Goal: Task Accomplishment & Management: Complete application form

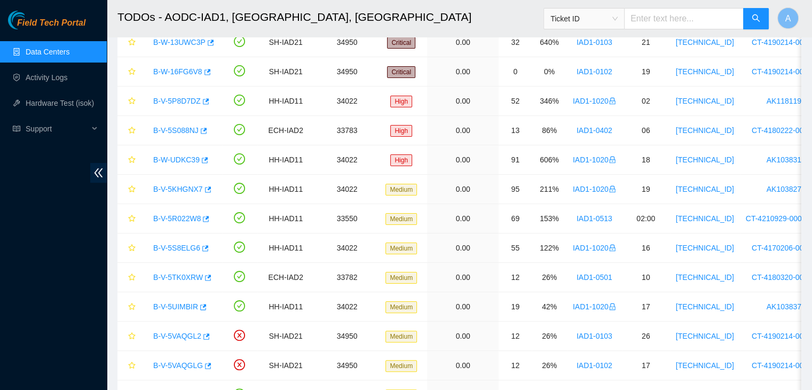
scroll to position [156, 0]
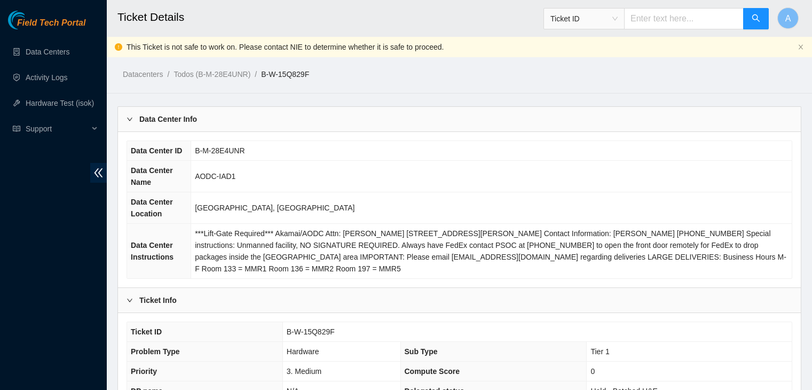
scroll to position [172, 0]
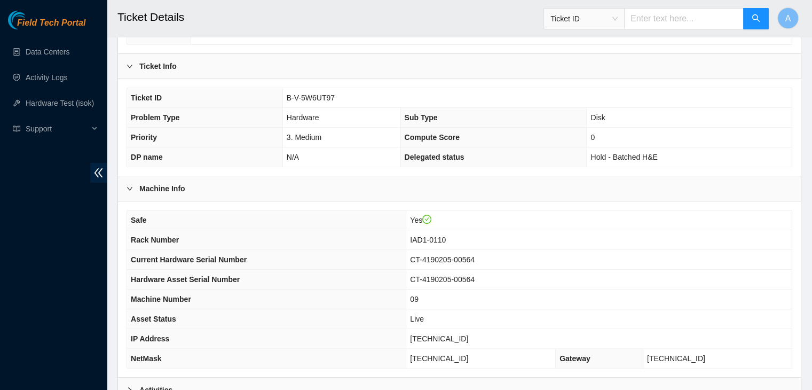
scroll to position [331, 0]
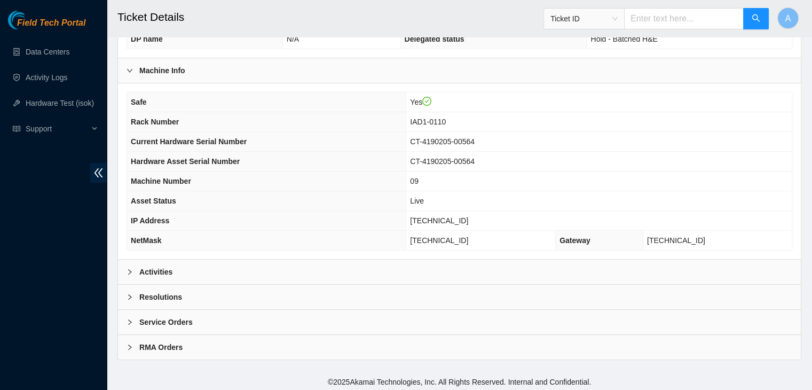
click at [265, 263] on div "Activities" at bounding box center [459, 271] width 683 height 25
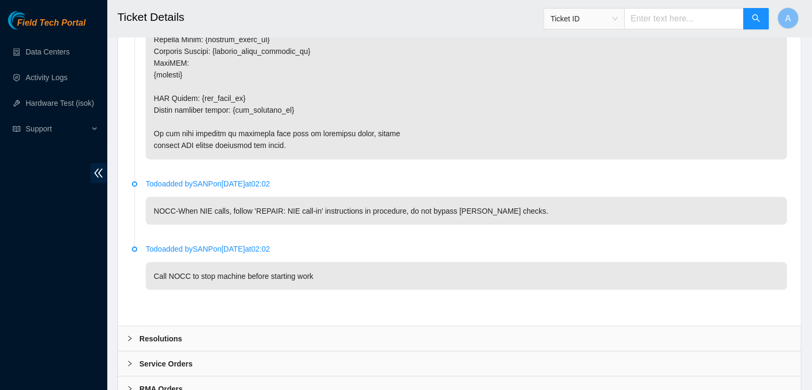
scroll to position [1918, 0]
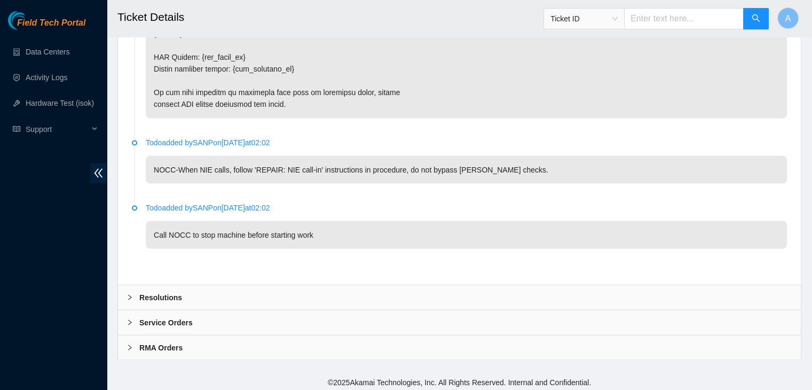
click at [310, 291] on div "Resolutions" at bounding box center [459, 296] width 683 height 25
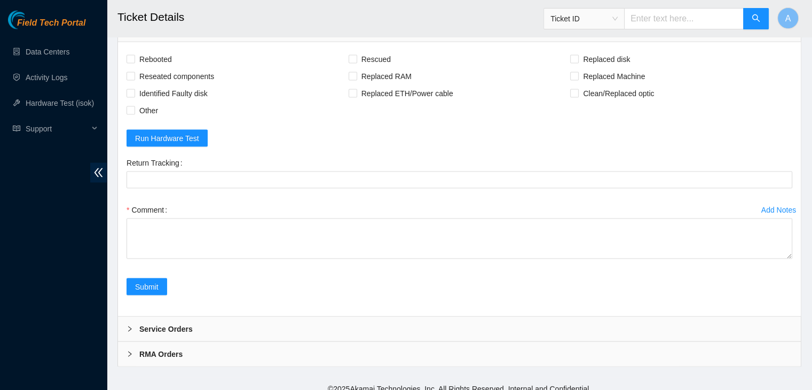
scroll to position [2192, 0]
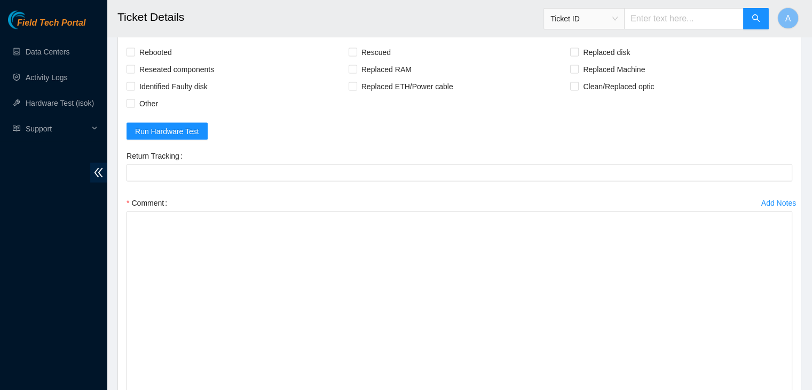
drag, startPoint x: 787, startPoint y: 245, endPoint x: 709, endPoint y: 414, distance: 185.5
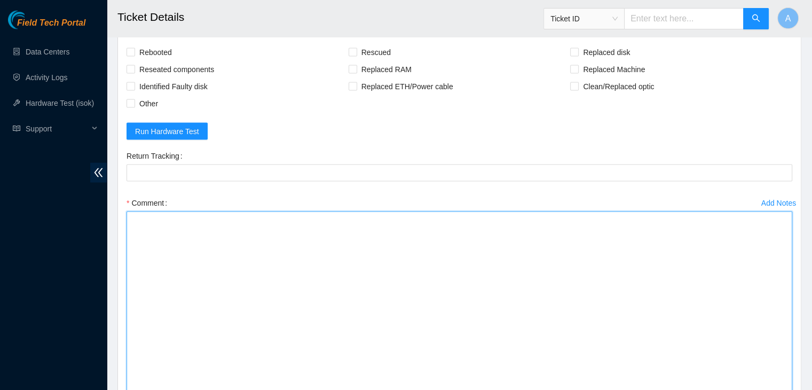
click at [593, 325] on textarea "Comment" at bounding box center [458, 315] width 665 height 209
paste textarea "verified machine sn safely powered down machine removed drive sn: replaced with…"
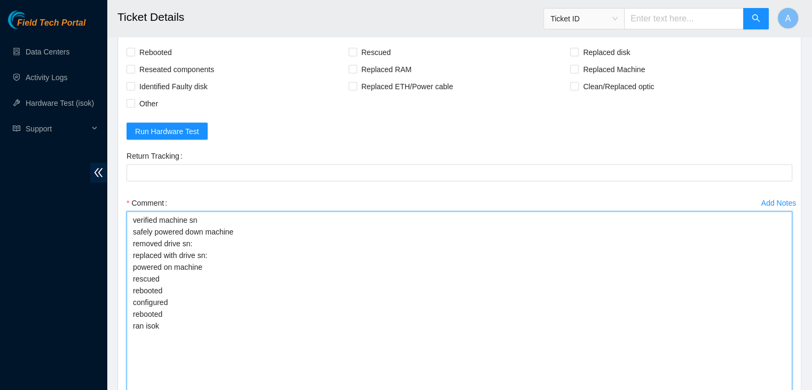
type textarea "verified machine sn safely powered down machine removed drive sn: replaced with…"
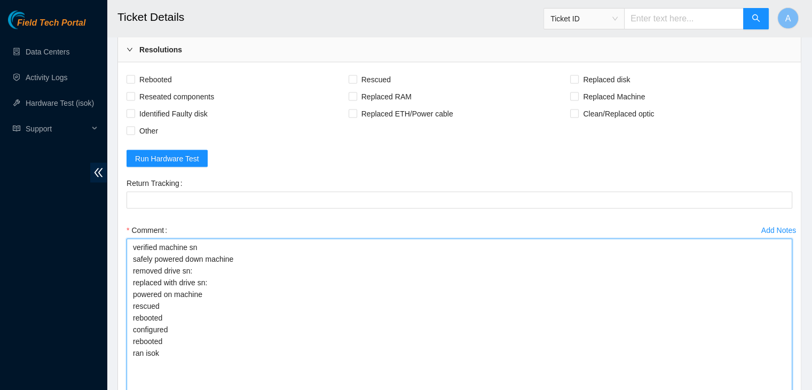
scroll to position [2165, 0]
click at [141, 76] on span "Rebooted" at bounding box center [155, 80] width 41 height 17
click at [134, 76] on input "Rebooted" at bounding box center [129, 79] width 7 height 7
checkbox input "true"
click at [147, 94] on span "Reseated components" at bounding box center [176, 97] width 83 height 17
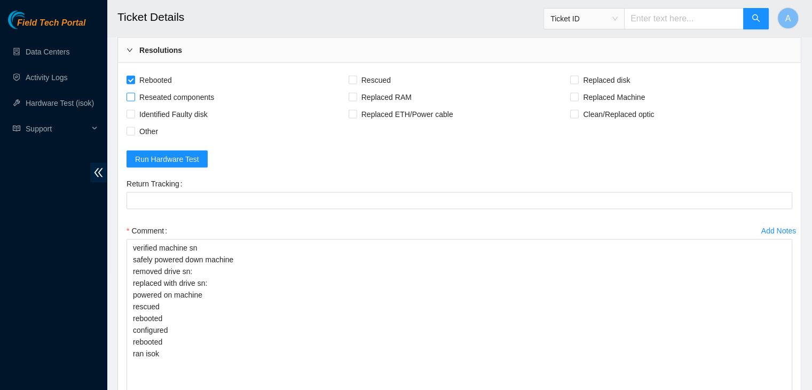
click at [134, 94] on input "Reseated components" at bounding box center [129, 96] width 7 height 7
checkbox input "true"
click at [381, 79] on span "Rescued" at bounding box center [376, 80] width 38 height 17
click at [356, 79] on input "Rescued" at bounding box center [351, 79] width 7 height 7
checkbox input "true"
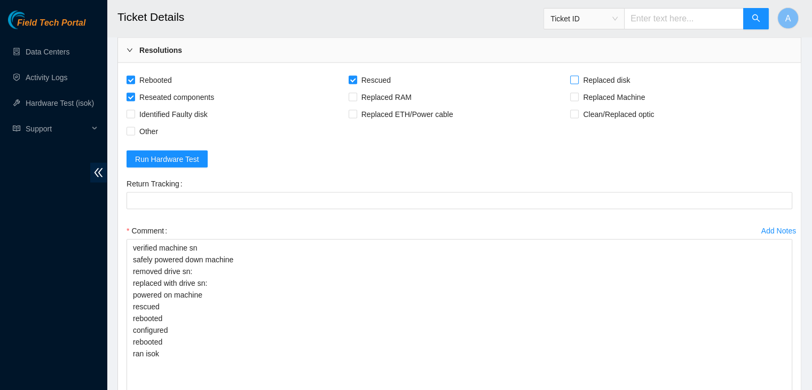
click at [570, 76] on input "Replaced disk" at bounding box center [573, 79] width 7 height 7
checkbox input "true"
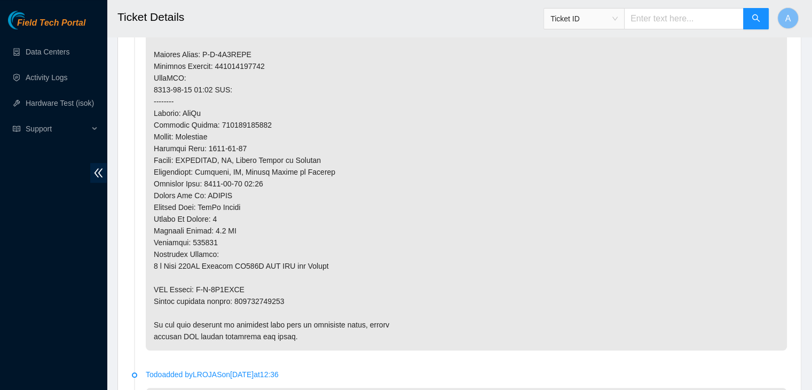
scroll to position [865, 0]
click at [271, 299] on p at bounding box center [466, 65] width 641 height 568
copy p "463470059510"
click at [271, 299] on p at bounding box center [466, 65] width 641 height 568
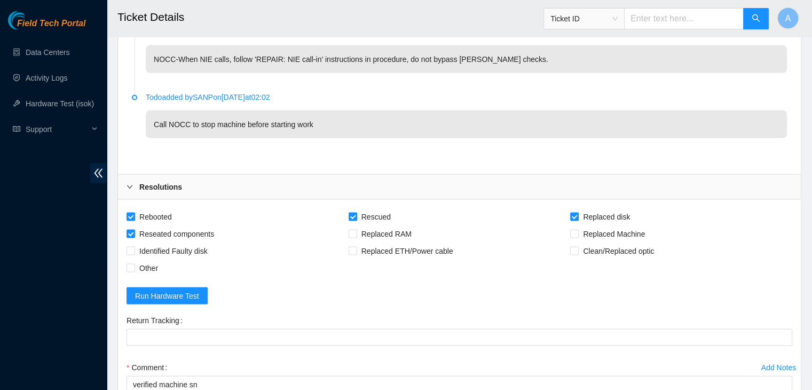
scroll to position [2030, 0]
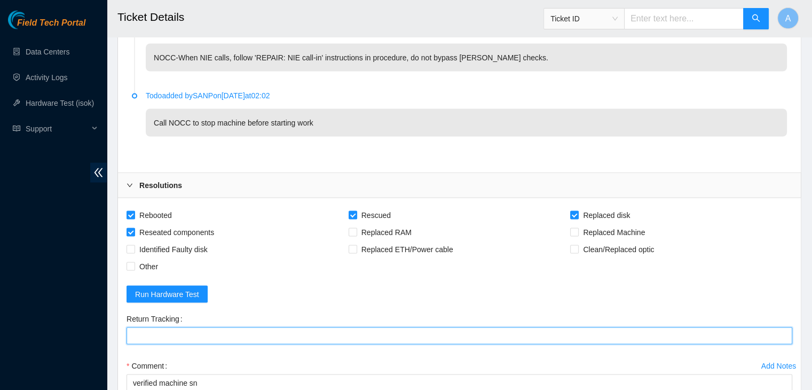
click at [319, 330] on Tracking "Return Tracking" at bounding box center [458, 335] width 665 height 17
paste Tracking "463470059510"
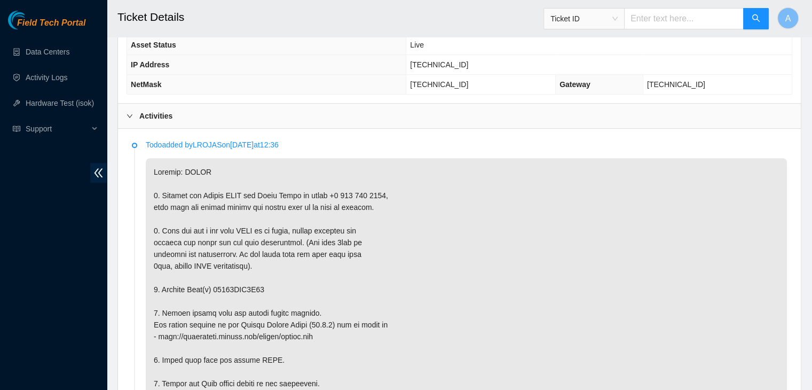
scroll to position [488, 0]
type Tracking "463470059510"
drag, startPoint x: 259, startPoint y: 279, endPoint x: 254, endPoint y: 288, distance: 9.8
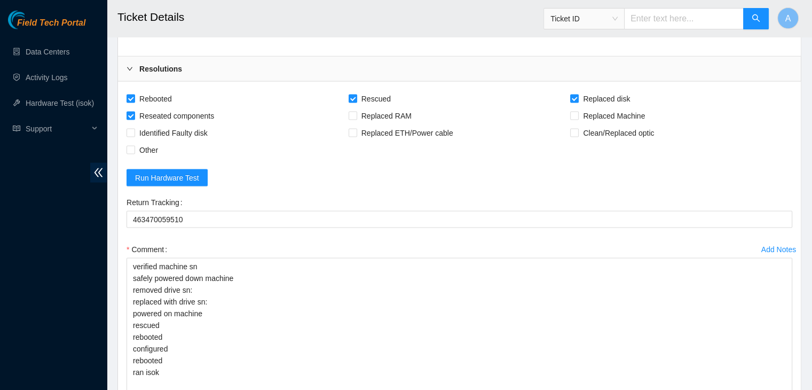
scroll to position [2147, 0]
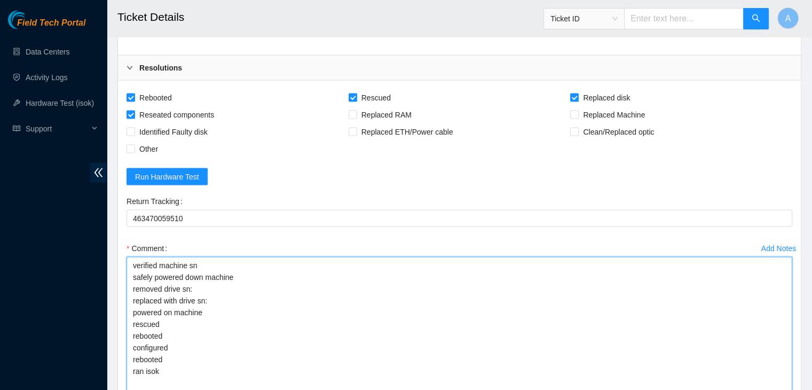
click at [254, 288] on textarea "verified machine sn safely powered down machine removed drive sn: replaced with…" at bounding box center [458, 361] width 665 height 209
paste textarea "18521FDA9B13"
click at [255, 297] on textarea "verified machine sn safely powered down machine removed drive sn: 18521FDA9B13 …" at bounding box center [458, 361] width 665 height 209
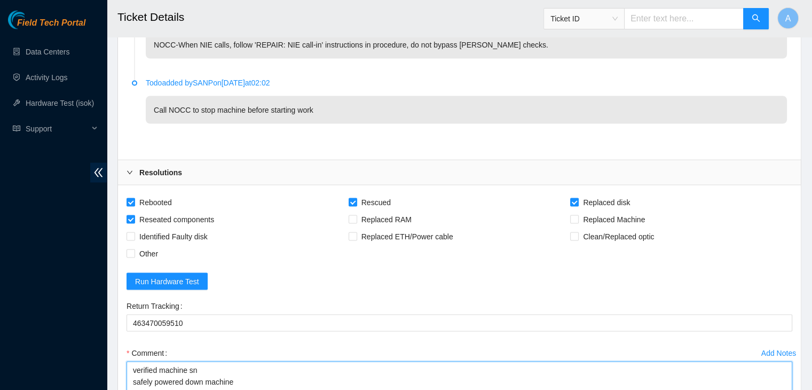
scroll to position [2361, 0]
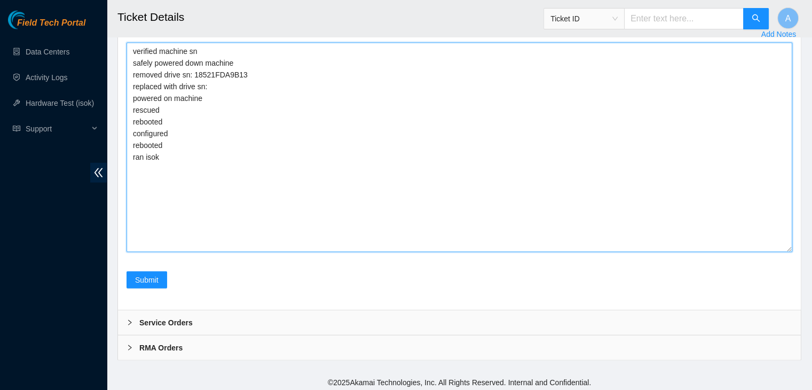
click at [344, 117] on textarea "verified machine sn safely powered down machine removed drive sn: 18521FDA9B13 …" at bounding box center [458, 147] width 665 height 209
paste textarea "S1G0NYAF802505"
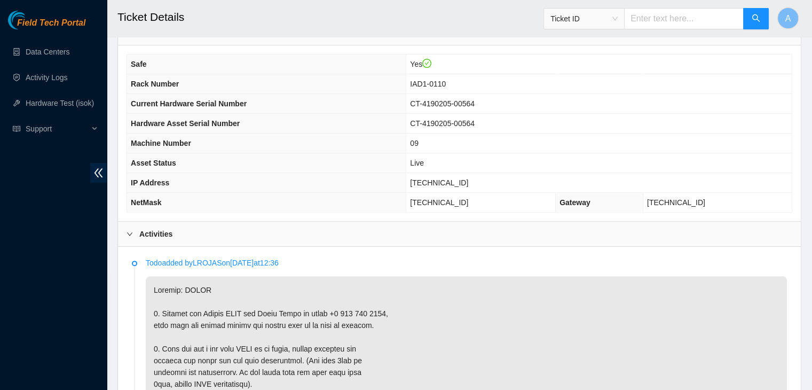
scroll to position [367, 0]
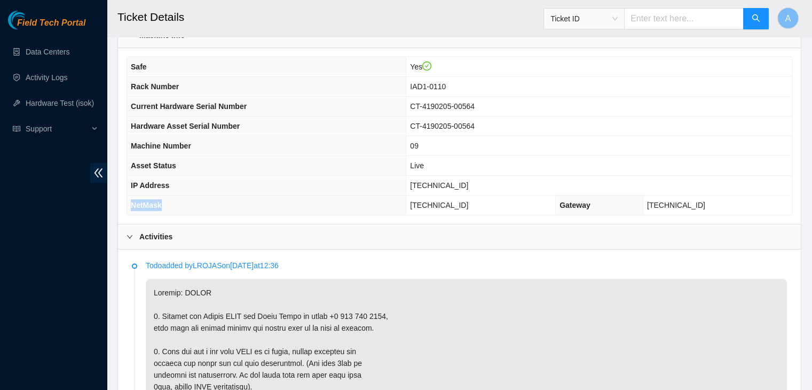
drag, startPoint x: 462, startPoint y: 180, endPoint x: 405, endPoint y: 192, distance: 58.4
click at [405, 192] on tbody "Safe Yes Rack Number IAD1-0110 Current Hardware Serial Number CT-4190205-00564 …" at bounding box center [459, 135] width 664 height 157
click at [477, 184] on td "104.84.155.180" at bounding box center [598, 186] width 385 height 20
drag, startPoint x: 473, startPoint y: 184, endPoint x: 424, endPoint y: 185, distance: 49.7
click at [424, 185] on td "104.84.155.180" at bounding box center [598, 186] width 385 height 20
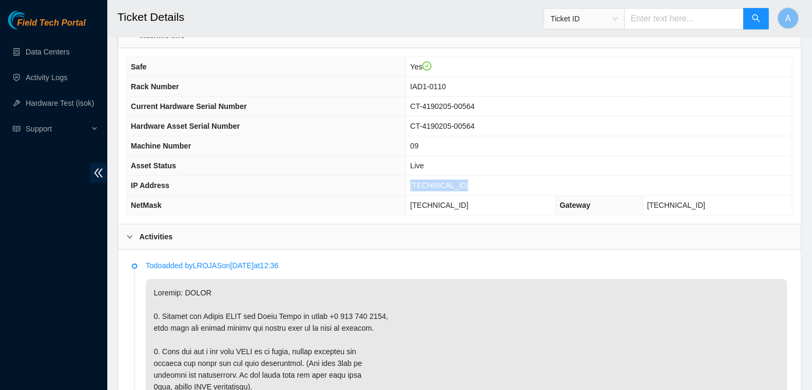
copy span "104.84.155.180"
click at [424, 185] on span "104.84.155.180" at bounding box center [439, 185] width 58 height 9
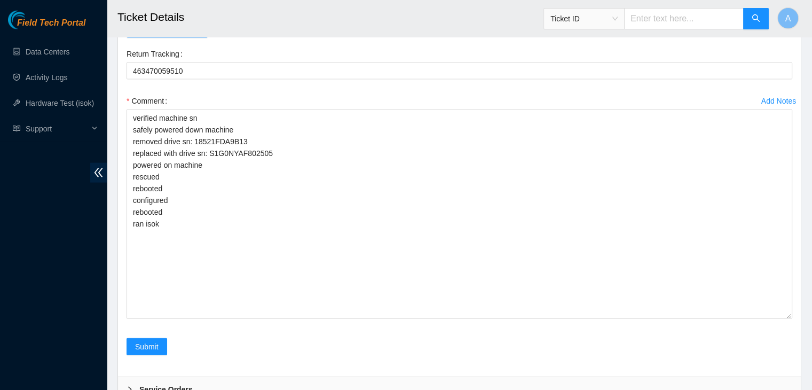
scroll to position [2305, 0]
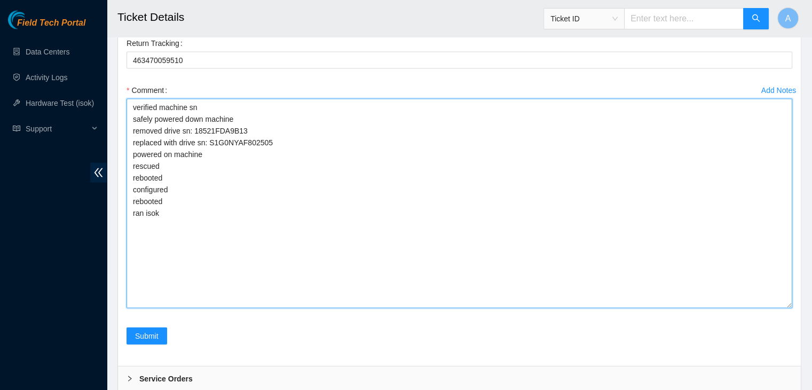
drag, startPoint x: 185, startPoint y: 229, endPoint x: 131, endPoint y: 99, distance: 141.2
click at [131, 99] on textarea "verified machine sn safely powered down machine removed drive sn: 18521FDA9B13 …" at bounding box center [458, 203] width 665 height 209
click at [181, 147] on textarea "verified machine sn safely powered down machine removed drive sn: 18521FDA9B13 …" at bounding box center [458, 203] width 665 height 209
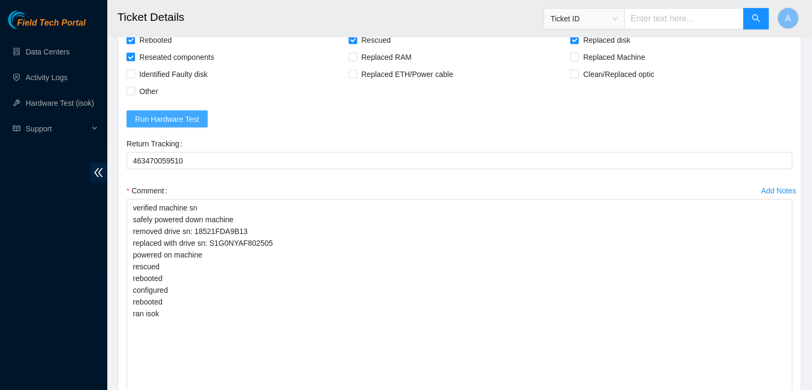
click at [193, 113] on span "Run Hardware Test" at bounding box center [167, 119] width 64 height 12
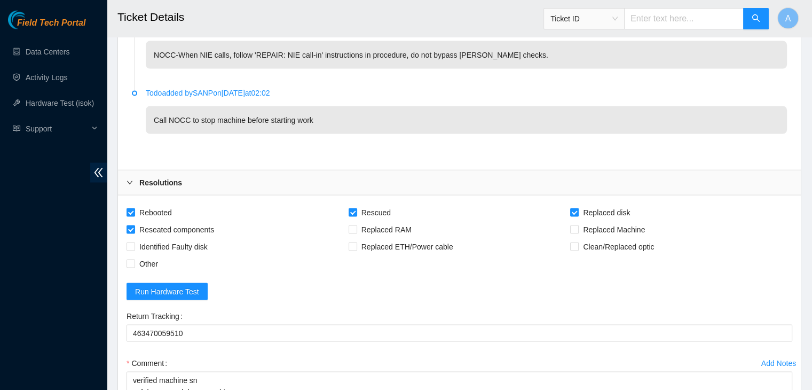
scroll to position [2237, 0]
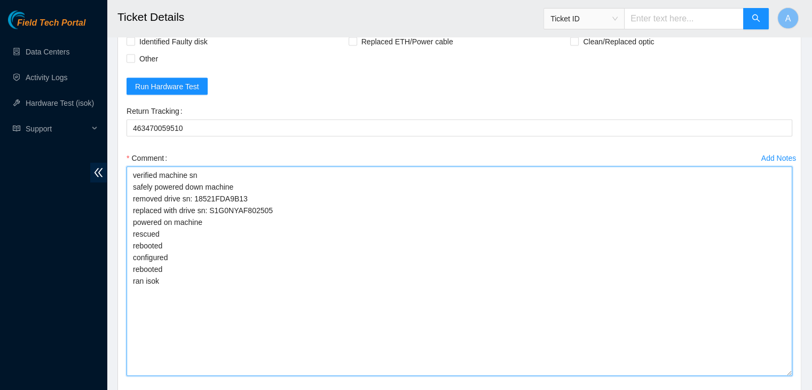
click at [323, 307] on textarea "verified machine sn safely powered down machine removed drive sn: 18521FDA9B13 …" at bounding box center [458, 271] width 665 height 209
paste textarea "ekuhr@prod-login-east01:~$ isok [TECHNICAL_ID] [TECHNICAL_ID] [TECHNICAL_ID] [T…"
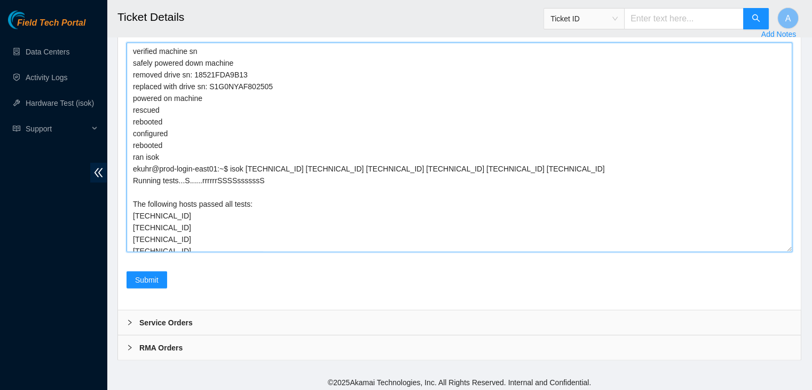
scroll to position [30, 0]
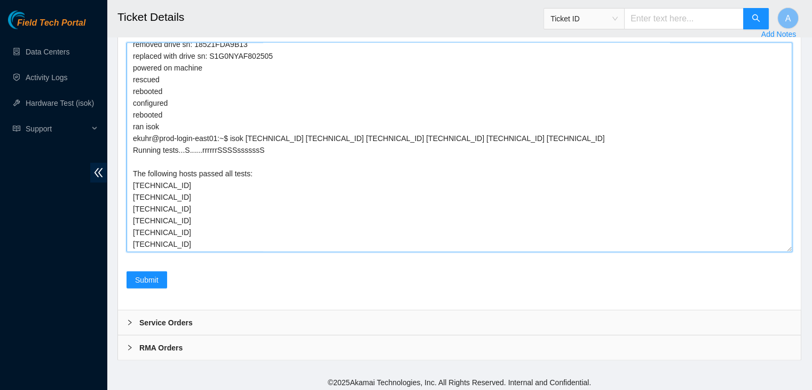
click at [369, 232] on textarea "verified machine sn safely powered down machine removed drive sn: 18521FDA9B13 …" at bounding box center [458, 147] width 665 height 209
type textarea "verified machine sn safely powered down machine removed drive sn: 18521FDA9B13 …"
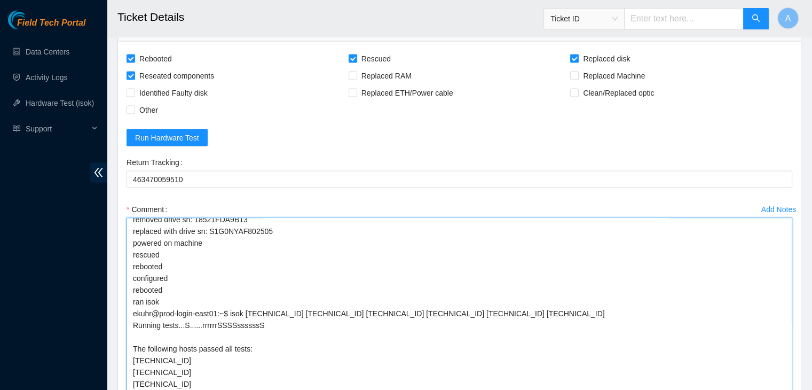
scroll to position [2322, 0]
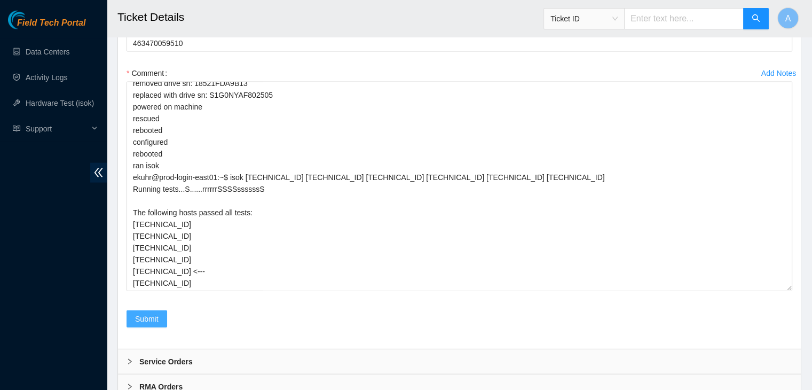
click at [157, 313] on span "Submit" at bounding box center [146, 319] width 23 height 12
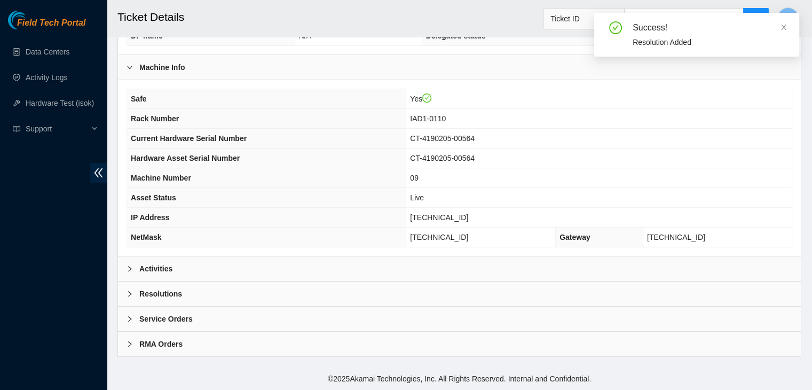
scroll to position [331, 0]
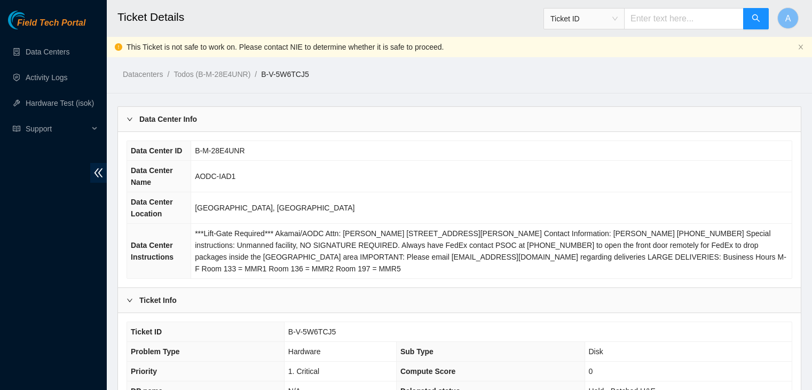
scroll to position [285, 0]
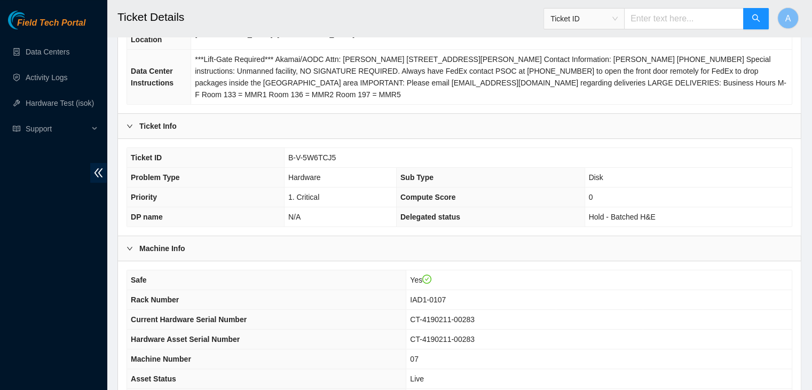
scroll to position [160, 0]
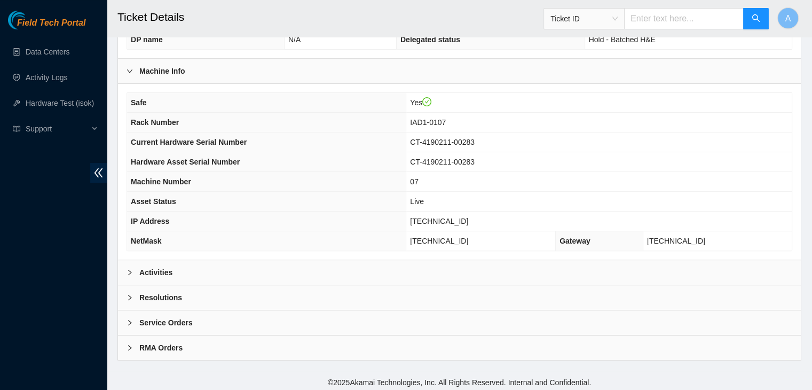
click at [299, 265] on div "Activities" at bounding box center [459, 272] width 683 height 25
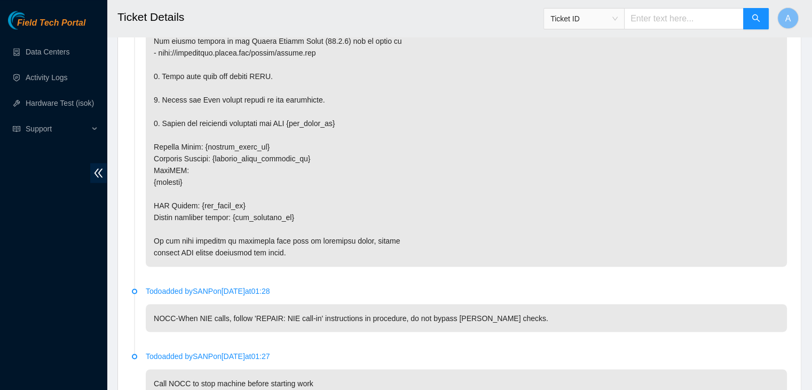
scroll to position [1918, 0]
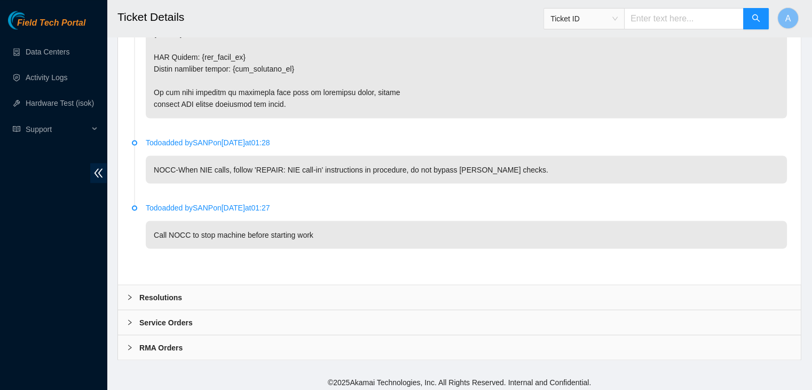
click at [380, 292] on div "Resolutions" at bounding box center [459, 296] width 683 height 25
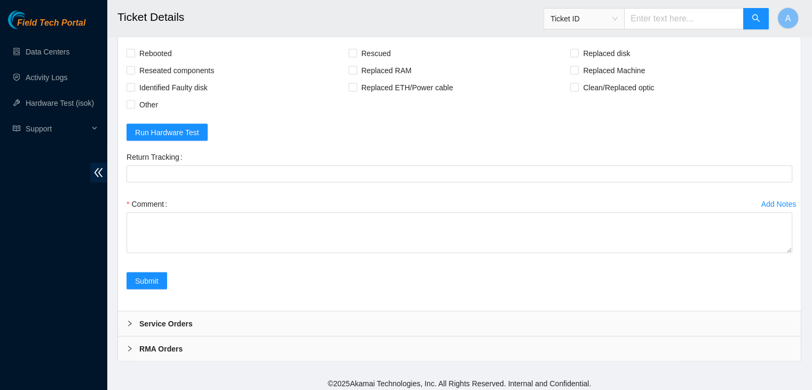
scroll to position [2192, 0]
click at [157, 46] on span "Rebooted" at bounding box center [155, 52] width 41 height 17
click at [134, 48] on input "Rebooted" at bounding box center [129, 51] width 7 height 7
checkbox input "true"
click at [164, 64] on span "Reseated components" at bounding box center [176, 69] width 83 height 17
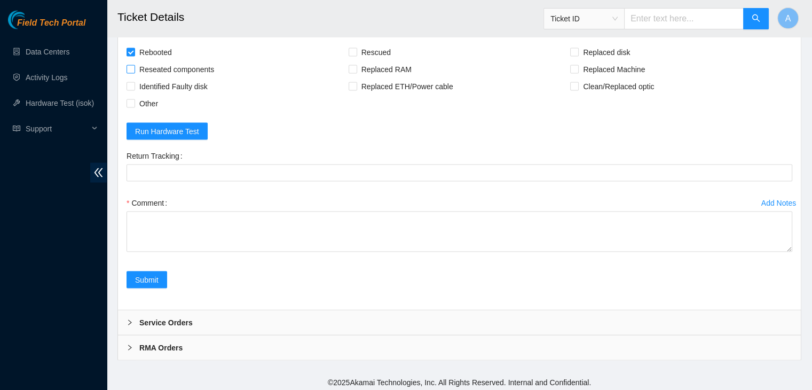
click at [134, 65] on input "Reseated components" at bounding box center [129, 68] width 7 height 7
checkbox input "true"
click at [371, 51] on span "Rescued" at bounding box center [376, 52] width 38 height 17
click at [356, 51] on input "Rescued" at bounding box center [351, 51] width 7 height 7
checkbox input "true"
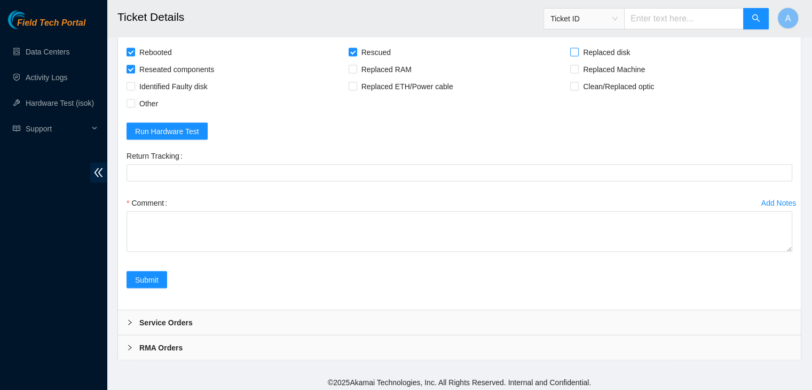
click at [597, 44] on span "Replaced disk" at bounding box center [607, 52] width 56 height 17
click at [577, 48] on input "Replaced disk" at bounding box center [573, 51] width 7 height 7
checkbox input "true"
click at [788, 248] on div "Comment" at bounding box center [458, 226] width 665 height 64
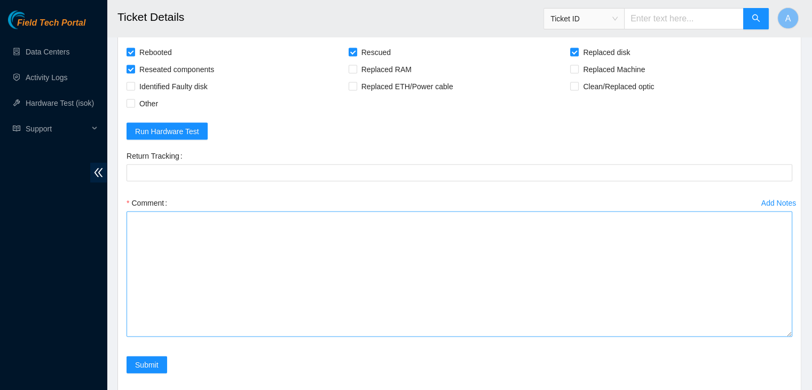
drag, startPoint x: 788, startPoint y: 243, endPoint x: 783, endPoint y: 372, distance: 129.2
click at [783, 337] on textarea "Comment" at bounding box center [458, 273] width 665 height 125
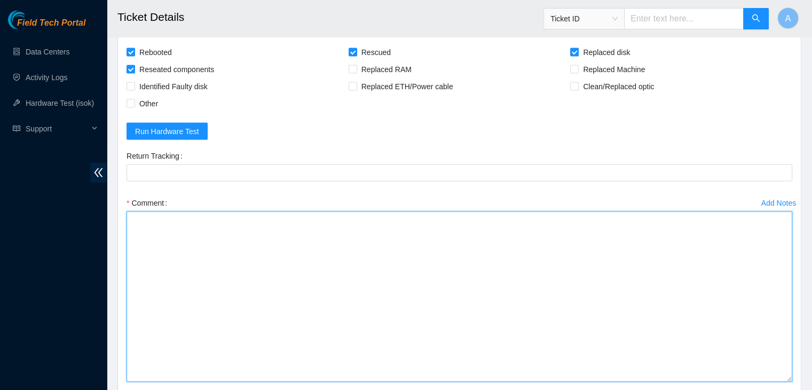
click at [634, 271] on textarea "Comment" at bounding box center [458, 296] width 665 height 170
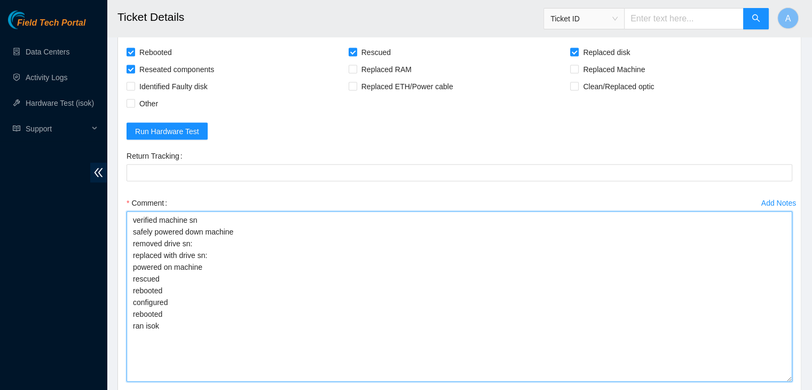
drag, startPoint x: 177, startPoint y: 331, endPoint x: 124, endPoint y: 220, distance: 122.9
click at [124, 220] on div "Add Notes Comment verified machine sn safely powered down machine removed drive…" at bounding box center [459, 297] width 674 height 207
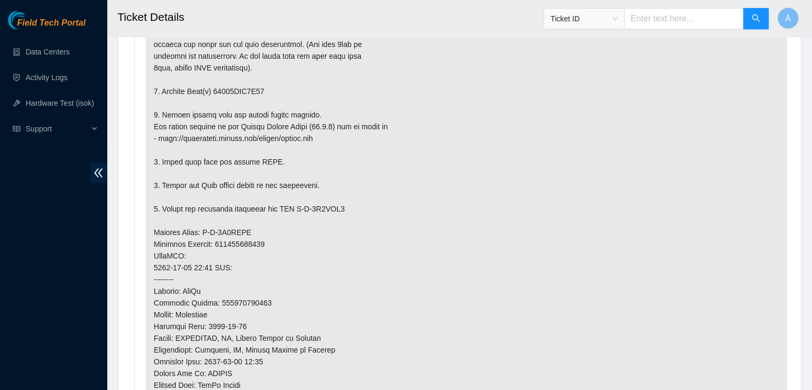
scroll to position [681, 0]
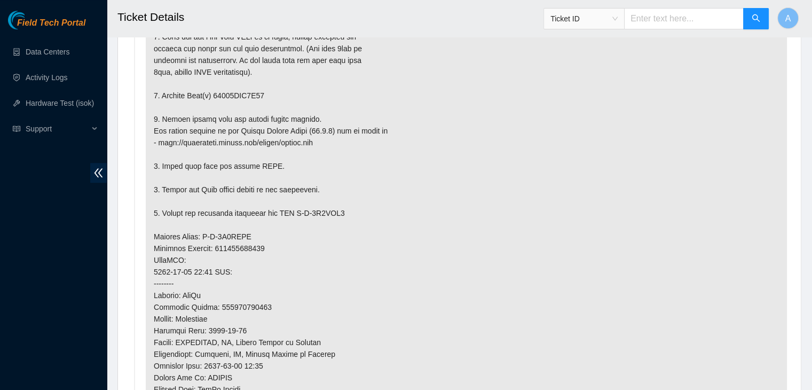
click at [257, 93] on p at bounding box center [466, 248] width 641 height 568
copy p "18521FDC3C44"
click at [257, 93] on p at bounding box center [466, 248] width 641 height 568
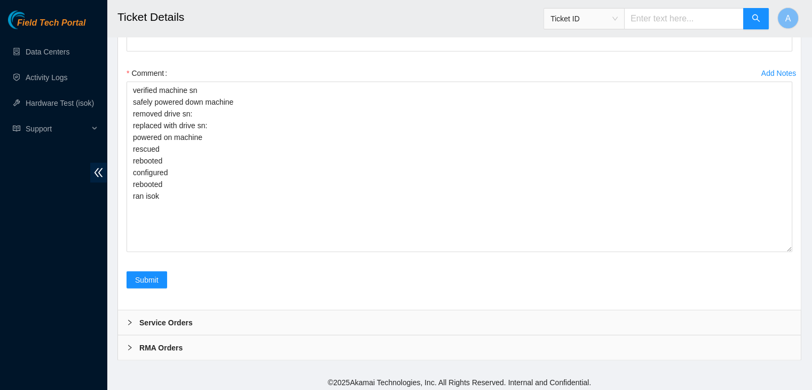
scroll to position [2323, 0]
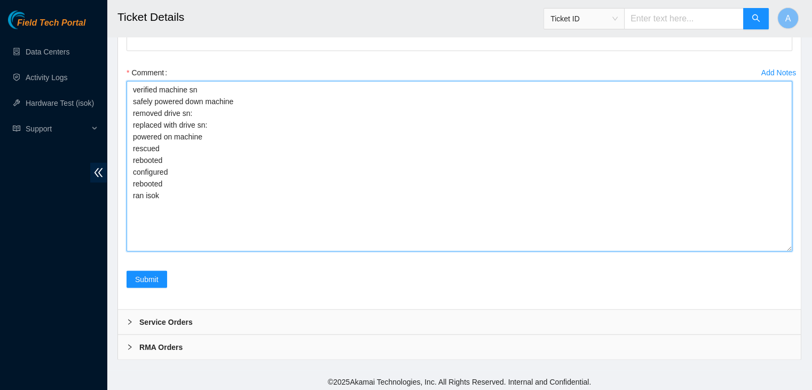
click at [341, 110] on textarea "verified machine sn safely powered down machine removed drive sn: replaced with…" at bounding box center [458, 166] width 665 height 170
paste textarea "18521FDC3C44"
click at [367, 132] on textarea "verified machine sn safely powered down machine removed drive sn: 18521FDC3C44 …" at bounding box center [458, 166] width 665 height 170
paste textarea "S45RNC0R826796"
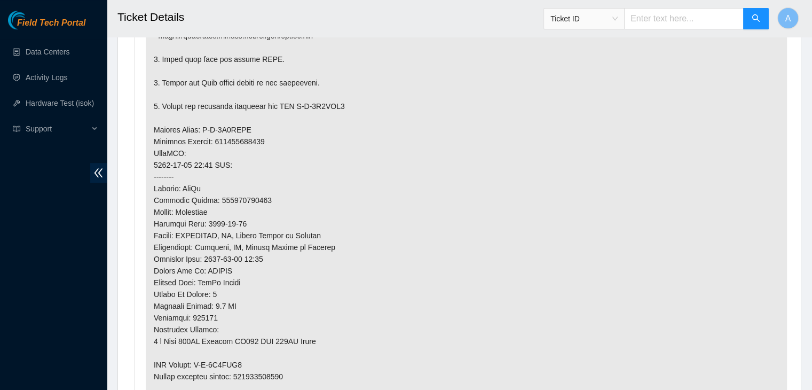
scroll to position [790, 0]
type textarea "verified machine sn safely powered down machine removed drive sn: 18521FDC3C44 …"
click at [258, 369] on p at bounding box center [466, 139] width 641 height 568
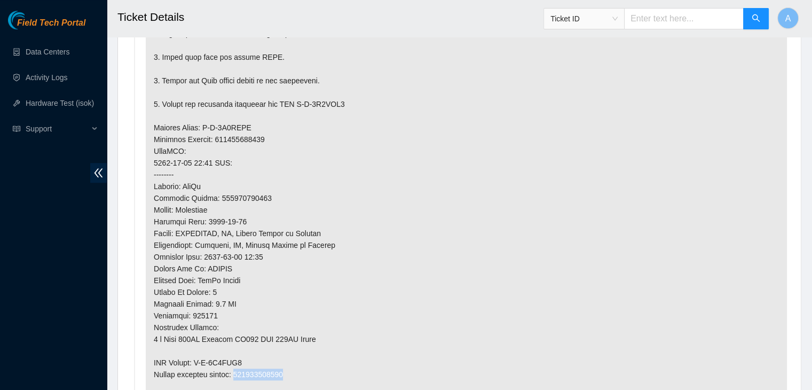
click at [258, 369] on p at bounding box center [466, 139] width 641 height 568
copy p "463470059450"
click at [258, 369] on p at bounding box center [466, 139] width 641 height 568
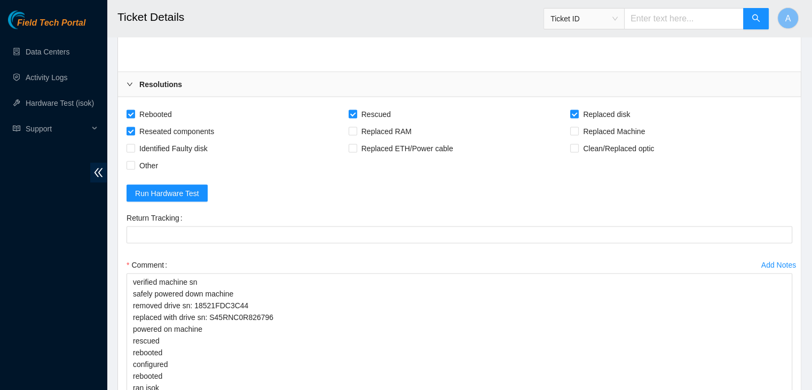
scroll to position [2132, 0]
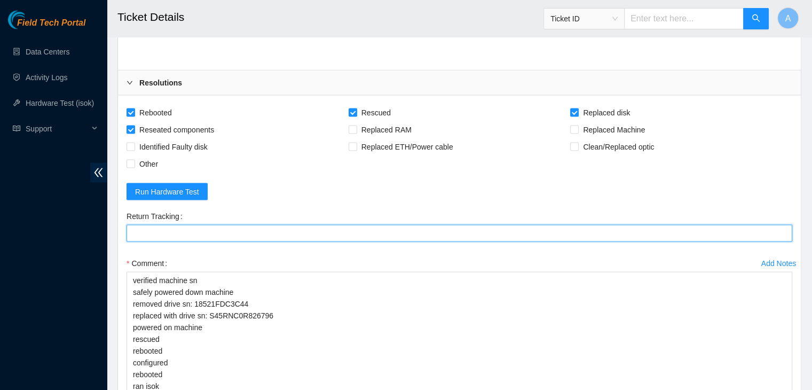
click at [342, 234] on Tracking "Return Tracking" at bounding box center [458, 233] width 665 height 17
paste Tracking "463470059450"
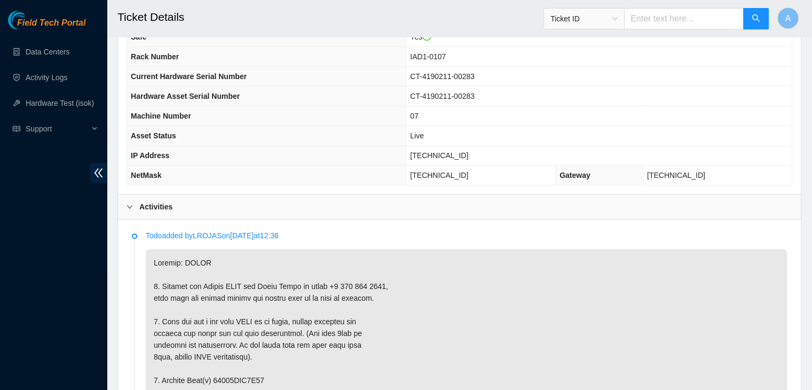
scroll to position [384, 0]
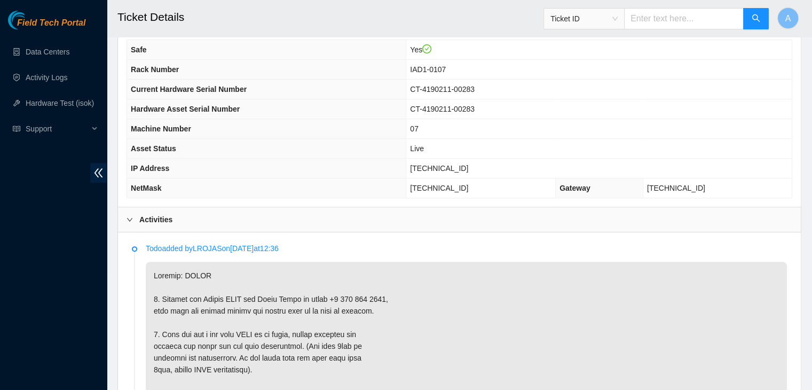
type Tracking "463470059450"
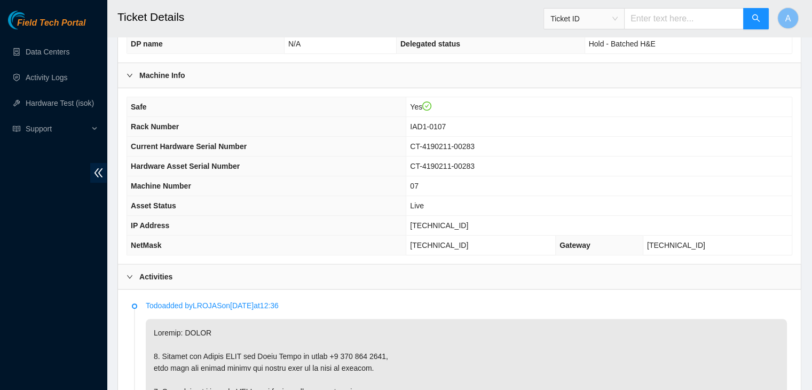
scroll to position [326, 0]
drag, startPoint x: 479, startPoint y: 222, endPoint x: 371, endPoint y: 225, distance: 107.3
click at [371, 225] on tr "IP Address 104.84.155.52" at bounding box center [459, 226] width 664 height 20
copy tr "104.84.155.52"
click at [371, 225] on th "IP Address" at bounding box center [266, 226] width 279 height 20
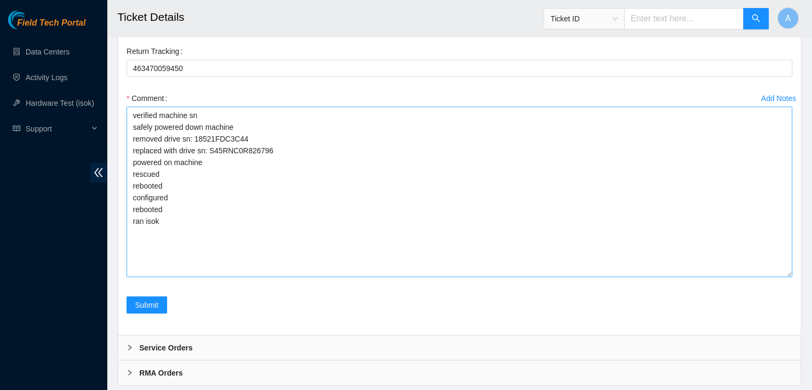
scroll to position [2297, 0]
click at [324, 267] on textarea "verified machine sn safely powered down machine removed drive sn: 18521FDC3C44 …" at bounding box center [458, 192] width 665 height 170
paste textarea "ekuhr@prod-login-east01:~$ isok 104.84.154.25 104.84.154.40 104.84.154.38 104.8…"
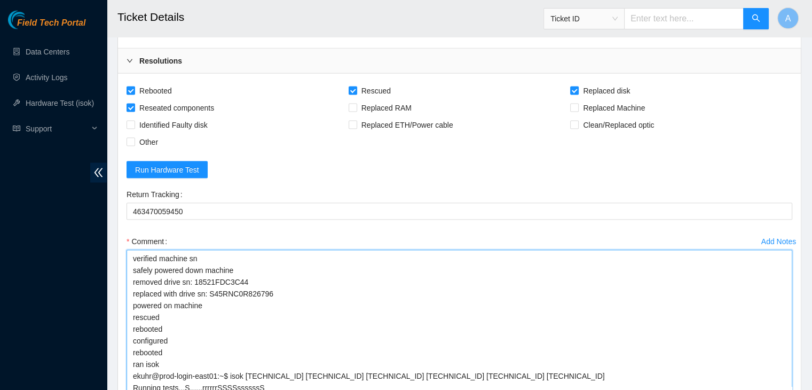
scroll to position [2323, 0]
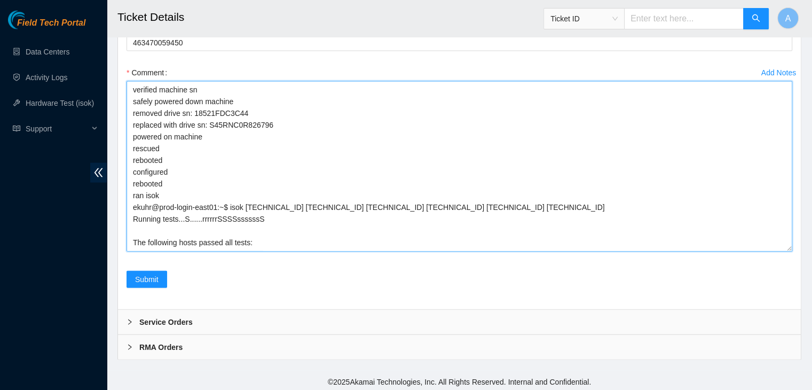
drag, startPoint x: 788, startPoint y: 245, endPoint x: 769, endPoint y: 321, distance: 78.2
click at [769, 251] on textarea "verified machine sn safely powered down machine removed drive sn: 18521FDC3C44 …" at bounding box center [458, 166] width 665 height 170
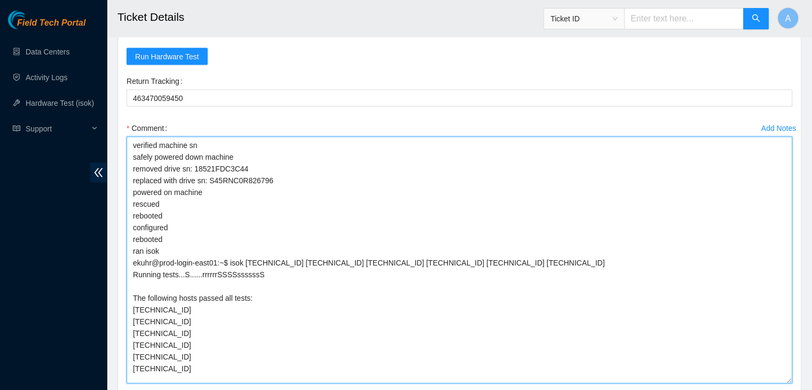
scroll to position [2399, 0]
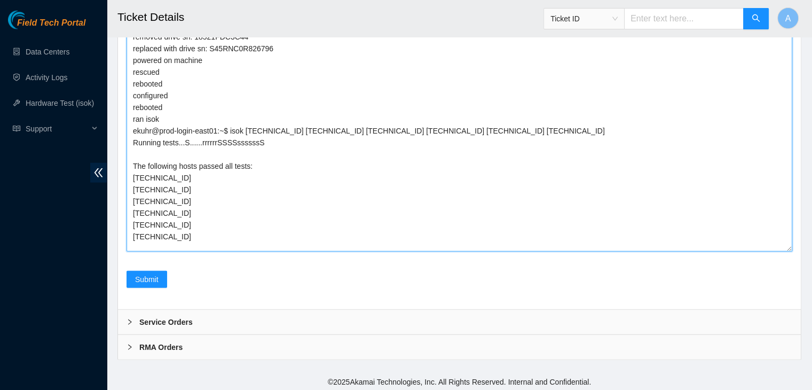
click at [496, 215] on textarea "verified machine sn safely powered down machine removed drive sn: 18521FDC3C44 …" at bounding box center [458, 128] width 665 height 247
type textarea "verified machine sn safely powered down machine removed drive sn: 18521FDC3C44 …"
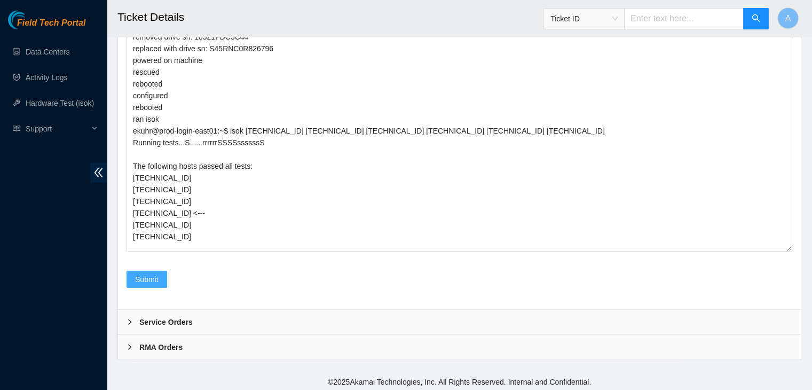
click at [150, 273] on span "Submit" at bounding box center [146, 279] width 23 height 12
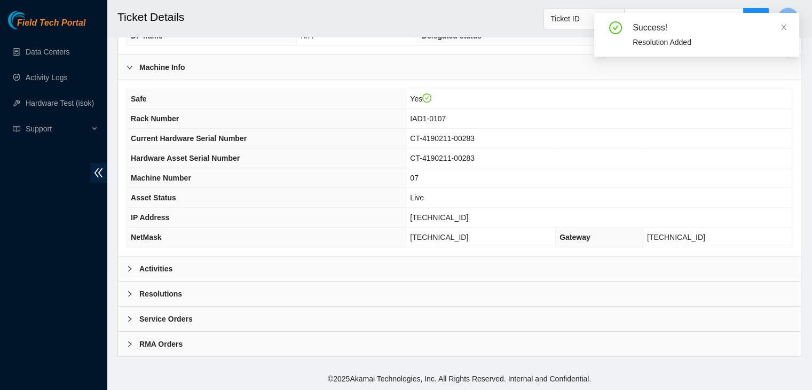
scroll to position [331, 0]
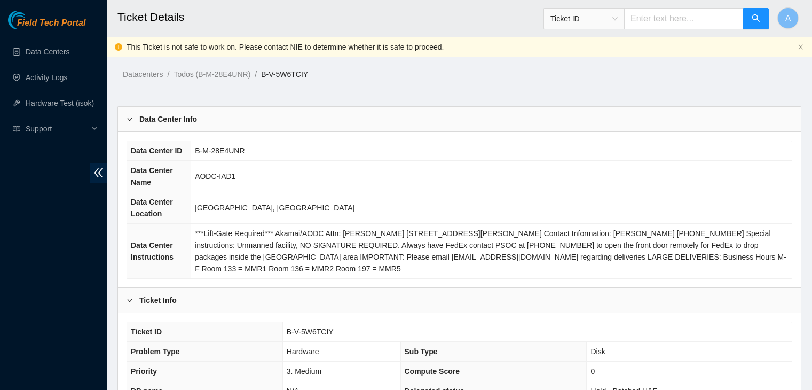
scroll to position [192, 0]
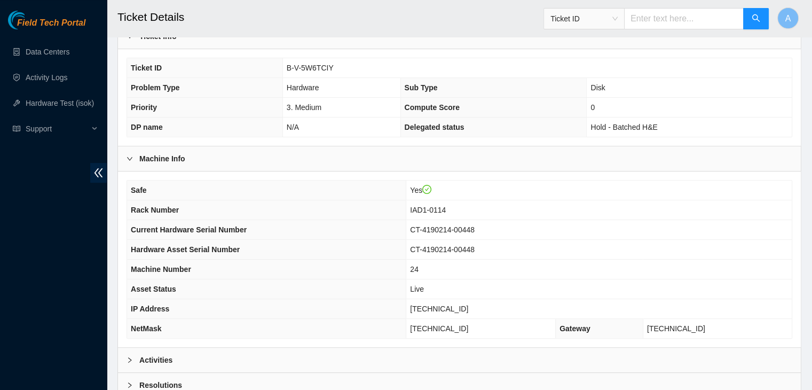
scroll to position [331, 0]
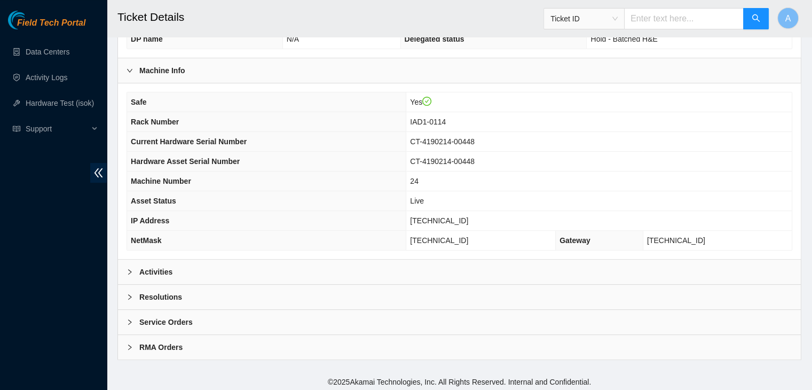
click at [330, 263] on div "Activities" at bounding box center [459, 271] width 683 height 25
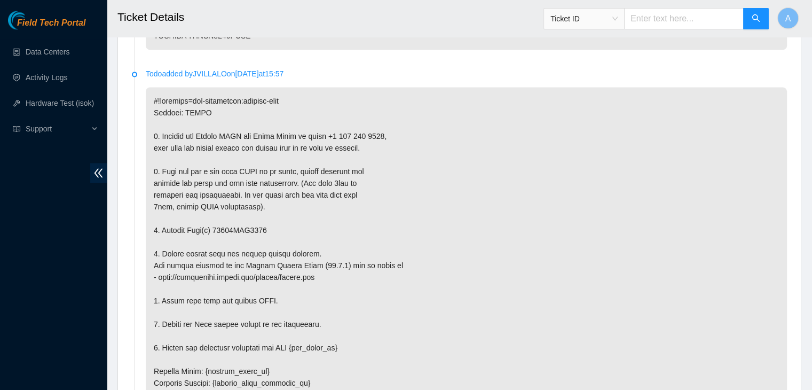
scroll to position [1918, 0]
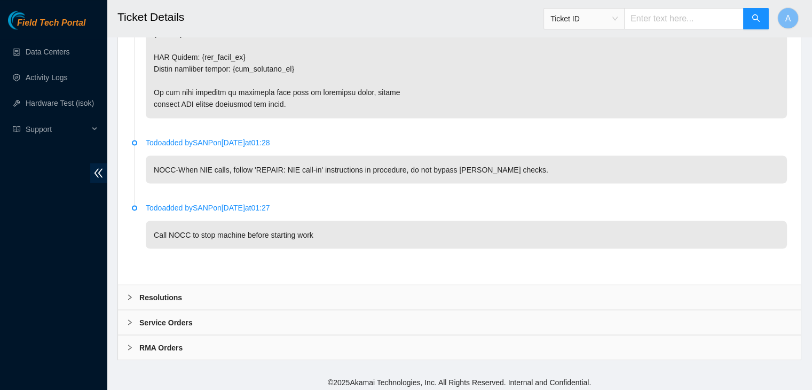
click at [567, 290] on div "Resolutions" at bounding box center [459, 296] width 683 height 25
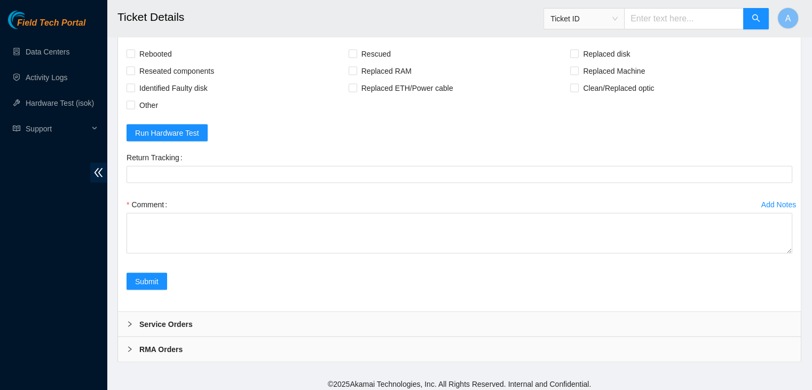
scroll to position [2192, 0]
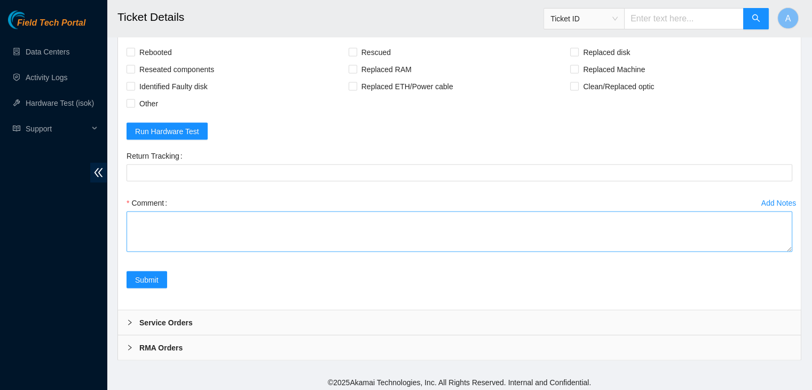
click at [791, 243] on textarea "Comment" at bounding box center [458, 231] width 665 height 41
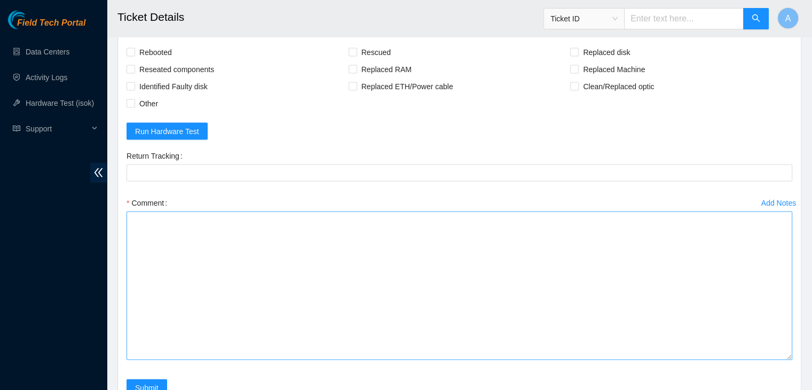
drag, startPoint x: 788, startPoint y: 245, endPoint x: 664, endPoint y: 335, distance: 153.6
click at [664, 336] on textarea "Comment" at bounding box center [458, 285] width 665 height 148
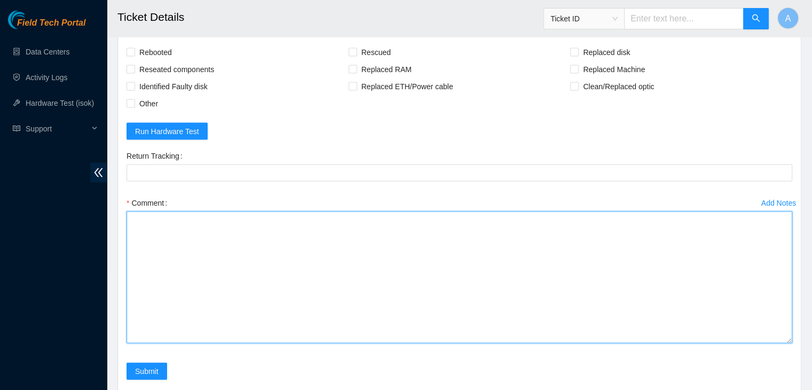
click at [664, 335] on textarea "Comment" at bounding box center [458, 277] width 665 height 132
paste textarea "verified machine sn safely powered down machine removed drive sn: replaced with…"
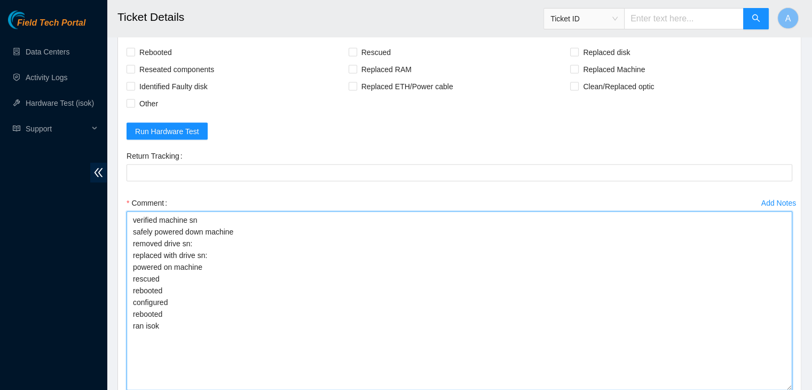
drag, startPoint x: 788, startPoint y: 338, endPoint x: 782, endPoint y: 386, distance: 48.4
click at [782, 386] on textarea "verified machine sn safely powered down machine removed drive sn: replaced with…" at bounding box center [458, 300] width 665 height 179
type textarea "verified machine sn safely powered down machine removed drive sn: replaced with…"
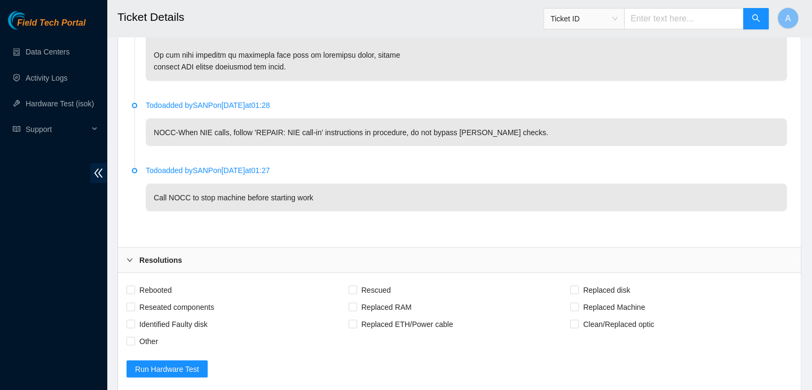
scroll to position [1955, 0]
click at [157, 289] on span "Rebooted" at bounding box center [155, 289] width 41 height 17
click at [134, 289] on input "Rebooted" at bounding box center [129, 289] width 7 height 7
checkbox input "true"
drag, startPoint x: 169, startPoint y: 303, endPoint x: 184, endPoint y: 294, distance: 17.9
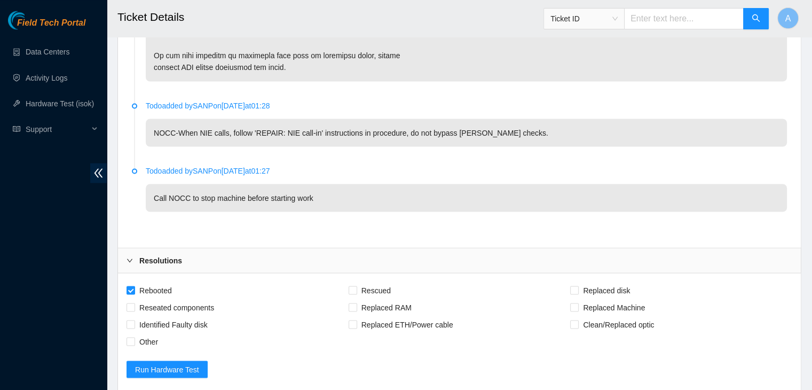
click at [184, 294] on div "Rebooted Rescued Replaced disk Reseated components Replaced RAM Replaced Machin…" at bounding box center [458, 315] width 665 height 68
click at [350, 286] on input "Rescued" at bounding box center [351, 289] width 7 height 7
checkbox input "true"
click at [169, 305] on span "Reseated components" at bounding box center [176, 306] width 83 height 17
click at [134, 305] on input "Reseated components" at bounding box center [129, 306] width 7 height 7
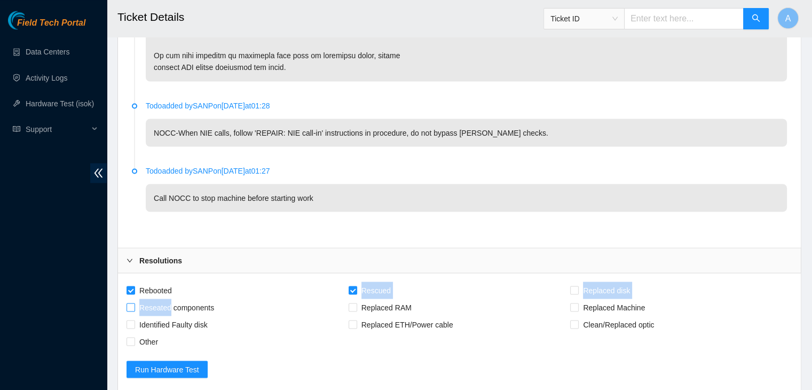
checkbox input "true"
click at [580, 282] on span "Replaced disk" at bounding box center [607, 289] width 56 height 17
click at [577, 286] on input "Replaced disk" at bounding box center [573, 289] width 7 height 7
checkbox input "true"
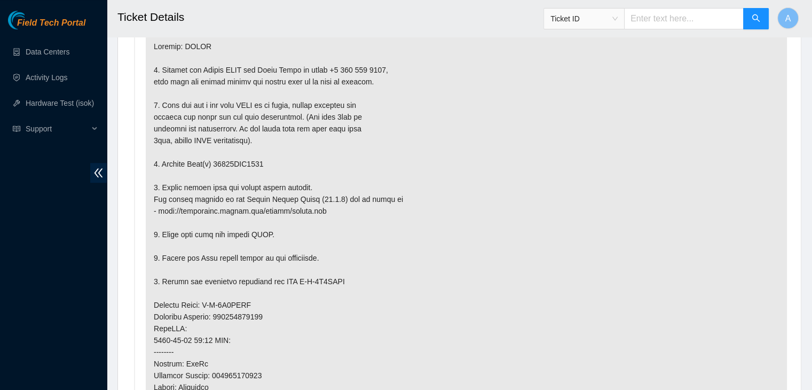
scroll to position [611, 0]
click at [240, 162] on p at bounding box center [466, 318] width 641 height 568
copy p "18521FDB7757"
click at [240, 162] on p at bounding box center [466, 318] width 641 height 568
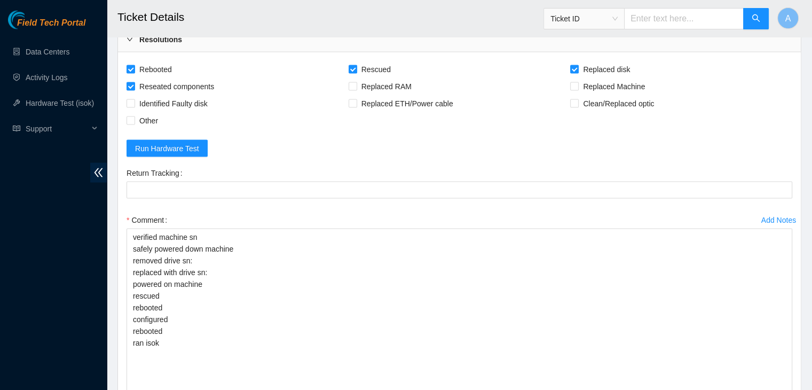
scroll to position [2332, 0]
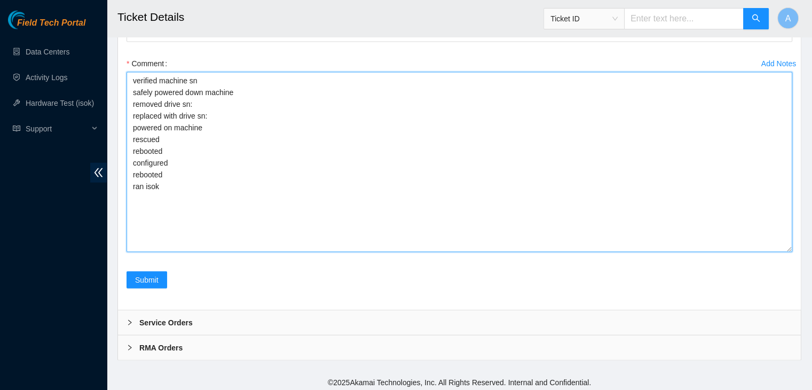
click at [220, 104] on textarea "verified machine sn safely powered down machine removed drive sn: replaced with…" at bounding box center [458, 162] width 665 height 180
paste textarea "18521FDB7757"
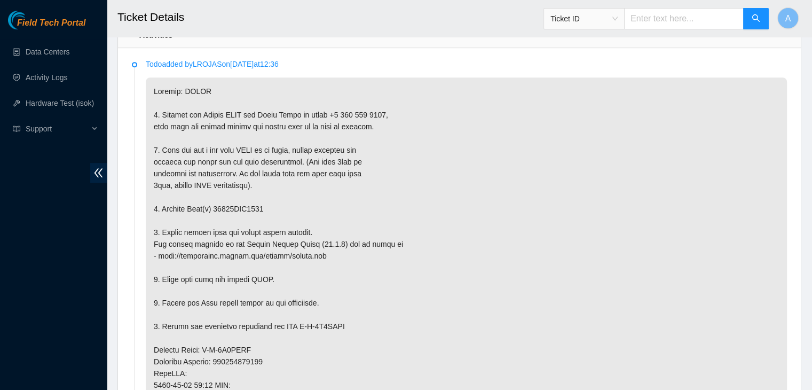
scroll to position [609, 0]
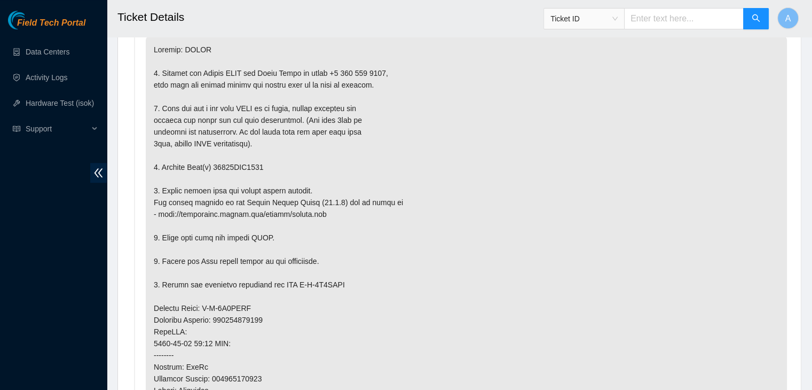
type textarea "verified machine sn safely powered down machine removed drive sn: 18521FDB7757 …"
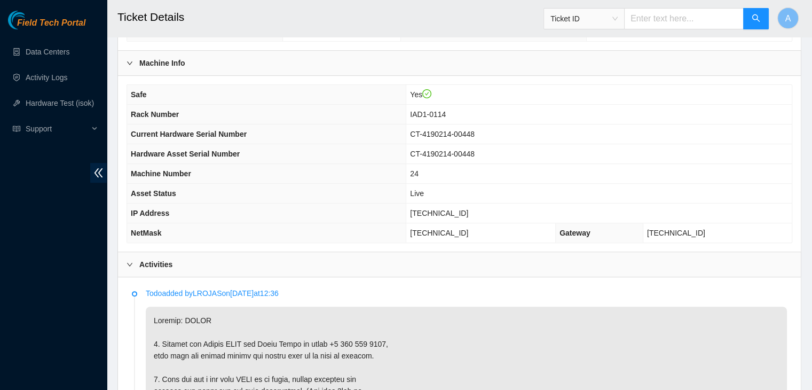
scroll to position [335, 0]
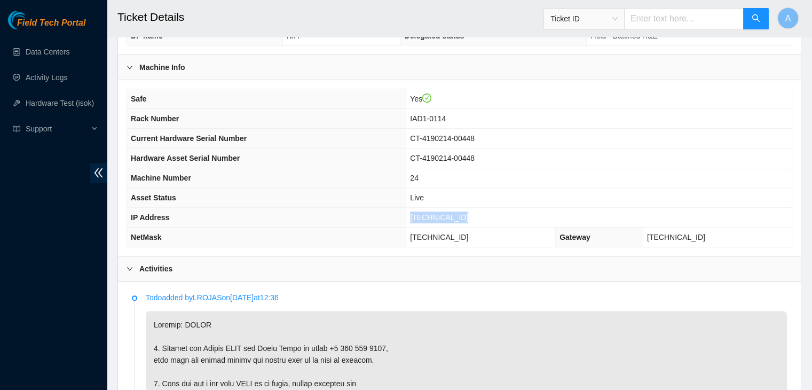
drag, startPoint x: 482, startPoint y: 216, endPoint x: 421, endPoint y: 214, distance: 61.4
click at [421, 214] on td "104.84.228.171" at bounding box center [598, 218] width 385 height 20
copy span "104.84.228.171"
click at [421, 214] on td "[TECHNICAL_ID]" at bounding box center [598, 218] width 385 height 20
click at [294, 168] on th "Machine Number" at bounding box center [266, 178] width 279 height 20
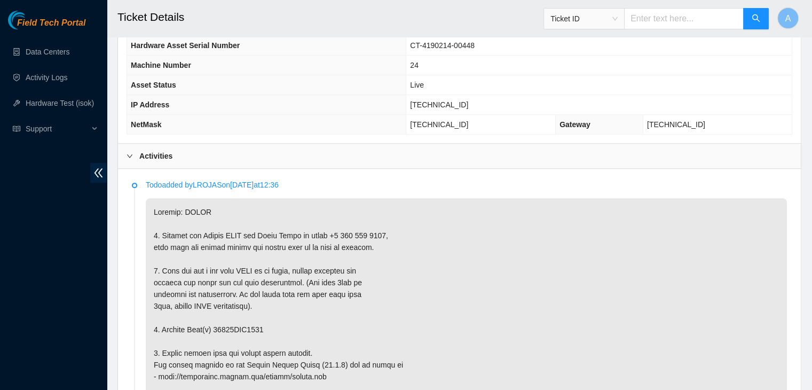
scroll to position [560, 0]
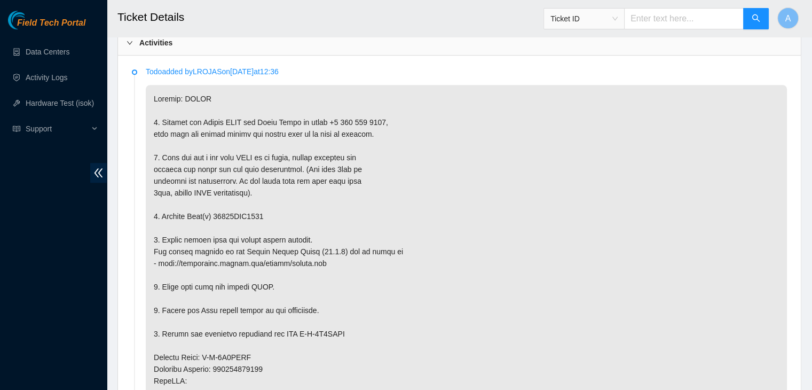
click at [249, 215] on p at bounding box center [466, 369] width 641 height 568
copy p "18521FDB7757"
click at [249, 215] on p at bounding box center [466, 369] width 641 height 568
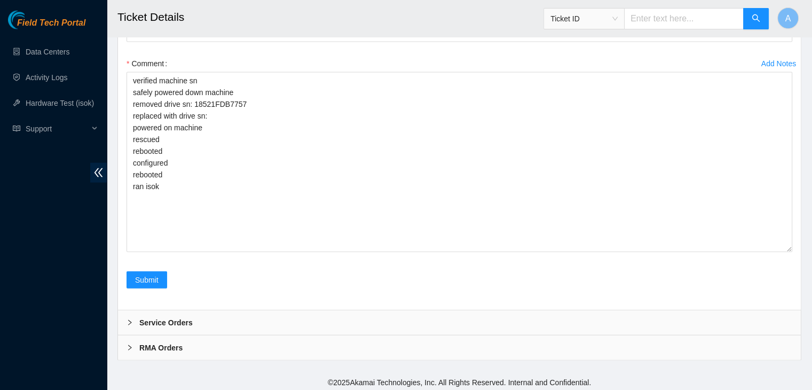
scroll to position [2331, 0]
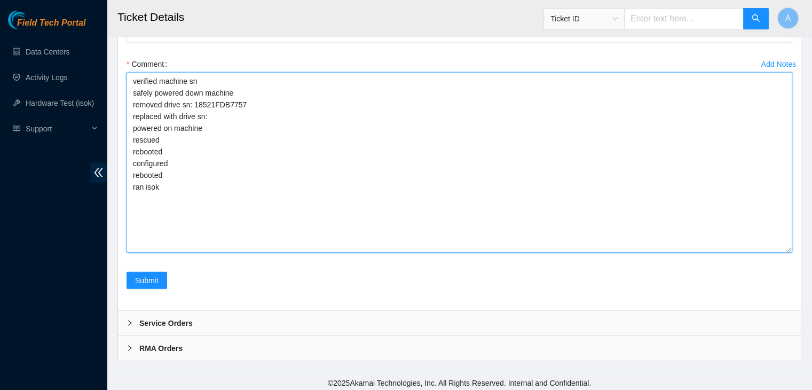
drag, startPoint x: 180, startPoint y: 188, endPoint x: 130, endPoint y: 75, distance: 123.3
click at [130, 75] on textarea "verified machine sn safely powered down machine removed drive sn: 18521FDB7757 …" at bounding box center [458, 163] width 665 height 180
click at [139, 85] on textarea "verified machine sn safely powered down machine removed drive sn: 18521FDB7757 …" at bounding box center [458, 163] width 665 height 180
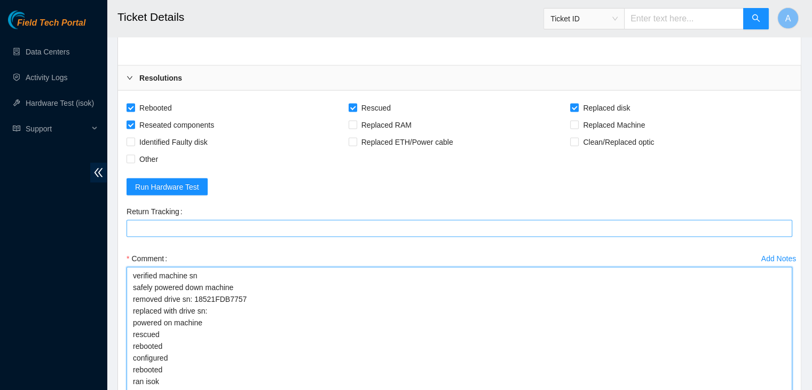
scroll to position [2123, 0]
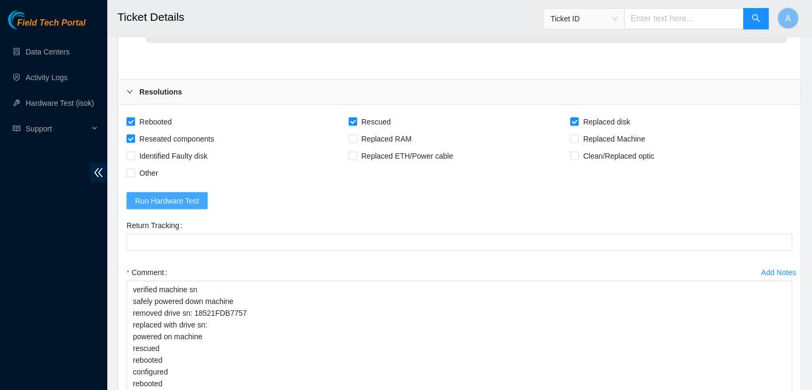
click at [163, 195] on span "Run Hardware Test" at bounding box center [167, 201] width 64 height 12
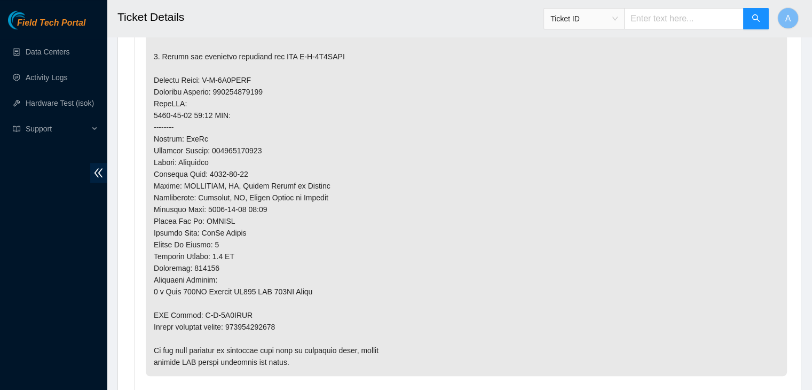
scroll to position [929, 0]
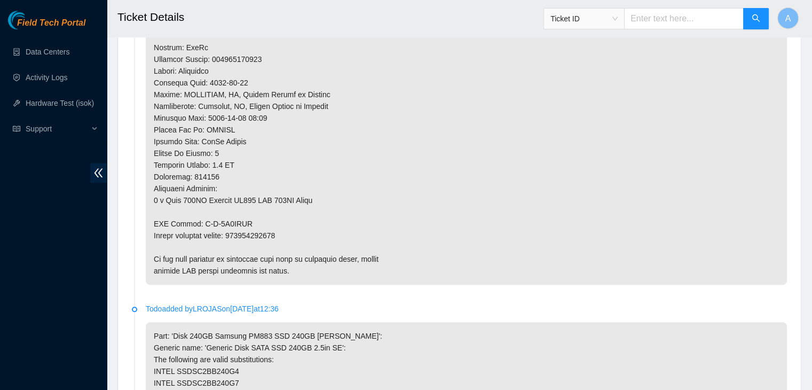
click at [259, 230] on p at bounding box center [466, 1] width 641 height 568
copy p "463470059417"
click at [259, 230] on p at bounding box center [466, 1] width 641 height 568
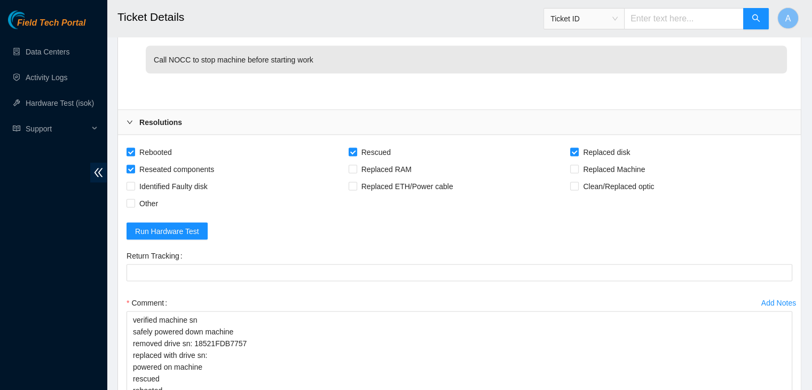
scroll to position [2093, 0]
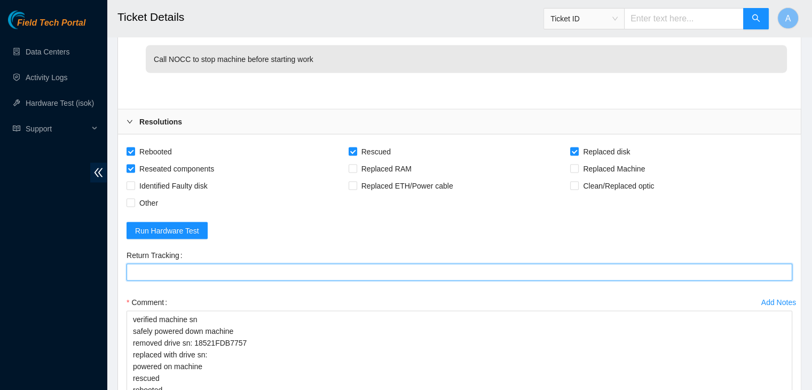
click at [255, 264] on Tracking "Return Tracking" at bounding box center [458, 272] width 665 height 17
paste Tracking "463470059417"
type Tracking "463470059417"
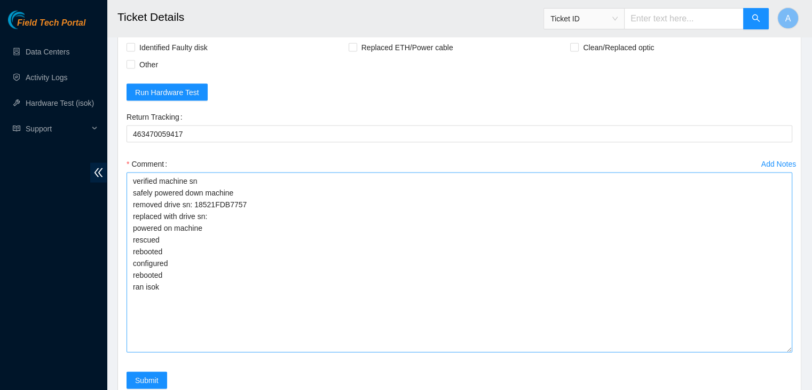
scroll to position [2235, 0]
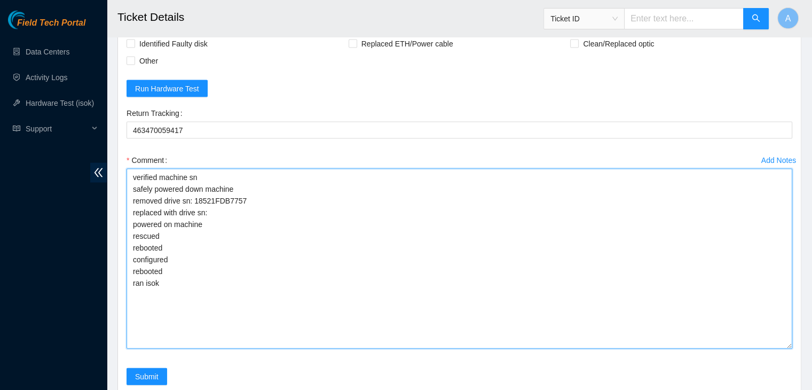
click at [245, 182] on textarea "verified machine sn safely powered down machine removed drive sn: 18521FDB7757 …" at bounding box center [458, 259] width 665 height 180
click at [257, 197] on textarea "verified machine sn safely powered down machine removed drive sn: 18521FDB7757 …" at bounding box center [458, 259] width 665 height 180
paste textarea "S45RNC0R904946"
click at [348, 315] on textarea "verified machine sn safely powered down machine removed drive sn: 18521FDB7757 …" at bounding box center [458, 259] width 665 height 180
paste textarea "ekuhr@prod-login-east01:~$ isok [TECHNICAL_ID] [TECHNICAL_ID] [TECHNICAL_ID] [T…"
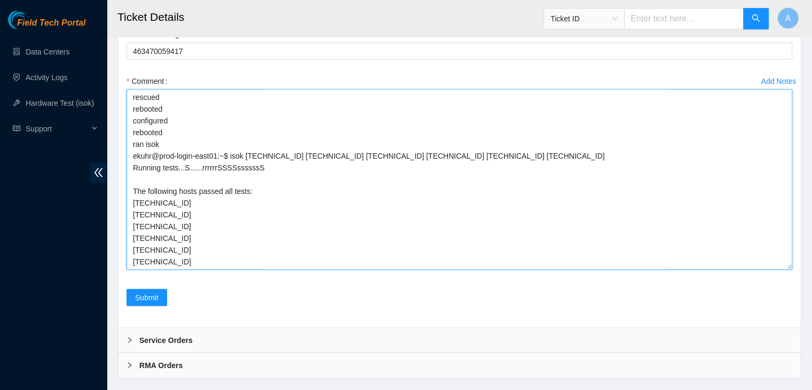
scroll to position [2332, 0]
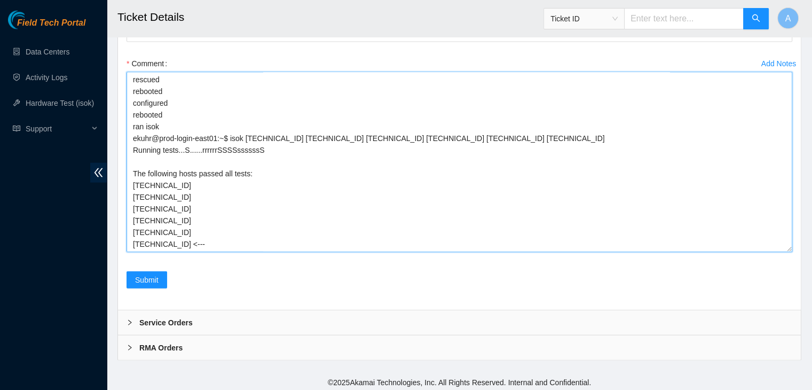
type textarea "verified machine sn safely powered down machine removed drive sn: 18521FDB7757 …"
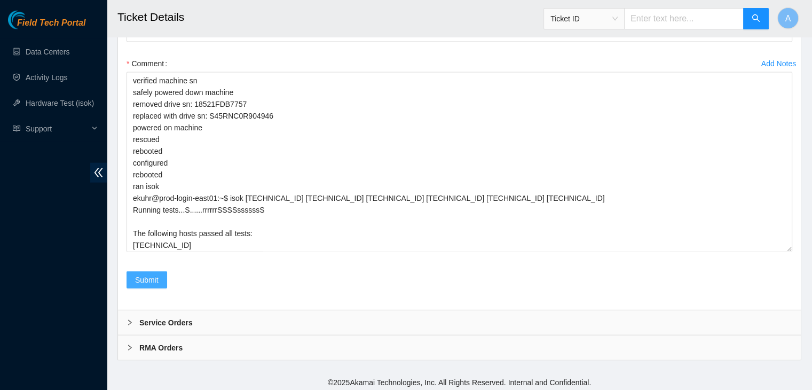
drag, startPoint x: 149, startPoint y: 276, endPoint x: 228, endPoint y: 268, distance: 79.3
click at [228, 271] on div "Submit" at bounding box center [459, 286] width 674 height 30
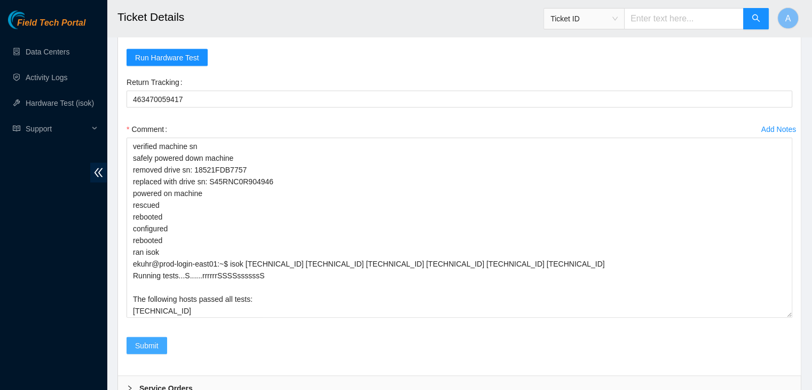
scroll to position [2267, 0]
click at [143, 350] on div "Submit" at bounding box center [146, 351] width 49 height 30
click at [152, 343] on span "Submit" at bounding box center [146, 344] width 23 height 12
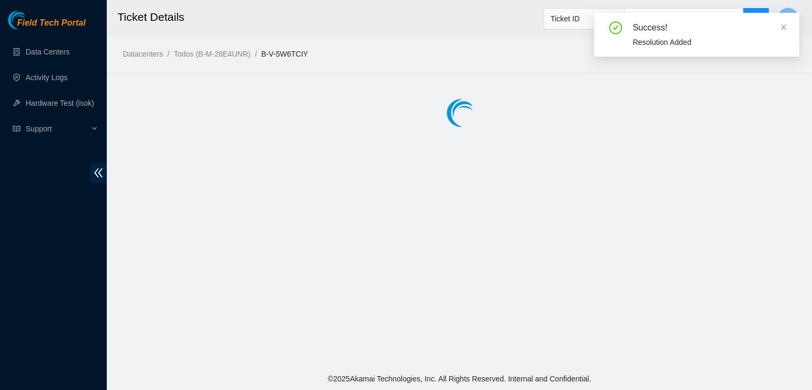
scroll to position [0, 0]
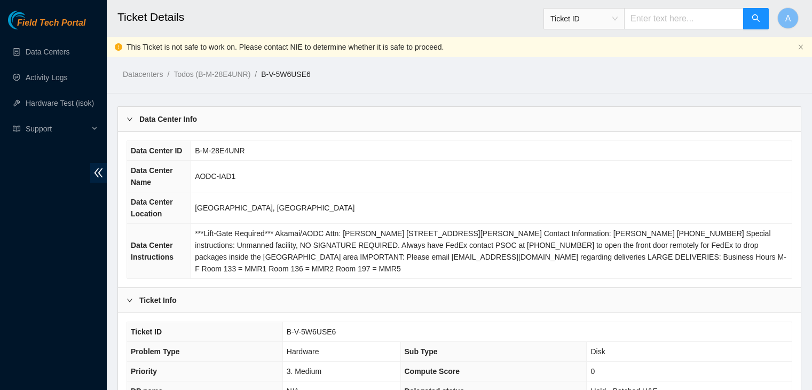
scroll to position [126, 0]
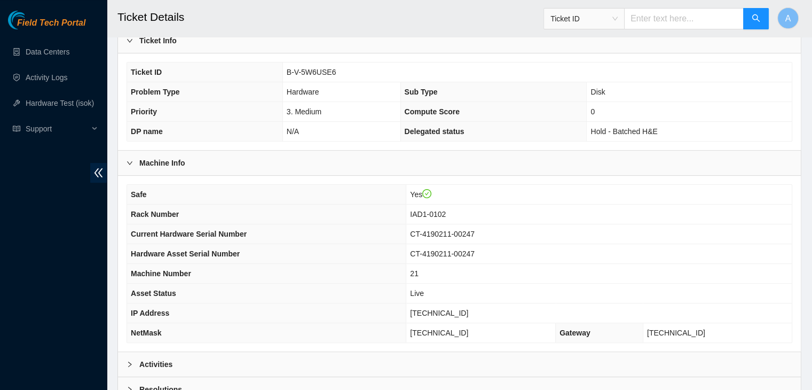
scroll to position [331, 0]
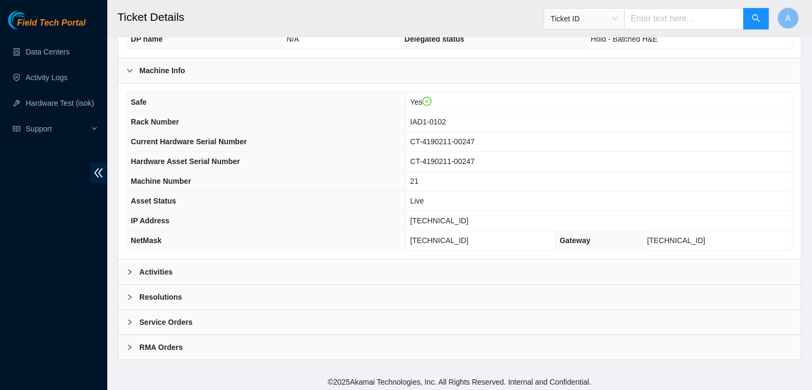
click at [331, 271] on div "Activities" at bounding box center [459, 271] width 683 height 25
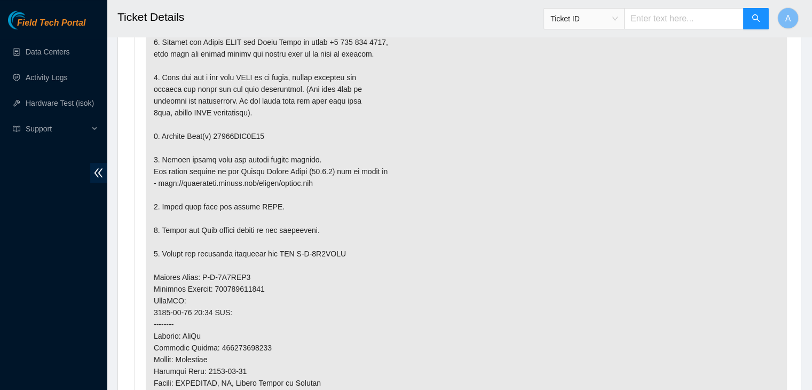
scroll to position [641, 0]
click at [319, 150] on p at bounding box center [466, 288] width 641 height 568
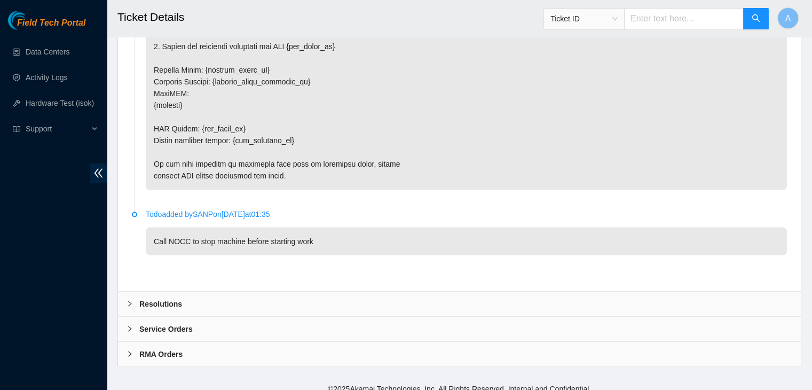
scroll to position [1853, 0]
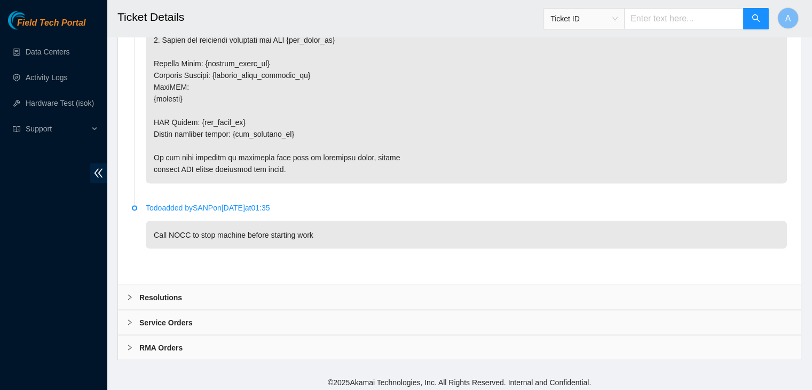
click at [228, 297] on div "Resolutions" at bounding box center [459, 296] width 683 height 25
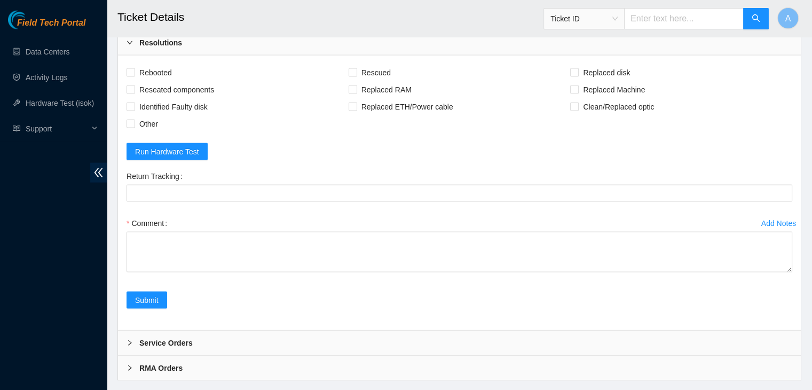
scroll to position [2122, 0]
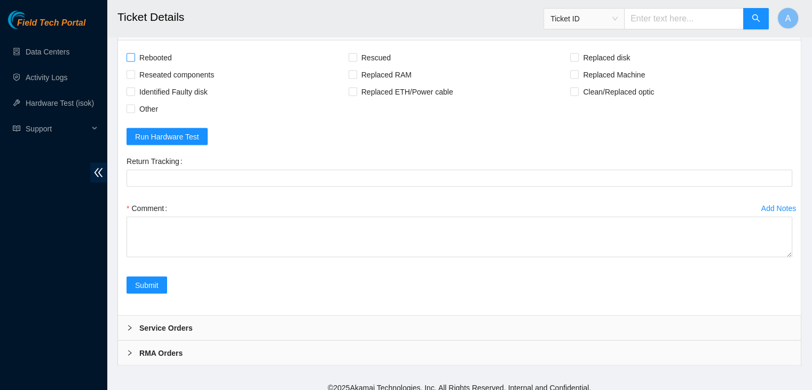
click at [164, 57] on span "Rebooted" at bounding box center [155, 57] width 41 height 17
click at [134, 57] on input "Rebooted" at bounding box center [129, 56] width 7 height 7
checkbox input "true"
click at [165, 68] on span "Reseated components" at bounding box center [176, 74] width 83 height 17
click at [134, 70] on input "Reseated components" at bounding box center [129, 73] width 7 height 7
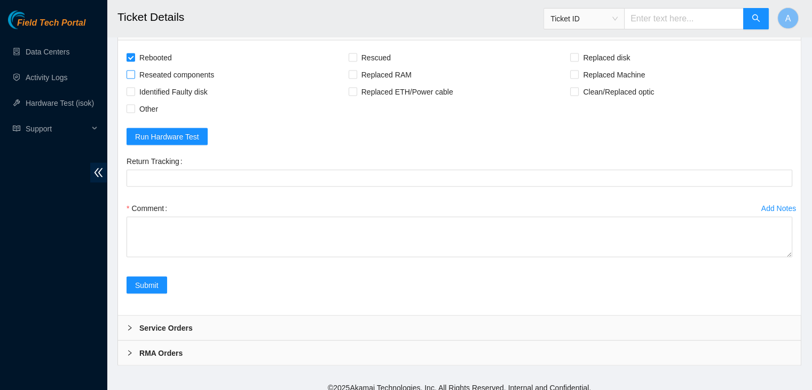
checkbox input "true"
click at [383, 54] on span "Rescued" at bounding box center [376, 57] width 38 height 17
click at [356, 54] on input "Rescued" at bounding box center [351, 56] width 7 height 7
checkbox input "true"
click at [613, 49] on span "Replaced disk" at bounding box center [607, 57] width 56 height 17
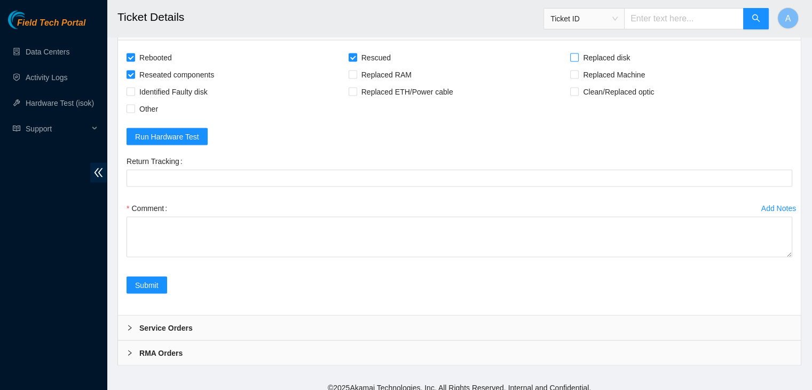
click at [577, 53] on input "Replaced disk" at bounding box center [573, 56] width 7 height 7
checkbox input "true"
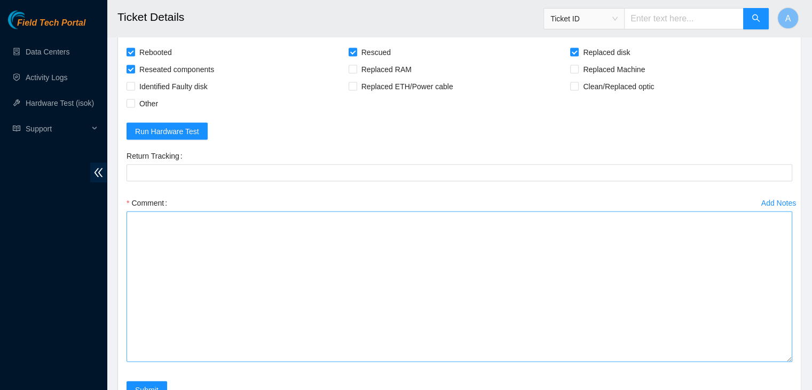
drag, startPoint x: 790, startPoint y: 245, endPoint x: 749, endPoint y: 370, distance: 131.8
click at [749, 362] on textarea "Comment" at bounding box center [458, 286] width 665 height 150
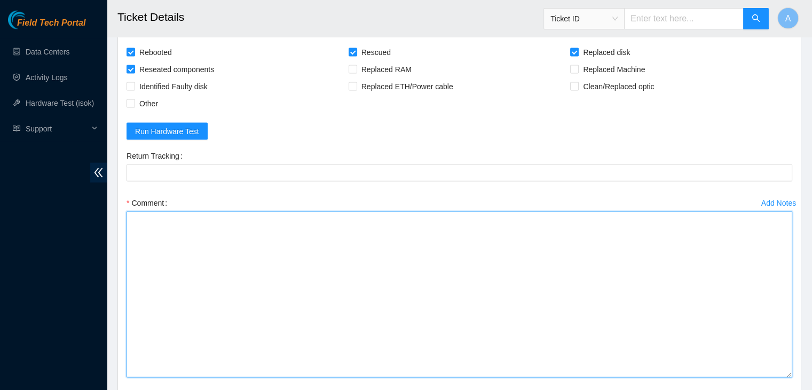
click at [617, 336] on textarea "Comment" at bounding box center [458, 294] width 665 height 166
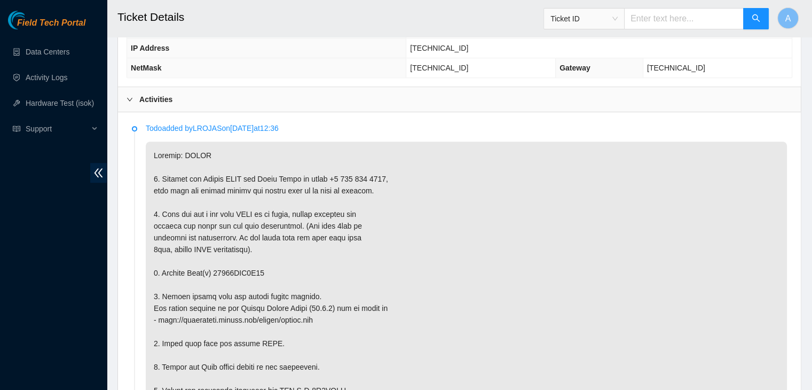
scroll to position [512, 0]
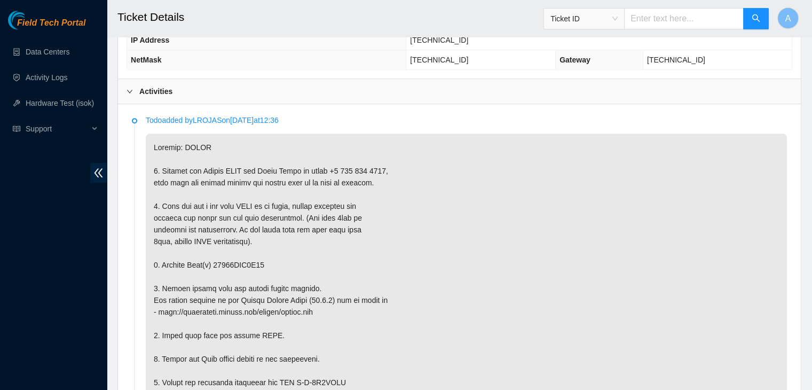
copy p "18521FDB4F09"
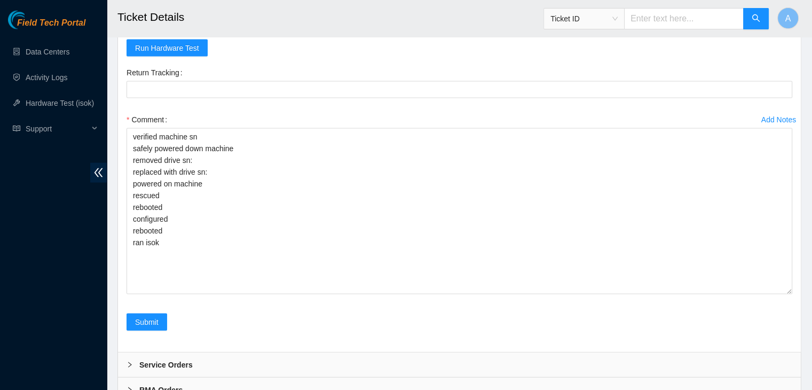
scroll to position [2161, 0]
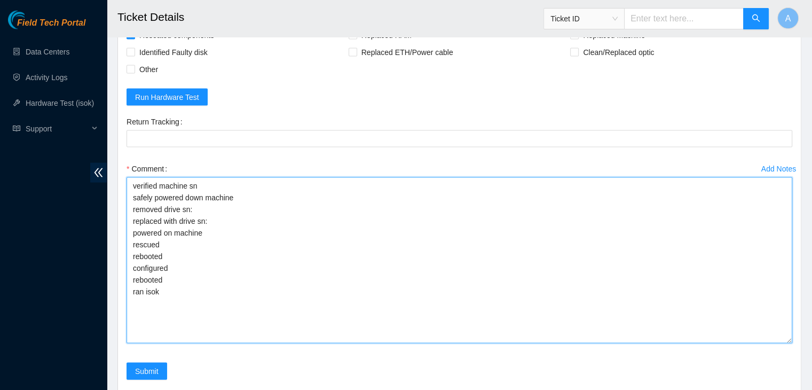
click at [286, 218] on textarea "verified machine sn safely powered down machine removed drive sn: replaced with…" at bounding box center [458, 260] width 665 height 166
paste textarea "18521FDB4F09"
click at [286, 220] on textarea "verified machine sn safely powered down machine removed drive sn: 18521FDB4F09 …" at bounding box center [458, 260] width 665 height 166
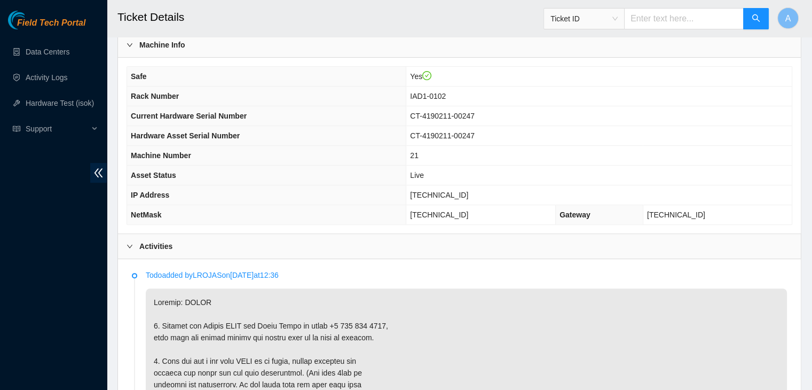
scroll to position [615, 0]
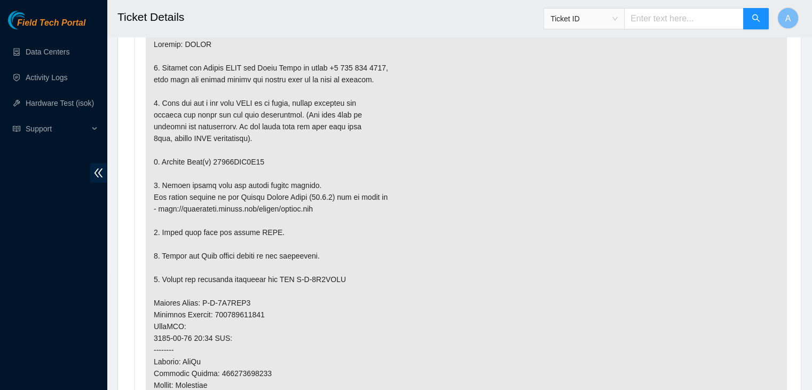
click at [310, 228] on p at bounding box center [466, 314] width 641 height 568
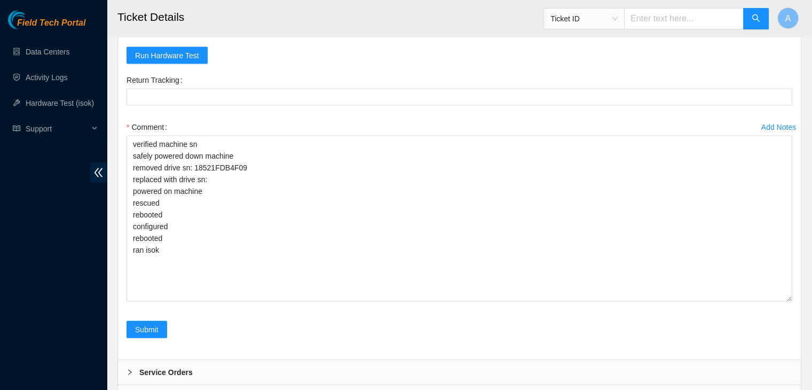
scroll to position [2199, 0]
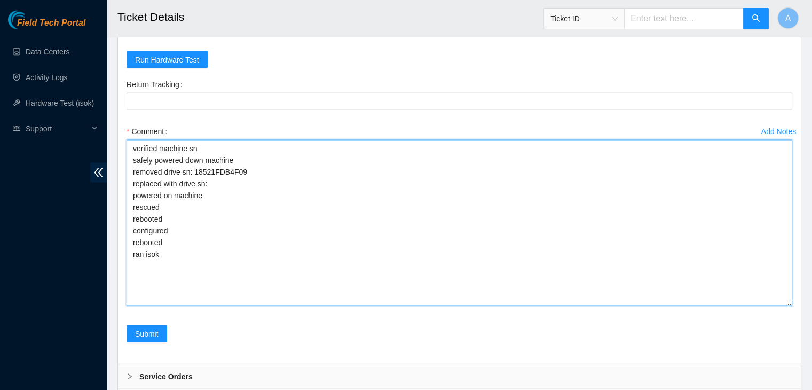
click at [336, 179] on textarea "verified machine sn safely powered down machine removed drive sn: 18521FDB4F09 …" at bounding box center [458, 223] width 665 height 166
paste textarea "S1G0NYAF701021"
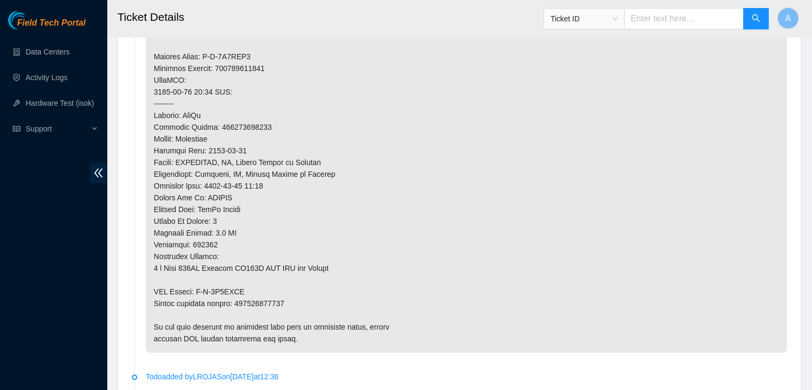
scroll to position [861, 0]
type textarea "verified machine sn safely powered down machine removed drive sn: 18521FDB4F09 …"
click at [271, 297] on p at bounding box center [466, 68] width 641 height 568
copy p "463470059472"
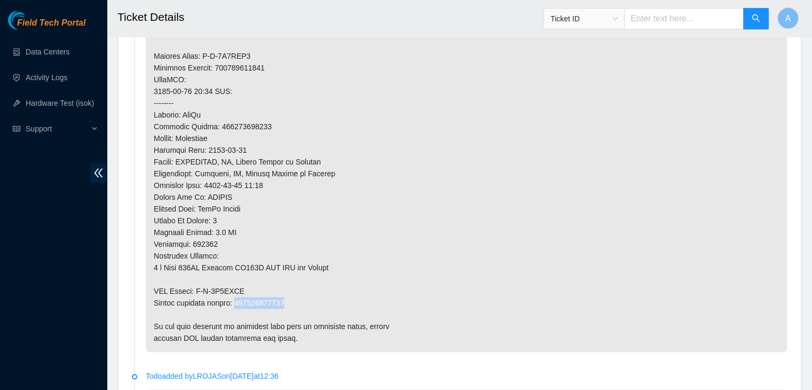
click at [271, 297] on p at bounding box center [466, 68] width 641 height 568
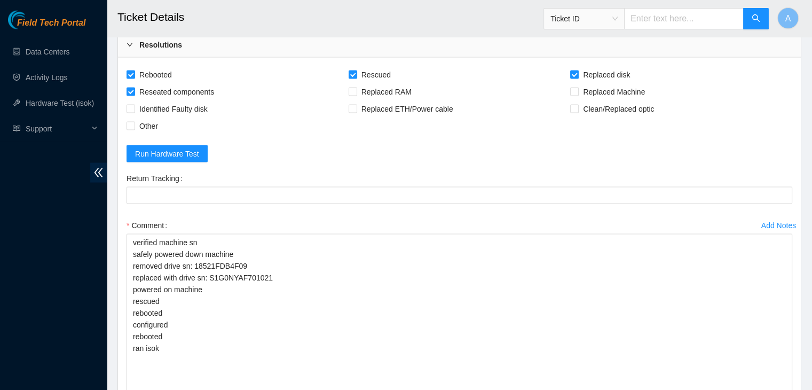
scroll to position [2181, 0]
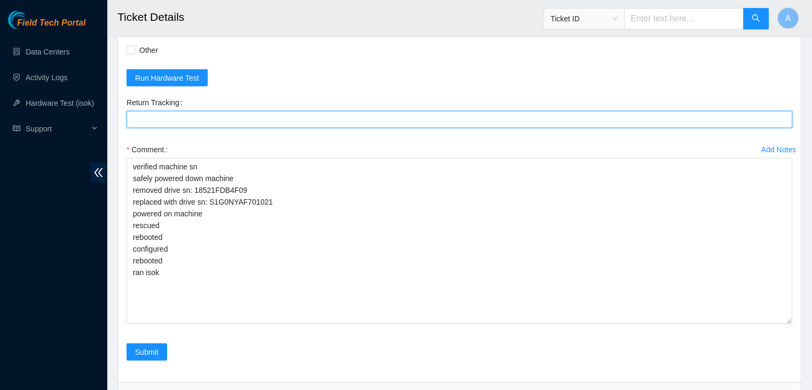
click at [379, 116] on Tracking "Return Tracking" at bounding box center [458, 119] width 665 height 17
paste Tracking "463470059472"
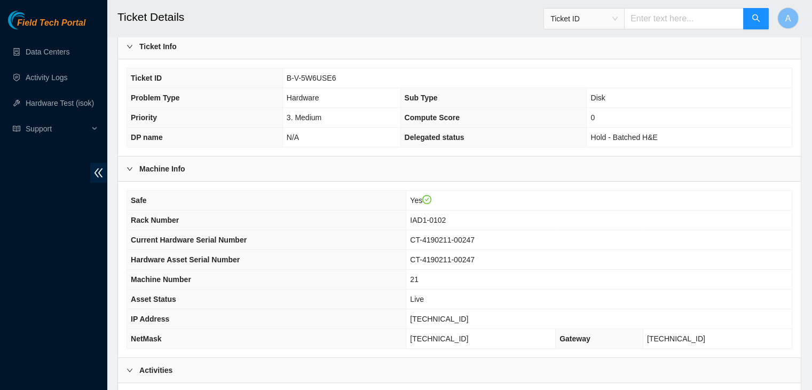
scroll to position [0, 0]
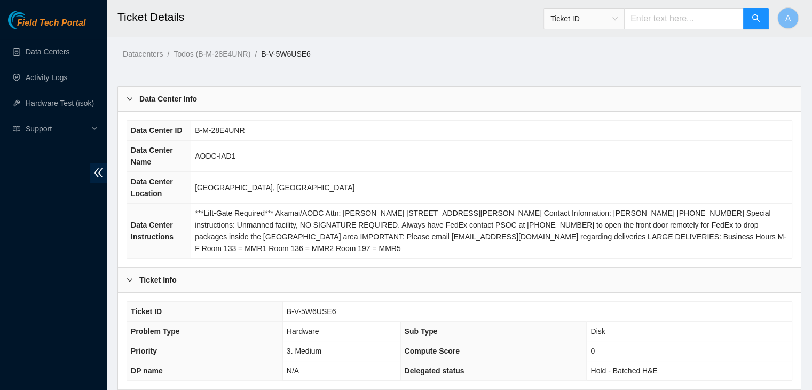
type Tracking "463470059472"
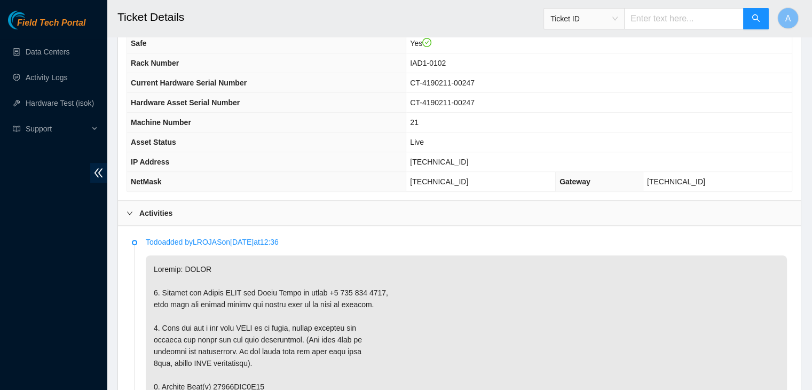
scroll to position [290, 0]
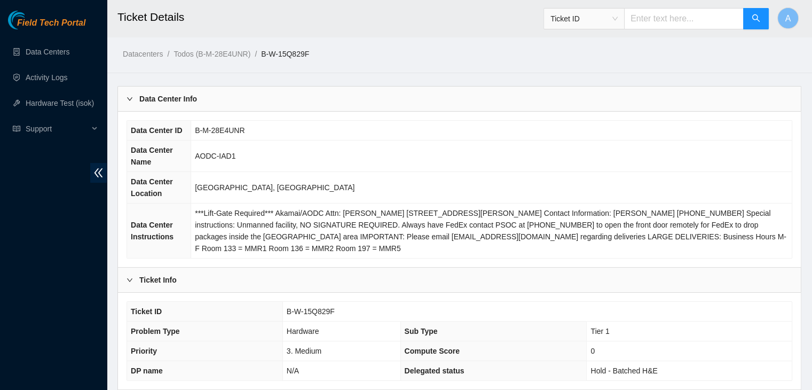
scroll to position [331, 0]
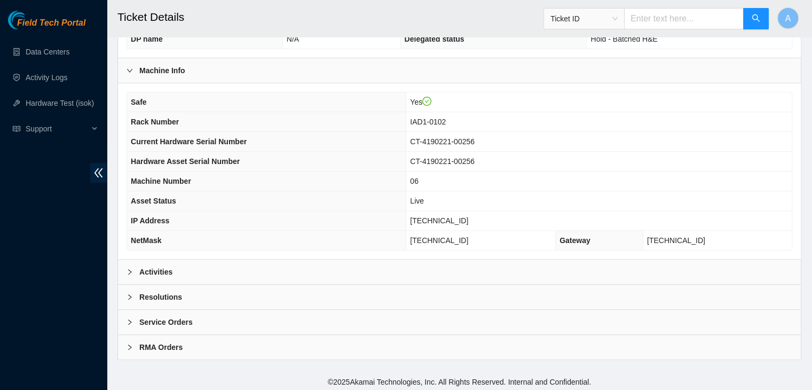
click at [292, 270] on div "Activities" at bounding box center [459, 271] width 683 height 25
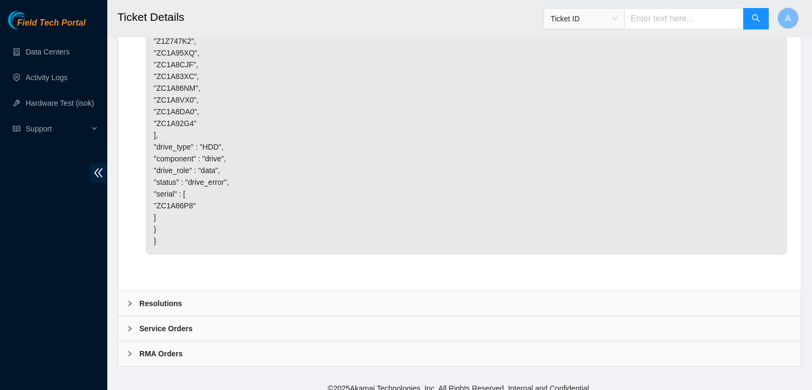
scroll to position [4086, 0]
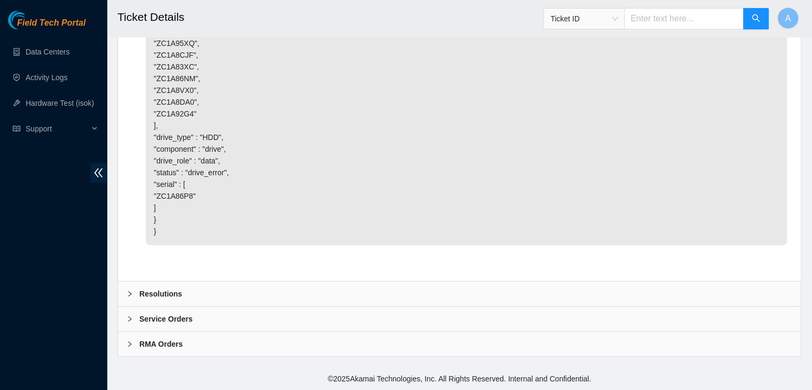
click at [288, 297] on div "Resolutions" at bounding box center [459, 293] width 683 height 25
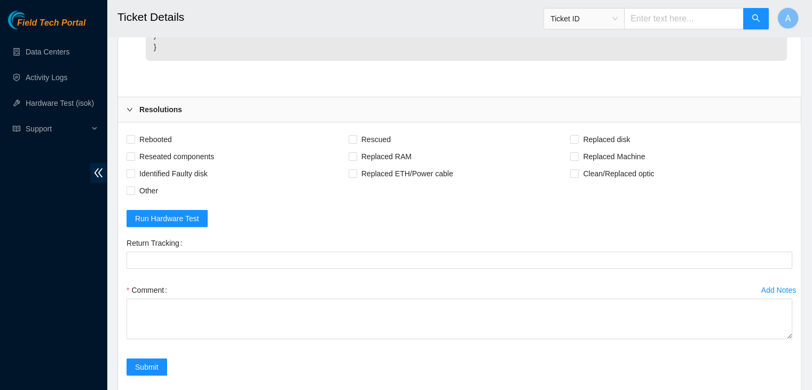
scroll to position [4133, 0]
click at [162, 147] on span "Rebooted" at bounding box center [155, 138] width 41 height 17
click at [134, 142] on input "Rebooted" at bounding box center [129, 137] width 7 height 7
checkbox input "true"
click at [171, 164] on span "Reseated components" at bounding box center [176, 155] width 83 height 17
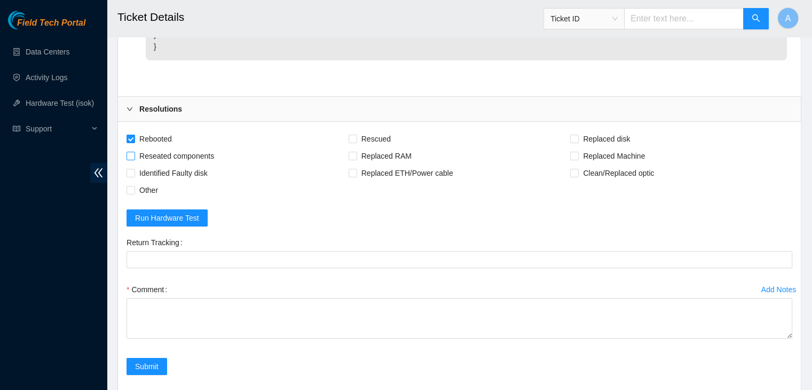
click at [134, 159] on input "Reseated components" at bounding box center [129, 155] width 7 height 7
checkbox input "true"
click at [587, 147] on span "Replaced disk" at bounding box center [607, 138] width 56 height 17
click at [577, 142] on input "Replaced disk" at bounding box center [573, 137] width 7 height 7
checkbox input "true"
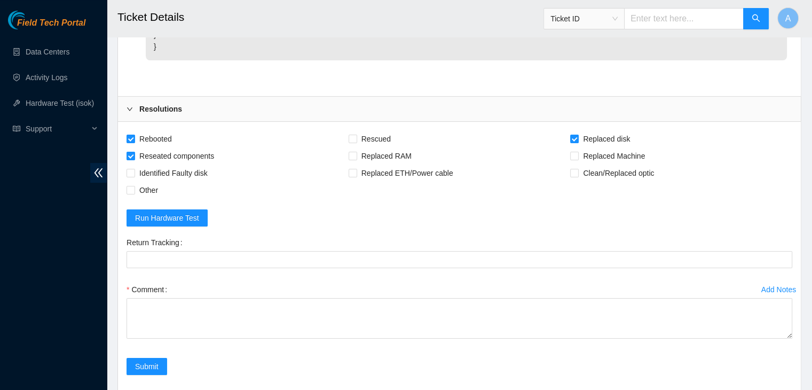
scroll to position [4360, 0]
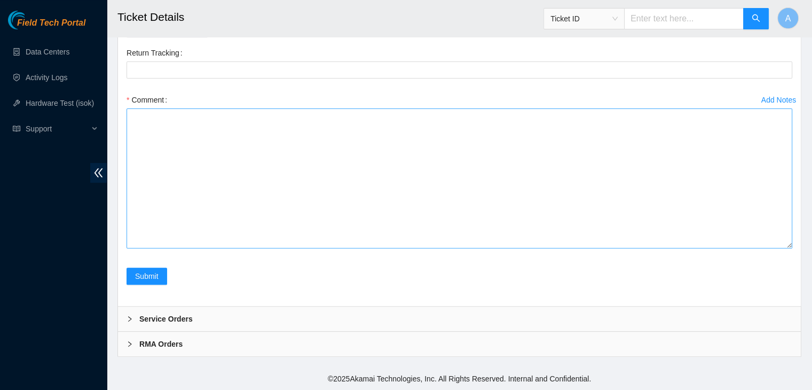
drag, startPoint x: 788, startPoint y: 242, endPoint x: 695, endPoint y: 352, distance: 144.3
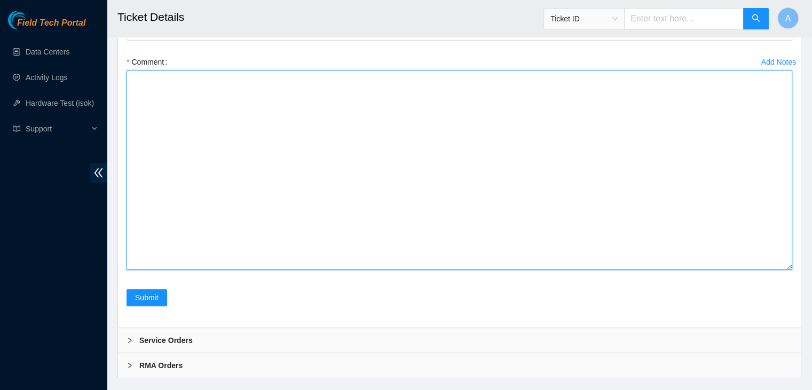
click at [683, 270] on textarea "Comment" at bounding box center [458, 169] width 665 height 199
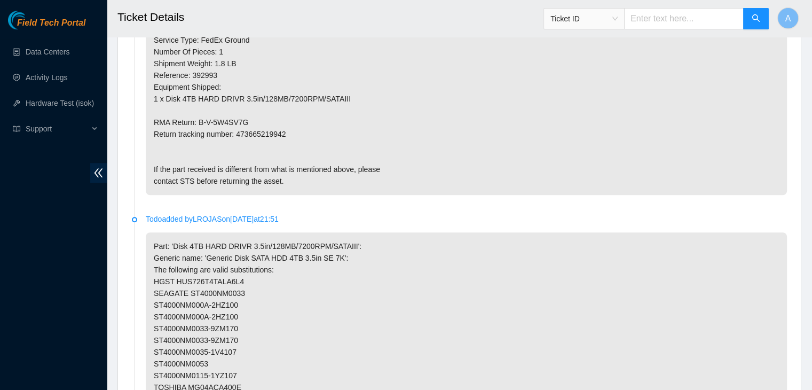
scroll to position [891, 0]
type textarea "verified machine sn safely powered down machine removed disk sn: replaced with …"
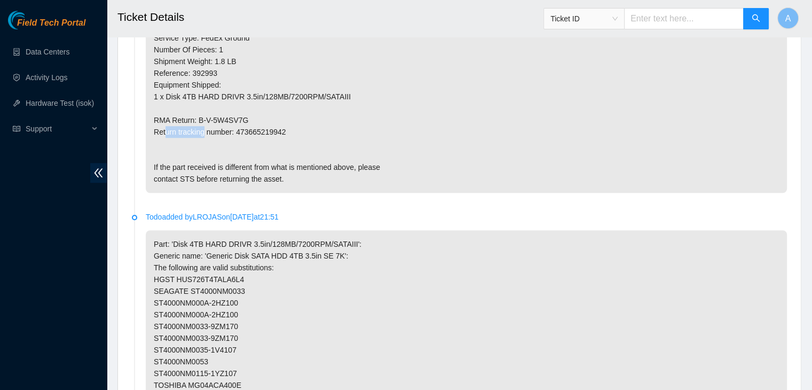
copy p "473665219942"
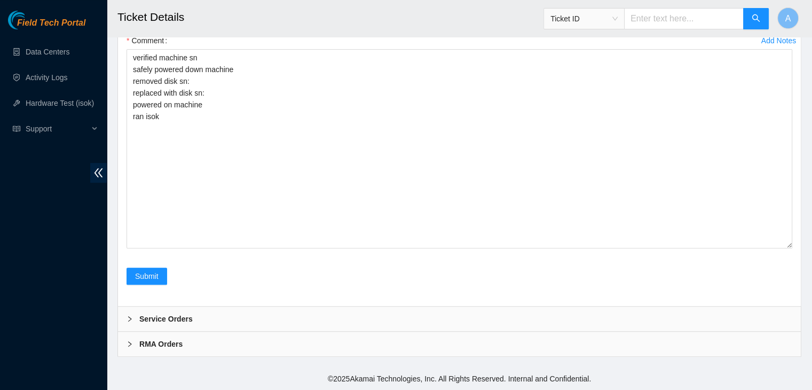
scroll to position [4391, 0]
click at [271, 19] on Tracking "Return Tracking" at bounding box center [458, 10] width 665 height 17
paste Tracking "473665219942"
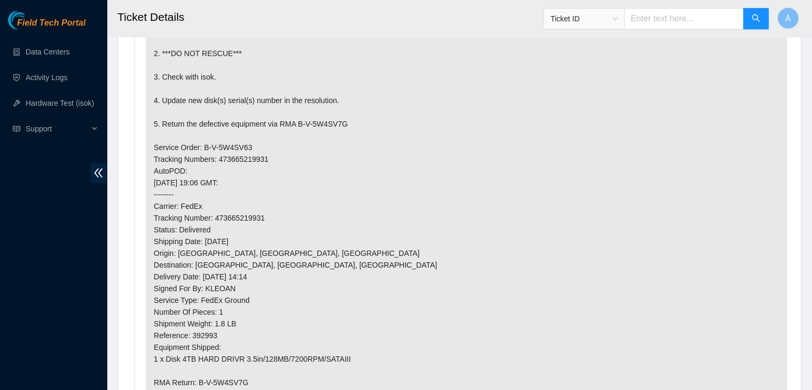
scroll to position [432, 0]
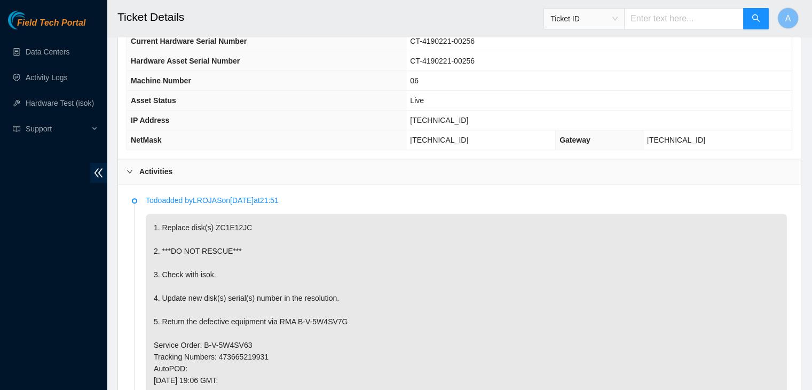
type Tracking "473665219942"
copy p "ZC1E12JC"
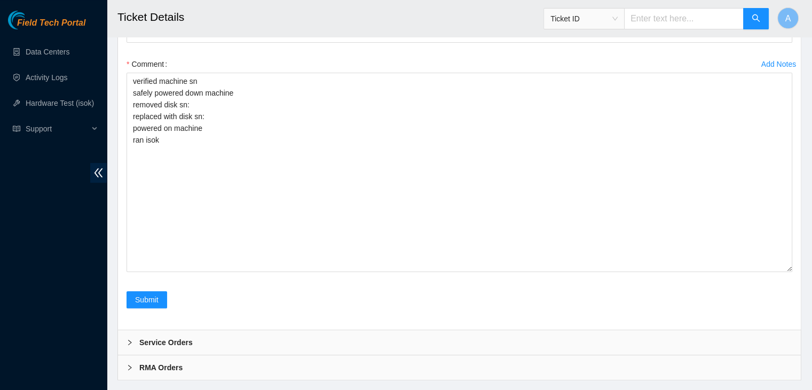
scroll to position [4368, 0]
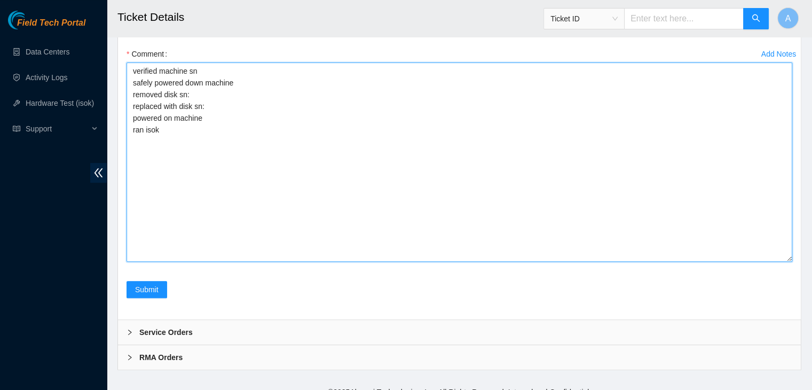
click at [232, 223] on textarea "verified machine sn safely powered down machine removed disk sn: replaced with …" at bounding box center [458, 161] width 665 height 199
paste textarea "ZC1E12JC"
click at [237, 242] on textarea "verified machine sn safely powered down machine removed disk sn: ZC1E12JC repla…" at bounding box center [458, 161] width 665 height 199
click at [336, 244] on textarea "verified machine sn safely powered down machine removed disk sn: ZC1E12JC repla…" at bounding box center [458, 161] width 665 height 199
paste textarea "Z1Z7KMTX"
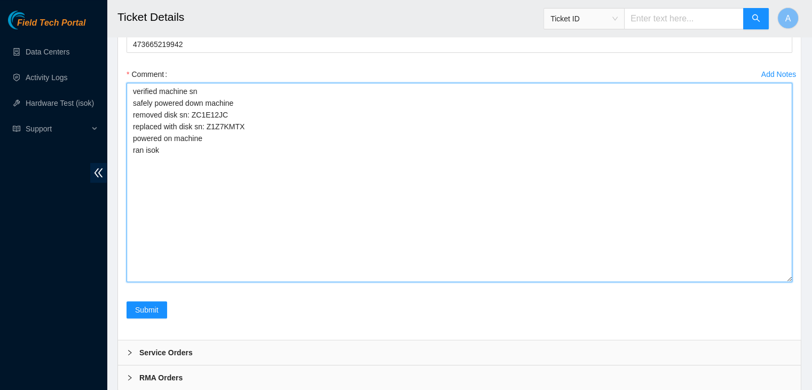
scroll to position [4314, 0]
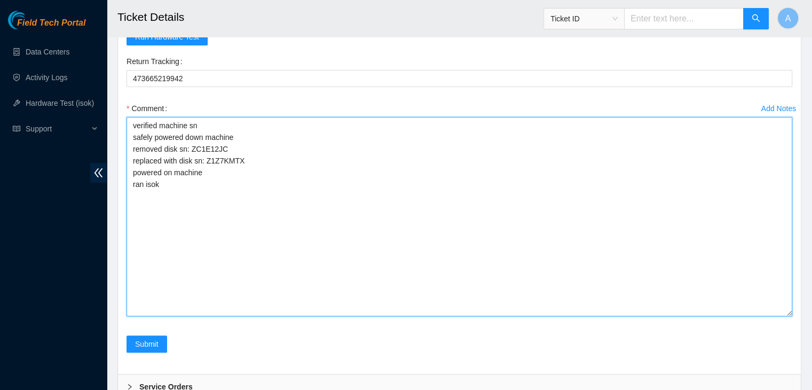
type textarea "verified machine sn safely powered down machine removed disk sn: ZC1E12JC repla…"
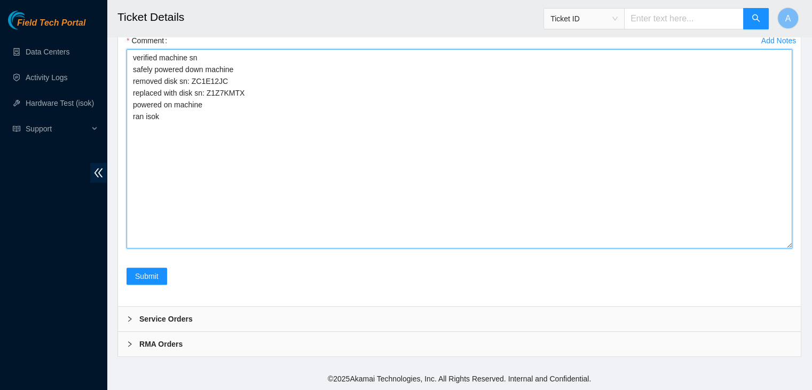
scroll to position [4407, 0]
drag, startPoint x: 162, startPoint y: 225, endPoint x: 132, endPoint y: 169, distance: 63.5
click at [132, 169] on textarea "verified machine sn safely powered down machine removed disk sn: ZC1E12JC repla…" at bounding box center [458, 148] width 665 height 199
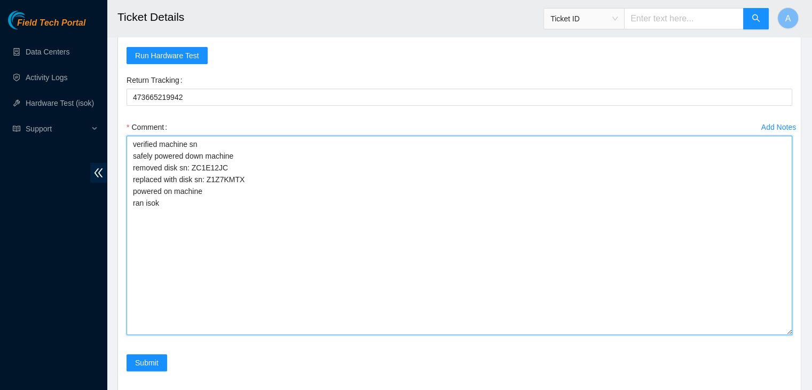
scroll to position [4293, 0]
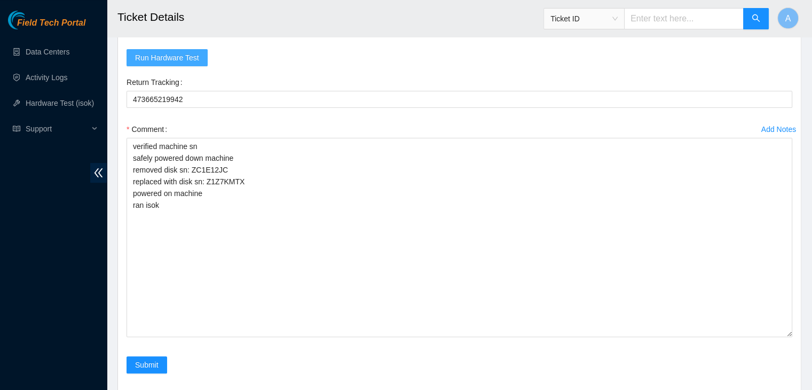
click at [141, 66] on button "Run Hardware Test" at bounding box center [166, 57] width 81 height 17
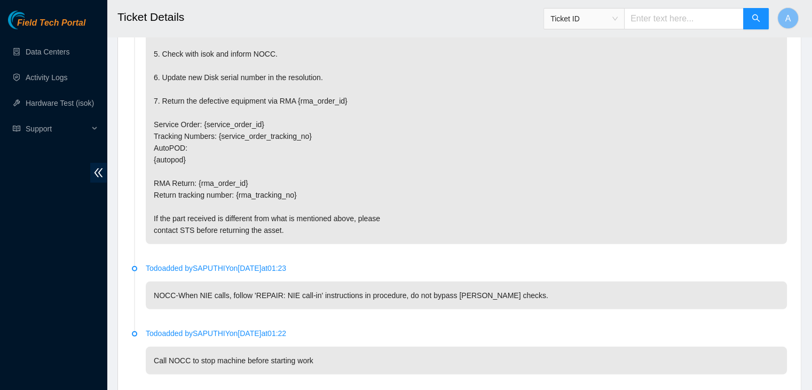
scroll to position [3317, 0]
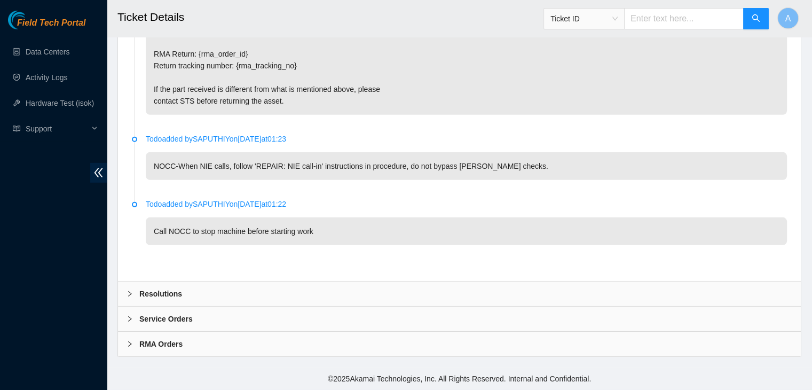
click at [455, 296] on div "Resolutions" at bounding box center [459, 293] width 683 height 25
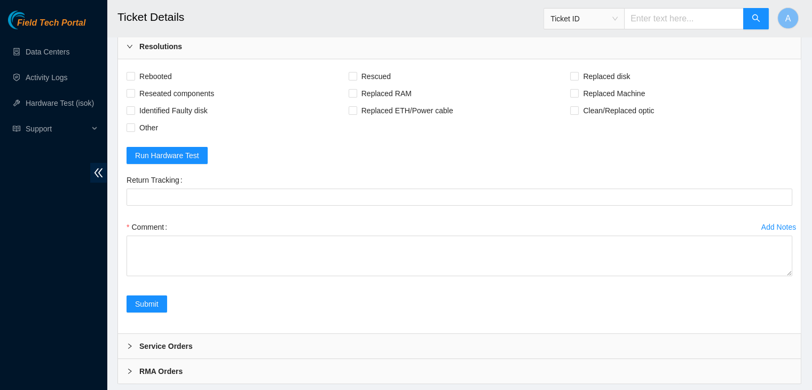
scroll to position [3451, 0]
click at [176, 101] on span "Reseated components" at bounding box center [176, 92] width 83 height 17
click at [134, 96] on input "Reseated components" at bounding box center [129, 91] width 7 height 7
checkbox input "true"
click at [351, 78] on input "Rescued" at bounding box center [351, 74] width 7 height 7
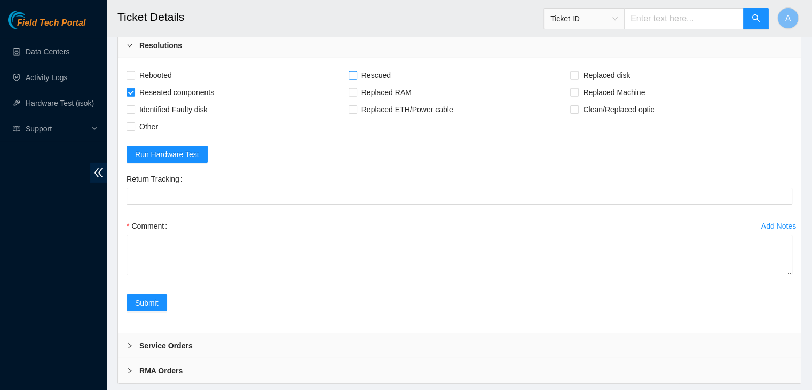
checkbox input "true"
click at [171, 101] on span "Reseated components" at bounding box center [176, 92] width 83 height 17
click at [134, 96] on input "Reseated components" at bounding box center [129, 91] width 7 height 7
checkbox input "false"
click at [165, 84] on span "Rebooted" at bounding box center [155, 75] width 41 height 17
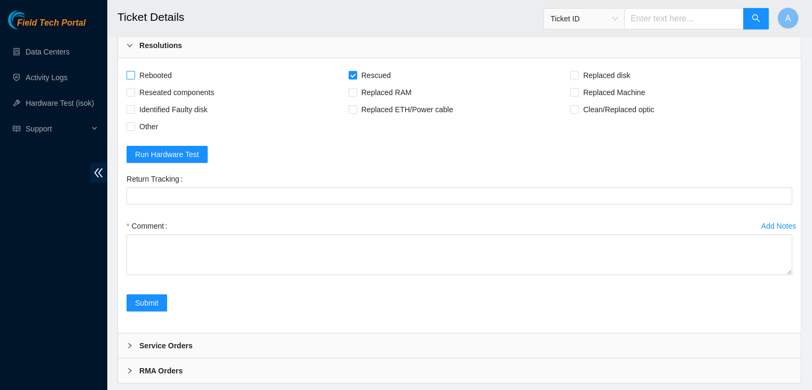
click at [134, 78] on input "Rebooted" at bounding box center [129, 74] width 7 height 7
checkbox input "true"
click at [149, 135] on span "Other" at bounding box center [148, 126] width 27 height 17
click at [134, 130] on input "Other" at bounding box center [129, 125] width 7 height 7
checkbox input "true"
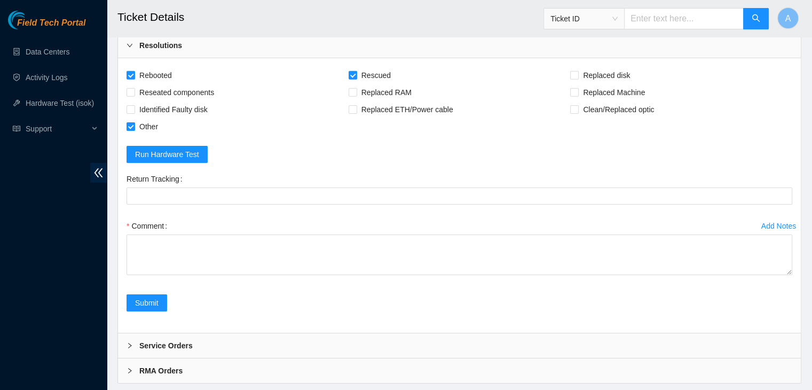
scroll to position [3592, 0]
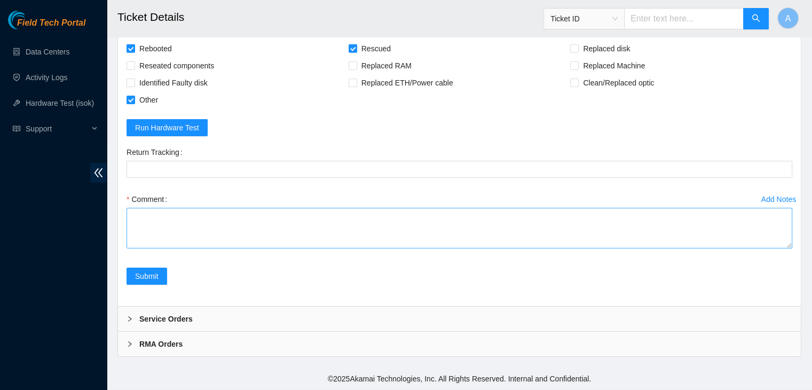
drag, startPoint x: 789, startPoint y: 246, endPoint x: 757, endPoint y: 385, distance: 142.3
click at [757, 248] on textarea "Comment" at bounding box center [458, 228] width 665 height 41
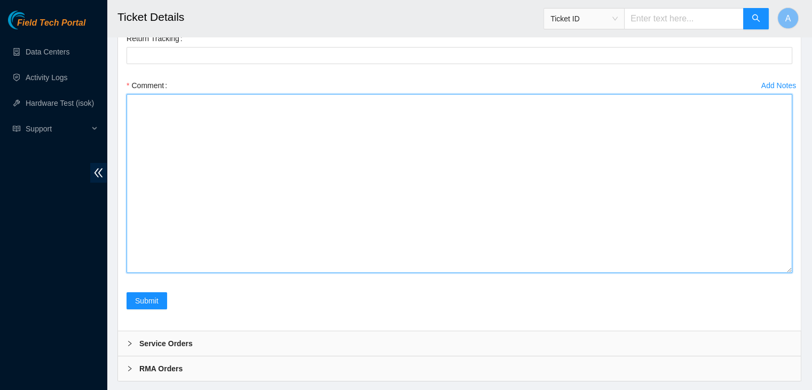
click at [638, 273] on textarea "Comment" at bounding box center [458, 183] width 665 height 179
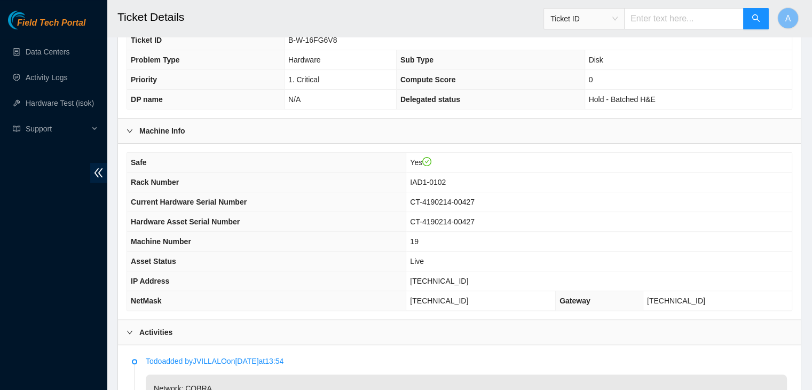
scroll to position [252, 0]
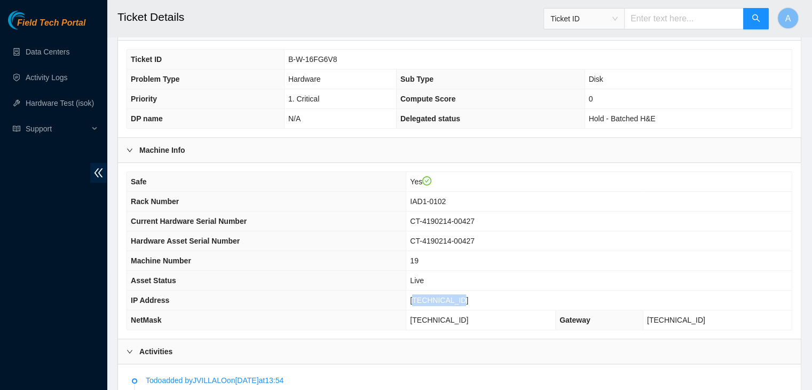
drag, startPoint x: 482, startPoint y: 293, endPoint x: 433, endPoint y: 295, distance: 48.6
click at [433, 295] on td "104.84.154.38" at bounding box center [598, 300] width 385 height 20
copy span "104.84.154.38"
click at [433, 296] on span "104.84.154.38" at bounding box center [439, 300] width 58 height 9
click at [211, 263] on th "Machine Number" at bounding box center [266, 261] width 279 height 20
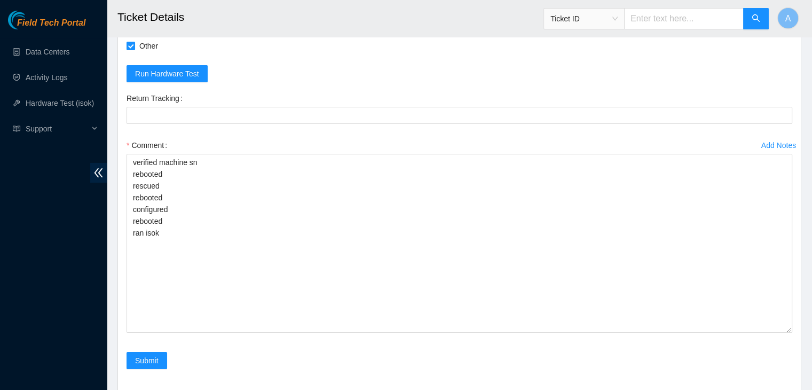
scroll to position [3730, 0]
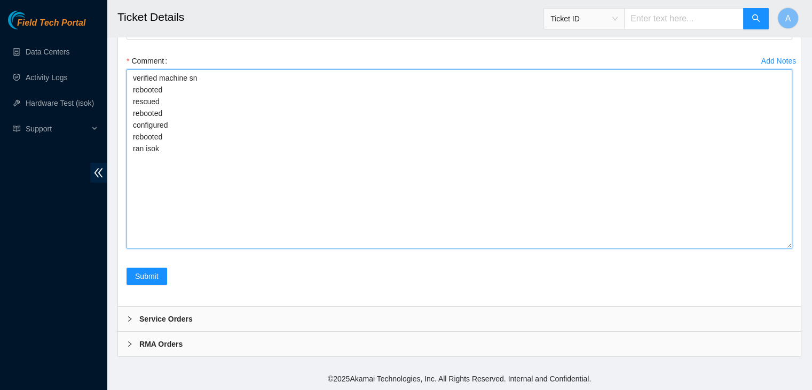
click at [332, 160] on textarea "verified machine sn rebooted rescued rebooted configured rebooted ran isok" at bounding box center [458, 158] width 665 height 179
paste textarea "ekuhr@prod-login-east01:~$ isok 104.84.154.25 104.84.154.40 104.84.154.38 104.8…"
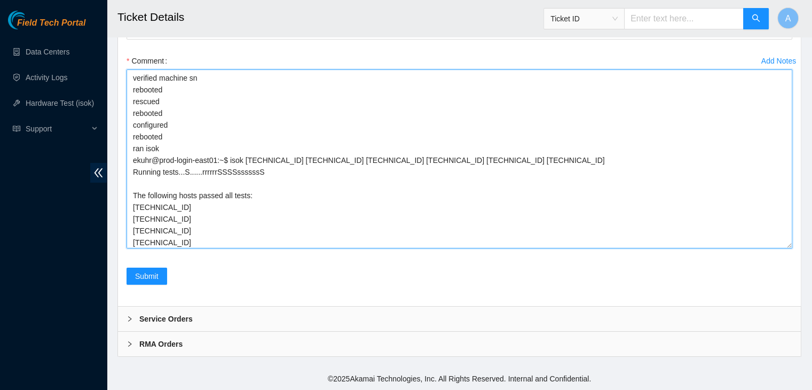
scroll to position [22, 0]
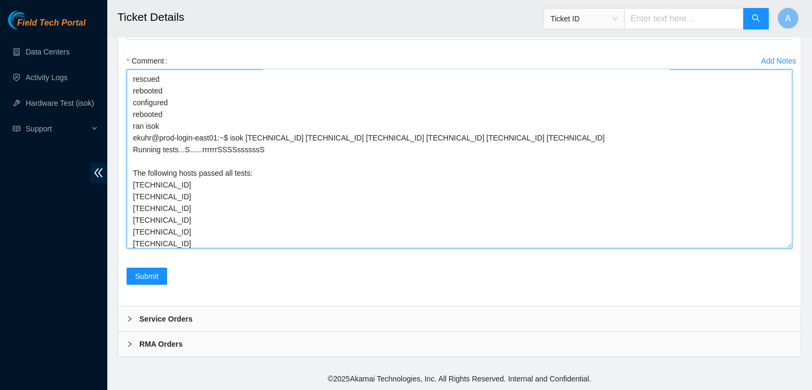
click at [307, 189] on textarea "verified machine sn rebooted rescued rebooted configured rebooted ran isok ekuh…" at bounding box center [458, 158] width 665 height 179
type textarea "verified machine sn rebooted rescued rebooted configured rebooted ran isok ekuh…"
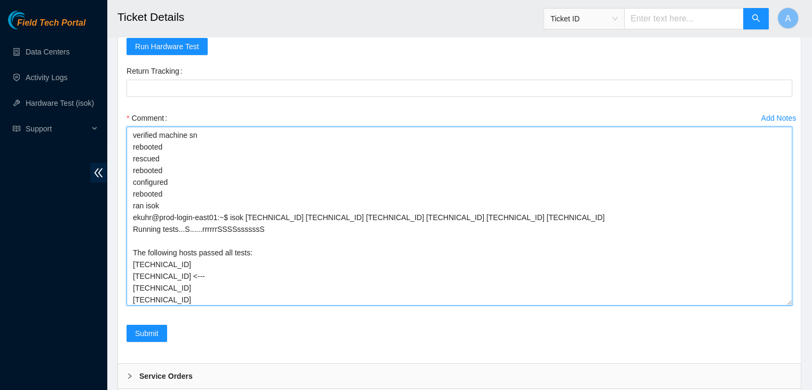
scroll to position [3711, 0]
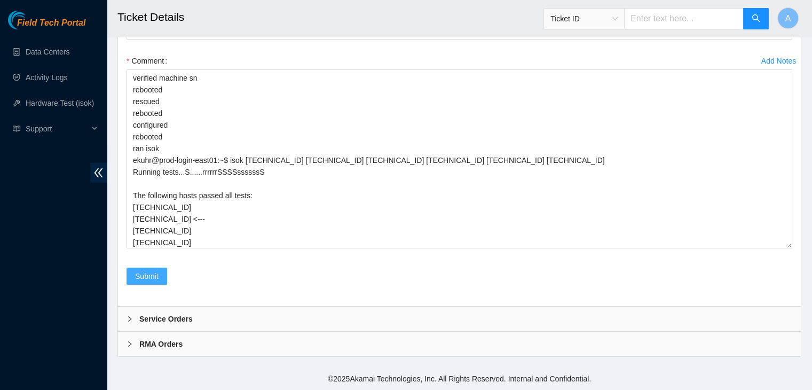
click at [158, 282] on span "Submit" at bounding box center [146, 276] width 23 height 12
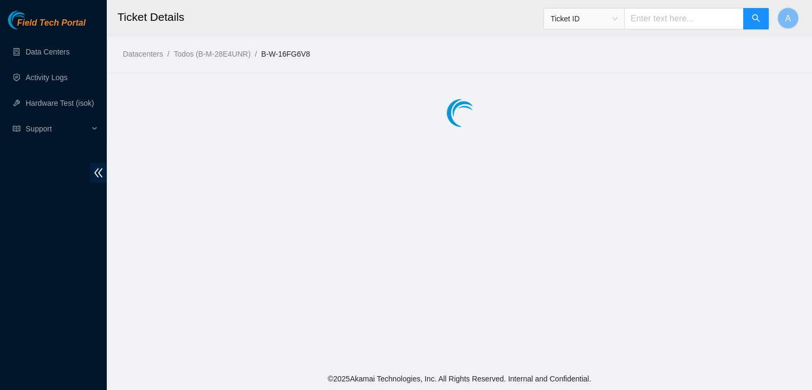
scroll to position [0, 0]
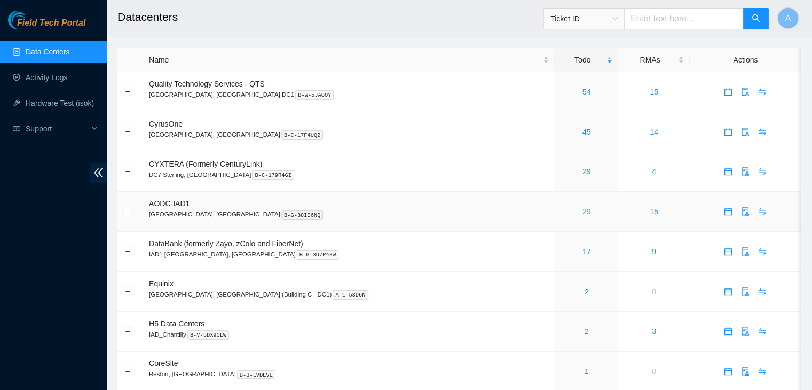
click at [582, 208] on link "29" at bounding box center [586, 211] width 9 height 9
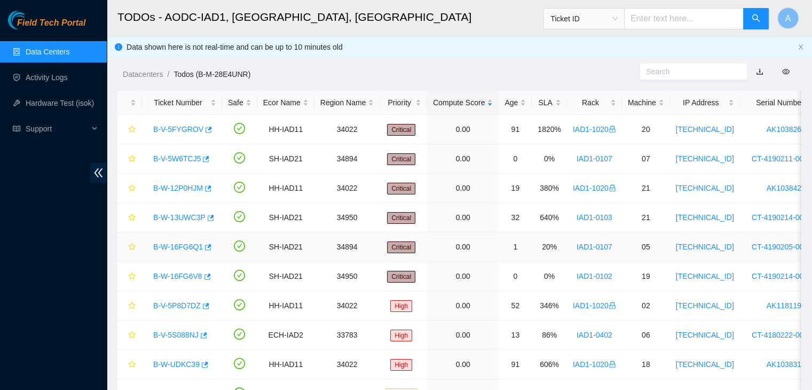
click at [187, 250] on link "B-W-16FG6Q1" at bounding box center [178, 246] width 50 height 9
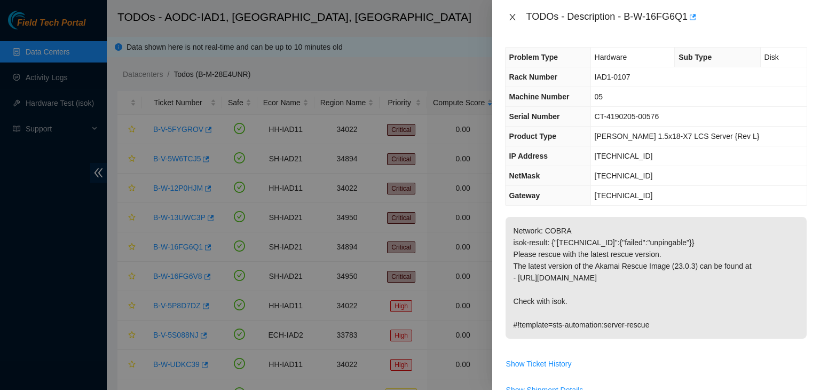
click at [507, 13] on button "Close" at bounding box center [512, 17] width 15 height 10
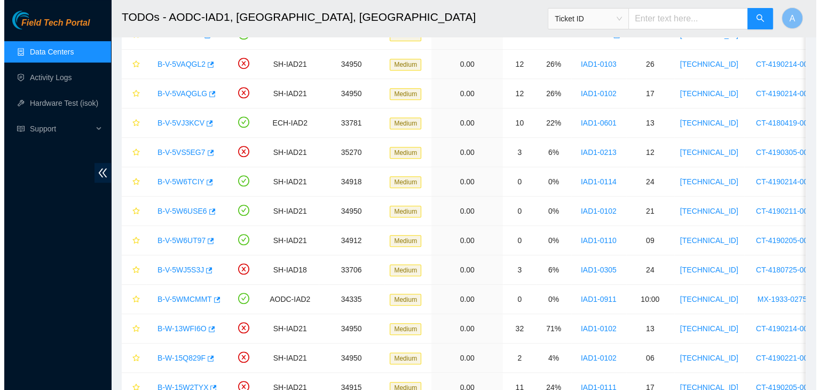
scroll to position [476, 0]
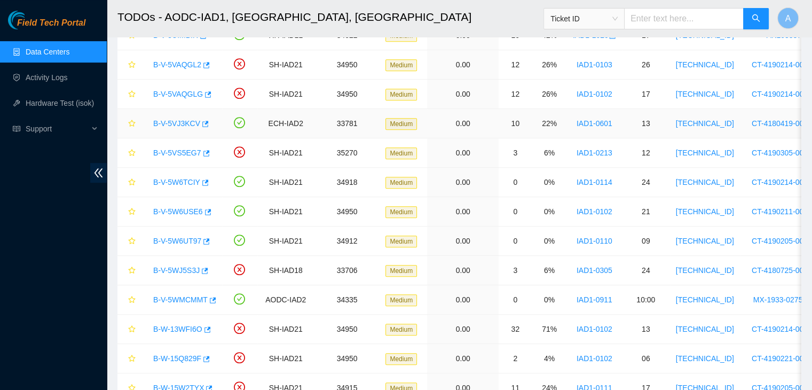
click at [183, 121] on link "B-V-5VJ3KCV" at bounding box center [176, 123] width 47 height 9
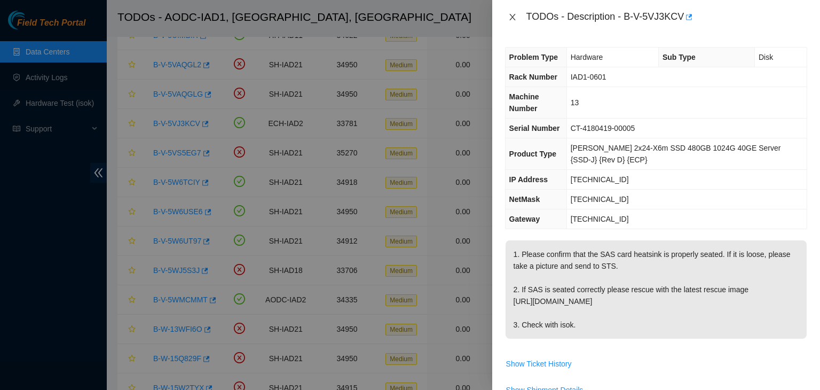
click at [515, 19] on icon "close" at bounding box center [512, 17] width 9 height 9
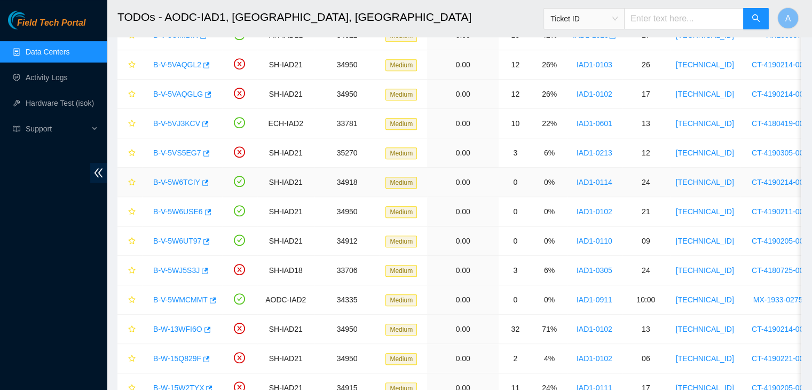
click at [177, 179] on link "B-V-5W6TCIY" at bounding box center [176, 182] width 47 height 9
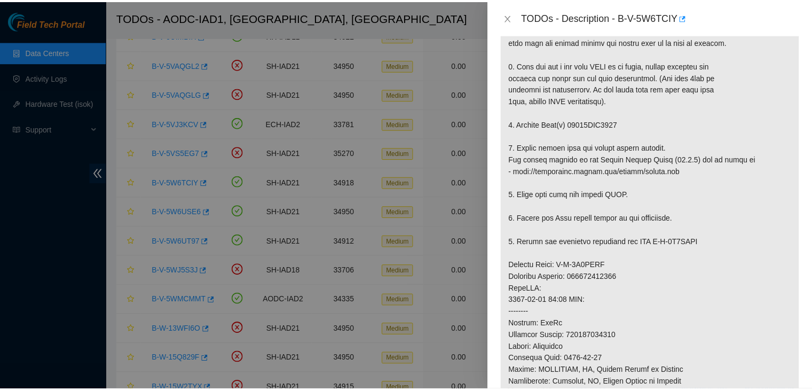
scroll to position [225, 0]
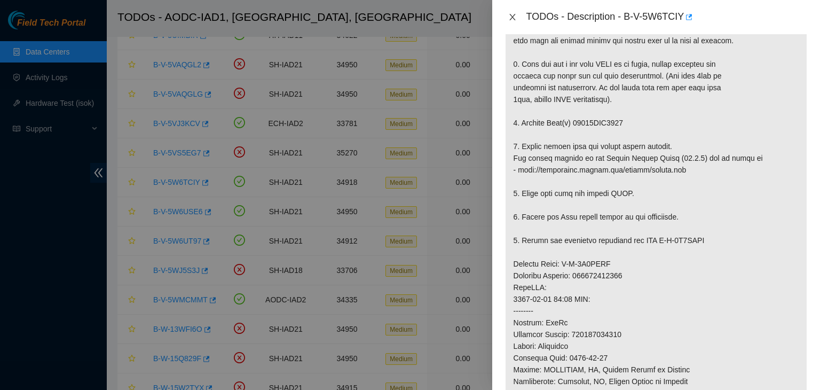
click at [516, 17] on icon "close" at bounding box center [512, 17] width 9 height 9
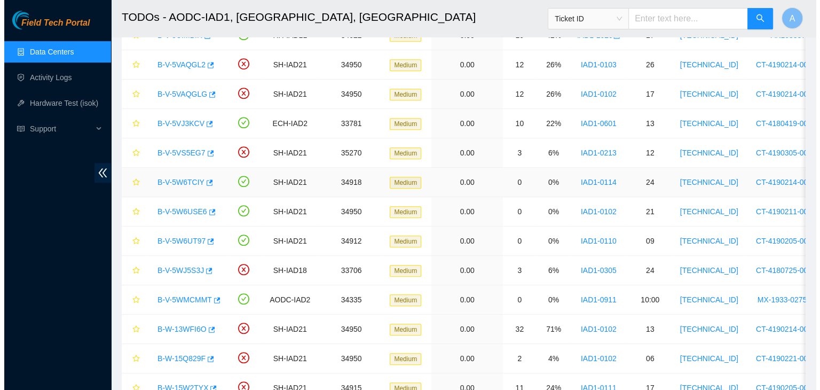
scroll to position [241, 0]
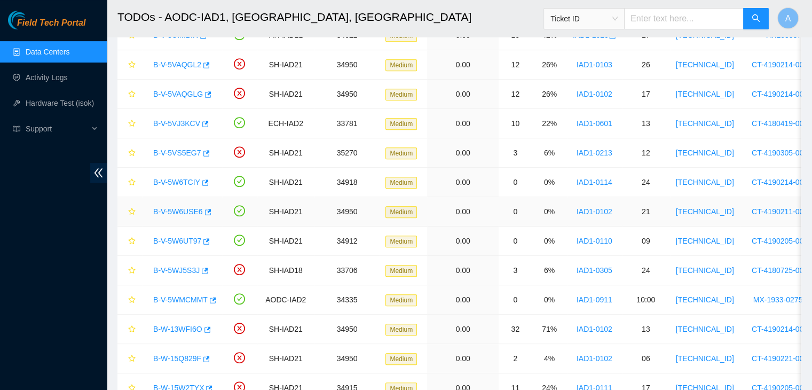
click at [180, 208] on link "B-V-5W6USE6" at bounding box center [178, 211] width 50 height 9
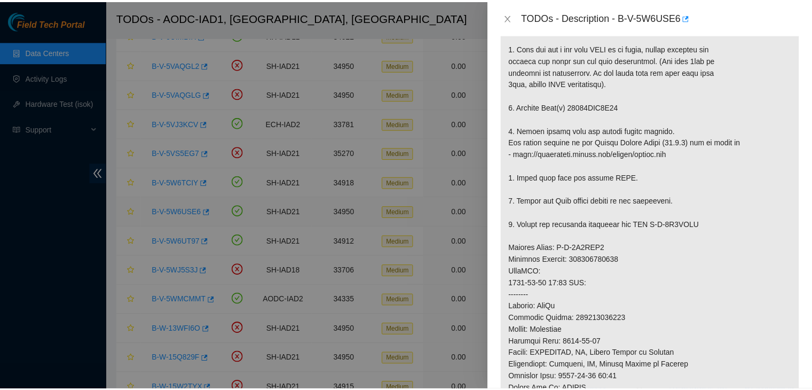
scroll to position [225, 0]
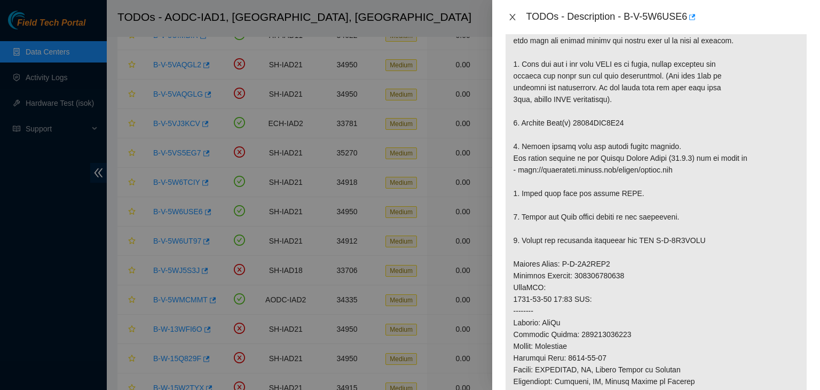
click at [514, 20] on icon "close" at bounding box center [512, 17] width 6 height 6
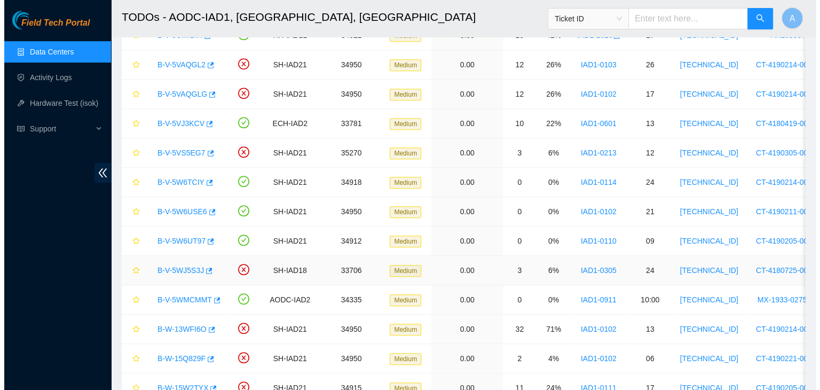
scroll to position [241, 0]
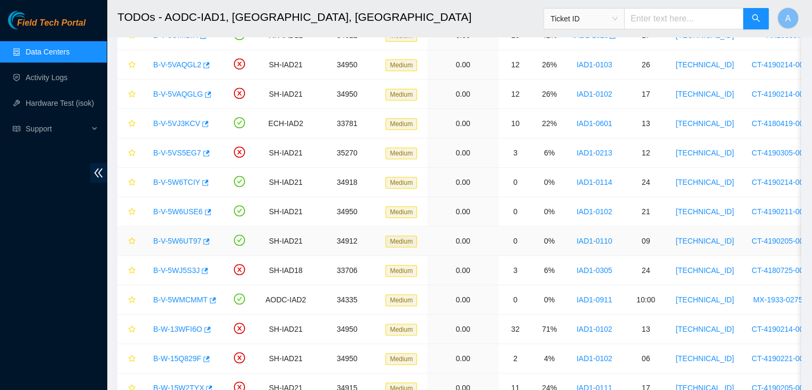
click at [181, 245] on div "B-V-5W6UT97" at bounding box center [182, 240] width 68 height 17
click at [183, 242] on link "B-V-5W6UT97" at bounding box center [177, 240] width 48 height 9
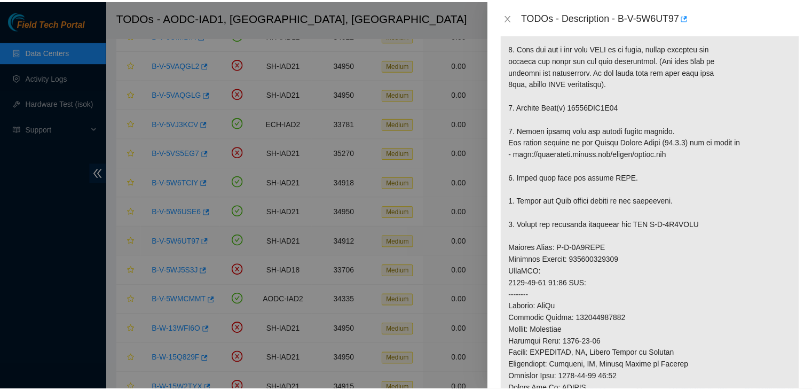
scroll to position [225, 0]
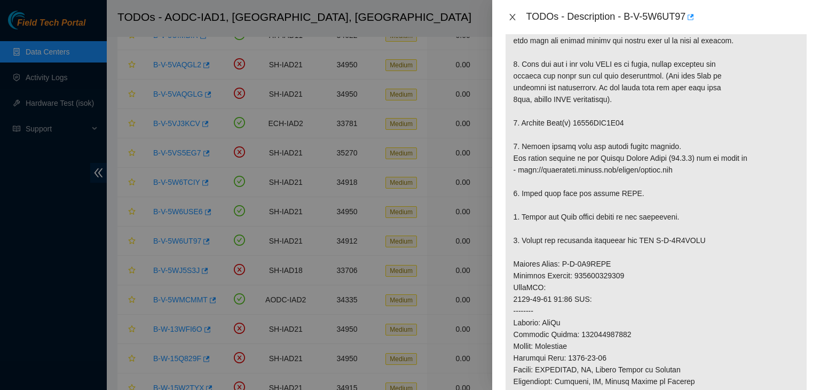
click at [514, 18] on icon "close" at bounding box center [512, 17] width 9 height 9
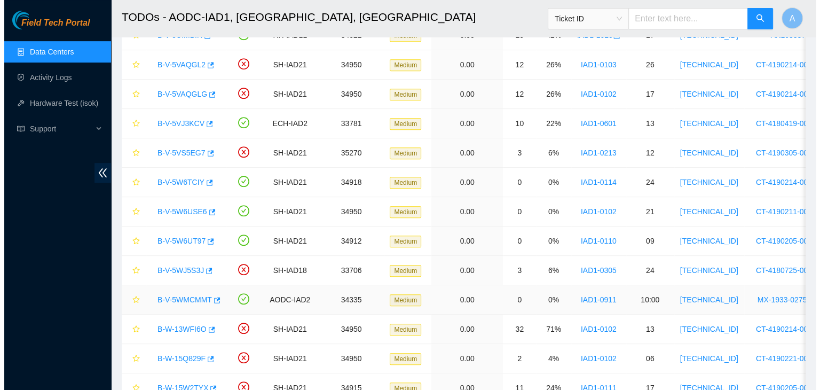
scroll to position [241, 0]
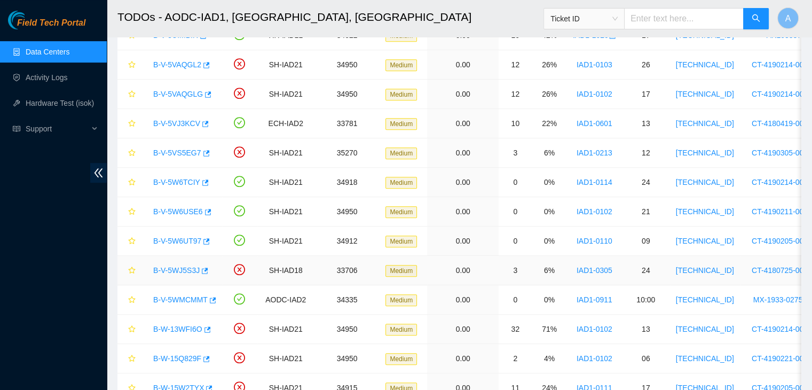
click at [177, 267] on link "B-V-5WJ5S3J" at bounding box center [176, 270] width 46 height 9
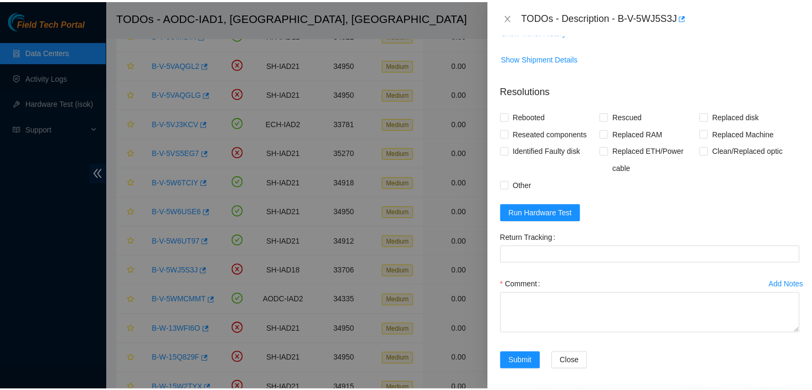
scroll to position [190, 0]
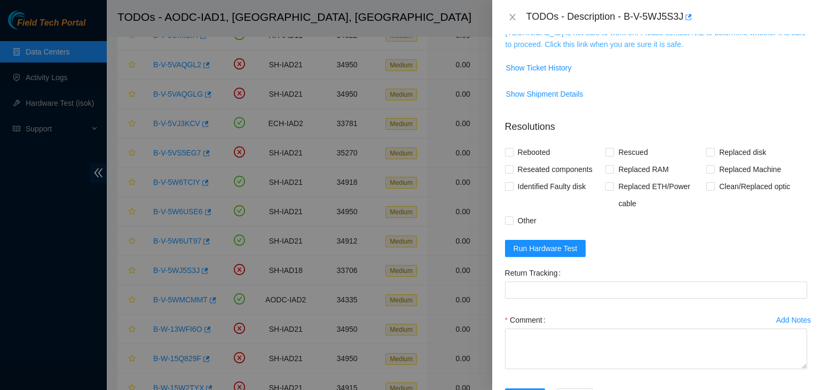
click at [599, 40] on link "23.60.99.50 is not safe to work on. Please contact NIE to determine whether it …" at bounding box center [655, 38] width 300 height 20
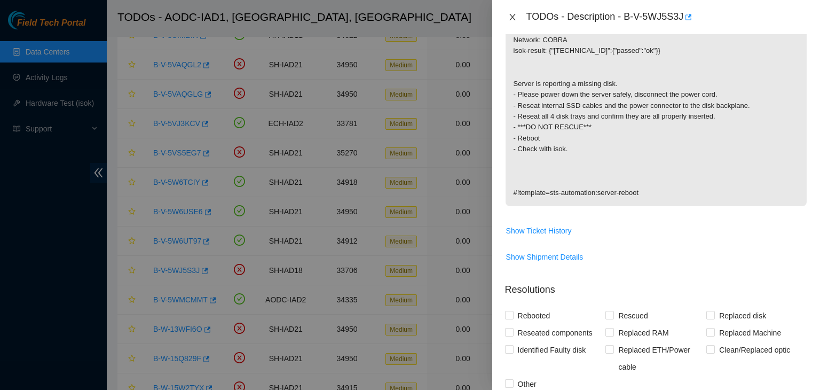
click at [511, 16] on icon "close" at bounding box center [512, 17] width 6 height 6
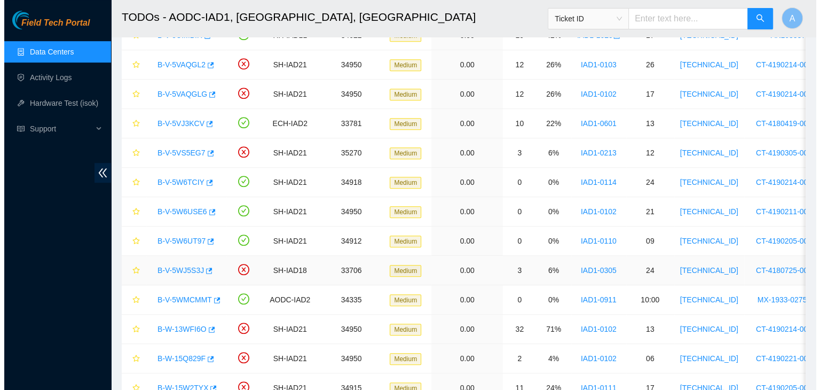
scroll to position [205, 0]
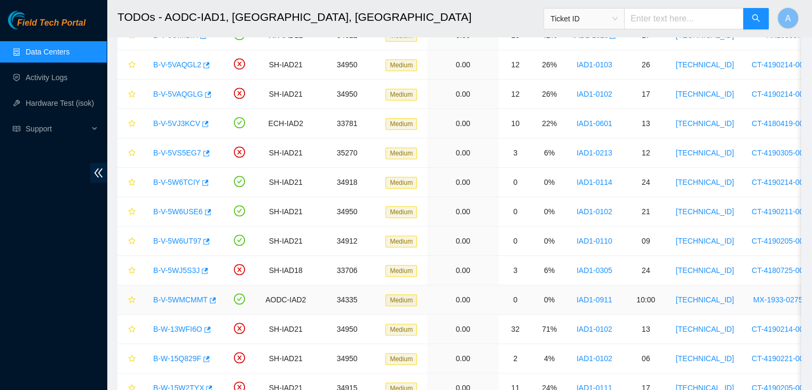
click at [194, 297] on link "B-V-5WMCMMT" at bounding box center [180, 299] width 54 height 9
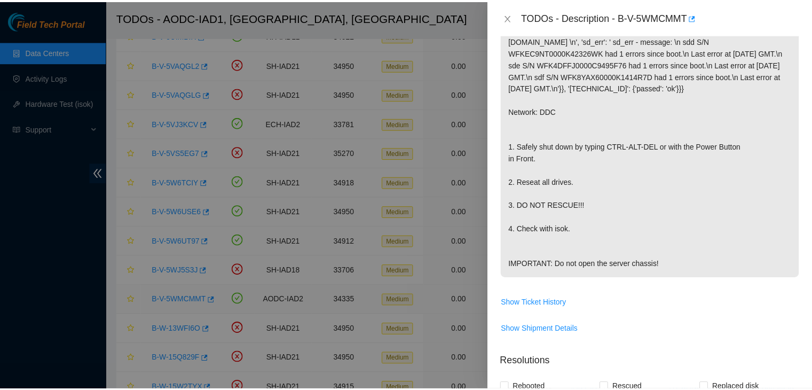
scroll to position [170, 0]
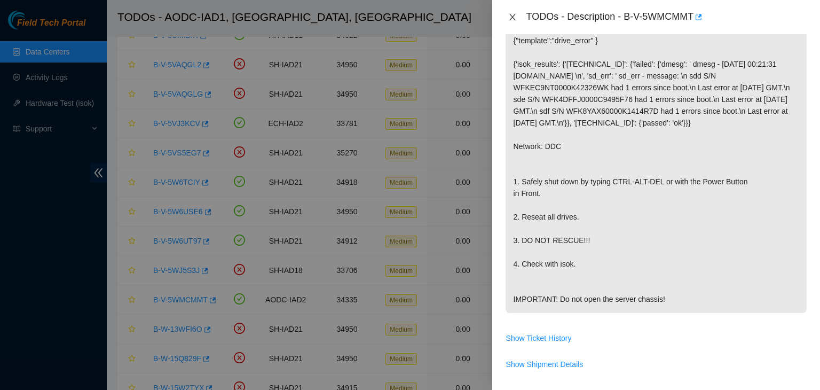
click at [509, 17] on icon "close" at bounding box center [512, 17] width 9 height 9
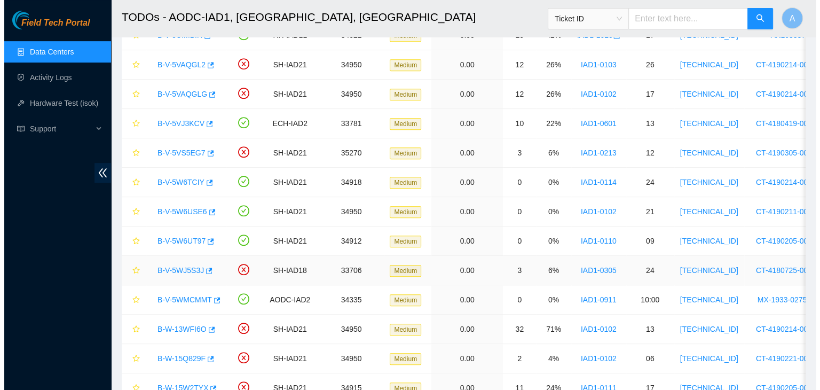
scroll to position [615, 0]
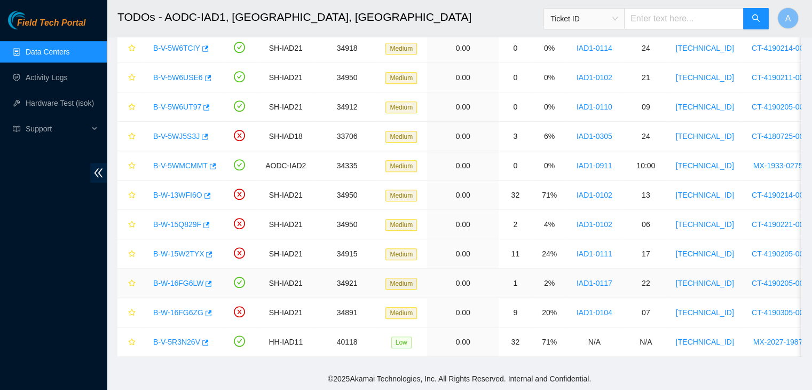
click at [192, 279] on link "B-W-16FG6LW" at bounding box center [178, 283] width 50 height 9
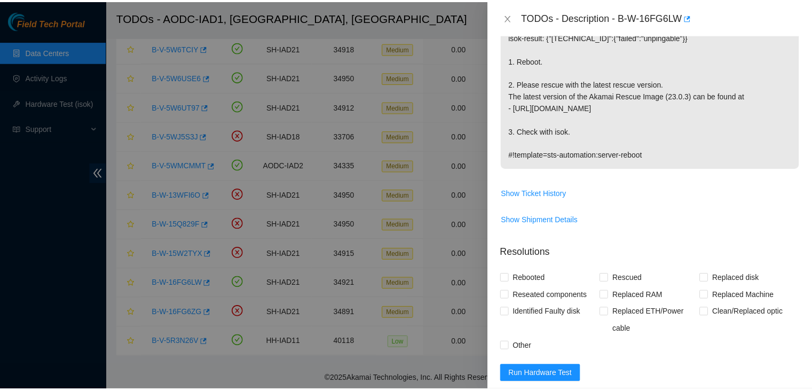
scroll to position [190, 0]
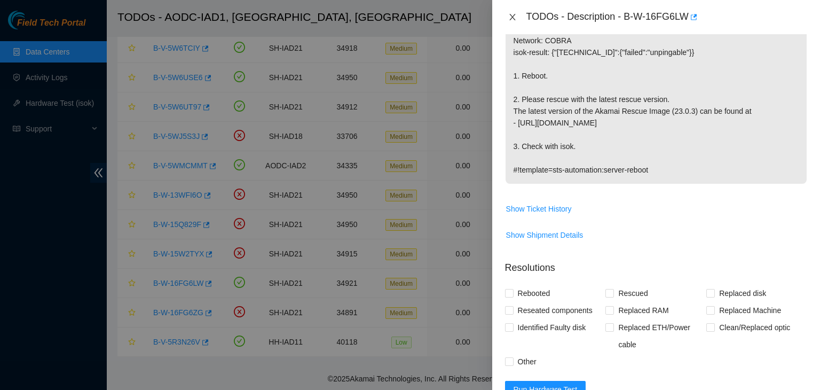
click at [514, 19] on icon "close" at bounding box center [512, 17] width 9 height 9
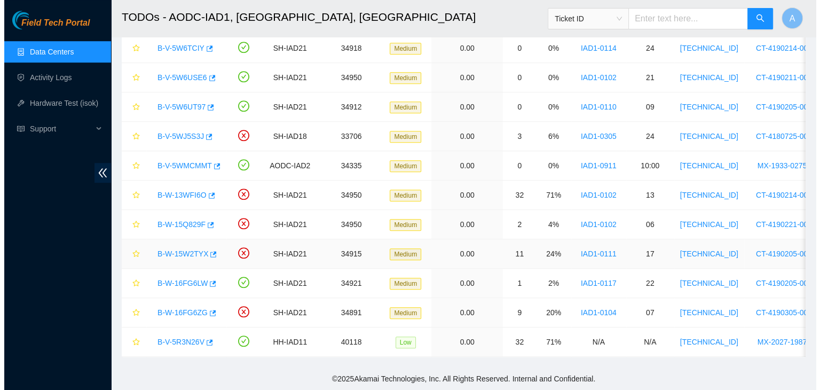
scroll to position [205, 0]
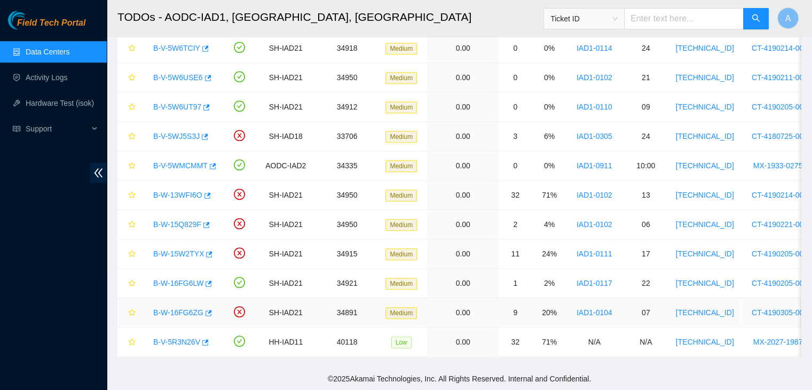
click at [187, 308] on link "B-W-16FG6ZG" at bounding box center [178, 312] width 50 height 9
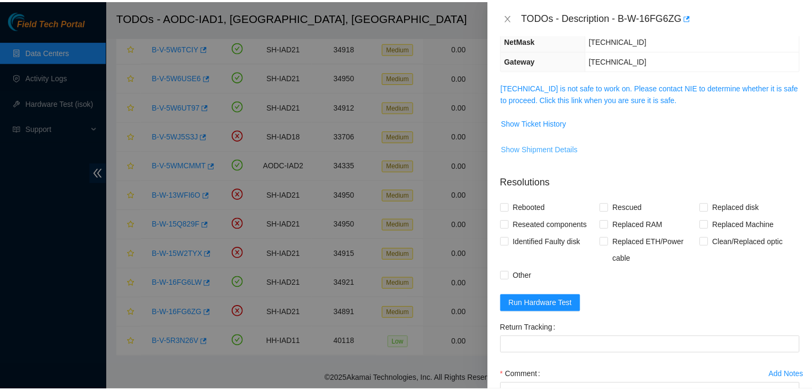
scroll to position [134, 0]
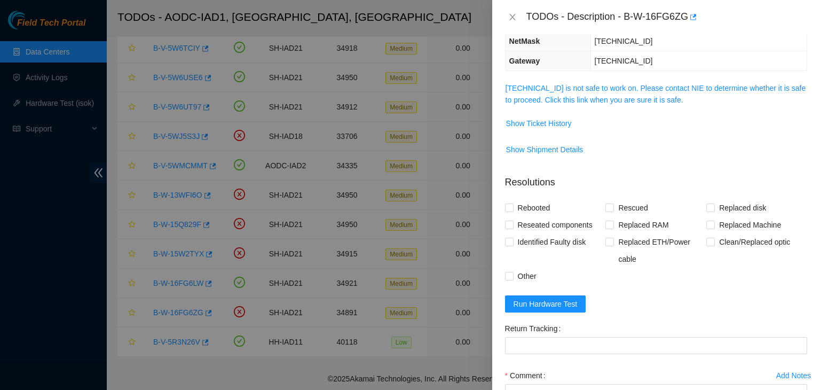
click at [529, 92] on span "104.84.154.158 is not safe to work on. Please contact NIE to determine whether …" at bounding box center [655, 93] width 301 height 23
click at [530, 89] on link "104.84.154.158 is not safe to work on. Please contact NIE to determine whether …" at bounding box center [655, 94] width 300 height 20
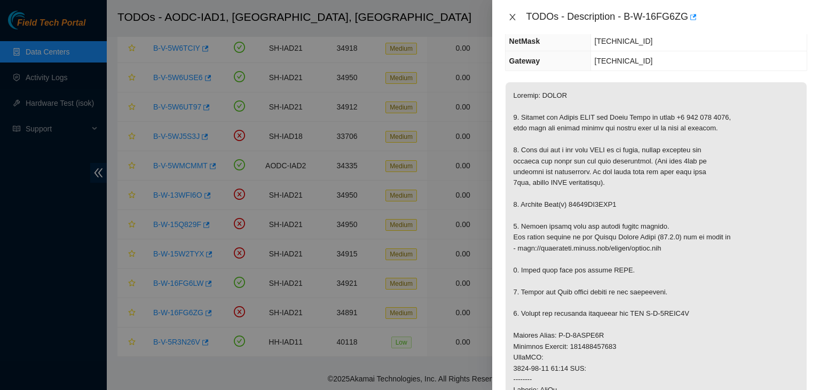
click at [512, 15] on icon "close" at bounding box center [512, 17] width 9 height 9
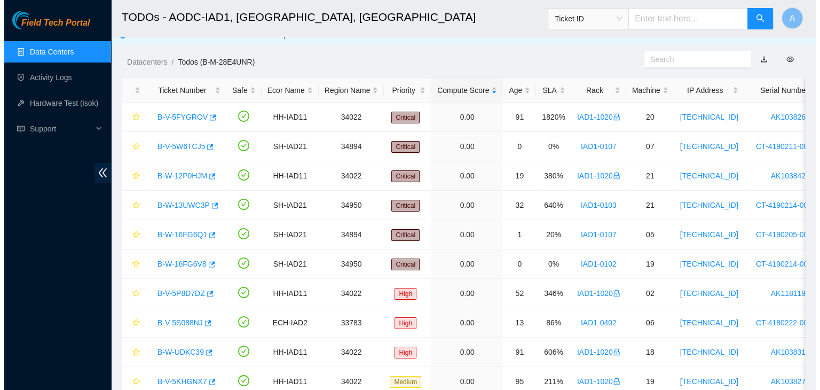
scroll to position [0, 0]
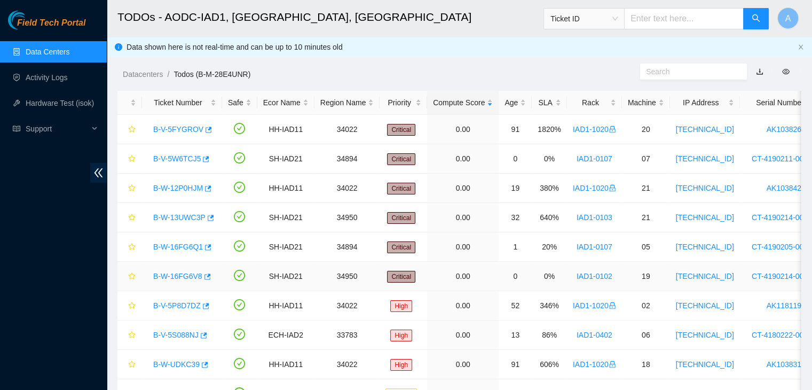
click at [182, 275] on link "B-W-16FG6V8" at bounding box center [177, 276] width 49 height 9
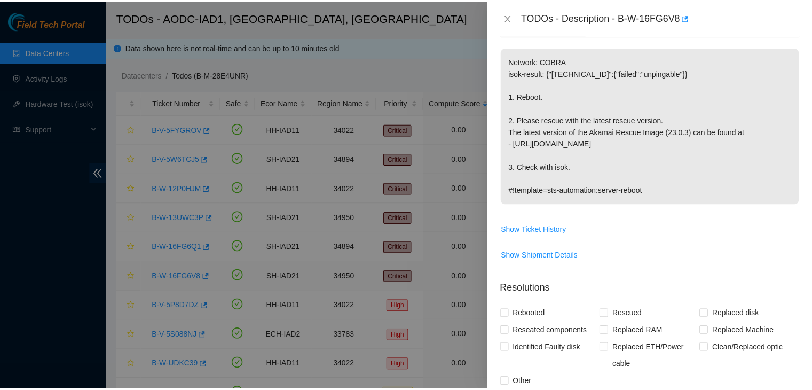
scroll to position [134, 0]
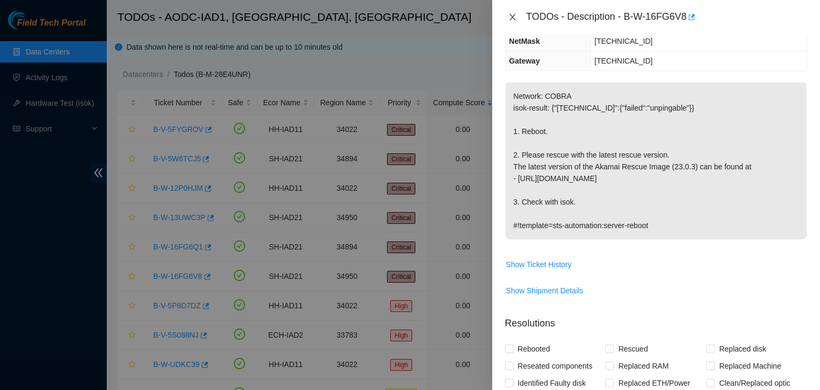
click at [514, 17] on icon "close" at bounding box center [512, 17] width 9 height 9
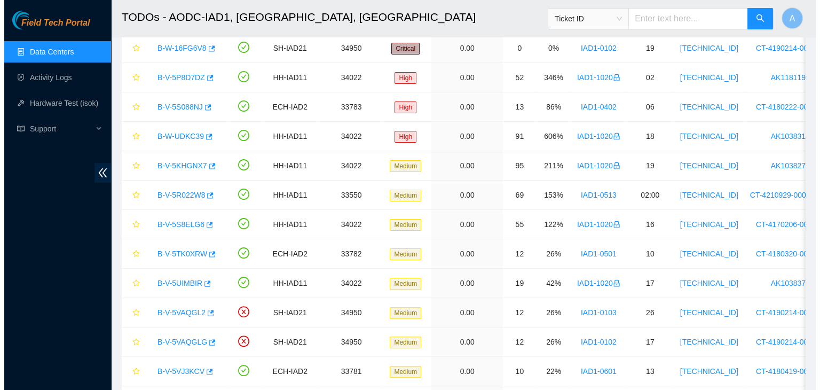
scroll to position [0, 0]
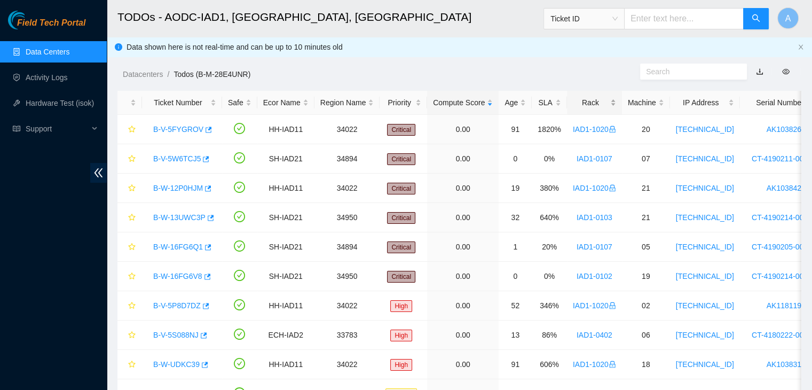
click at [609, 107] on div "Rack" at bounding box center [594, 103] width 43 height 12
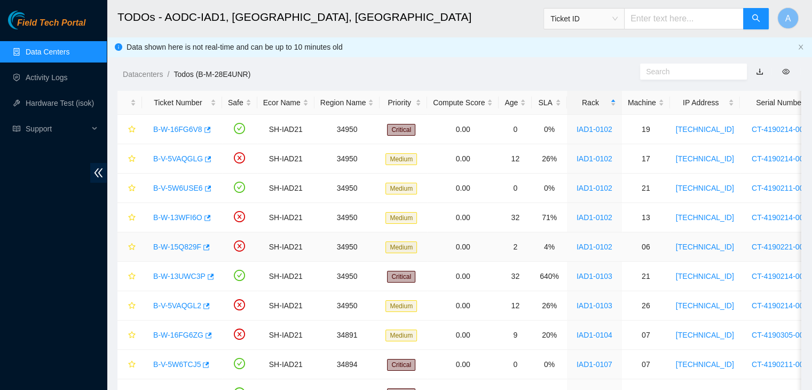
click at [184, 243] on link "B-W-15Q829F" at bounding box center [177, 246] width 48 height 9
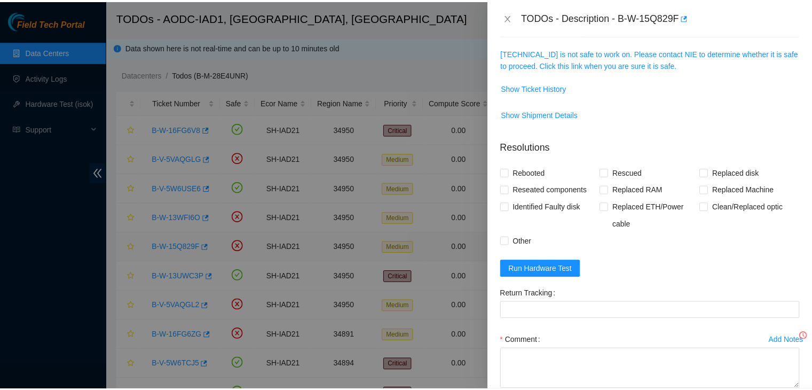
scroll to position [134, 0]
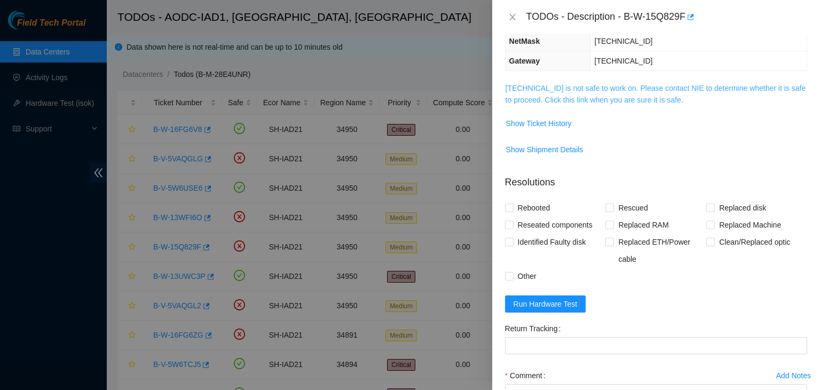
click at [545, 87] on link "104.84.154.25 is not safe to work on. Please contact NIE to determine whether i…" at bounding box center [655, 94] width 300 height 20
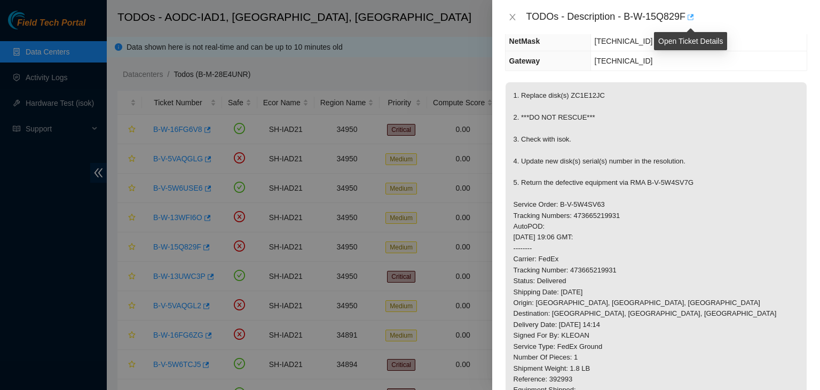
click at [690, 20] on icon "button" at bounding box center [689, 16] width 7 height 7
click at [514, 22] on button "Close" at bounding box center [512, 17] width 15 height 10
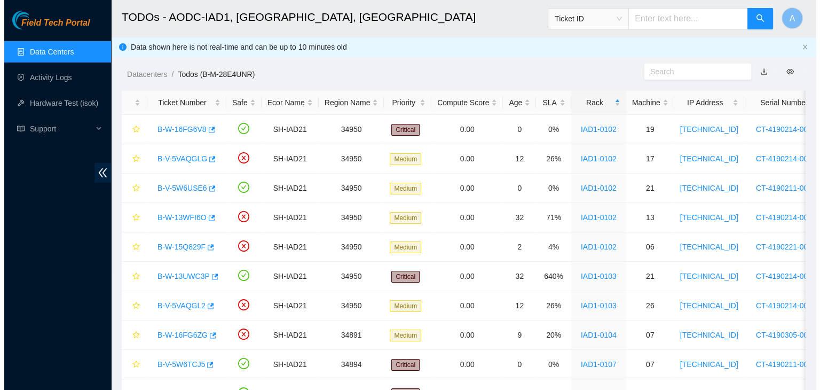
scroll to position [170, 0]
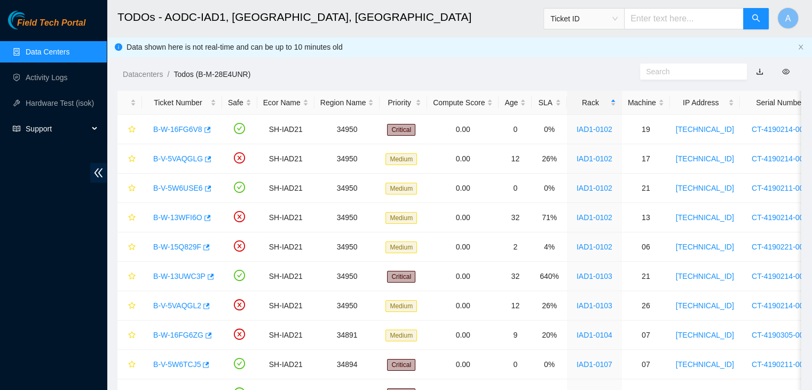
click at [97, 125] on div "Support" at bounding box center [53, 128] width 107 height 21
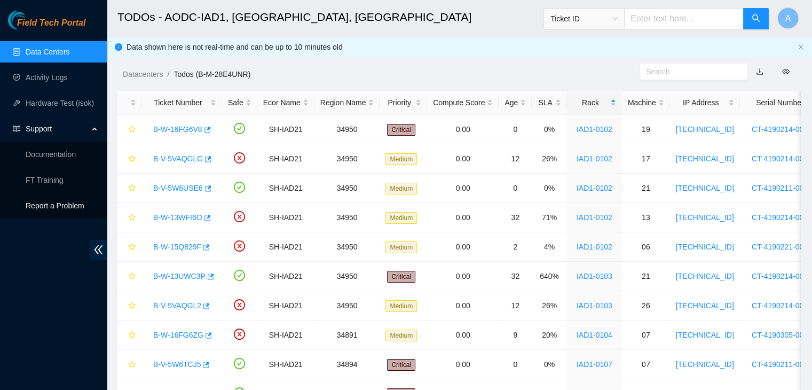
click at [73, 203] on p "Report a Problem" at bounding box center [62, 205] width 73 height 21
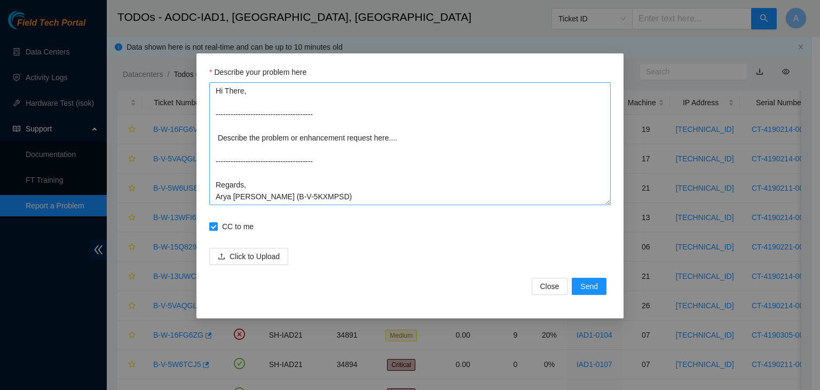
scroll to position [0, 0]
click at [546, 284] on span "Close" at bounding box center [549, 286] width 19 height 12
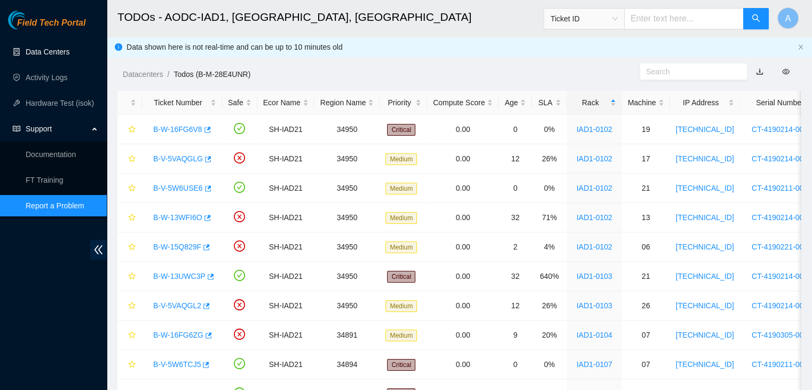
click at [69, 56] on link "Data Centers" at bounding box center [48, 51] width 44 height 9
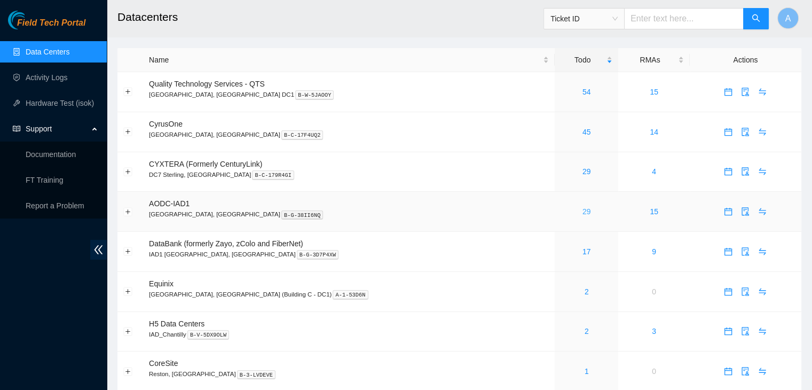
click at [582, 212] on link "29" at bounding box center [586, 211] width 9 height 9
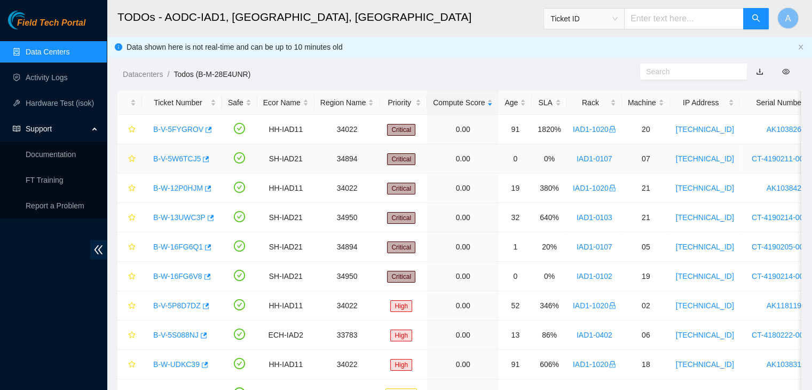
click at [181, 154] on link "B-V-5W6TCJ5" at bounding box center [176, 158] width 47 height 9
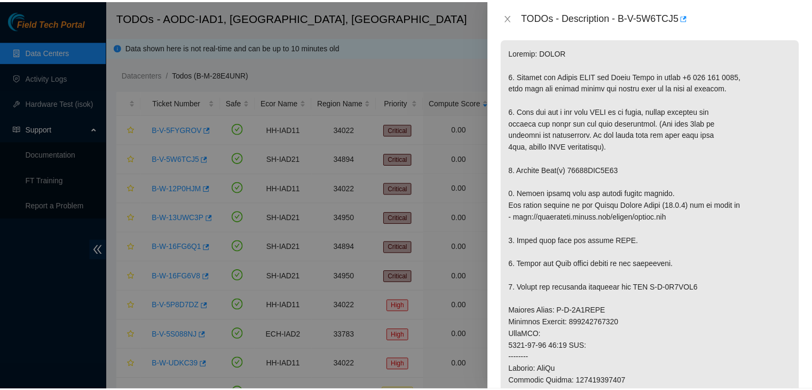
scroll to position [179, 0]
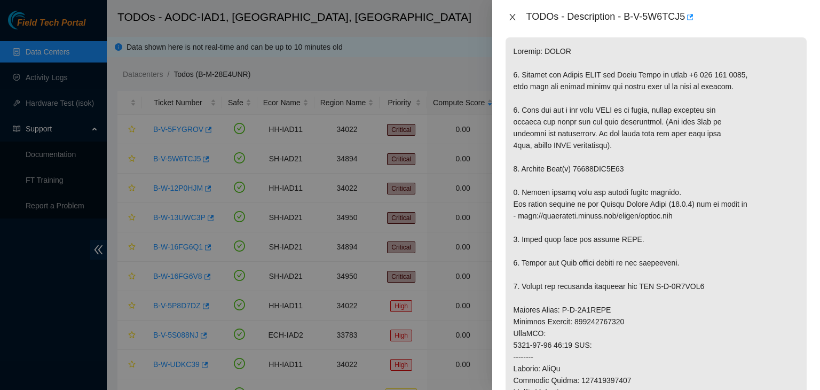
click at [511, 17] on icon "close" at bounding box center [512, 17] width 9 height 9
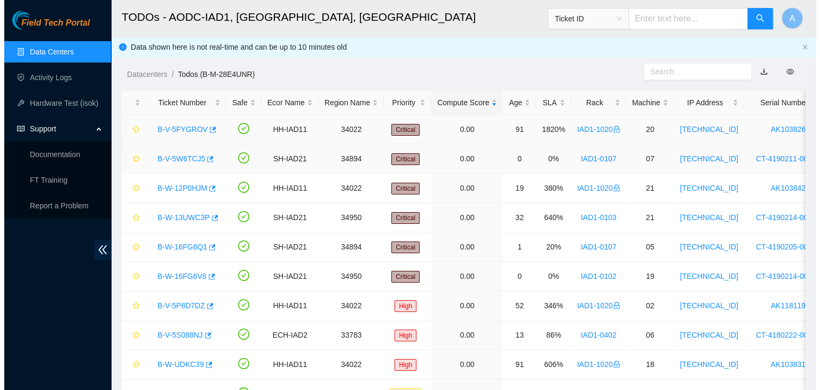
scroll to position [195, 0]
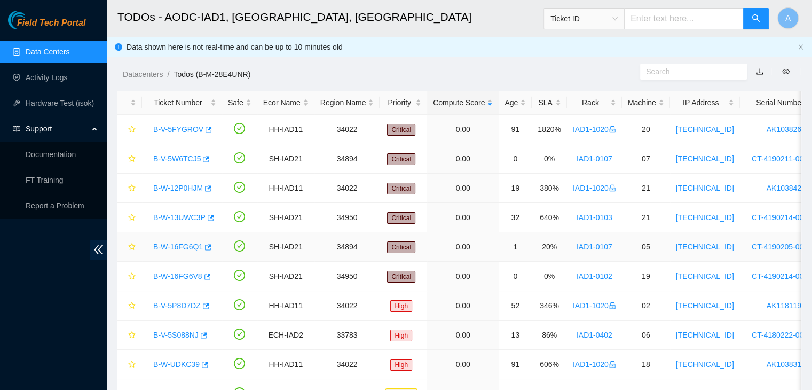
click at [192, 242] on link "B-W-16FG6Q1" at bounding box center [178, 246] width 50 height 9
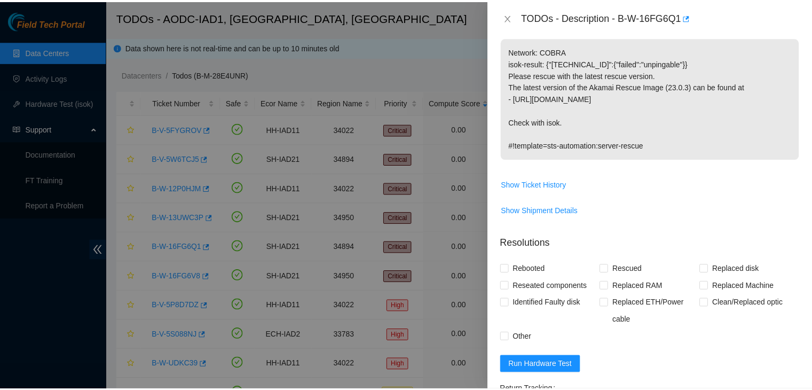
scroll to position [0, 0]
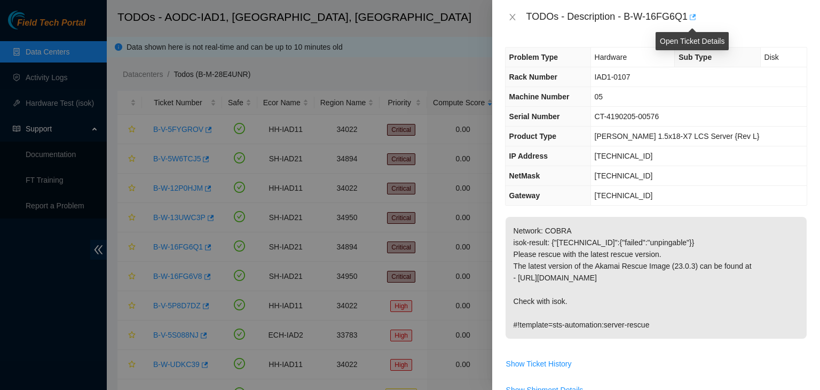
click at [690, 17] on icon "button" at bounding box center [691, 16] width 7 height 7
click at [509, 17] on icon "close" at bounding box center [512, 17] width 9 height 9
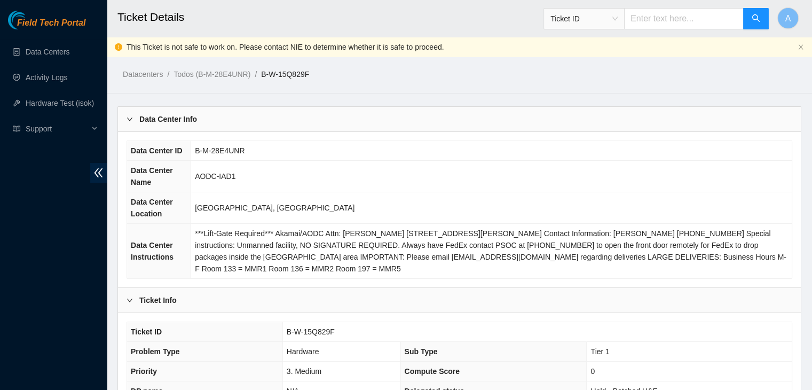
scroll to position [352, 0]
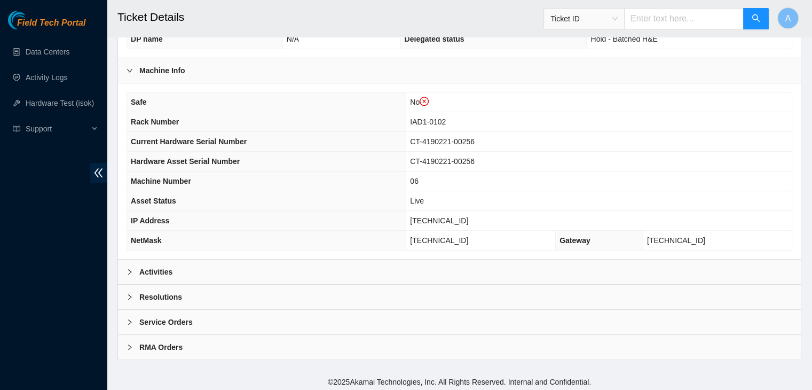
click at [279, 267] on div "Activities" at bounding box center [459, 271] width 683 height 25
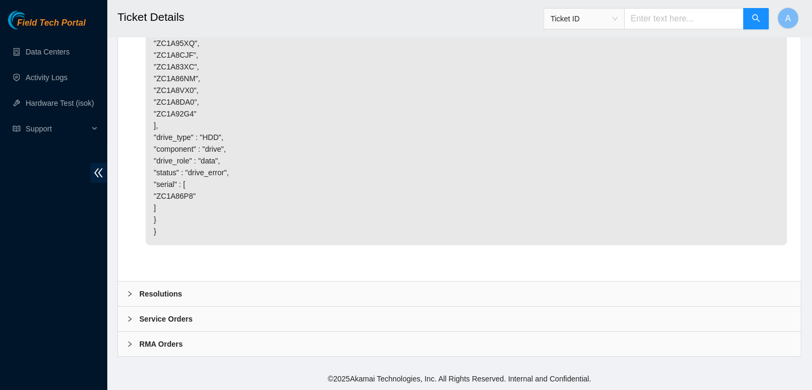
scroll to position [4106, 0]
click at [279, 282] on div "Resolutions" at bounding box center [459, 293] width 683 height 25
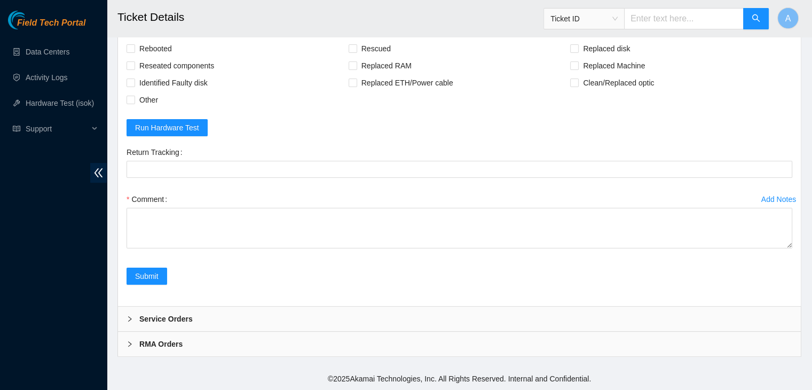
scroll to position [4247, 0]
click at [172, 57] on span "Rebooted" at bounding box center [155, 48] width 41 height 17
click at [134, 52] on input "Rebooted" at bounding box center [129, 47] width 7 height 7
checkbox input "true"
click at [175, 74] on span "Reseated components" at bounding box center [176, 65] width 83 height 17
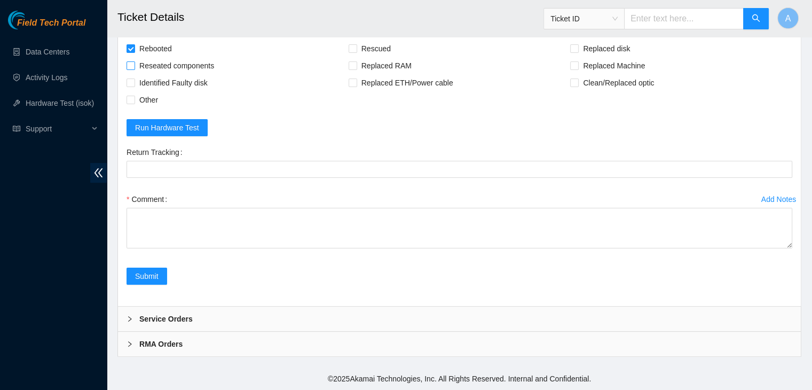
click at [134, 69] on input "Reseated components" at bounding box center [129, 64] width 7 height 7
checkbox input "true"
click at [379, 57] on span "Rescued" at bounding box center [376, 48] width 38 height 17
click at [356, 52] on input "Rescued" at bounding box center [351, 47] width 7 height 7
checkbox input "true"
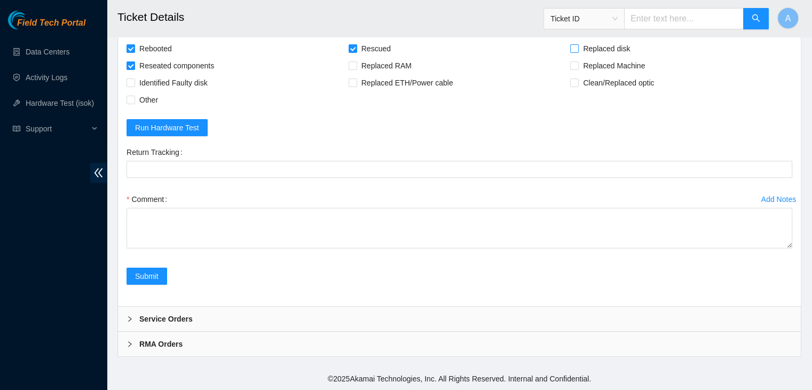
click at [598, 57] on span "Replaced disk" at bounding box center [607, 48] width 56 height 17
click at [577, 52] on input "Replaced disk" at bounding box center [573, 47] width 7 height 7
checkbox input "true"
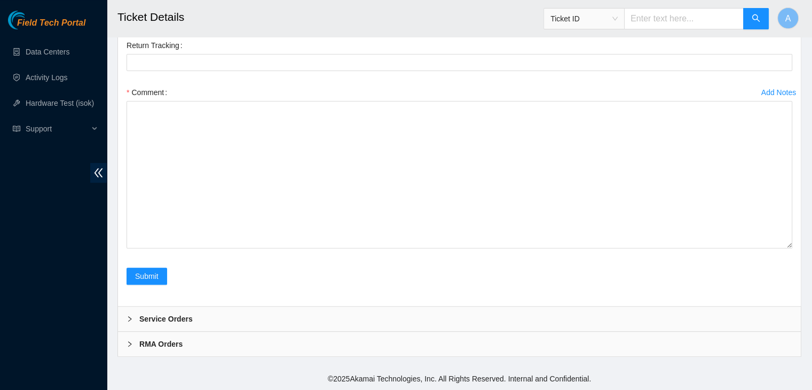
drag, startPoint x: 786, startPoint y: 257, endPoint x: 762, endPoint y: 393, distance: 138.1
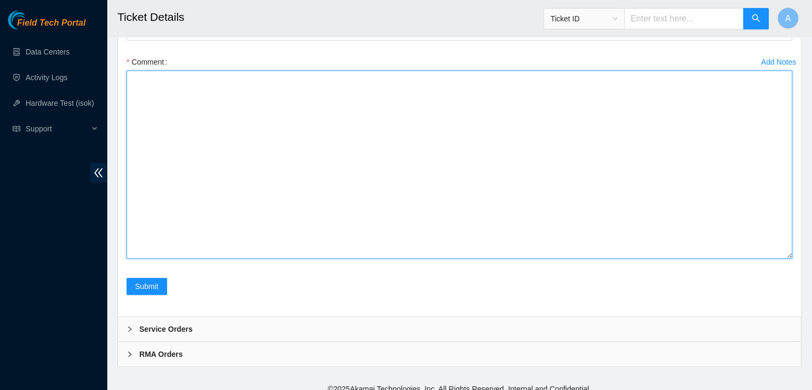
click at [613, 247] on textarea "Comment" at bounding box center [458, 164] width 665 height 188
paste textarea "verified machine sn safely powered down machine removed disk sn: ZC1E12JC repla…"
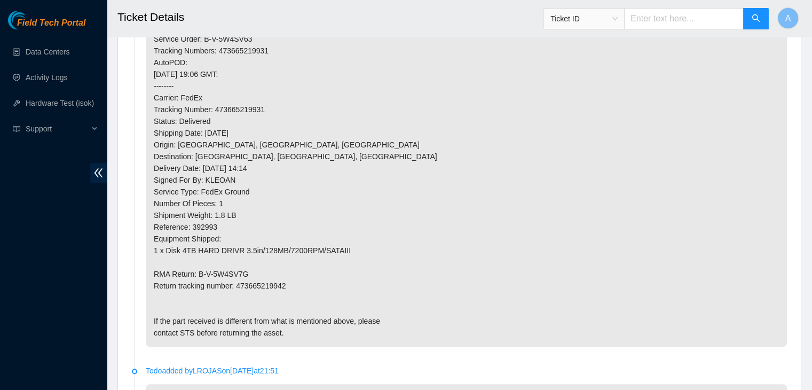
scroll to position [735, 0]
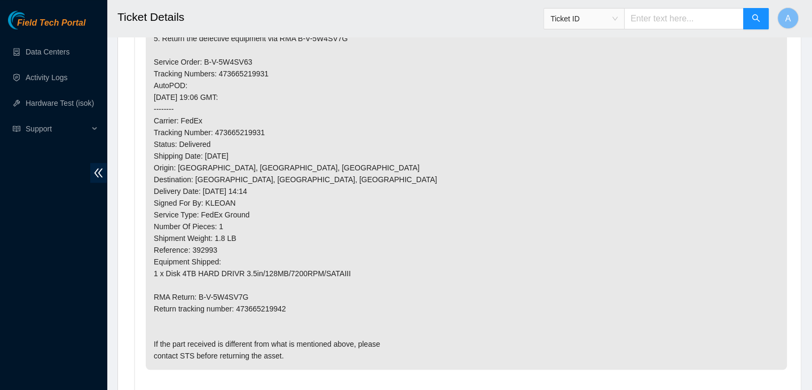
type textarea "verified machine sn safely powered down machine removed disk sn: ZC1E12JC repla…"
click at [280, 304] on p "1. Replace disk(s) ZC1E12JC 2. ***DO NOT RESCUE*** 3. Check with isok. 4. Updat…" at bounding box center [466, 150] width 641 height 439
copy p "473665219942"
click at [280, 304] on p "1. Replace disk(s) ZC1E12JC 2. ***DO NOT RESCUE*** 3. Check with isok. 4. Updat…" at bounding box center [466, 150] width 641 height 439
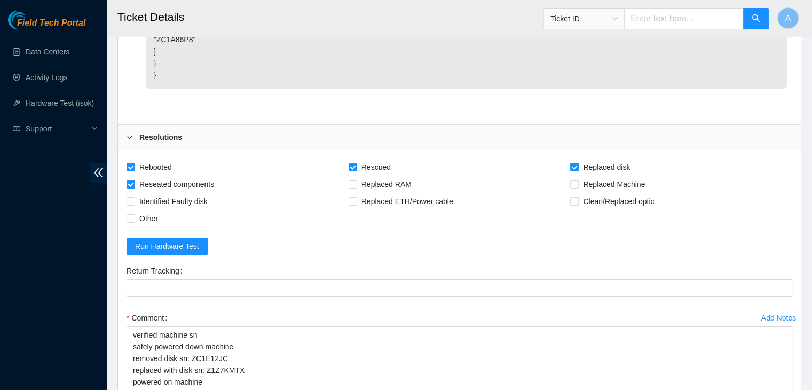
scroll to position [4461, 0]
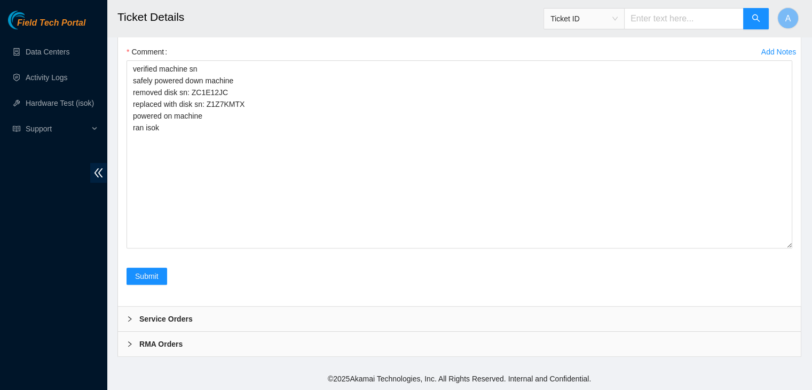
click at [361, 30] on Tracking "Return Tracking" at bounding box center [458, 21] width 665 height 17
paste Tracking "473665219942"
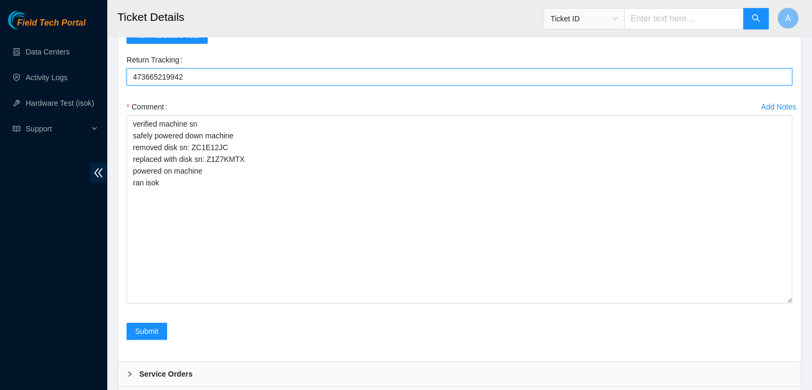
scroll to position [4334, 0]
type Tracking "473665219942"
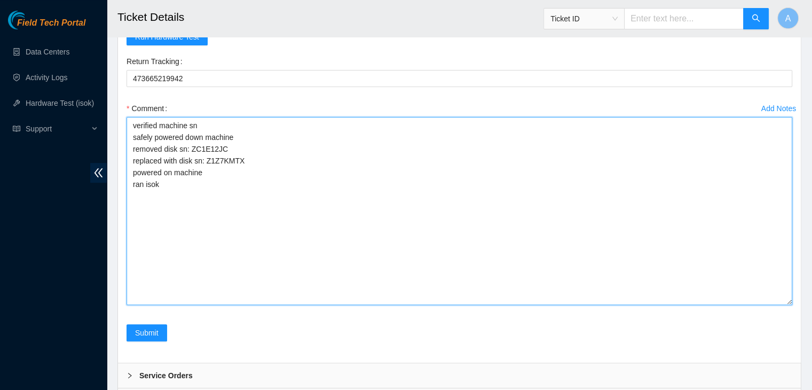
click at [383, 305] on textarea "verified machine sn safely powered down machine removed disk sn: ZC1E12JC repla…" at bounding box center [458, 211] width 665 height 188
click at [362, 264] on textarea "verified machine sn safely powered down machine removed disk sn: ZC1E12JC repla…" at bounding box center [458, 211] width 665 height 188
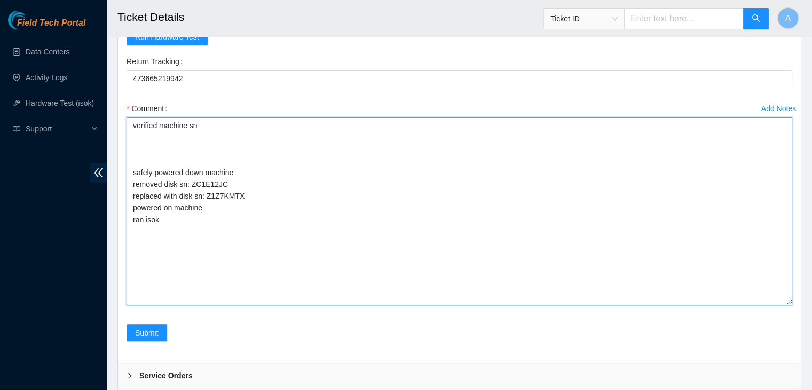
paste textarea "dhindsa.arya25@gmail.com - shkn has completed your request (B-V-5W6TCIY, B-V-5W…"
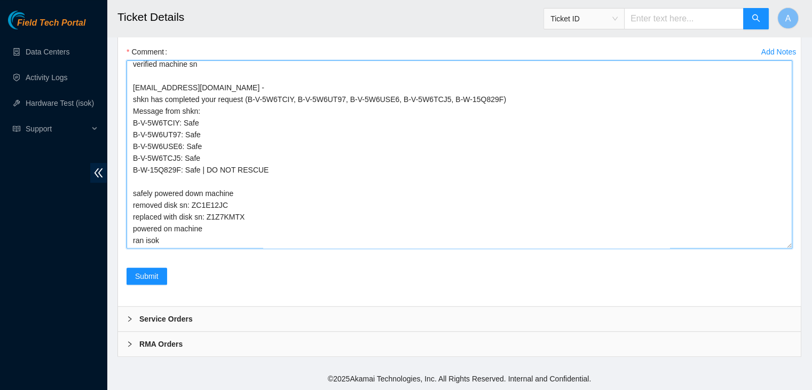
scroll to position [0, 0]
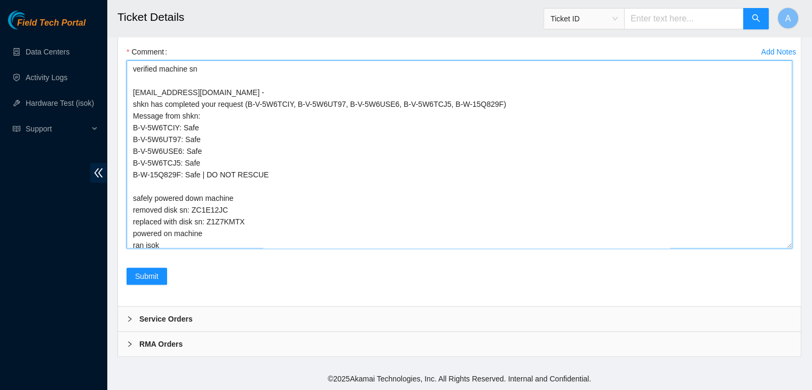
drag, startPoint x: 785, startPoint y: 244, endPoint x: 762, endPoint y: 385, distance: 142.8
click at [762, 248] on textarea "verified machine sn dhindsa.arya25@gmail.com - shkn has completed your request …" at bounding box center [458, 154] width 665 height 188
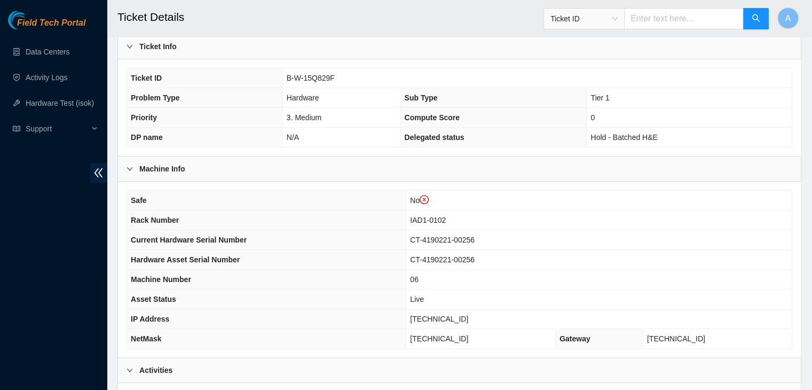
scroll to position [257, 0]
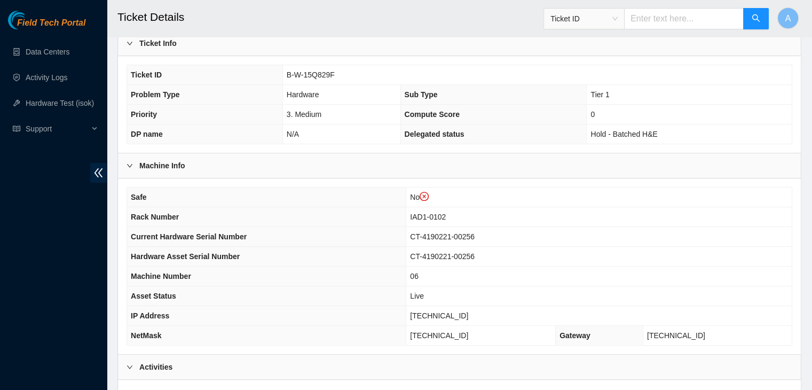
click at [466, 311] on span "104.84.154.25" at bounding box center [439, 315] width 58 height 9
copy span "104.84.154.25"
click at [466, 311] on span "104.84.154.25" at bounding box center [439, 315] width 58 height 9
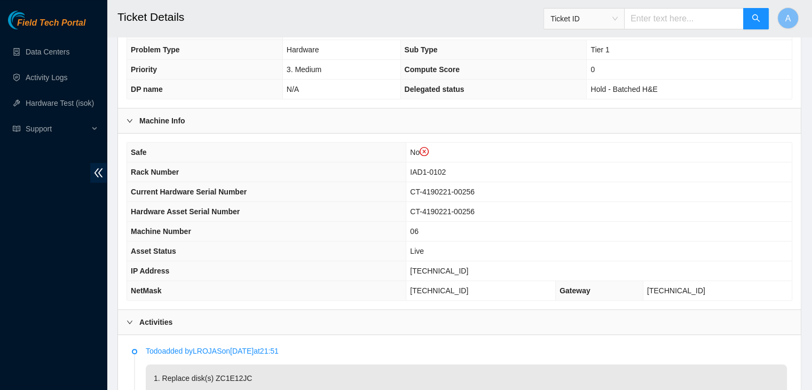
click at [268, 261] on th "IP Address" at bounding box center [266, 271] width 279 height 20
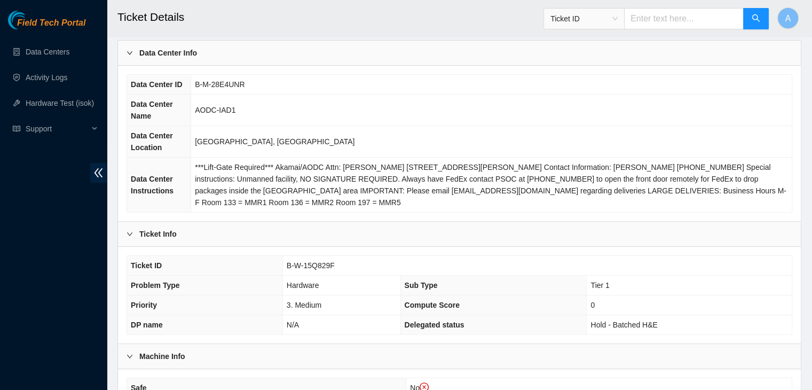
scroll to position [0, 0]
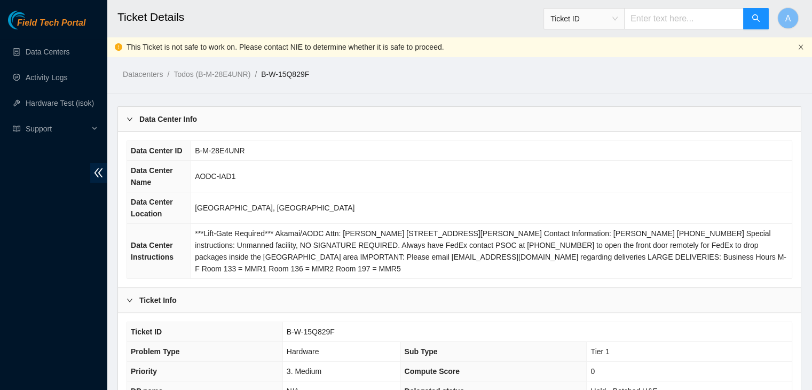
click at [798, 47] on icon "close" at bounding box center [800, 47] width 6 height 6
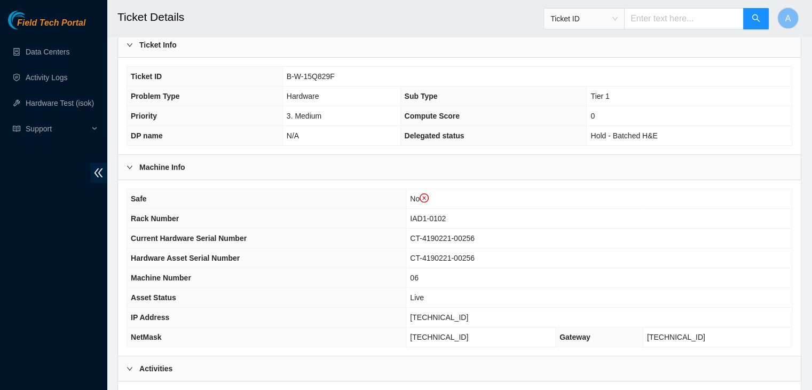
scroll to position [236, 0]
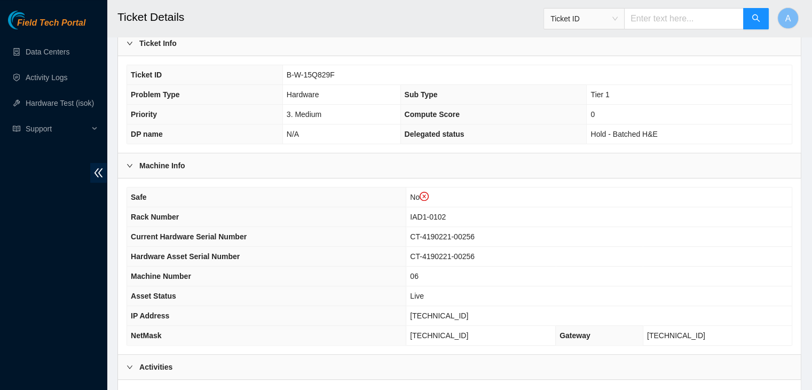
click at [468, 314] on span "104.84.154.25" at bounding box center [439, 315] width 58 height 9
click at [464, 313] on span "104.84.154.25" at bounding box center [439, 315] width 58 height 9
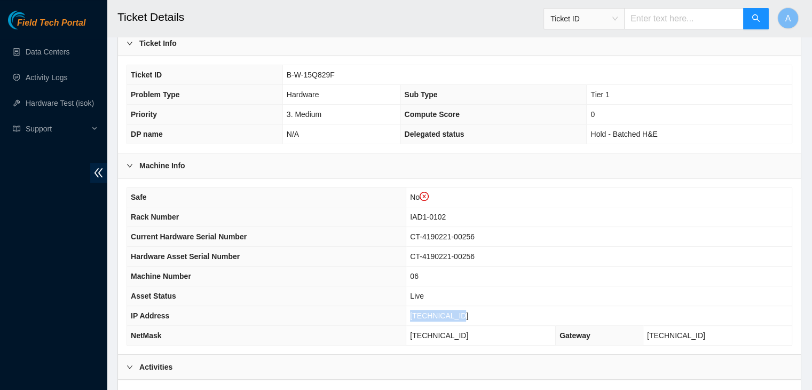
click at [464, 313] on span "104.84.154.25" at bounding box center [439, 315] width 58 height 9
copy span "104.84.154.25"
click at [464, 313] on span "104.84.154.25" at bounding box center [439, 315] width 58 height 9
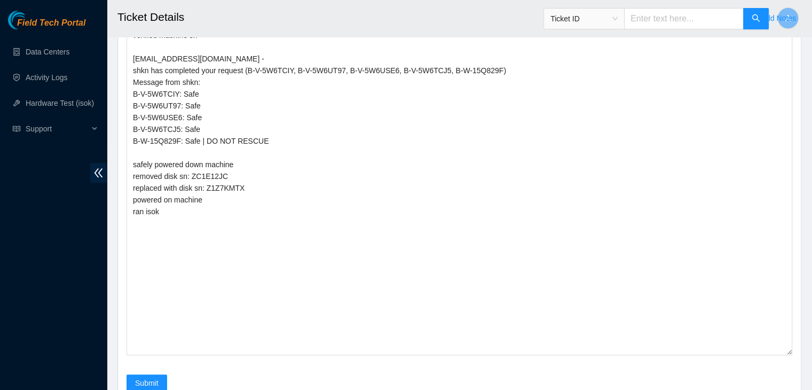
scroll to position [4648, 0]
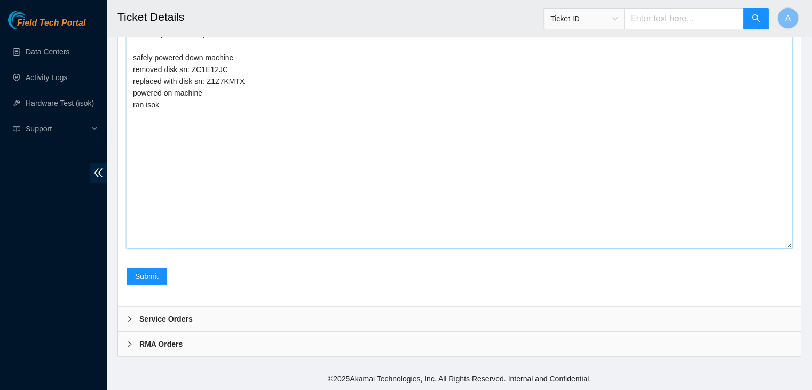
click at [303, 160] on textarea "verified machine sn dhindsa.arya25@gmail.com - shkn has completed your request …" at bounding box center [458, 84] width 665 height 328
paste textarea "ekuhr@prod-login-east01:~$ isok 104.84.154.25 104.84.154.40 104.84.154.38 104.8…"
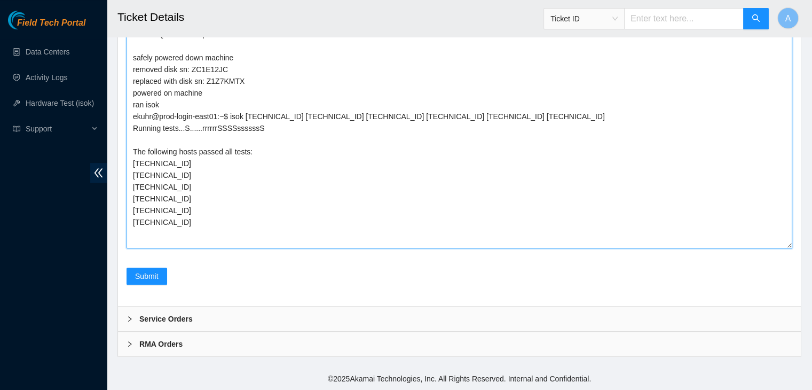
click at [227, 219] on textarea "verified machine sn dhindsa.arya25@gmail.com - shkn has completed your request …" at bounding box center [458, 84] width 665 height 328
click at [209, 193] on textarea "verified machine sn dhindsa.arya25@gmail.com - shkn has completed your request …" at bounding box center [458, 84] width 665 height 328
click at [211, 194] on textarea "verified machine sn dhindsa.arya25@gmail.com - shkn has completed your request …" at bounding box center [458, 84] width 665 height 328
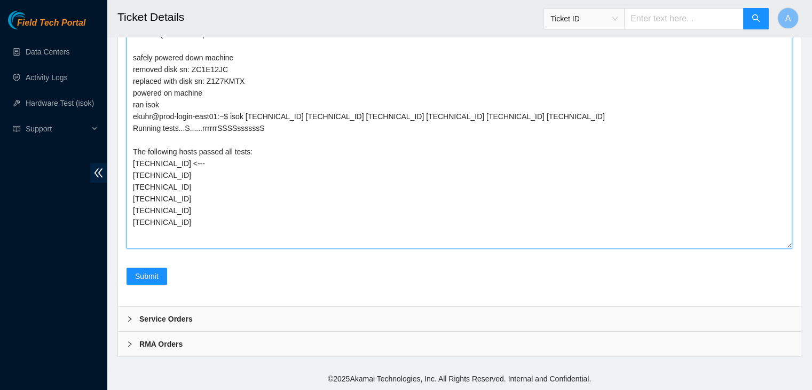
type textarea "verified machine sn dhindsa.arya25@gmail.com - shkn has completed your request …"
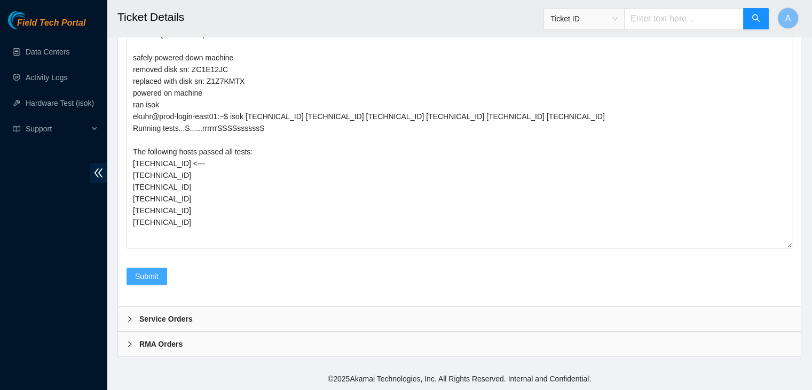
click at [150, 282] on span "Submit" at bounding box center [146, 276] width 23 height 12
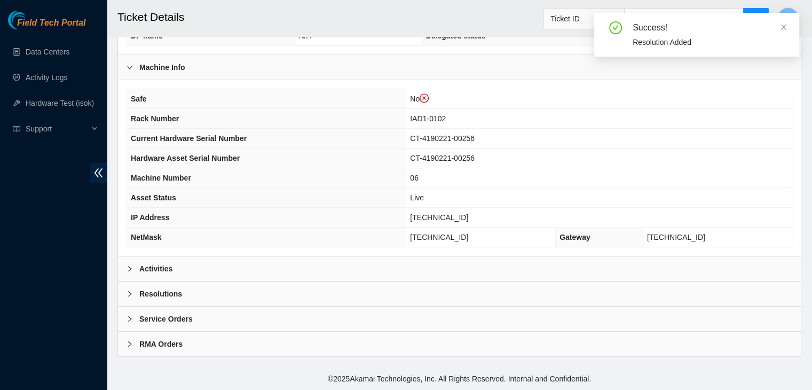
scroll to position [352, 0]
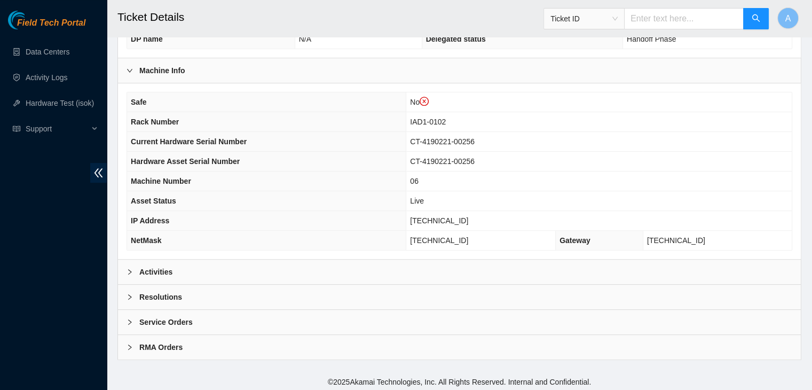
click at [226, 276] on div "Activities" at bounding box center [459, 271] width 683 height 25
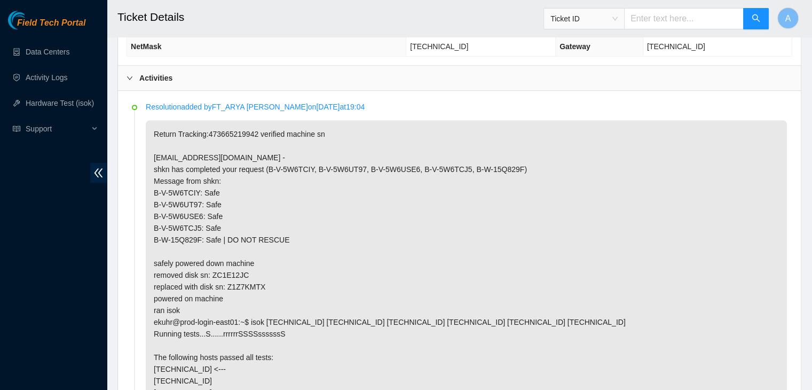
scroll to position [546, 0]
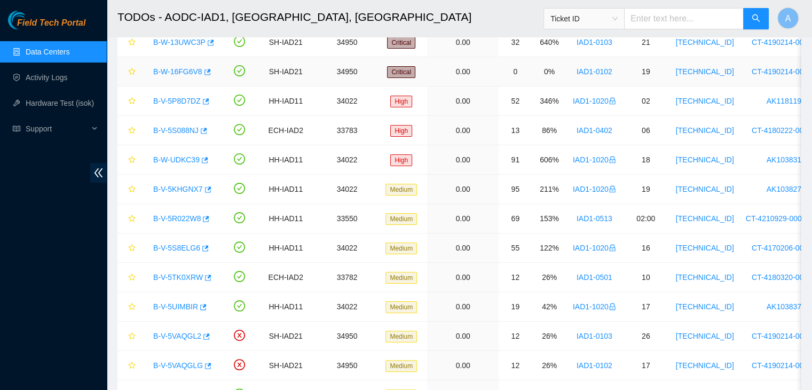
scroll to position [156, 0]
click at [67, 101] on link "Hardware Test (isok)" at bounding box center [60, 103] width 68 height 9
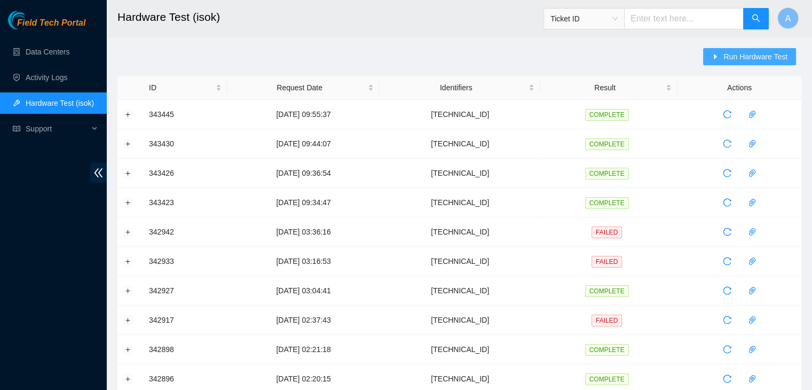
click at [747, 56] on span "Run Hardware Test" at bounding box center [755, 57] width 64 height 12
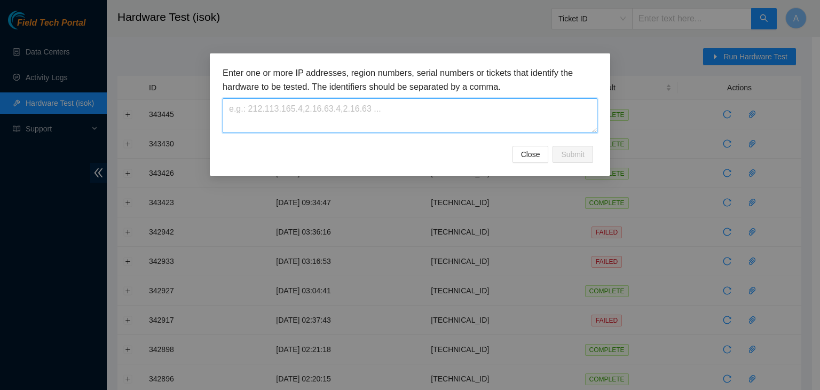
click at [442, 126] on textarea at bounding box center [410, 115] width 375 height 35
paste textarea "[TECHNICAL_ID]"
type textarea "[TECHNICAL_ID]"
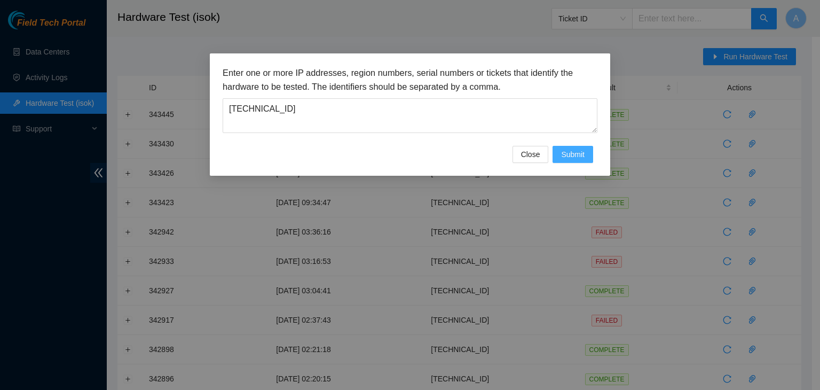
click at [576, 153] on span "Submit" at bounding box center [572, 154] width 23 height 12
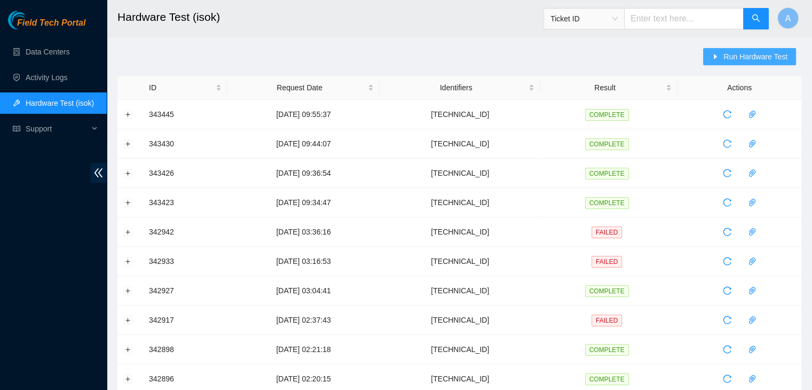
click at [724, 57] on button "Run Hardware Test" at bounding box center [749, 56] width 93 height 17
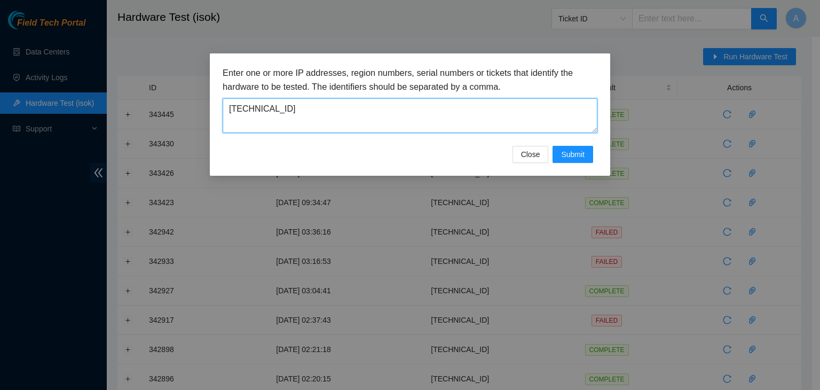
click at [517, 114] on textarea "[TECHNICAL_ID]" at bounding box center [410, 115] width 375 height 35
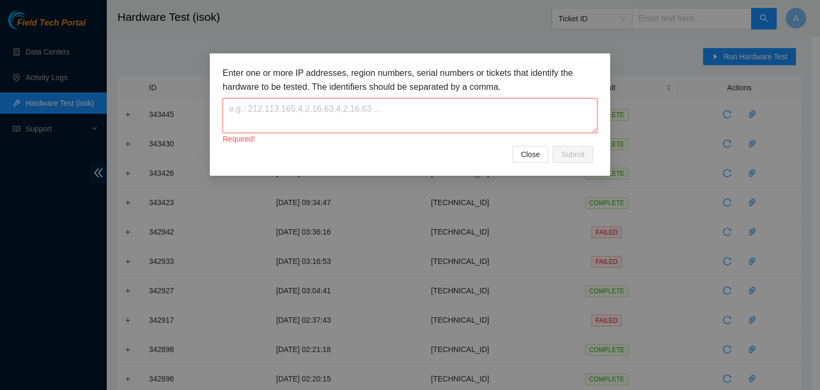
paste textarea "[TECHNICAL_ID]"
type textarea "[TECHNICAL_ID]"
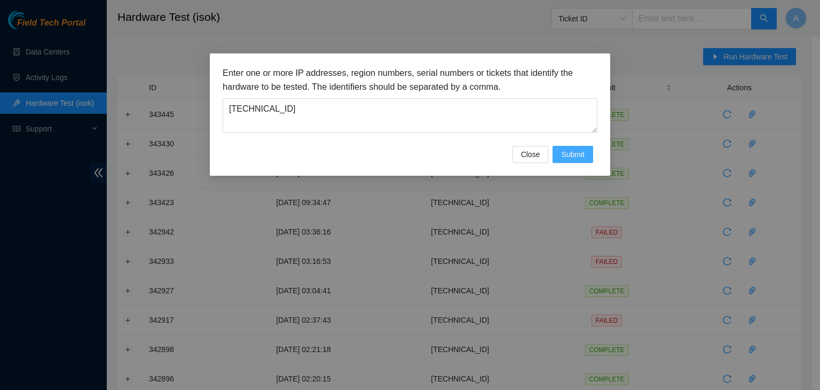
click at [563, 155] on span "Submit" at bounding box center [572, 154] width 23 height 12
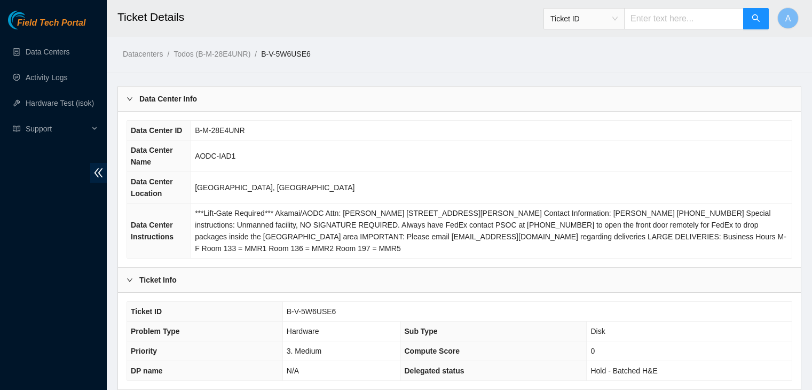
scroll to position [290, 0]
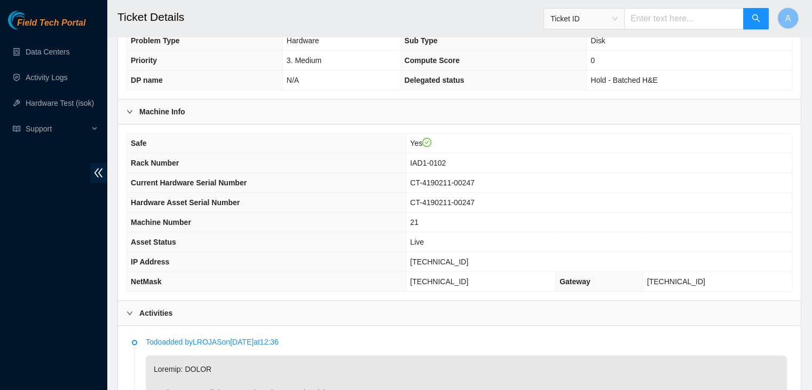
click at [468, 258] on span "[TECHNICAL_ID]" at bounding box center [439, 261] width 58 height 9
drag, startPoint x: 478, startPoint y: 259, endPoint x: 431, endPoint y: 258, distance: 47.0
click at [431, 258] on td "[TECHNICAL_ID]" at bounding box center [598, 262] width 385 height 20
copy span "[TECHNICAL_ID]"
click at [431, 258] on td "[TECHNICAL_ID]" at bounding box center [598, 262] width 385 height 20
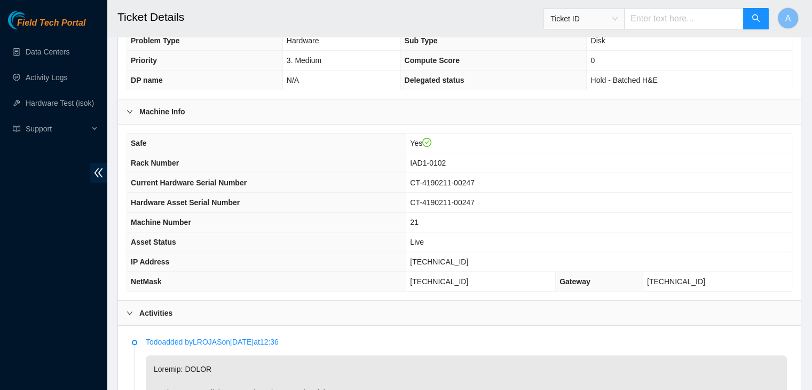
click at [236, 215] on th "Machine Number" at bounding box center [266, 222] width 279 height 20
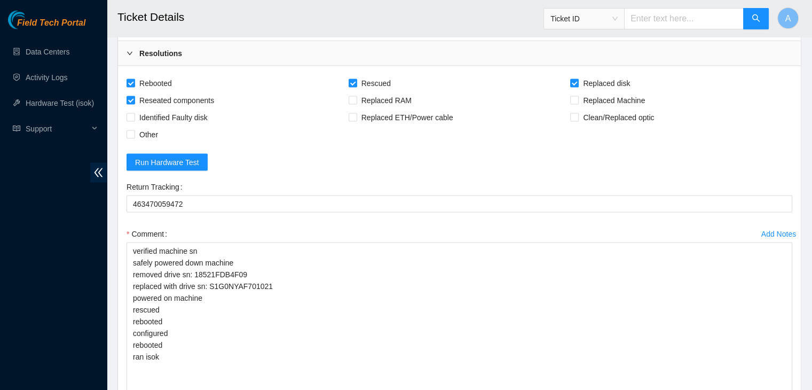
scroll to position [2090, 0]
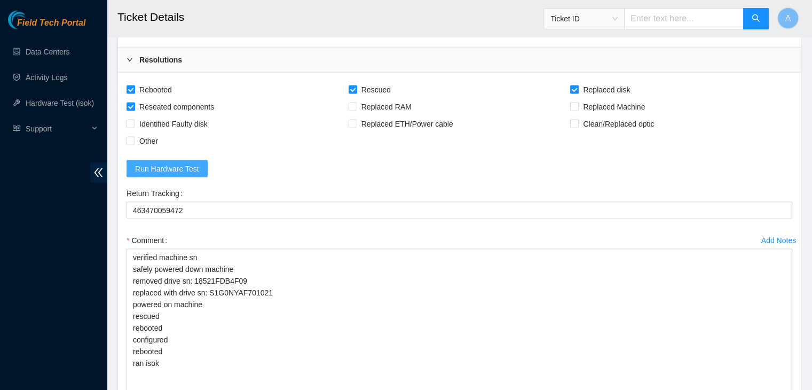
click at [182, 169] on span "Run Hardware Test" at bounding box center [167, 169] width 64 height 12
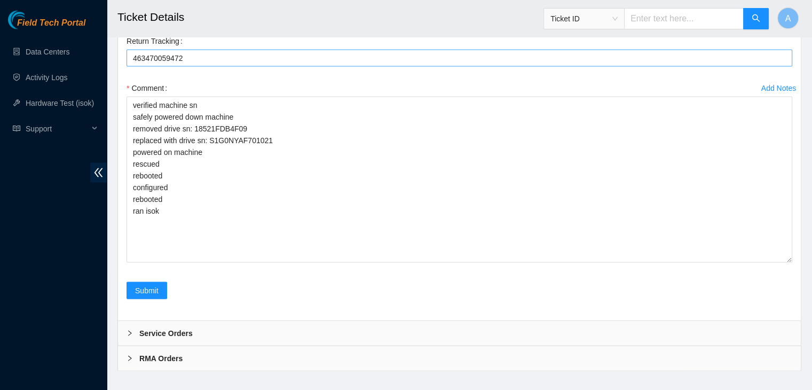
scroll to position [2244, 0]
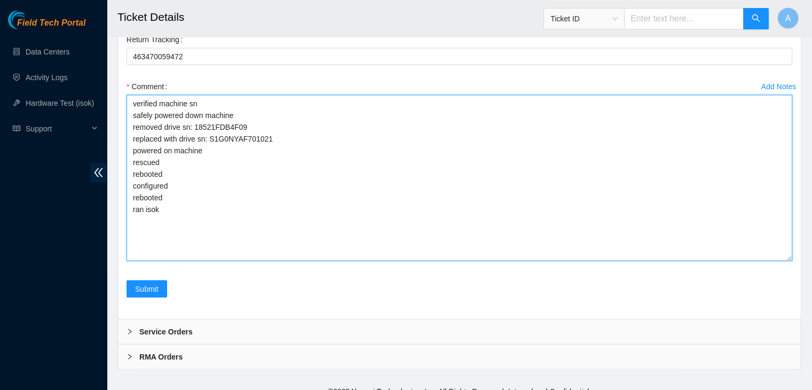
click at [201, 232] on textarea "verified machine sn safely powered down machine removed drive sn: 18521FDB4F09 …" at bounding box center [458, 178] width 665 height 166
paste textarea "ekuhr@prod-login-east01:~$ isok [TECHNICAL_ID] [TECHNICAL_ID] [TECHNICAL_ID] [T…"
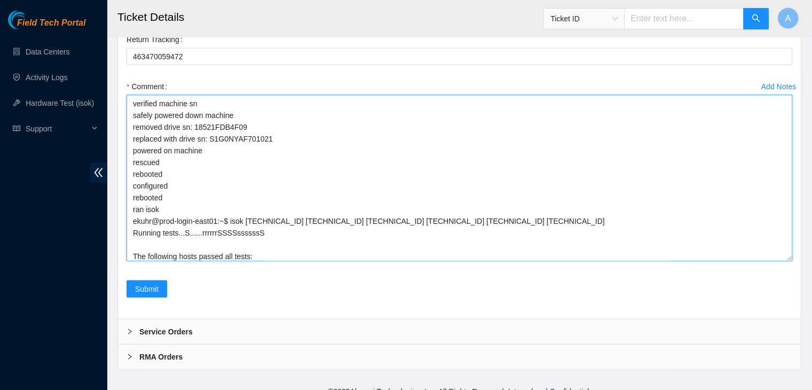
scroll to position [70, 0]
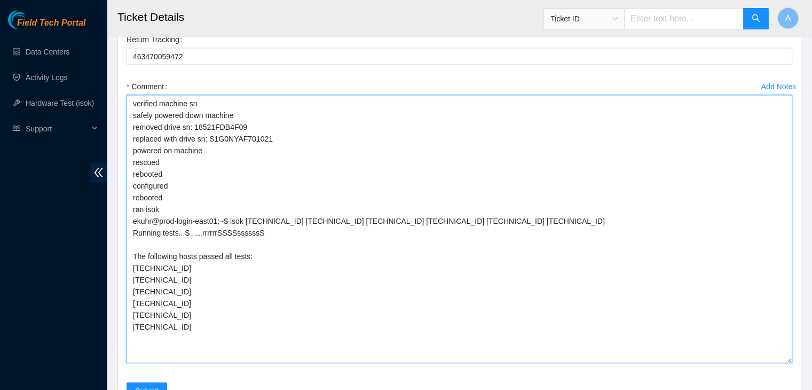
drag, startPoint x: 790, startPoint y: 255, endPoint x: 731, endPoint y: 413, distance: 169.0
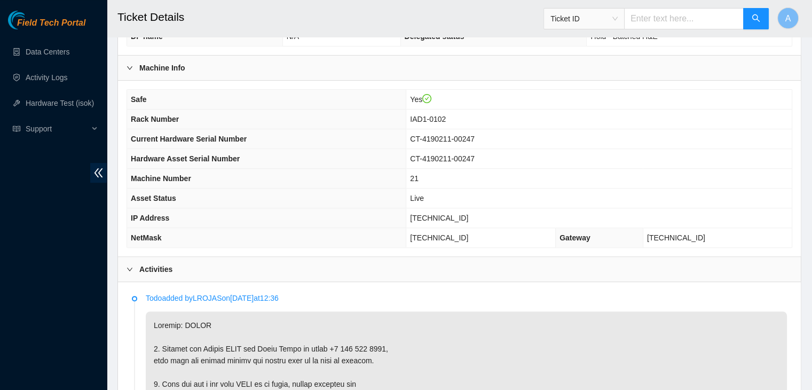
scroll to position [0, 0]
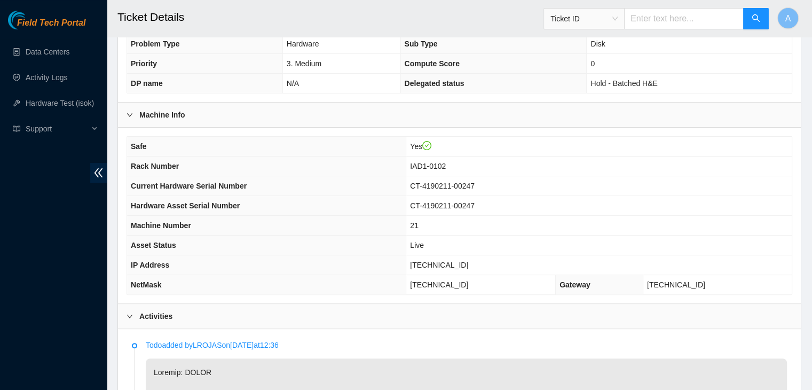
click at [587, 270] on td "104.84.154.40" at bounding box center [598, 265] width 385 height 20
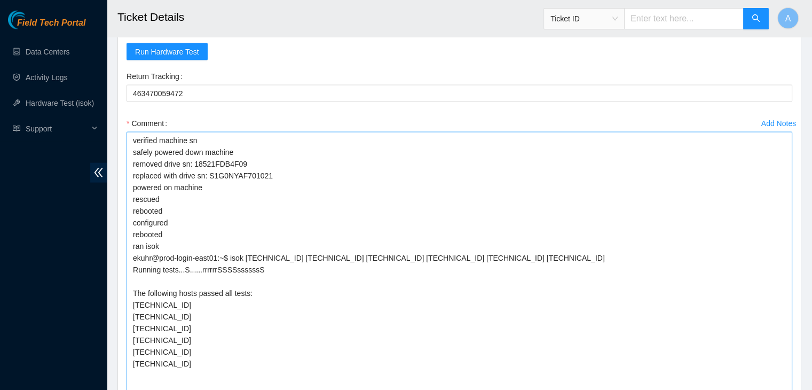
scroll to position [2241, 0]
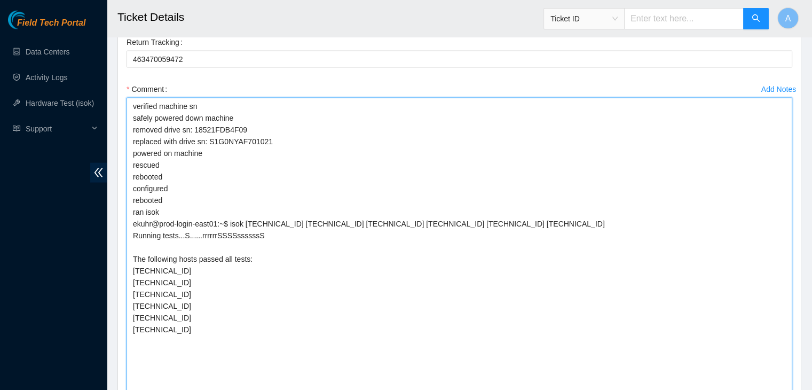
click at [581, 273] on textarea "verified machine sn safely powered down machine removed drive sn: 18521FDB4F09 …" at bounding box center [458, 260] width 665 height 325
type textarea "verified machine sn safely powered down machine removed drive sn: 18521FDB4F09 …"
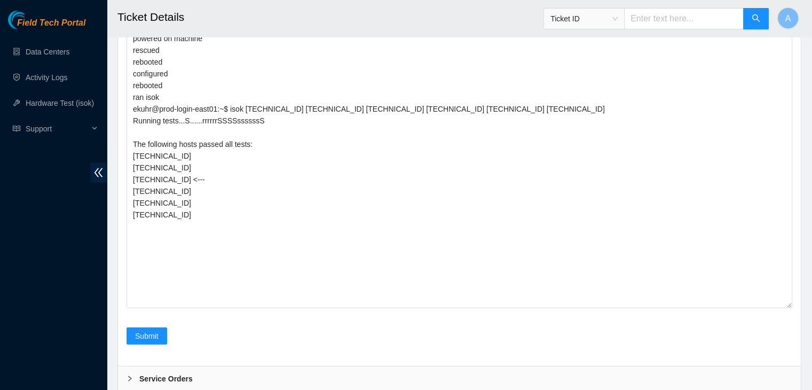
scroll to position [2230, 0]
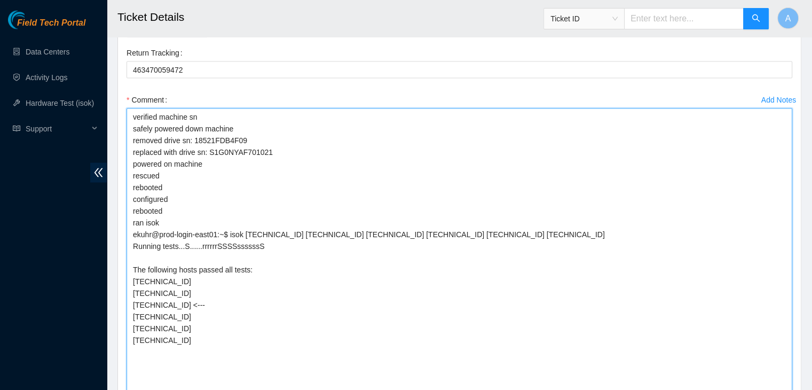
click at [290, 288] on textarea "verified machine sn safely powered down machine removed drive sn: 18521FDB4F09 …" at bounding box center [458, 270] width 665 height 325
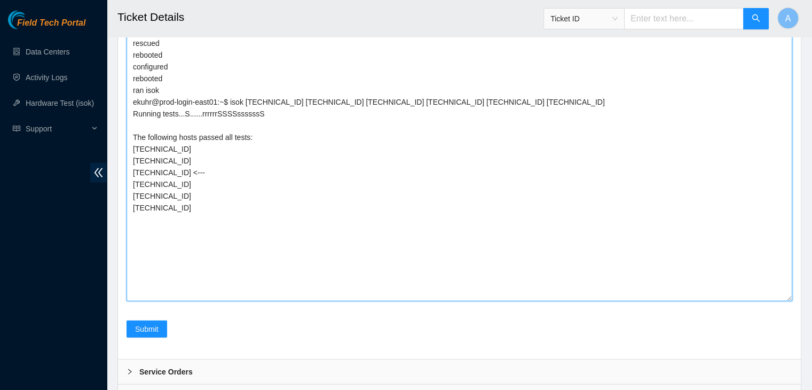
scroll to position [2412, 0]
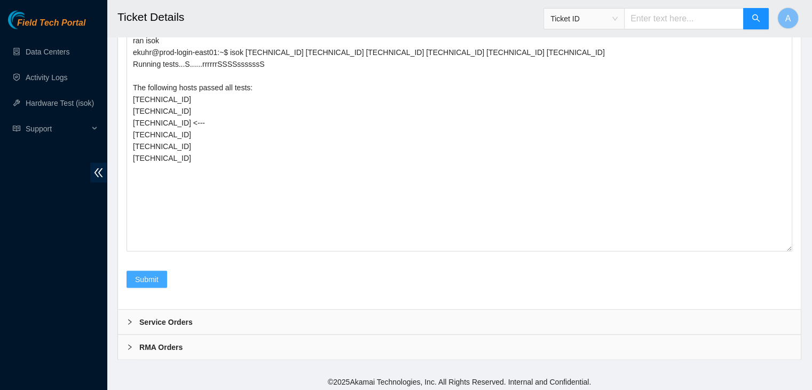
click at [162, 280] on button "Submit" at bounding box center [146, 279] width 41 height 17
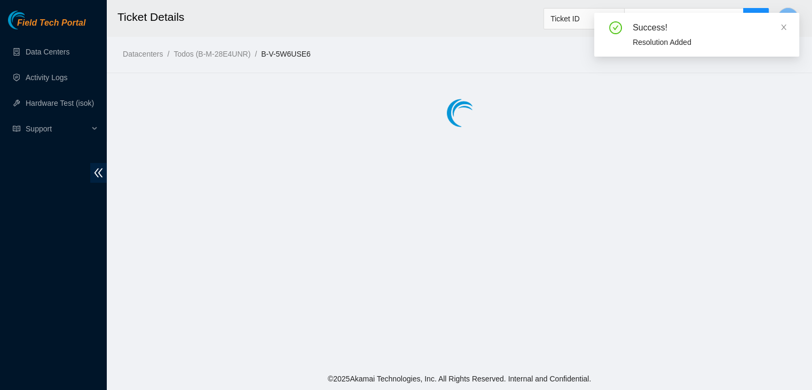
scroll to position [0, 0]
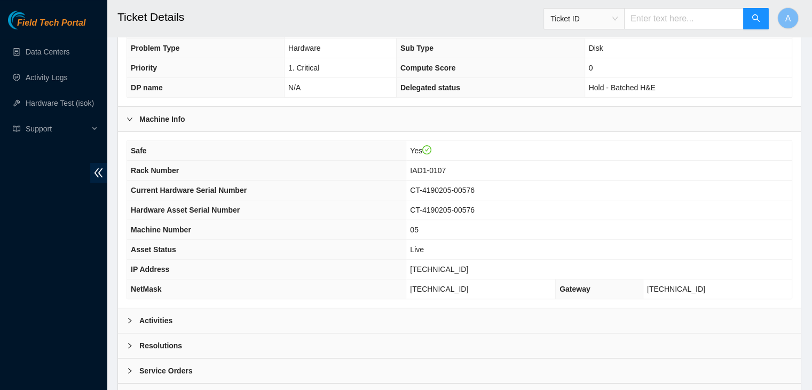
scroll to position [331, 0]
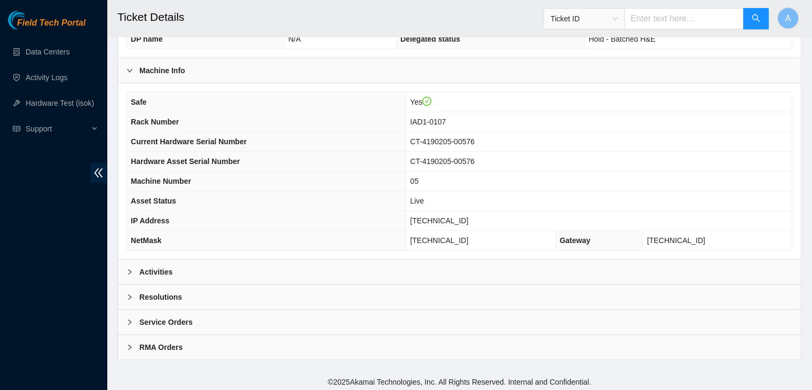
click at [480, 262] on div "Activities" at bounding box center [459, 271] width 683 height 25
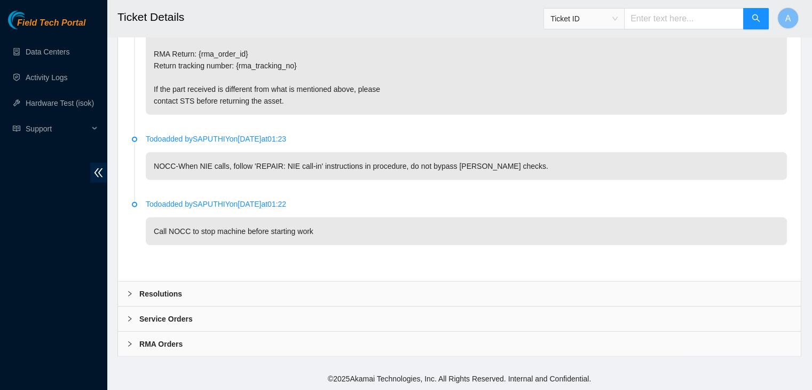
scroll to position [2782, 0]
click at [258, 290] on div "Resolutions" at bounding box center [459, 293] width 683 height 25
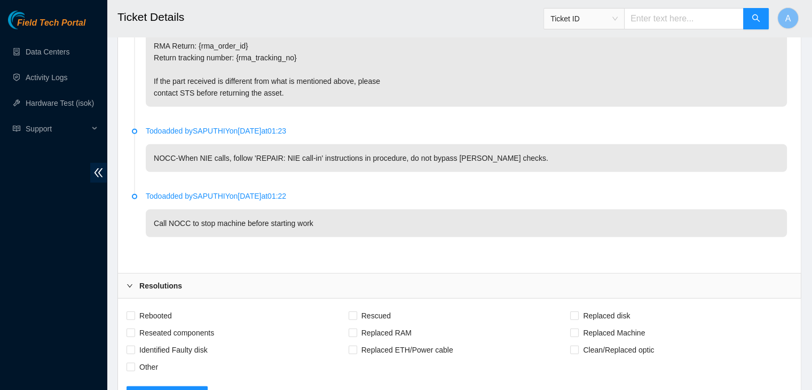
scroll to position [2929, 0]
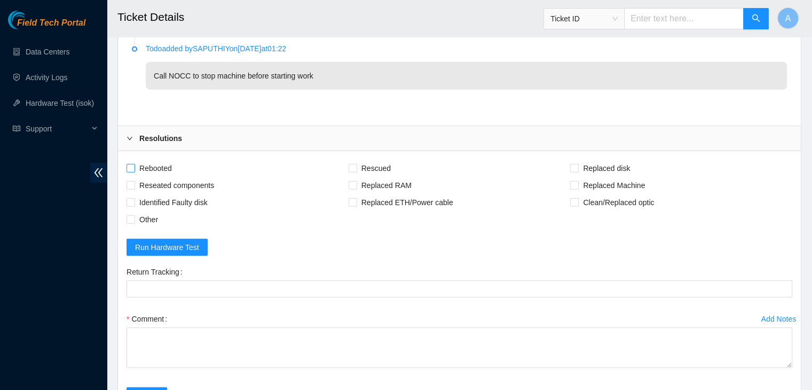
click at [140, 172] on span "Rebooted" at bounding box center [155, 168] width 41 height 17
click at [134, 171] on input "Rebooted" at bounding box center [129, 167] width 7 height 7
checkbox input "true"
click at [386, 175] on span "Rescued" at bounding box center [376, 168] width 38 height 17
click at [356, 171] on input "Rescued" at bounding box center [351, 167] width 7 height 7
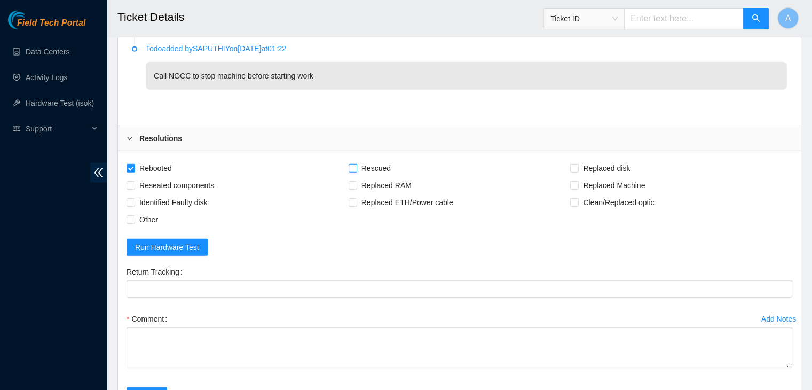
checkbox input "true"
click at [146, 228] on span "Other" at bounding box center [148, 219] width 27 height 17
click at [134, 223] on input "Other" at bounding box center [129, 218] width 7 height 7
checkbox input "true"
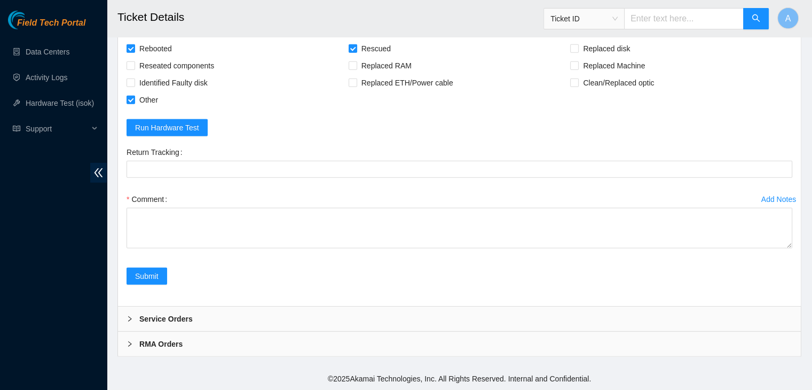
drag, startPoint x: 787, startPoint y: 245, endPoint x: 681, endPoint y: 357, distance: 154.4
click at [724, 248] on textarea "Comment" at bounding box center [458, 228] width 665 height 41
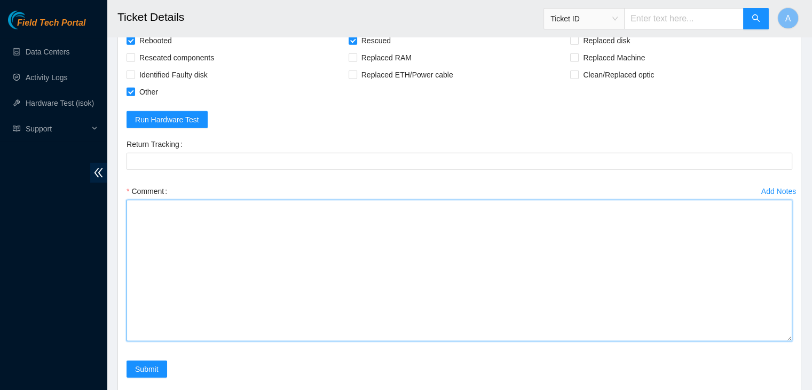
click at [665, 341] on textarea "Comment" at bounding box center [458, 270] width 665 height 141
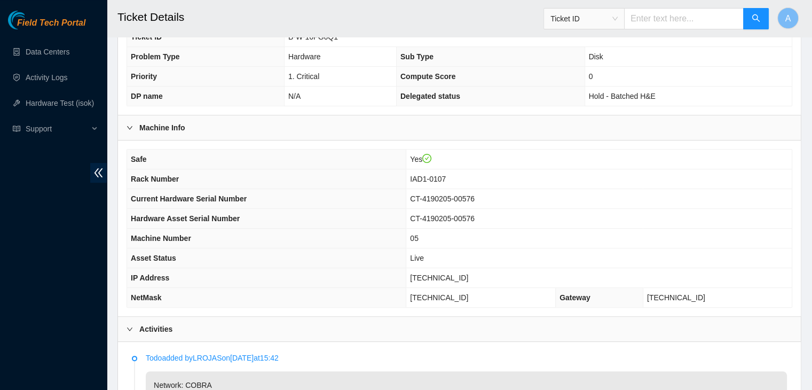
scroll to position [275, 0]
type textarea "verified machine sn rebooted rescued rebooted configured rebooted ran isok"
drag, startPoint x: 484, startPoint y: 278, endPoint x: 431, endPoint y: 278, distance: 52.3
click at [431, 278] on td "[TECHNICAL_ID]" at bounding box center [598, 277] width 385 height 20
copy span "[TECHNICAL_ID]"
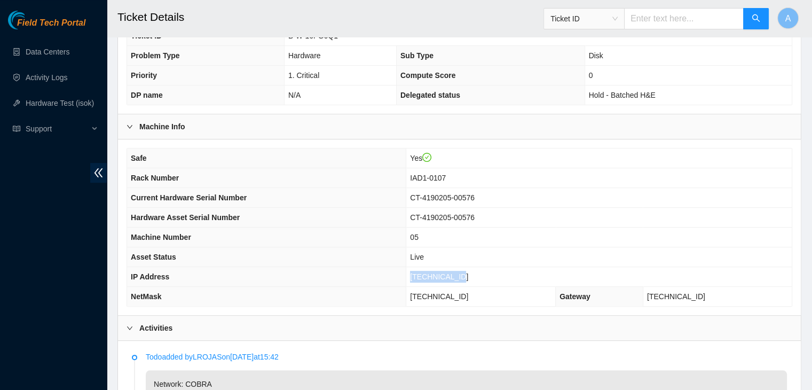
click at [431, 278] on td "[TECHNICAL_ID]" at bounding box center [598, 277] width 385 height 20
click at [213, 229] on th "Machine Number" at bounding box center [266, 237] width 279 height 20
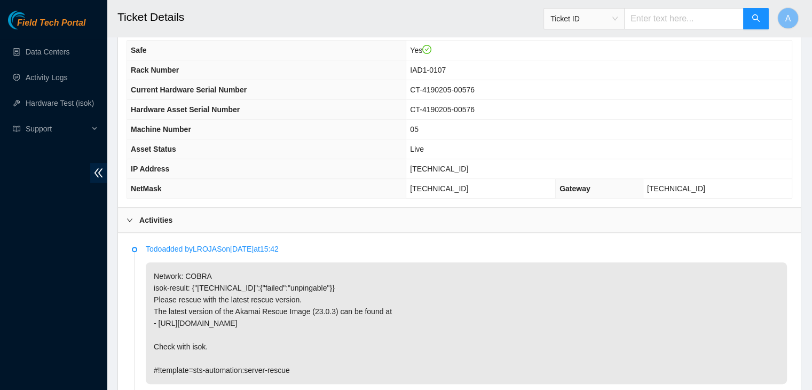
scroll to position [382, 0]
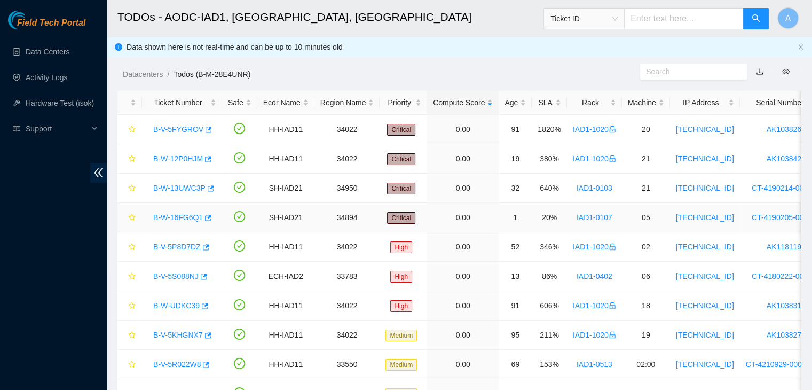
click at [173, 218] on link "B-W-16FG6Q1" at bounding box center [178, 217] width 50 height 9
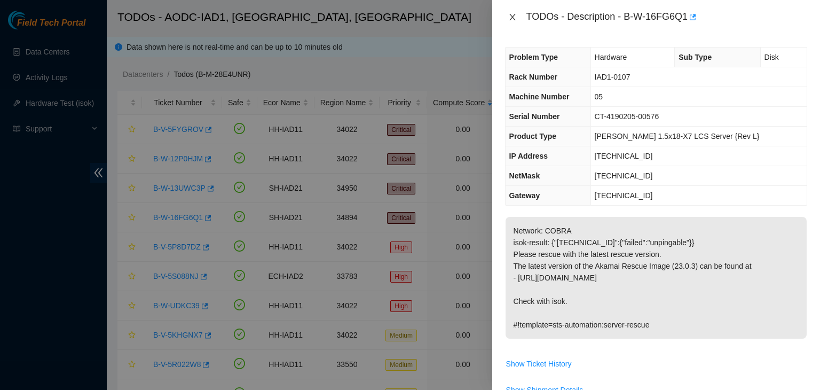
drag, startPoint x: 503, startPoint y: 14, endPoint x: 512, endPoint y: 14, distance: 9.1
click at [512, 14] on div "TODOs - Description - B-W-16FG6Q1" at bounding box center [656, 17] width 328 height 34
click at [512, 14] on icon "close" at bounding box center [512, 17] width 9 height 9
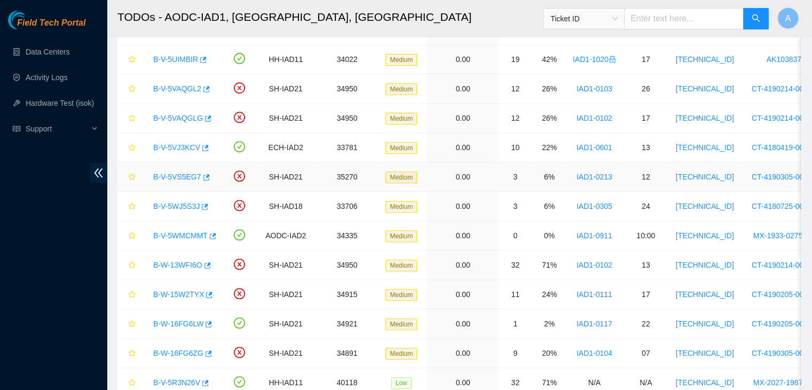
scroll to position [439, 0]
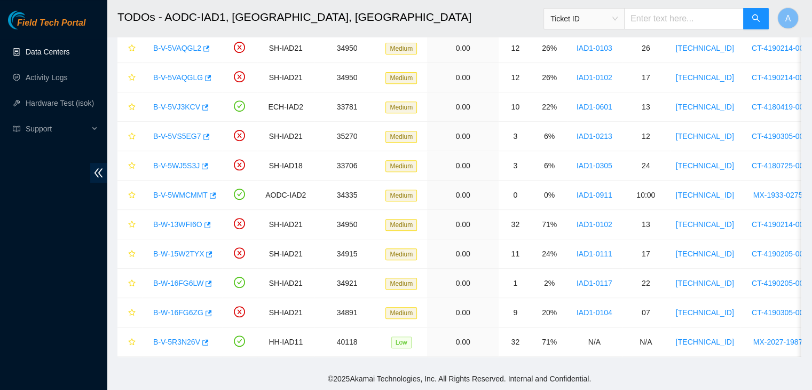
click at [64, 51] on link "Data Centers" at bounding box center [48, 51] width 44 height 9
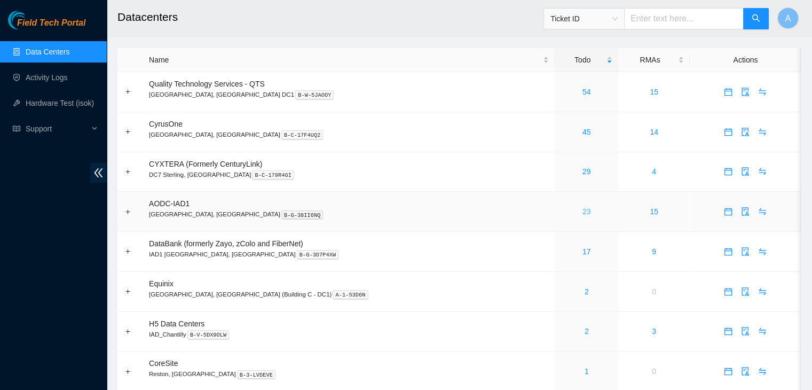
click at [582, 211] on link "23" at bounding box center [586, 211] width 9 height 9
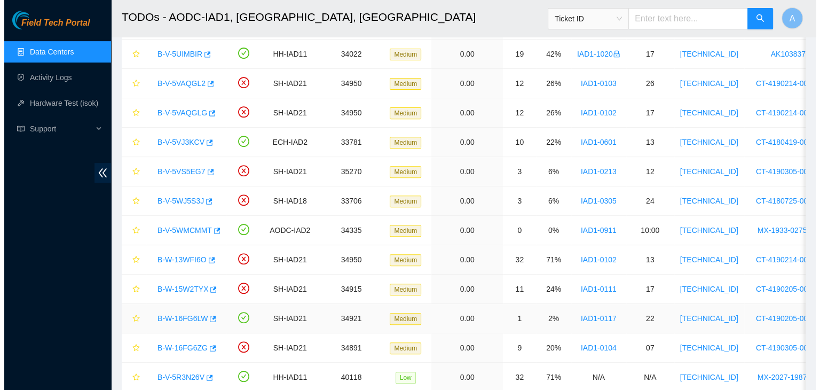
scroll to position [394, 0]
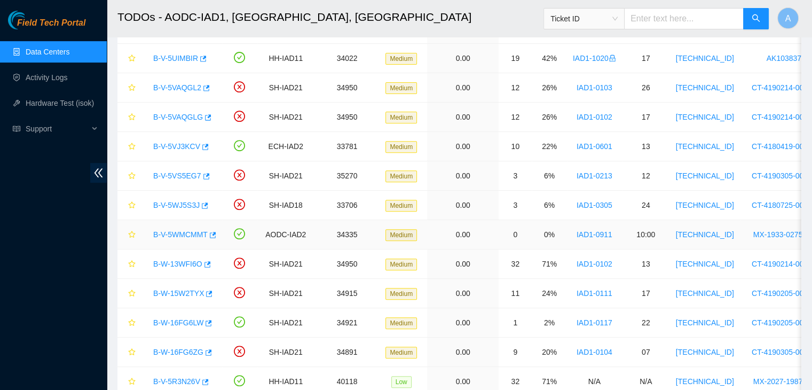
click at [190, 232] on link "B-V-5WMCMMT" at bounding box center [180, 234] width 54 height 9
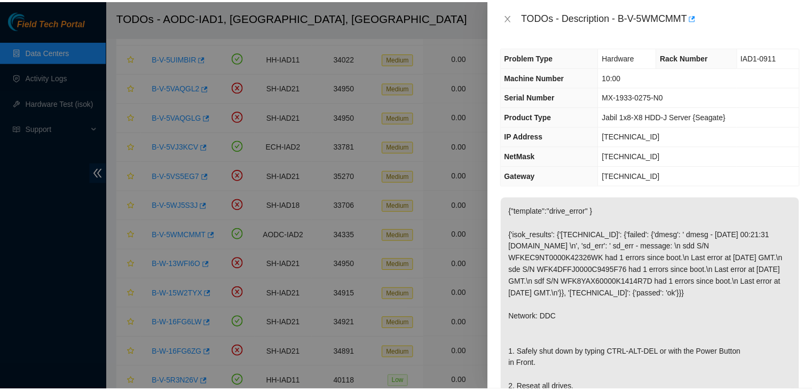
scroll to position [213, 0]
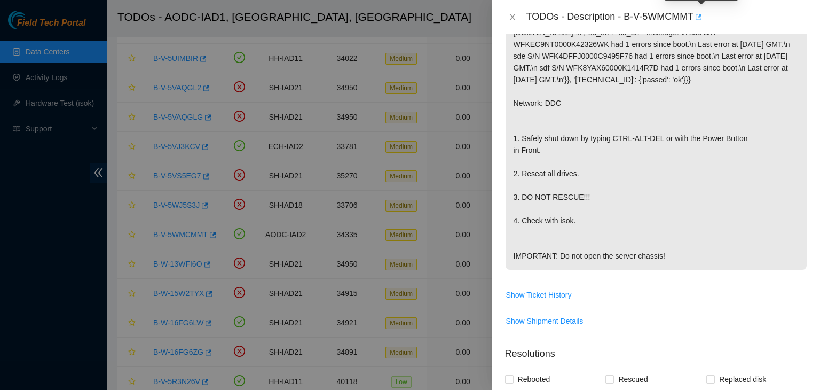
click at [701, 20] on icon "button" at bounding box center [697, 16] width 7 height 7
click at [515, 21] on button "Close" at bounding box center [512, 17] width 15 height 10
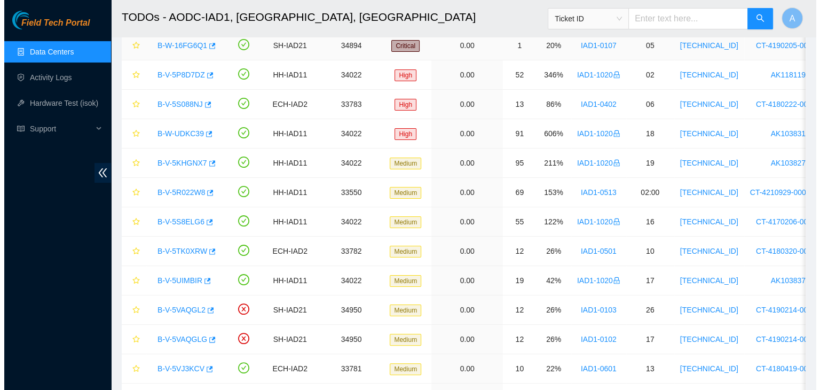
scroll to position [173, 0]
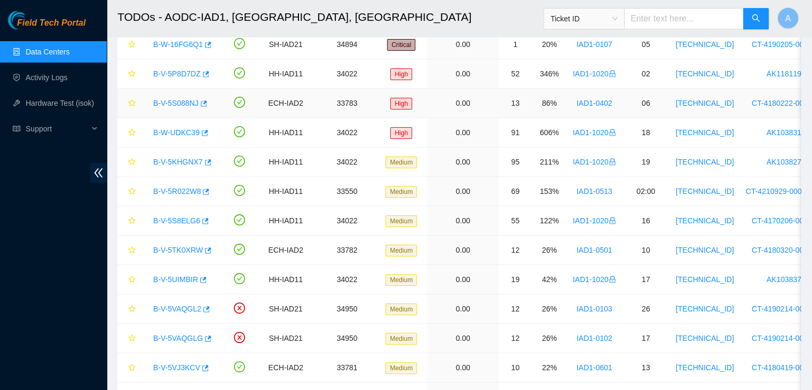
click at [158, 103] on link "B-V-5S088NJ" at bounding box center [175, 103] width 45 height 9
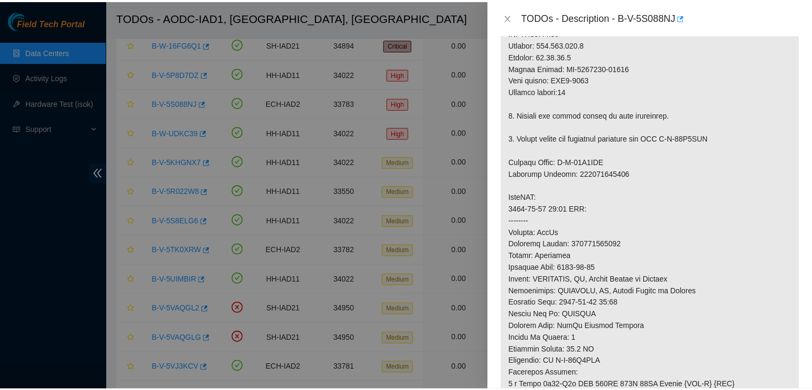
scroll to position [213, 0]
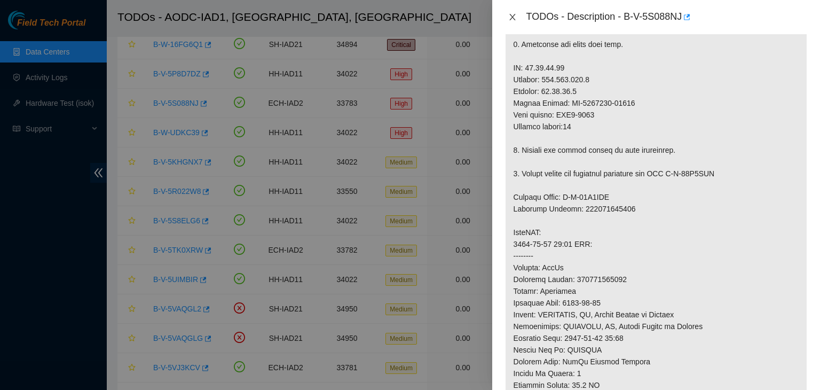
click at [511, 15] on icon "close" at bounding box center [512, 17] width 9 height 9
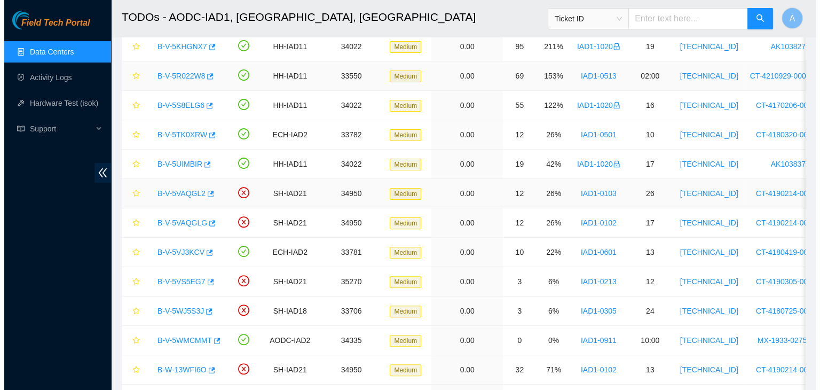
scroll to position [288, 0]
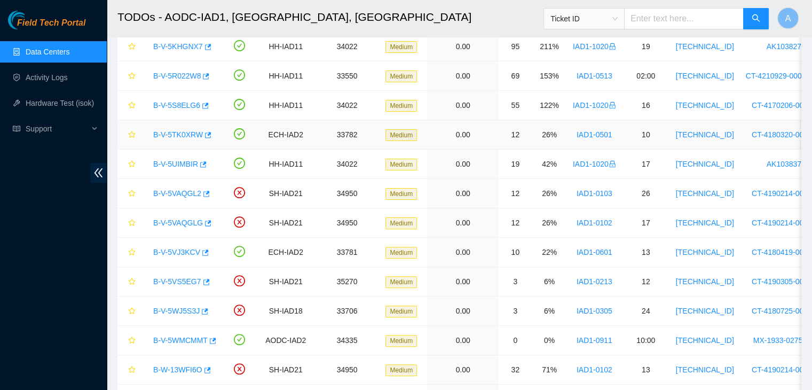
click at [180, 131] on link "B-V-5TK0XRW" at bounding box center [178, 134] width 50 height 9
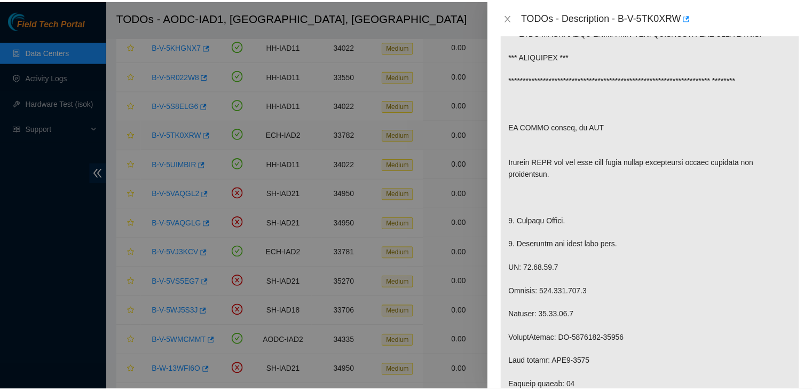
scroll to position [237, 0]
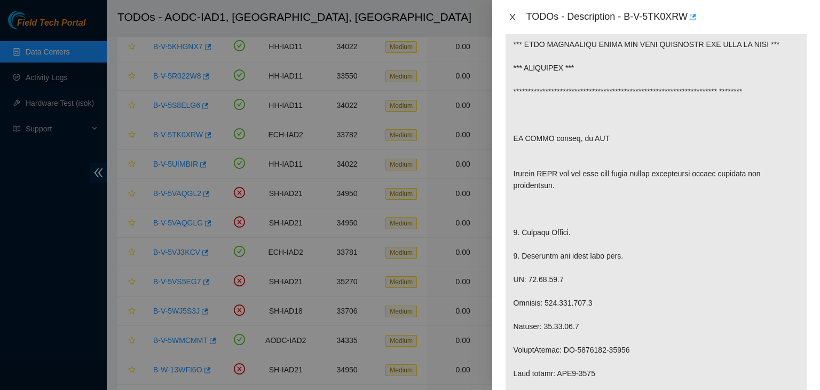
click at [505, 18] on button "Close" at bounding box center [512, 17] width 15 height 10
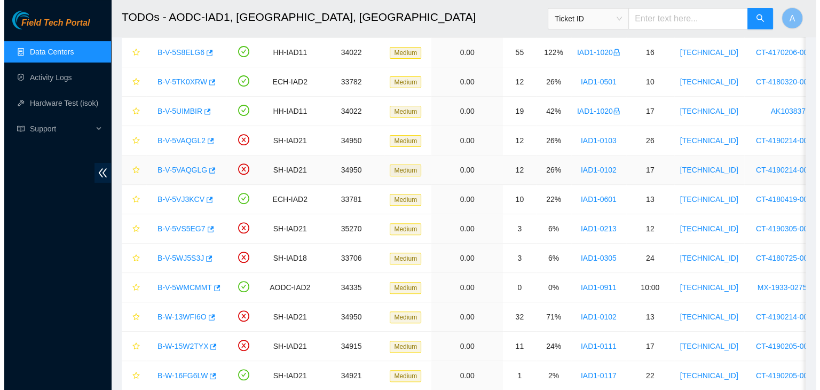
scroll to position [342, 0]
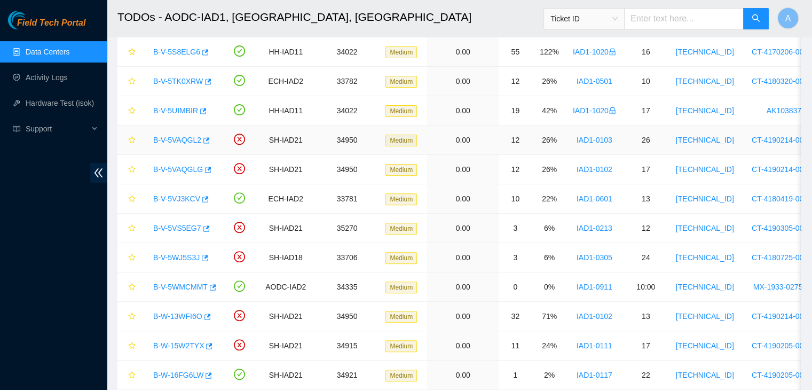
click at [172, 136] on link "B-V-5VAQGL2" at bounding box center [177, 140] width 48 height 9
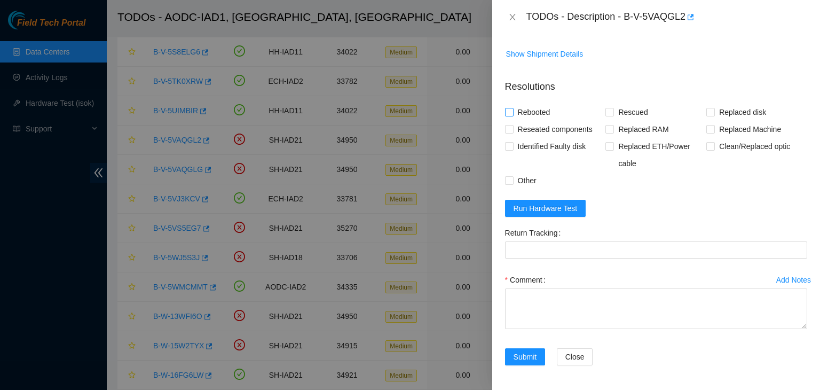
scroll to position [102, 0]
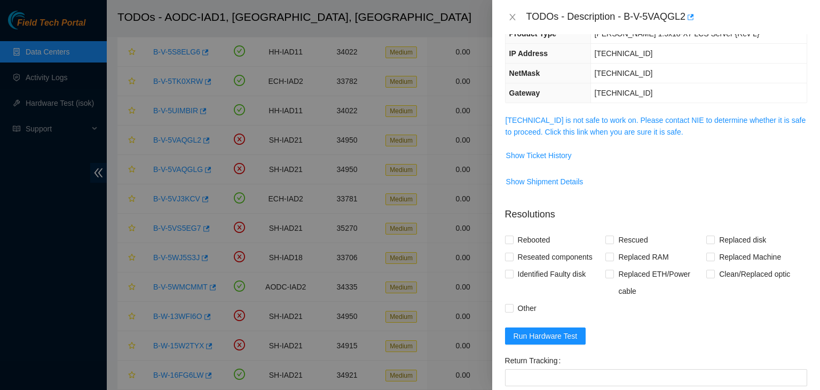
click at [552, 124] on span "104.84.154.65 is not safe to work on. Please contact NIE to determine whether i…" at bounding box center [655, 125] width 301 height 23
click at [561, 121] on link "104.84.154.65 is not safe to work on. Please contact NIE to determine whether i…" at bounding box center [655, 126] width 300 height 20
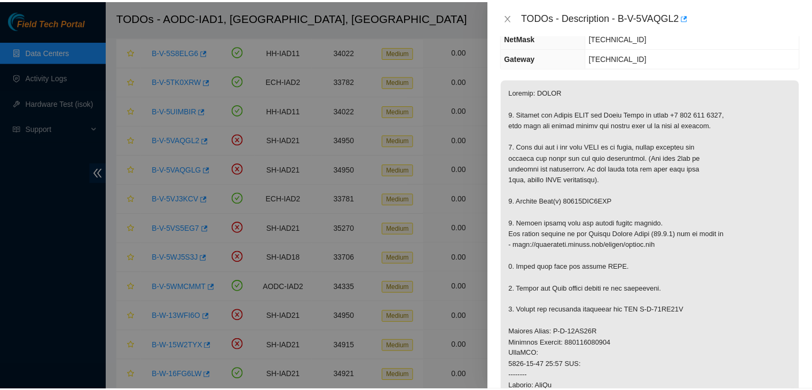
scroll to position [138, 0]
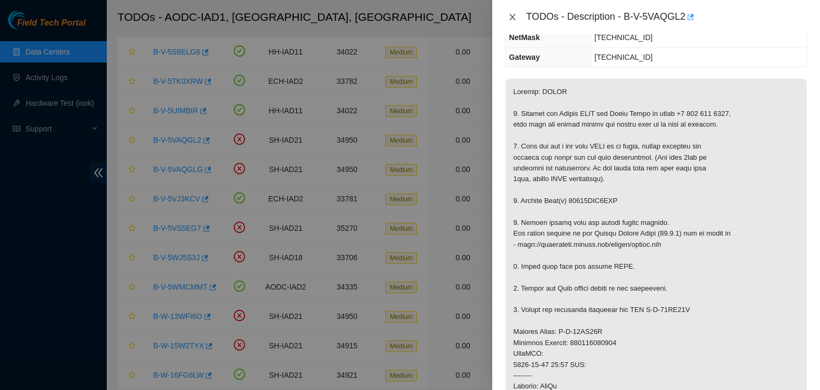
click at [513, 15] on icon "close" at bounding box center [512, 17] width 6 height 6
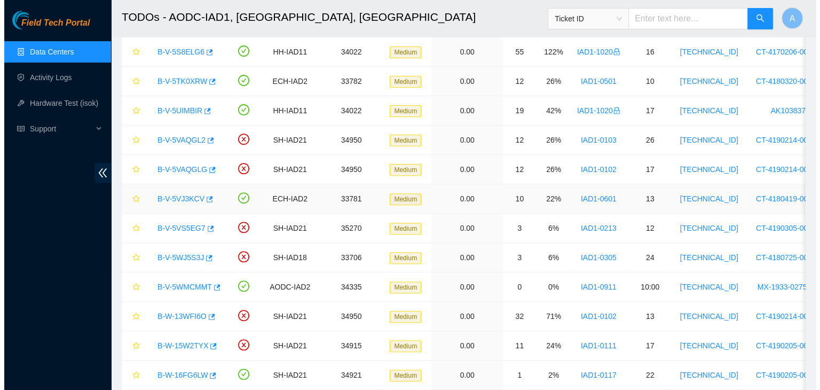
scroll to position [173, 0]
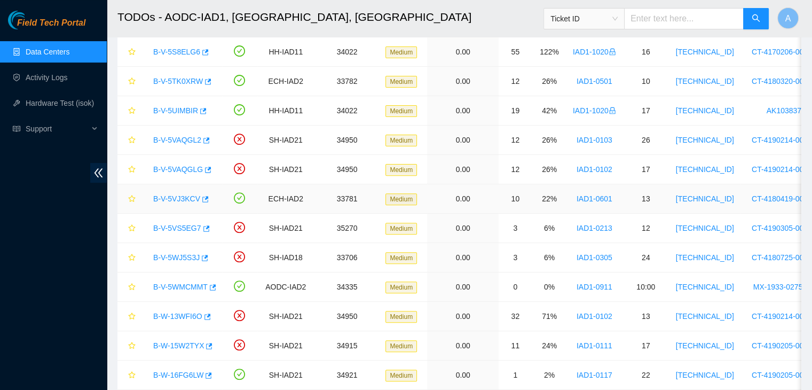
click at [186, 196] on link "B-V-5VJ3KCV" at bounding box center [176, 198] width 47 height 9
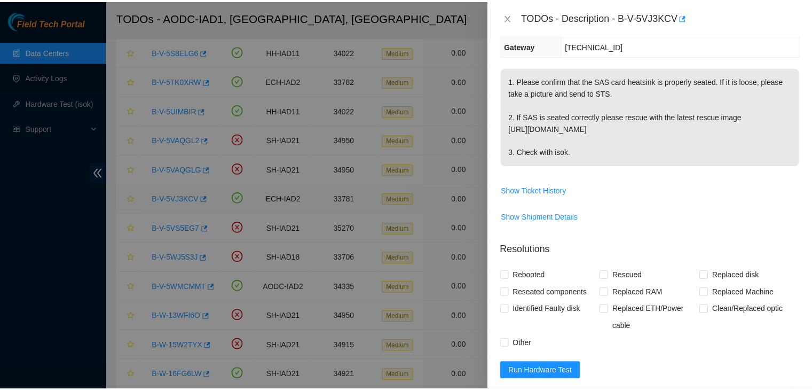
scroll to position [162, 0]
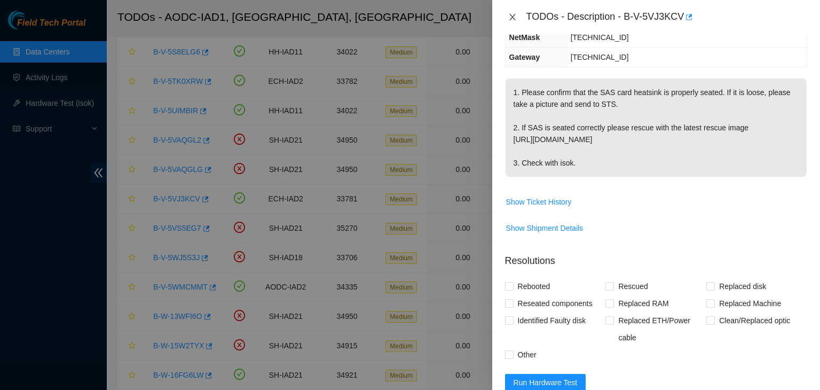
click at [512, 14] on icon "close" at bounding box center [512, 17] width 9 height 9
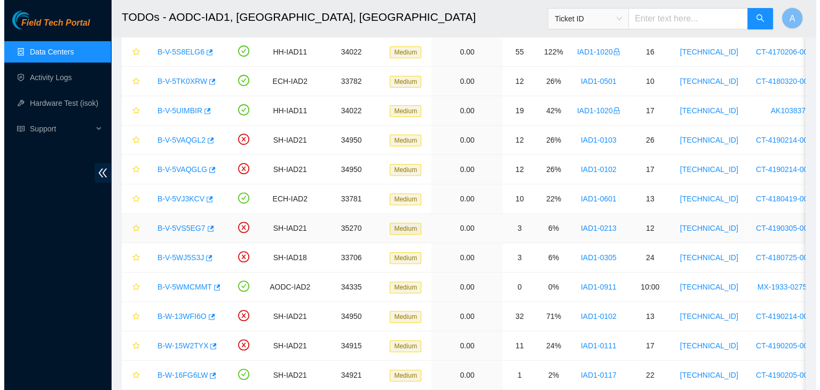
scroll to position [386, 0]
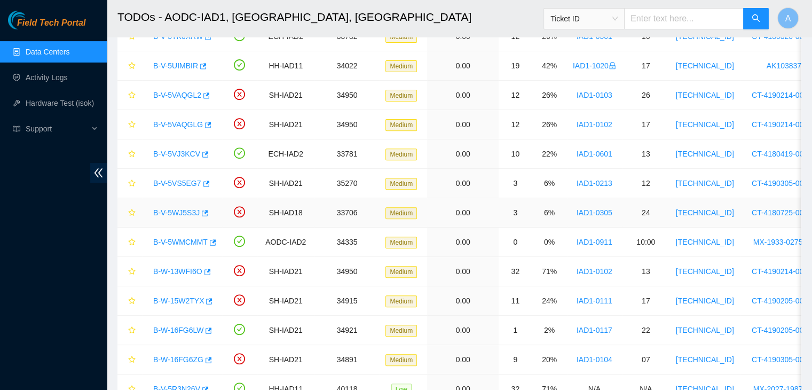
click at [189, 211] on link "B-V-5WJ5S3J" at bounding box center [176, 212] width 46 height 9
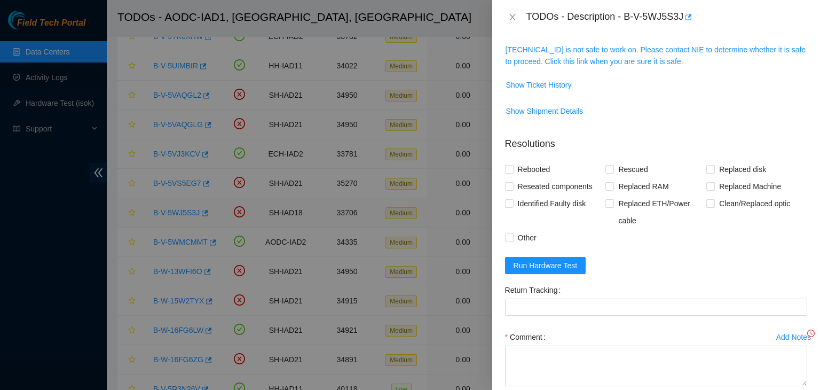
scroll to position [138, 0]
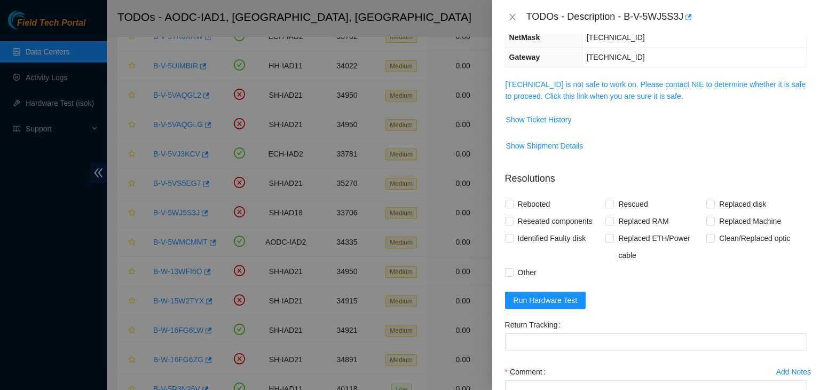
click at [585, 88] on span "23.60.99.50 is not safe to work on. Please contact NIE to determine whether it …" at bounding box center [655, 89] width 301 height 23
click at [587, 86] on link "23.60.99.50 is not safe to work on. Please contact NIE to determine whether it …" at bounding box center [655, 90] width 300 height 20
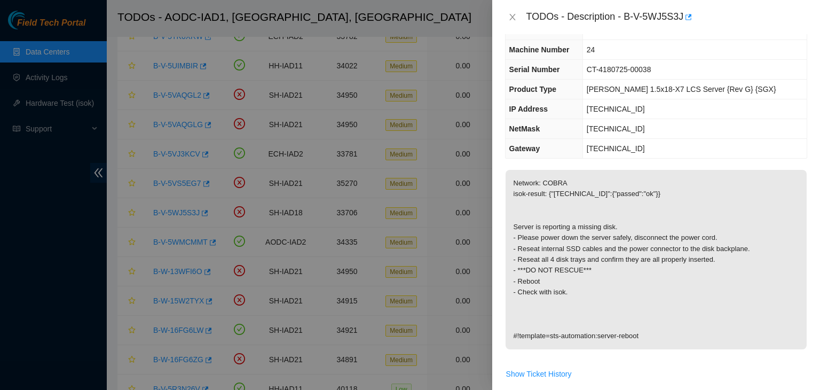
scroll to position [46, 0]
drag, startPoint x: 593, startPoint y: 189, endPoint x: 647, endPoint y: 176, distance: 54.9
click at [647, 176] on p "Network: COBRA isok-result: {"23.60.99.50":{"passed":"ok"}} Server is reporting…" at bounding box center [655, 260] width 301 height 179
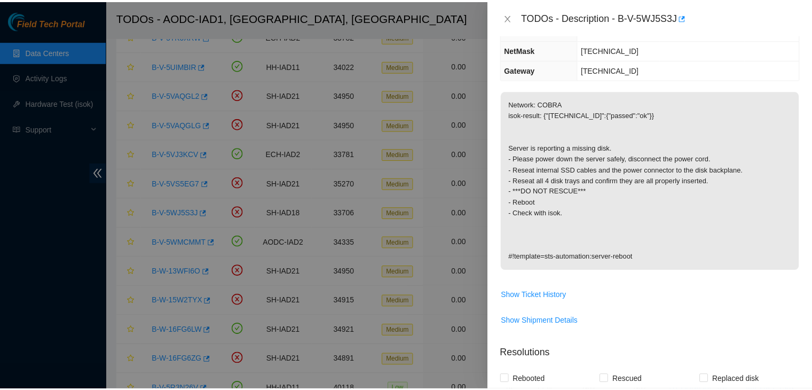
scroll to position [126, 0]
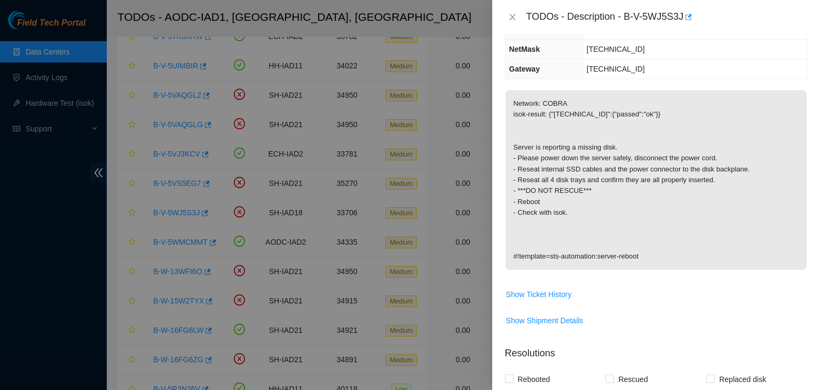
click at [509, 10] on div "TODOs - Description - B-V-5WJ5S3J" at bounding box center [656, 17] width 302 height 17
click at [509, 17] on icon "close" at bounding box center [512, 17] width 9 height 9
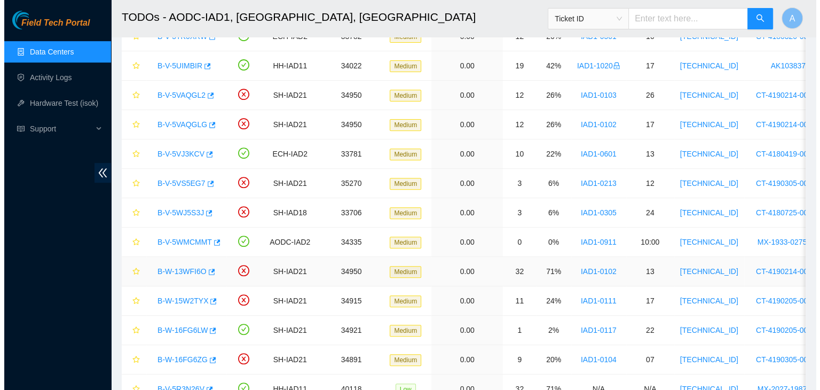
scroll to position [439, 0]
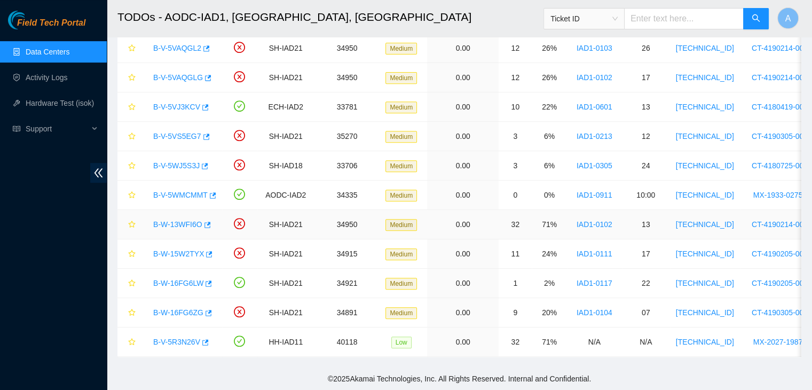
click at [186, 220] on link "B-W-13WFI6O" at bounding box center [177, 224] width 49 height 9
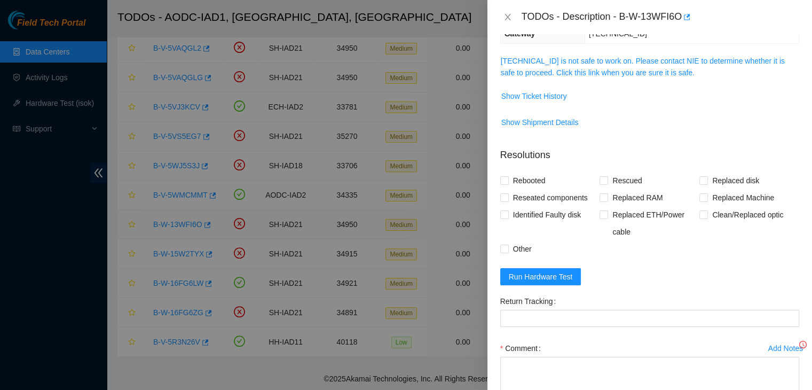
scroll to position [126, 0]
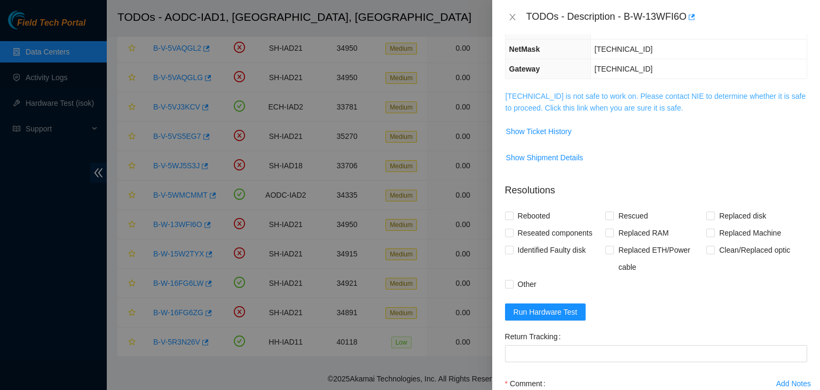
click at [524, 105] on link "104.84.154.32 is not safe to work on. Please contact NIE to determine whether i…" at bounding box center [655, 102] width 300 height 20
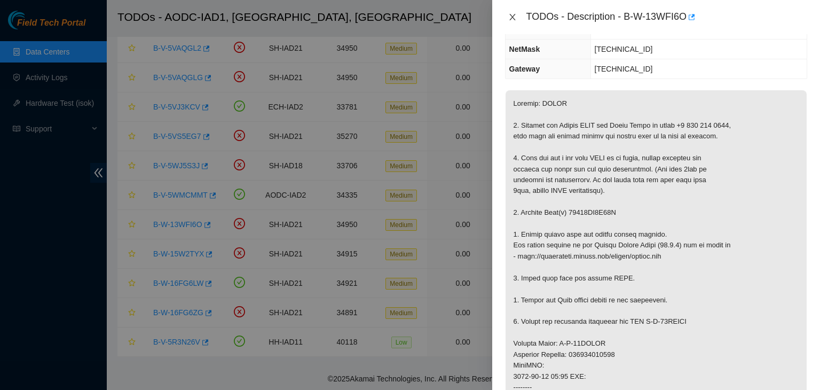
click at [512, 16] on icon "close" at bounding box center [512, 17] width 6 height 6
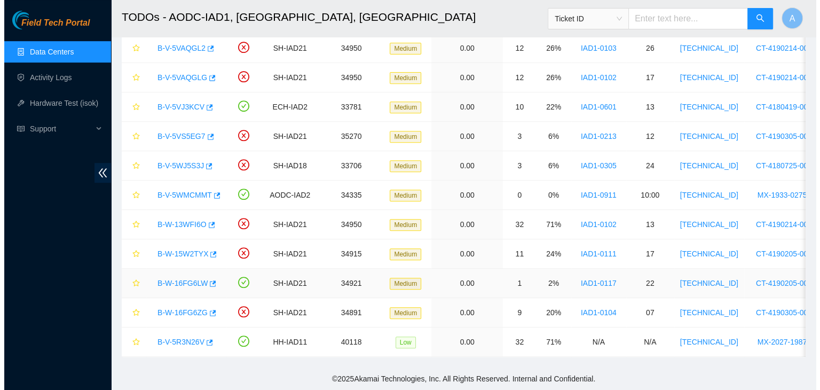
scroll to position [162, 0]
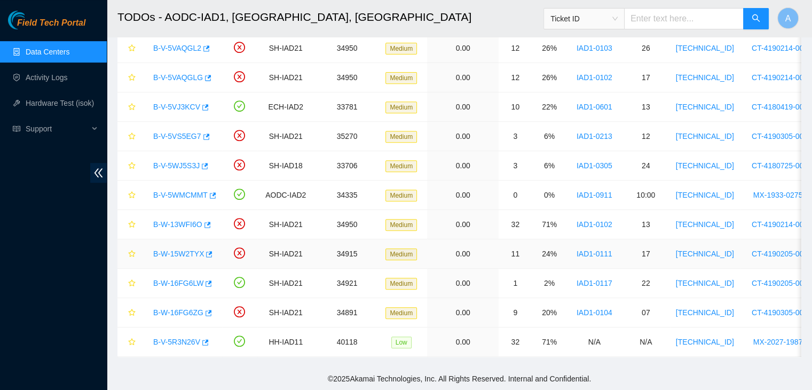
click at [189, 249] on link "B-W-15W2TYX" at bounding box center [178, 253] width 51 height 9
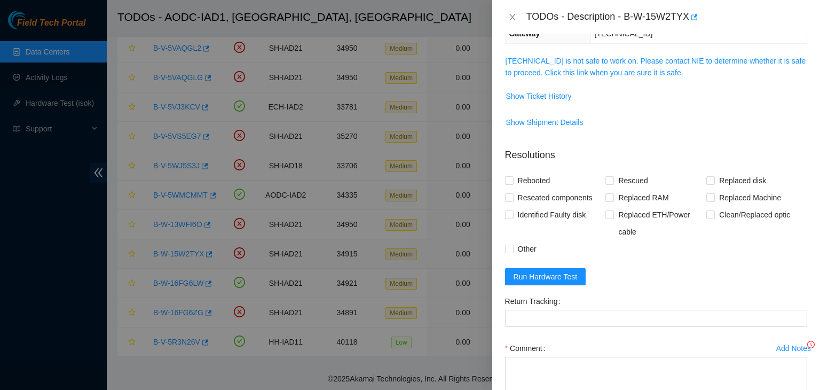
scroll to position [126, 0]
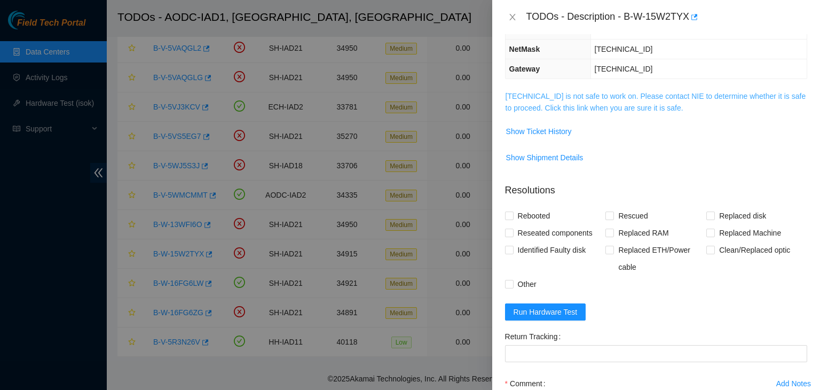
click at [544, 101] on link "104.84.228.40 is not safe to work on. Please contact NIE to determine whether i…" at bounding box center [655, 102] width 300 height 20
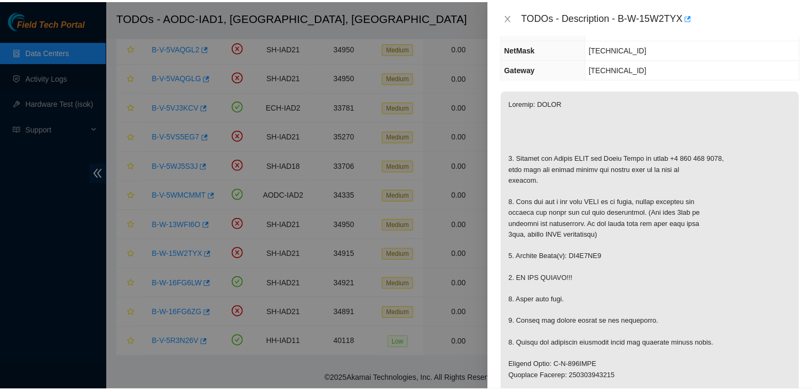
scroll to position [246, 0]
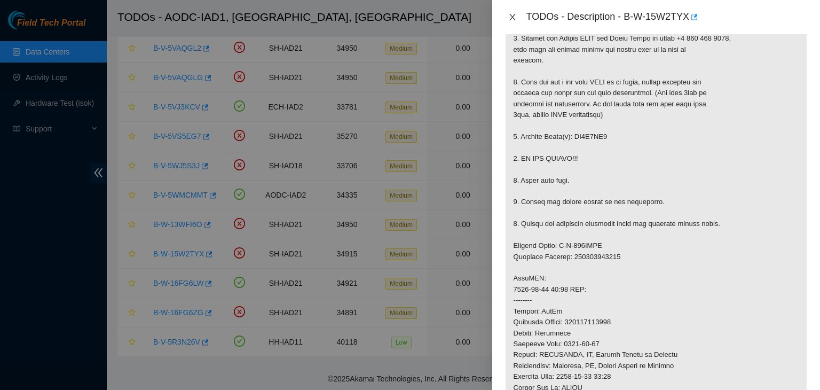
click at [516, 20] on icon "close" at bounding box center [512, 17] width 9 height 9
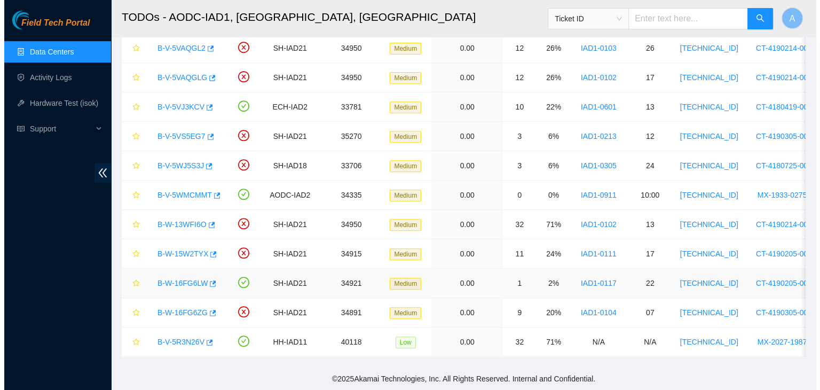
scroll to position [224, 0]
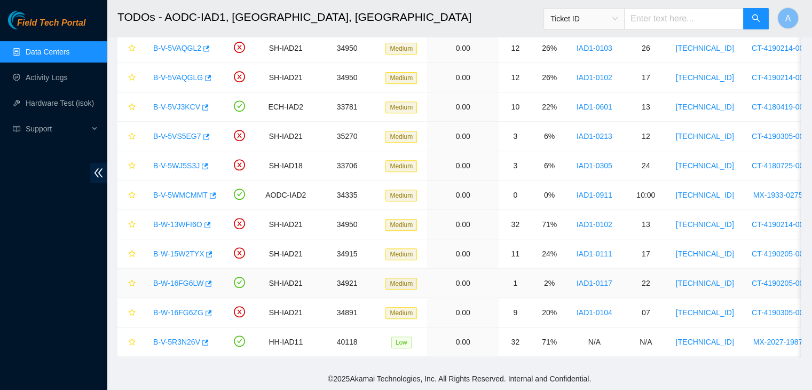
click at [175, 279] on link "B-W-16FG6LW" at bounding box center [178, 283] width 50 height 9
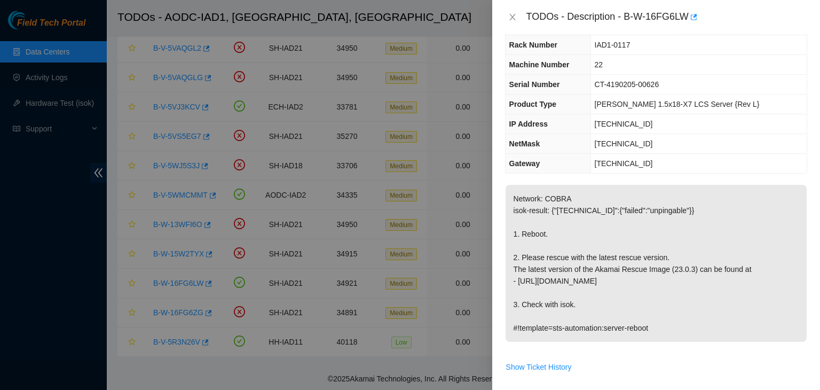
scroll to position [7, 0]
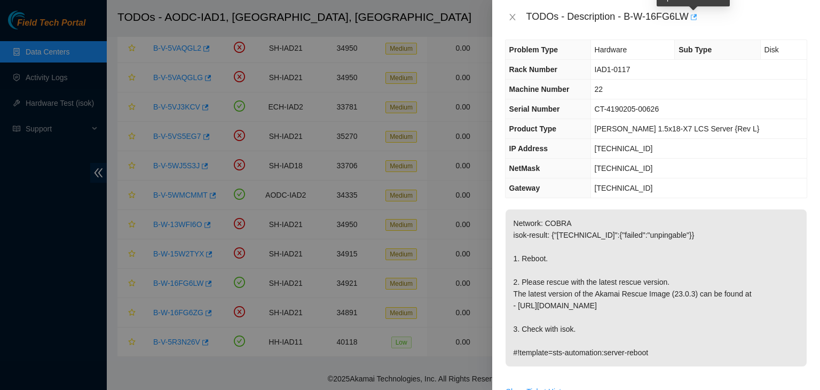
click at [693, 18] on icon "button" at bounding box center [692, 16] width 7 height 7
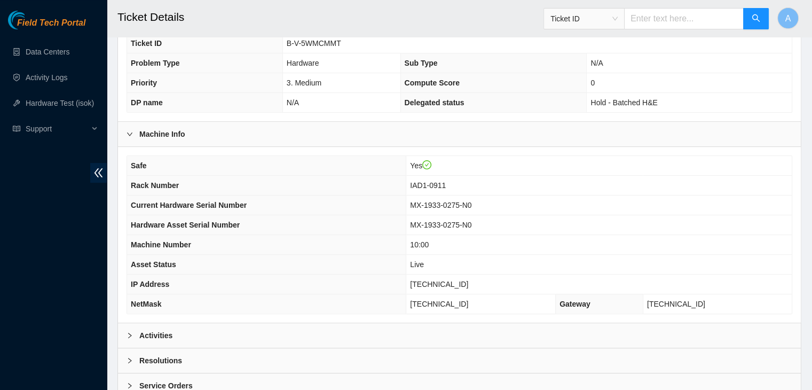
scroll to position [331, 0]
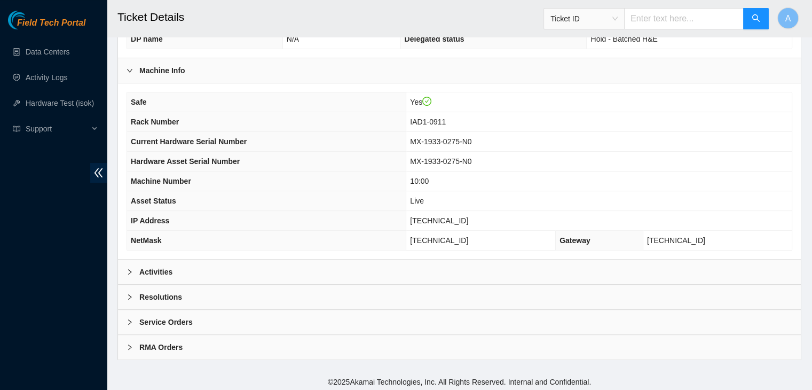
click at [332, 267] on div "Activities" at bounding box center [459, 271] width 683 height 25
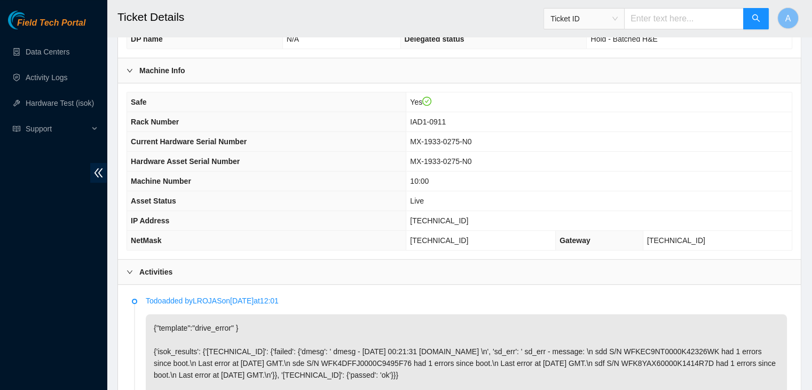
click at [332, 267] on div "Activities" at bounding box center [459, 271] width 683 height 25
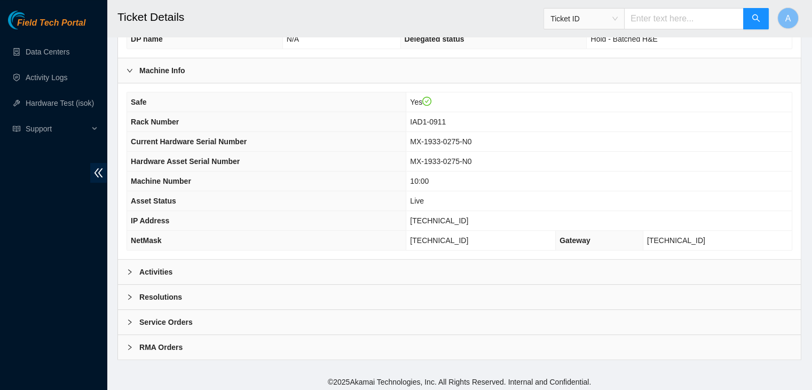
click at [332, 267] on div "Activities" at bounding box center [459, 271] width 683 height 25
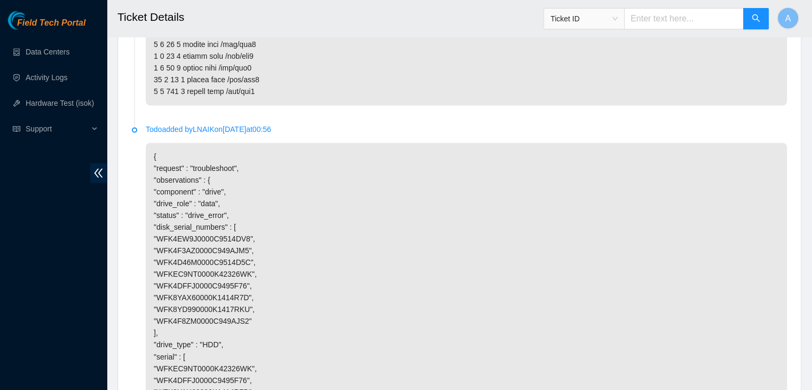
scroll to position [1964, 0]
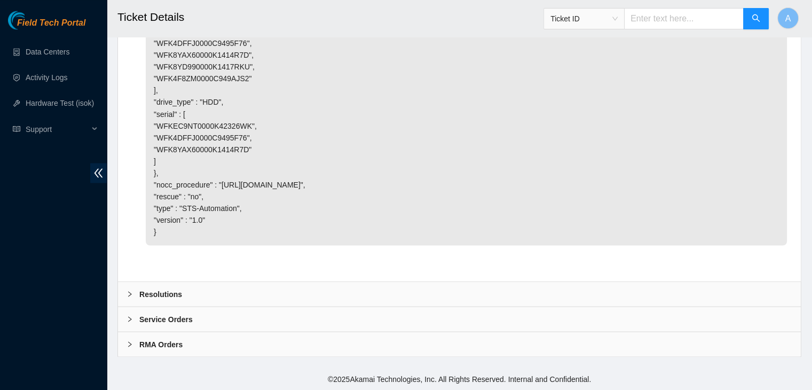
click at [282, 287] on div "Resolutions" at bounding box center [459, 293] width 683 height 25
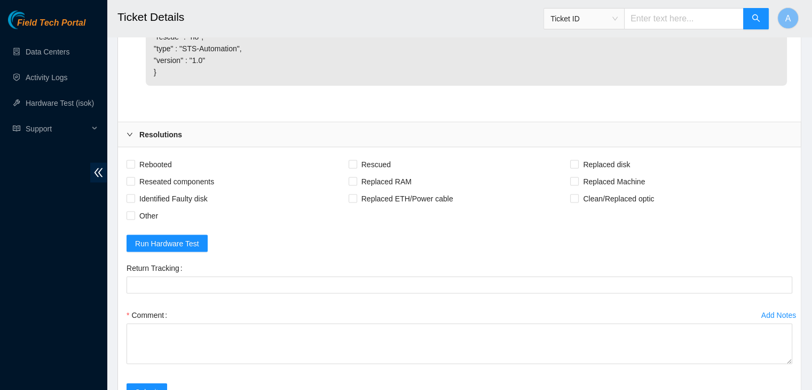
scroll to position [2106, 0]
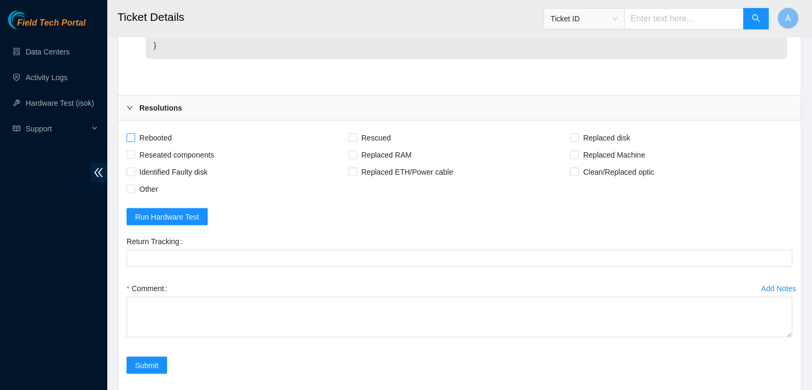
click at [165, 146] on span "Rebooted" at bounding box center [155, 137] width 41 height 17
click at [134, 141] on input "Rebooted" at bounding box center [129, 136] width 7 height 7
checkbox input "true"
click at [175, 163] on span "Reseated components" at bounding box center [176, 154] width 83 height 17
click at [134, 158] on input "Reseated components" at bounding box center [129, 153] width 7 height 7
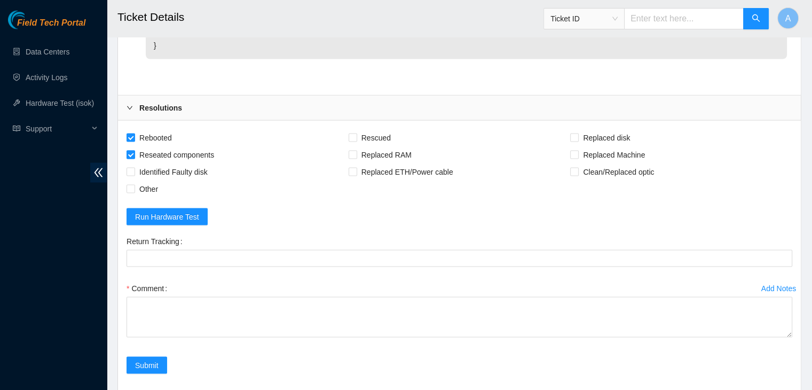
click at [184, 163] on span "Reseated components" at bounding box center [176, 154] width 83 height 17
click at [134, 158] on input "Reseated components" at bounding box center [129, 153] width 7 height 7
checkbox input "false"
click at [145, 197] on span "Other" at bounding box center [148, 188] width 27 height 17
click at [134, 192] on input "Other" at bounding box center [129, 188] width 7 height 7
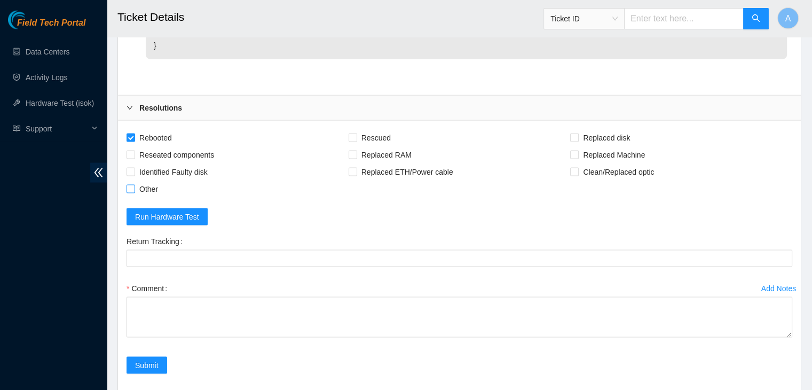
checkbox input "true"
click at [377, 146] on span "Rescued" at bounding box center [376, 137] width 38 height 17
click at [356, 141] on input "Rescued" at bounding box center [351, 136] width 7 height 7
checkbox input "true"
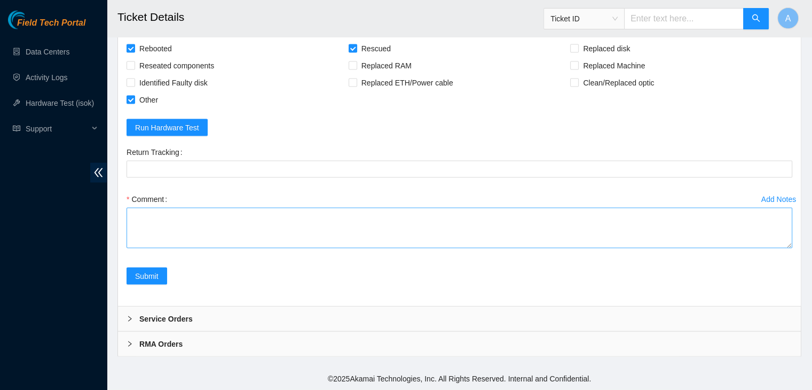
drag, startPoint x: 788, startPoint y: 242, endPoint x: 789, endPoint y: 373, distance: 131.3
click at [789, 248] on textarea "Comment" at bounding box center [458, 228] width 665 height 41
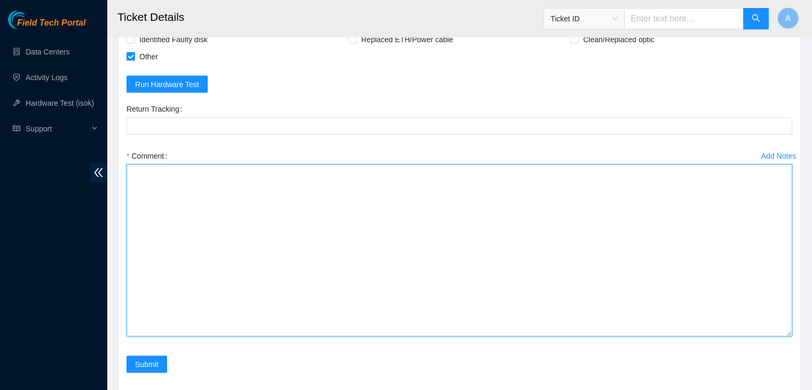
drag, startPoint x: 692, startPoint y: 305, endPoint x: 554, endPoint y: 287, distance: 138.9
click at [554, 287] on textarea "Comment" at bounding box center [458, 250] width 665 height 172
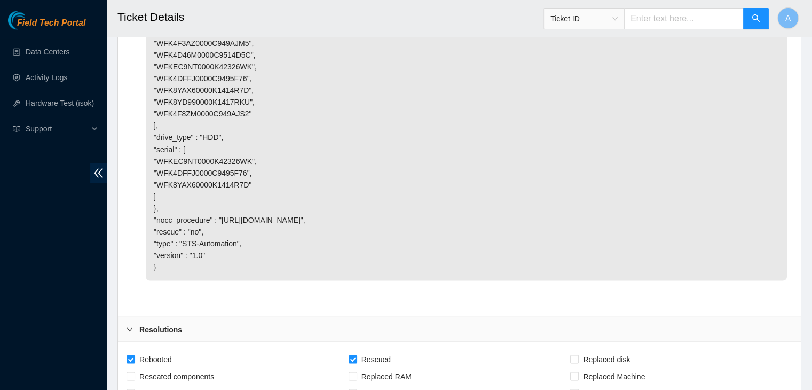
scroll to position [2209, 0]
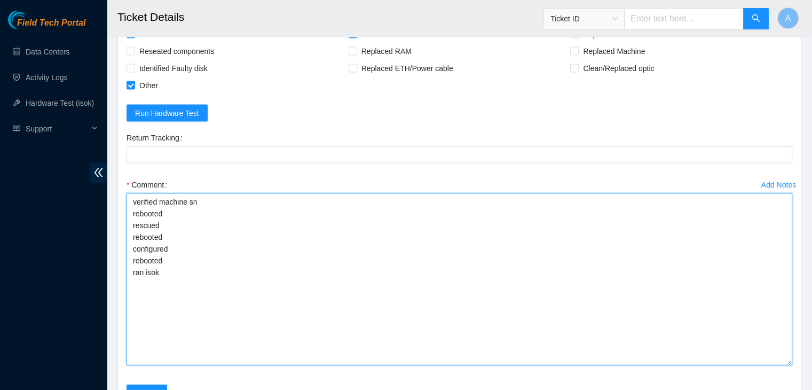
drag, startPoint x: 192, startPoint y: 323, endPoint x: 129, endPoint y: 247, distance: 98.5
click at [129, 247] on textarea "verified machine sn rebooted rescued rebooted configured rebooted ran isok" at bounding box center [458, 279] width 665 height 172
click at [226, 263] on textarea "verified machine sn rebooted rescued rebooted configured rebooted ran isok" at bounding box center [458, 279] width 665 height 172
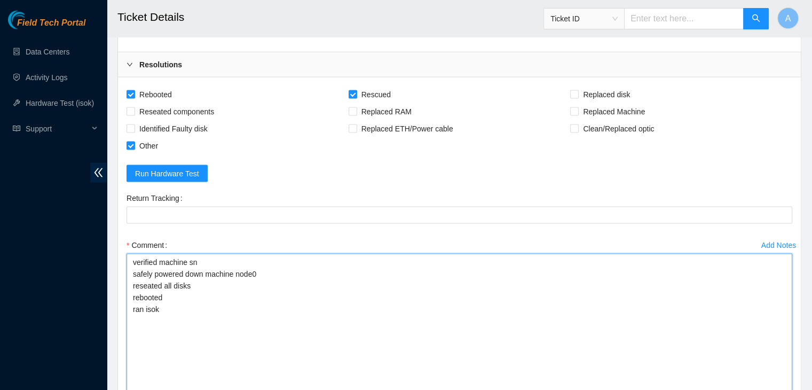
scroll to position [2149, 0]
type textarea "verified machine sn safely powered down machine node0 reseated all disks reboot…"
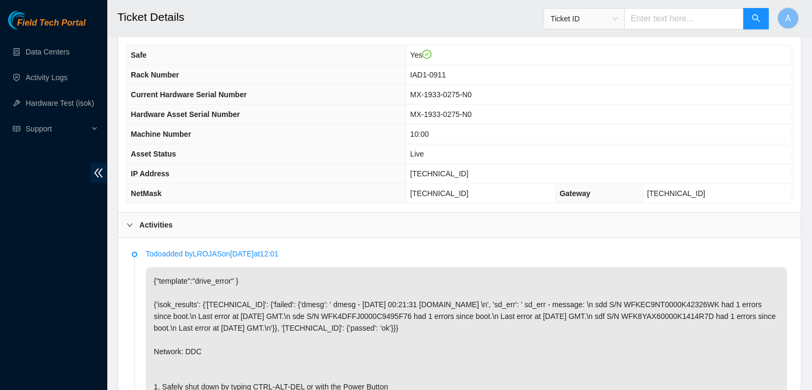
scroll to position [394, 0]
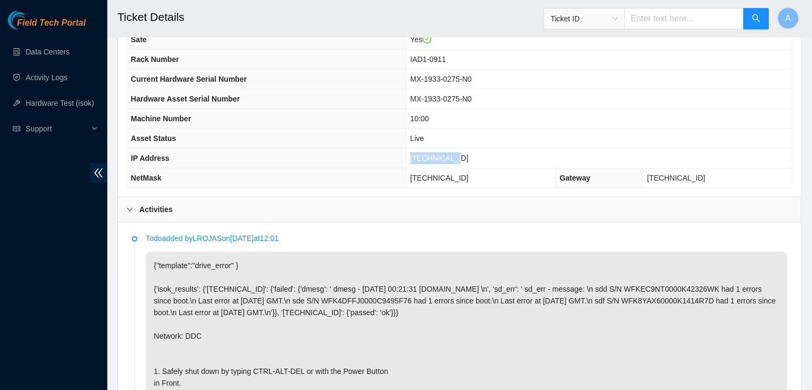
drag, startPoint x: 485, startPoint y: 159, endPoint x: 394, endPoint y: 165, distance: 90.9
click at [394, 165] on tbody "Safe Yes Rack Number IAD1-0911 Current Hardware Serial Number MX-1933-0275-N0 H…" at bounding box center [459, 108] width 664 height 157
click at [468, 156] on span "[TECHNICAL_ID]" at bounding box center [439, 158] width 58 height 9
drag, startPoint x: 479, startPoint y: 156, endPoint x: 438, endPoint y: 157, distance: 41.1
click at [438, 157] on td "[TECHNICAL_ID]" at bounding box center [598, 158] width 385 height 20
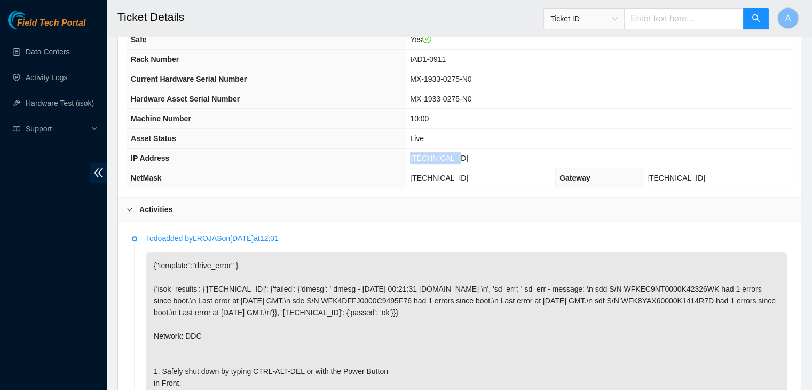
copy span "[TECHNICAL_ID]"
click at [438, 157] on span "[TECHNICAL_ID]" at bounding box center [439, 158] width 58 height 9
click at [316, 311] on p "{"template":"drive_error" } {'isok_results': {'23.76.147.20': {'failed': {'dmes…" at bounding box center [466, 376] width 641 height 251
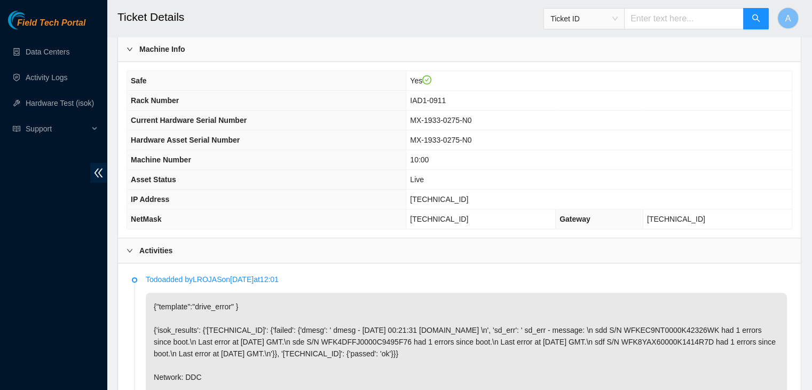
scroll to position [350, 0]
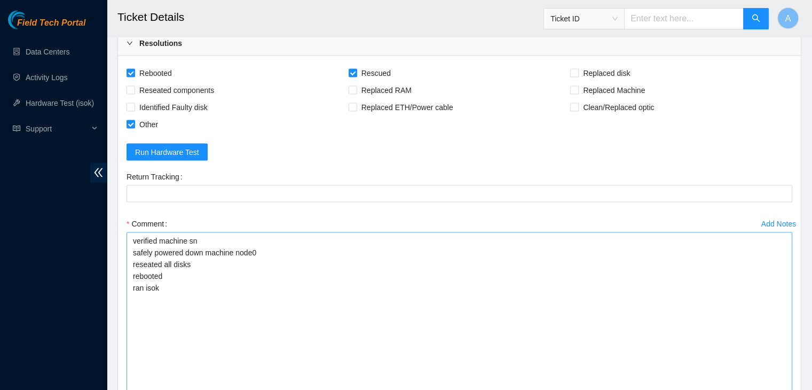
scroll to position [2169, 0]
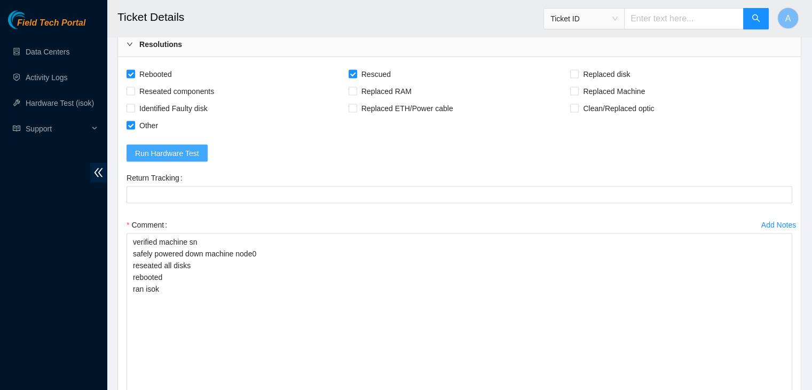
click at [192, 159] on span "Run Hardware Test" at bounding box center [167, 153] width 64 height 12
click at [6, 289] on div "Field Tech Portal Data Centers Activity Logs Hardware Test (isok) Support" at bounding box center [53, 200] width 107 height 379
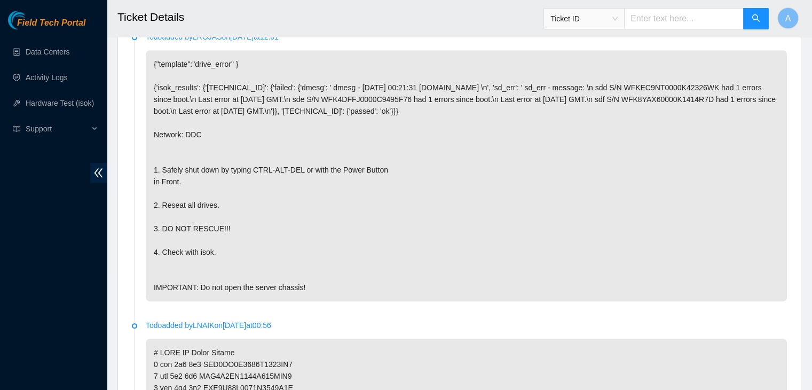
scroll to position [596, 0]
click at [320, 229] on p "{"template":"drive_error" } {'isok_results': {'23.76.147.20': {'failed': {'dmes…" at bounding box center [466, 175] width 641 height 251
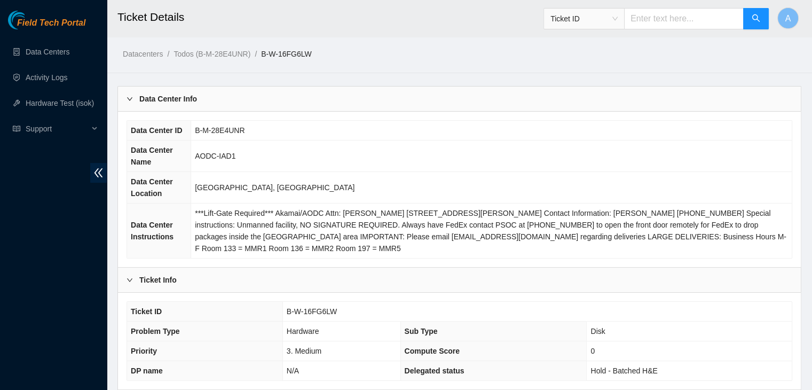
scroll to position [331, 0]
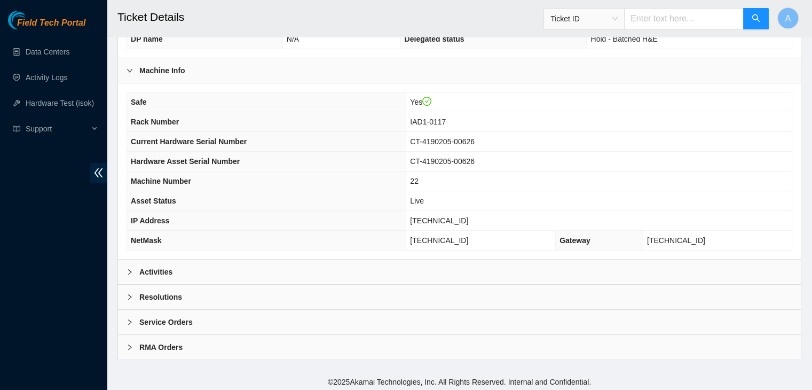
click at [321, 261] on div "Activities" at bounding box center [459, 271] width 683 height 25
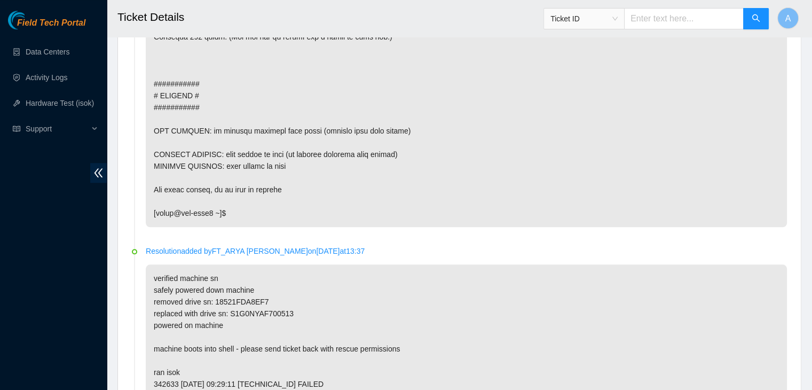
scroll to position [1271, 0]
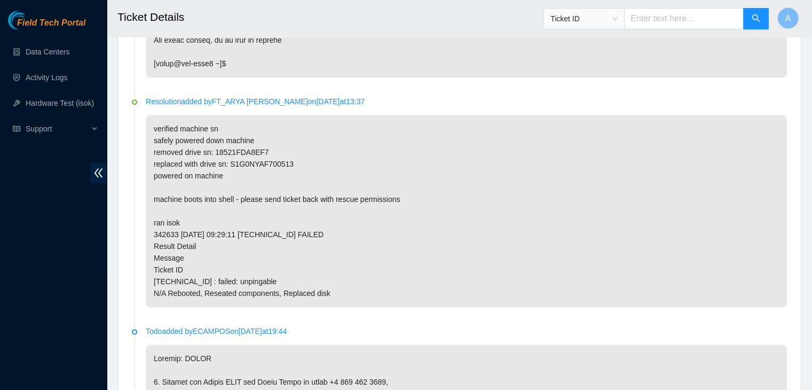
drag, startPoint x: 203, startPoint y: 201, endPoint x: 432, endPoint y: 188, distance: 229.3
click at [432, 188] on p "verified machine sn safely powered down machine removed drive sn: 18521FDA8EF7 …" at bounding box center [466, 211] width 641 height 192
drag, startPoint x: 417, startPoint y: 211, endPoint x: 175, endPoint y: 206, distance: 242.3
click at [175, 206] on p "verified machine sn safely powered down machine removed drive sn: 18521FDA8EF7 …" at bounding box center [466, 211] width 641 height 192
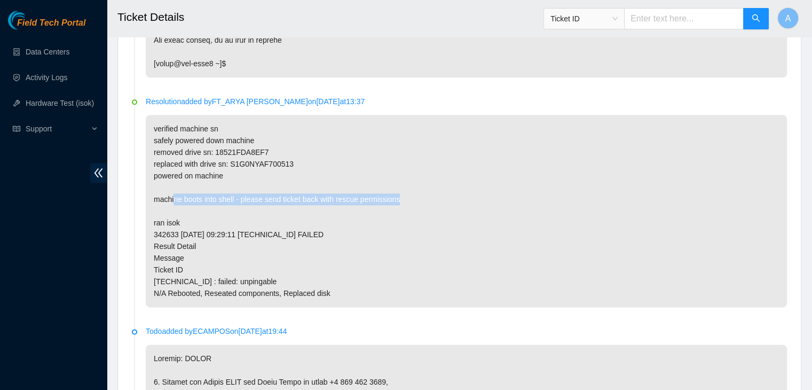
click at [175, 206] on p "verified machine sn safely powered down machine removed drive sn: 18521FDA8EF7 …" at bounding box center [466, 211] width 641 height 192
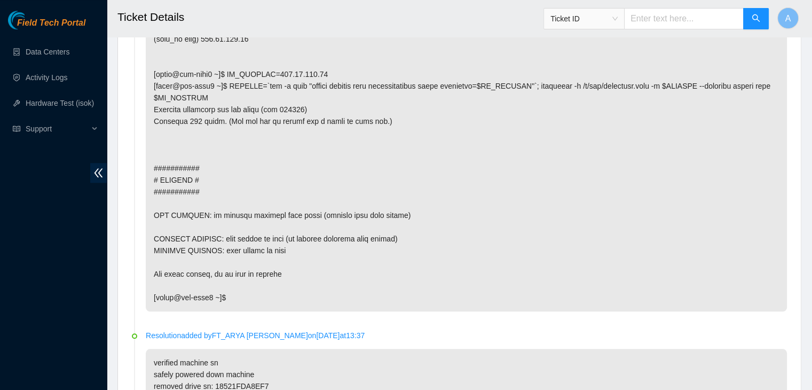
scroll to position [831, 0]
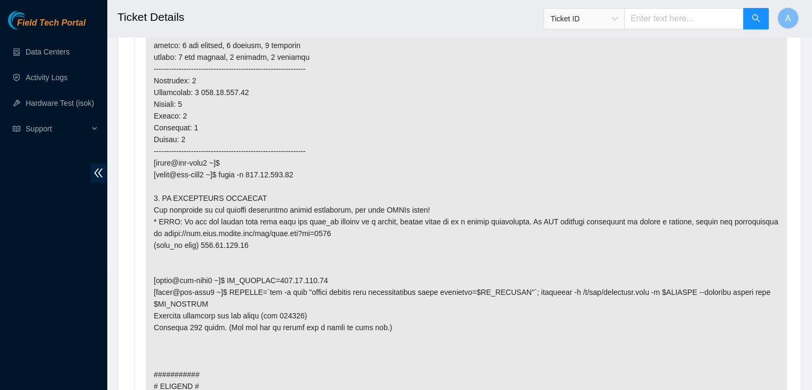
drag, startPoint x: 252, startPoint y: 97, endPoint x: 162, endPoint y: 104, distance: 90.5
click at [162, 104] on p at bounding box center [466, 262] width 641 height 509
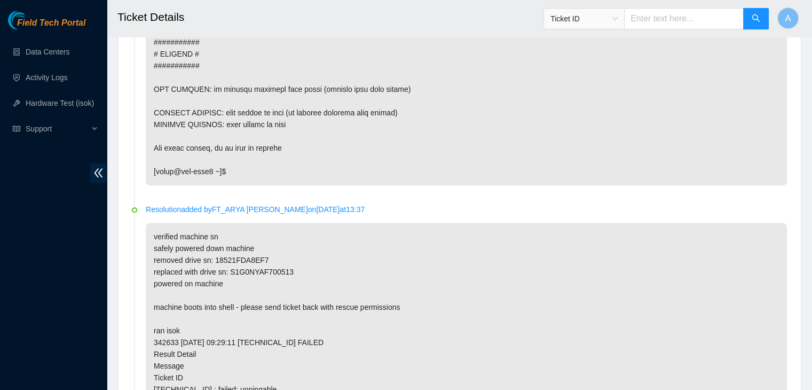
scroll to position [1234, 0]
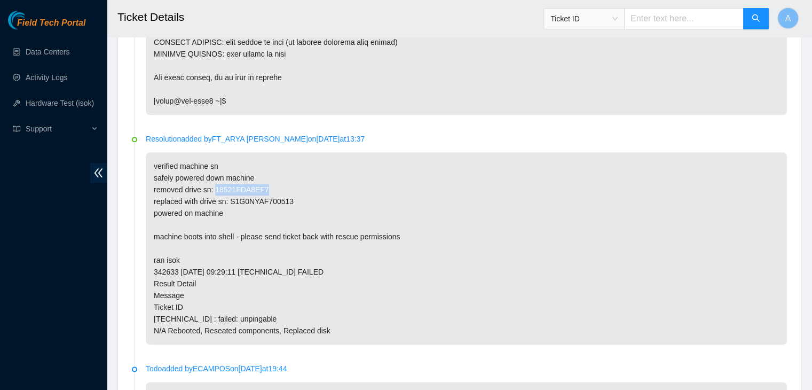
drag, startPoint x: 267, startPoint y: 199, endPoint x: 214, endPoint y: 200, distance: 52.8
click at [214, 200] on p "verified machine sn safely powered down machine removed drive sn: 18521FDA8EF7 …" at bounding box center [466, 248] width 641 height 192
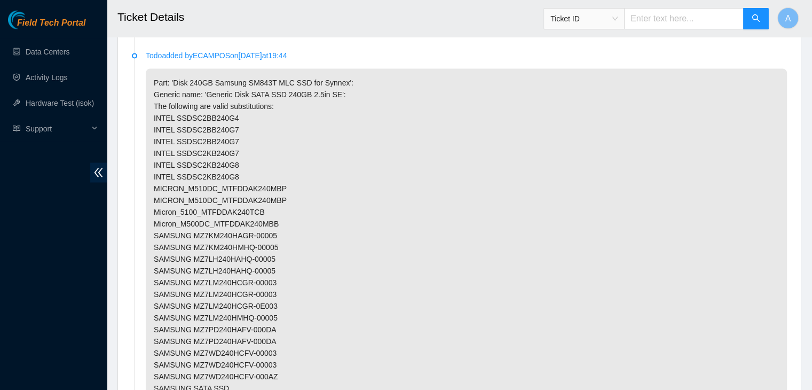
scroll to position [2853, 0]
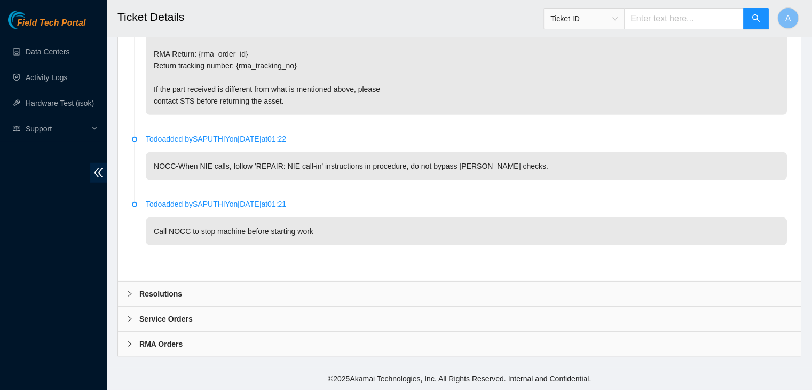
click at [318, 288] on div "Resolutions" at bounding box center [459, 293] width 683 height 25
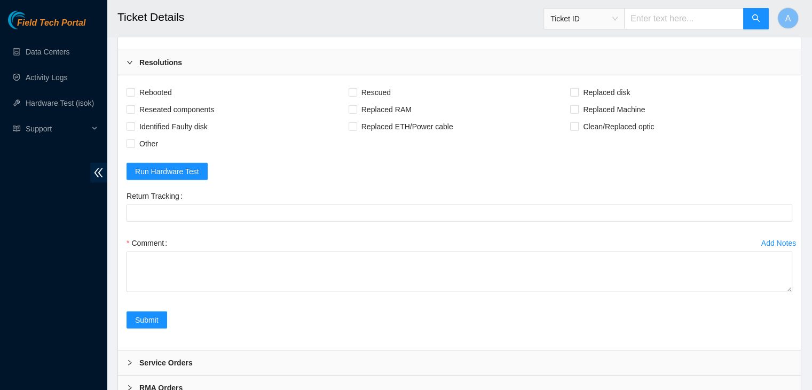
scroll to position [3092, 0]
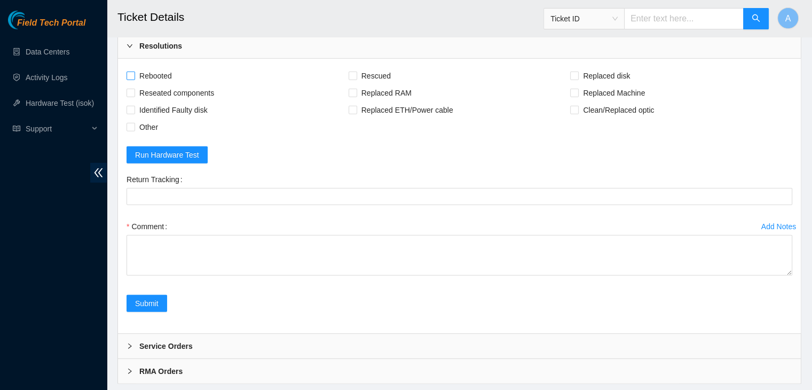
click at [162, 84] on span "Rebooted" at bounding box center [155, 75] width 41 height 17
click at [134, 79] on input "Rebooted" at bounding box center [129, 75] width 7 height 7
checkbox input "true"
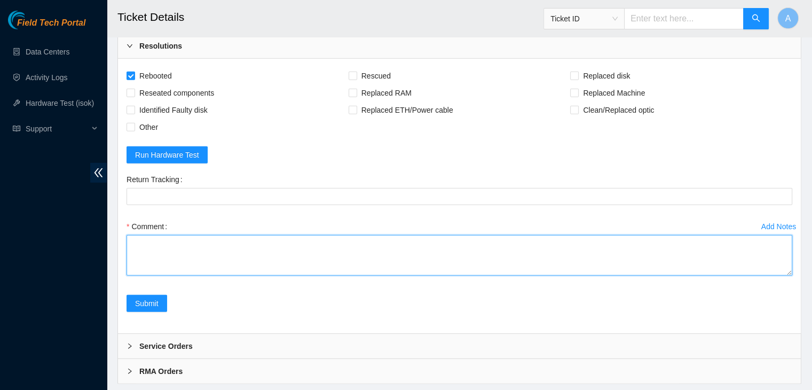
click at [237, 275] on textarea "Comment" at bounding box center [458, 255] width 665 height 41
paste textarea "verified machine sn rebooted rescued rebooted configured rebooted ran isok"
type textarea "verified machine sn rebooted rescued rebooted configured rebooted ran isok"
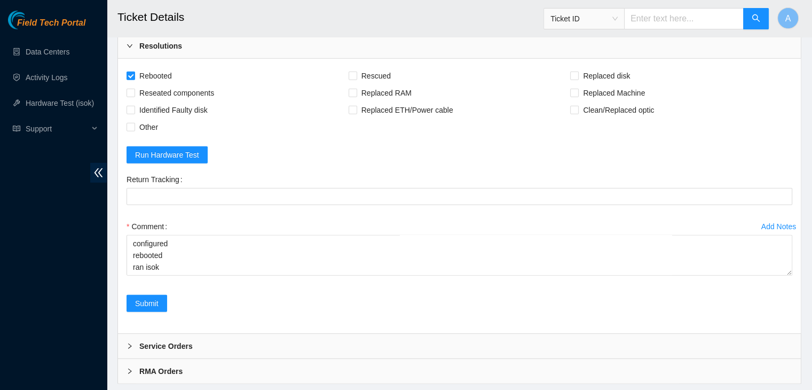
scroll to position [3127, 0]
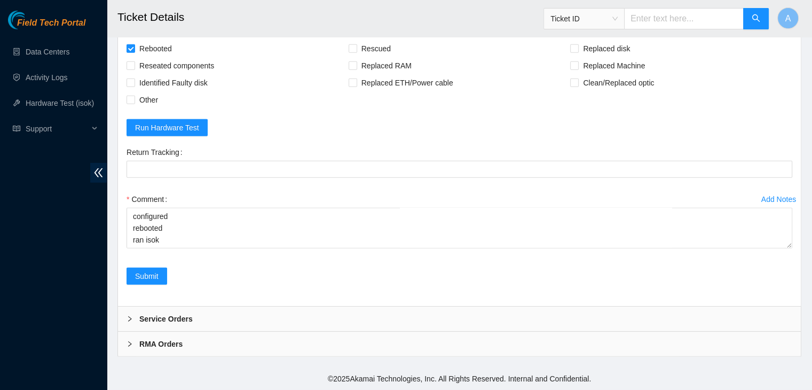
drag, startPoint x: 787, startPoint y: 284, endPoint x: 773, endPoint y: 414, distance: 131.0
click at [777, 256] on div "Add Notes Comment verified machine sn rebooted rescued rebooted configured rebo…" at bounding box center [459, 229] width 674 height 77
drag, startPoint x: 788, startPoint y: 242, endPoint x: 779, endPoint y: 414, distance: 172.1
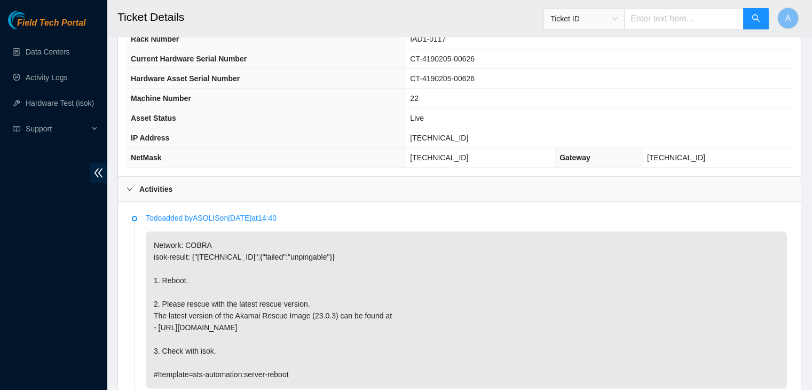
scroll to position [355, 0]
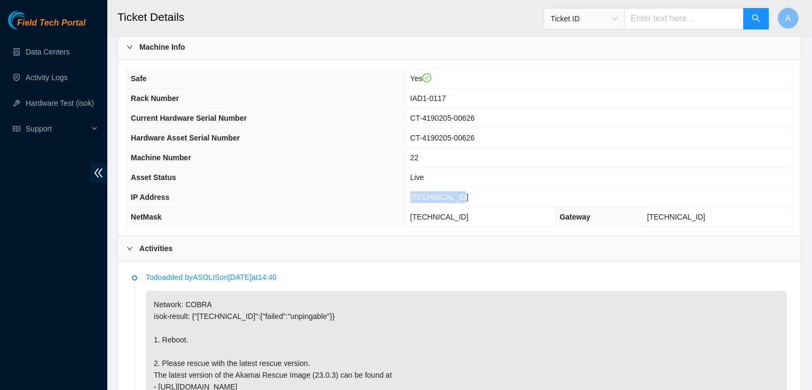
drag, startPoint x: 485, startPoint y: 195, endPoint x: 427, endPoint y: 193, distance: 58.2
click at [427, 193] on tr "IP Address 104.84.229.61" at bounding box center [459, 197] width 664 height 20
copy tr "[TECHNICAL_ID]"
click at [406, 193] on th "IP Address" at bounding box center [266, 197] width 279 height 20
click at [298, 302] on p "Network: COBRA isok-result: {"[TECHNICAL_ID]":{"failed":"unpingable"}} 1. Reboo…" at bounding box center [466, 368] width 641 height 157
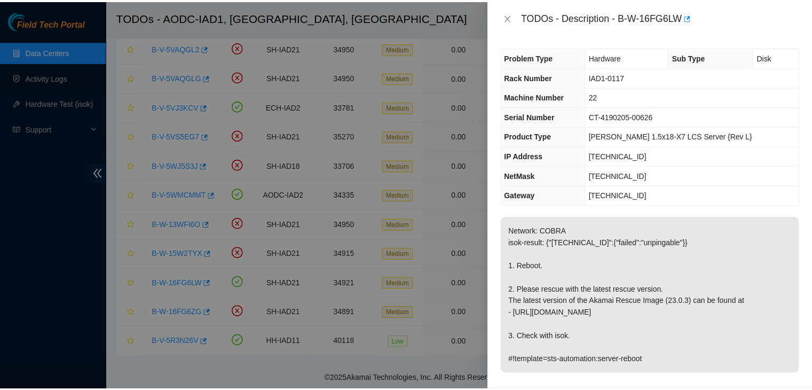
scroll to position [7, 0]
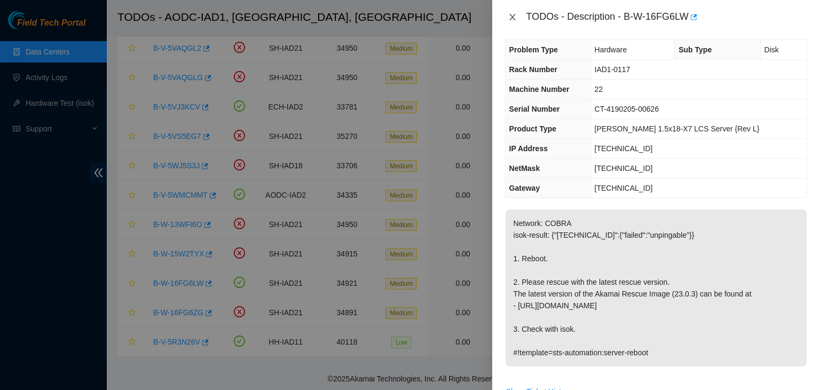
click at [512, 22] on button "Close" at bounding box center [512, 17] width 15 height 10
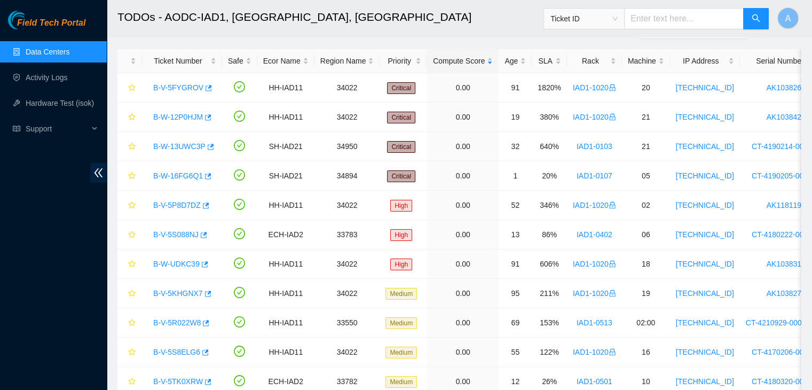
scroll to position [0, 0]
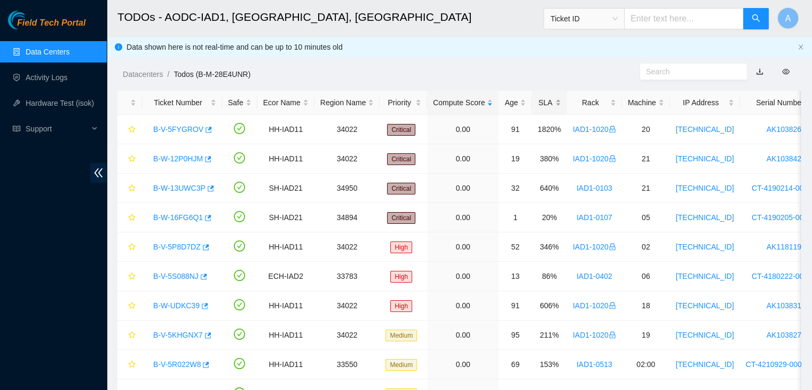
click at [542, 107] on div "SLA" at bounding box center [548, 103] width 23 height 12
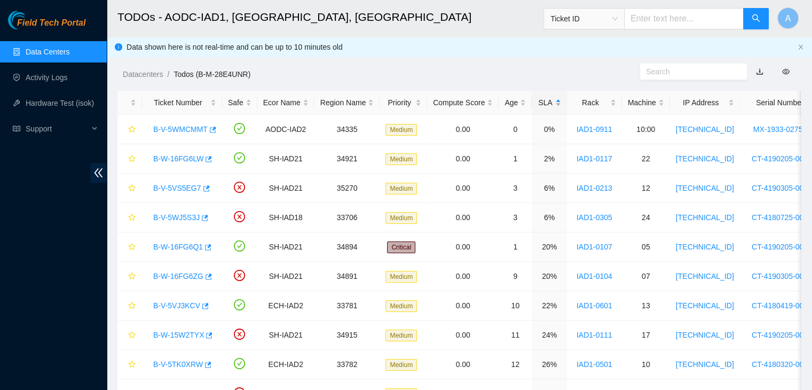
click at [542, 107] on div "SLA" at bounding box center [548, 103] width 23 height 12
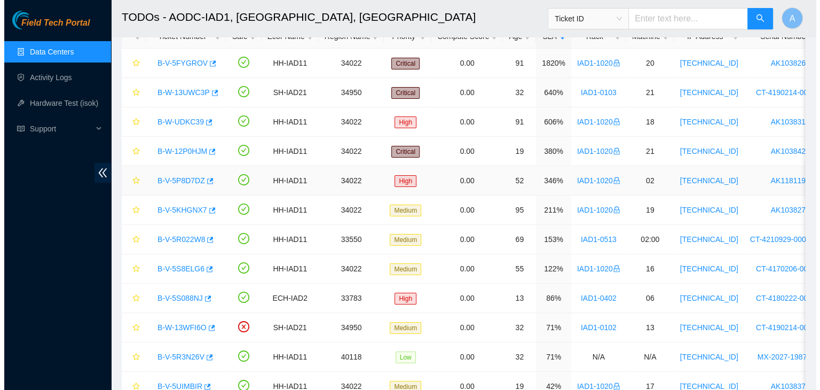
scroll to position [68, 0]
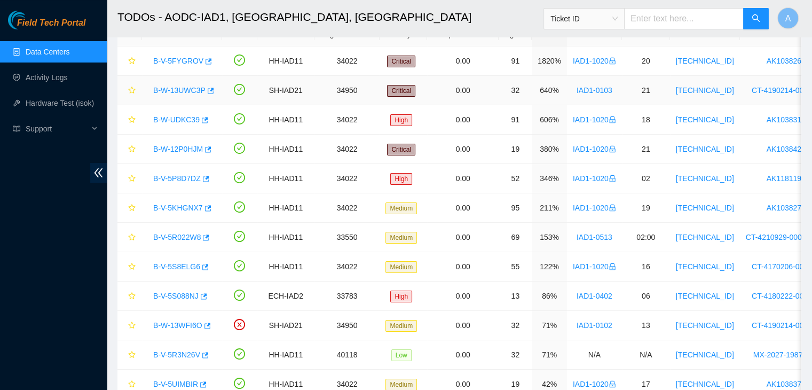
click at [192, 89] on link "B-W-13UWC3P" at bounding box center [179, 90] width 52 height 9
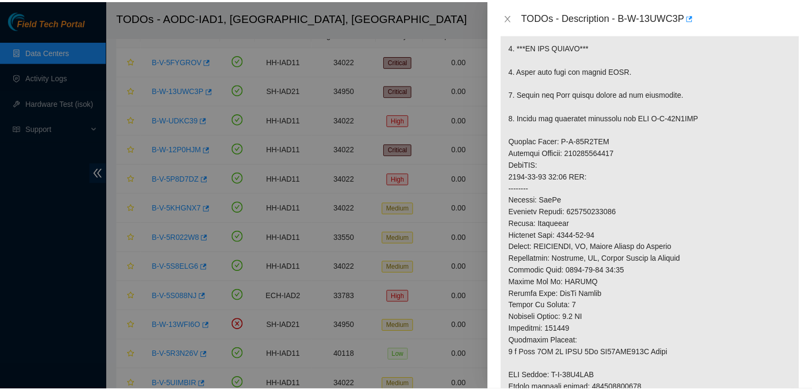
scroll to position [326, 0]
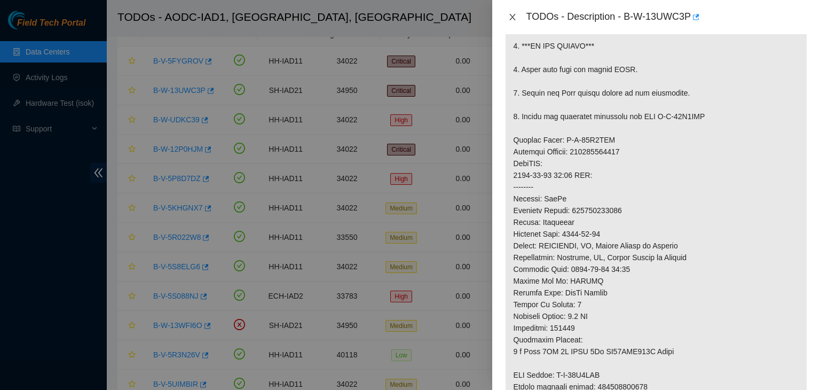
click at [511, 20] on icon "close" at bounding box center [512, 17] width 9 height 9
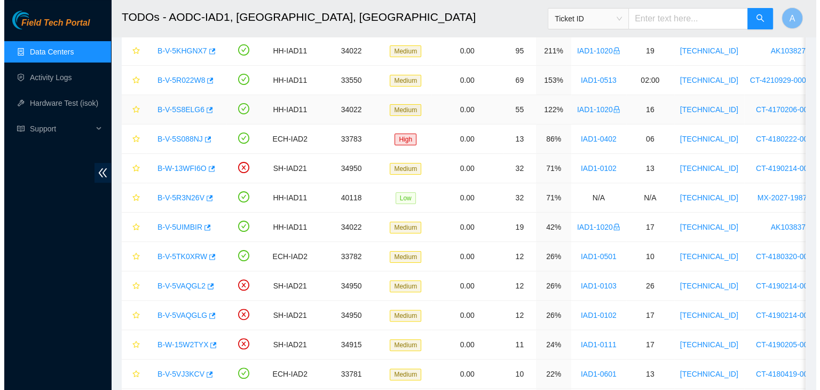
scroll to position [230, 0]
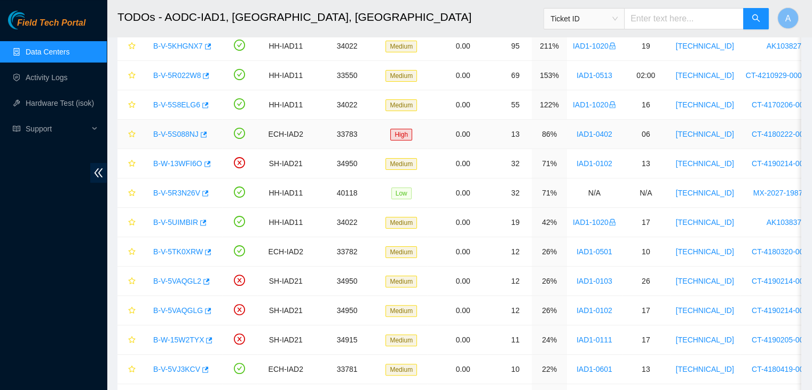
click at [178, 134] on link "B-V-5S088NJ" at bounding box center [175, 134] width 45 height 9
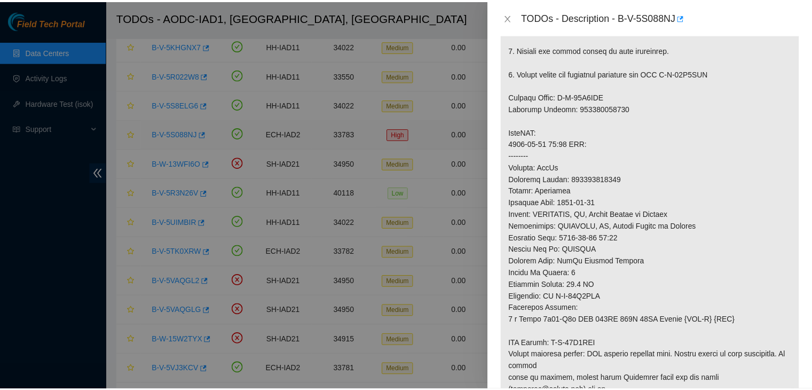
scroll to position [306, 0]
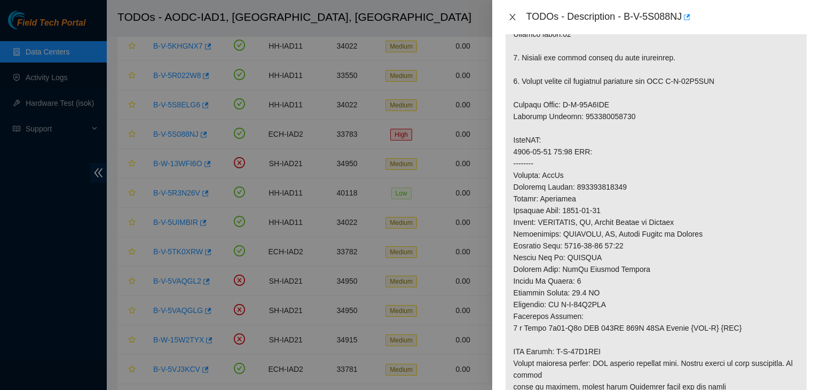
click at [510, 15] on icon "close" at bounding box center [512, 17] width 9 height 9
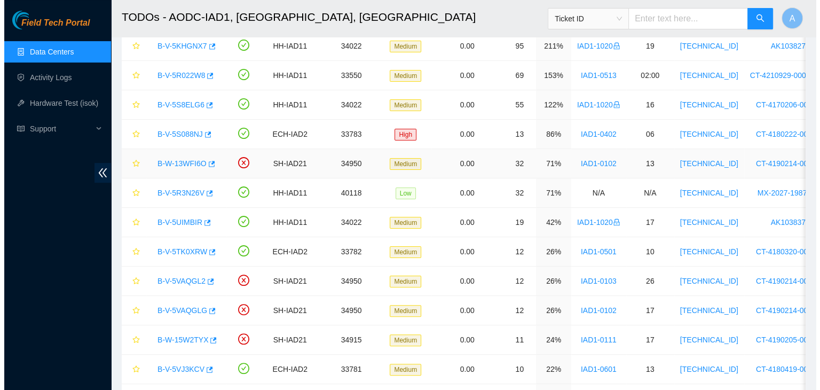
scroll to position [314, 0]
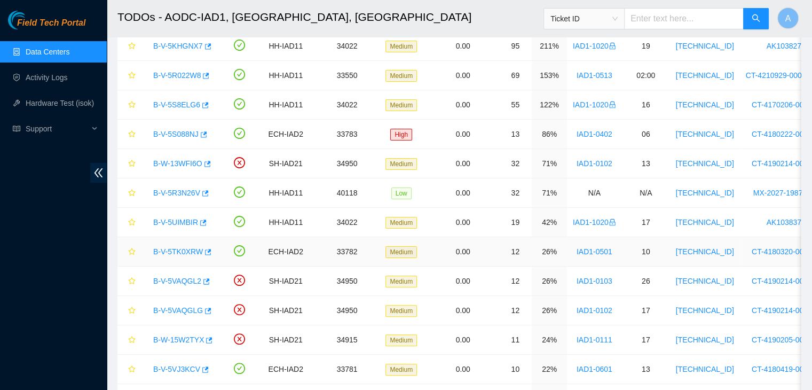
click at [193, 251] on link "B-V-5TK0XRW" at bounding box center [178, 251] width 50 height 9
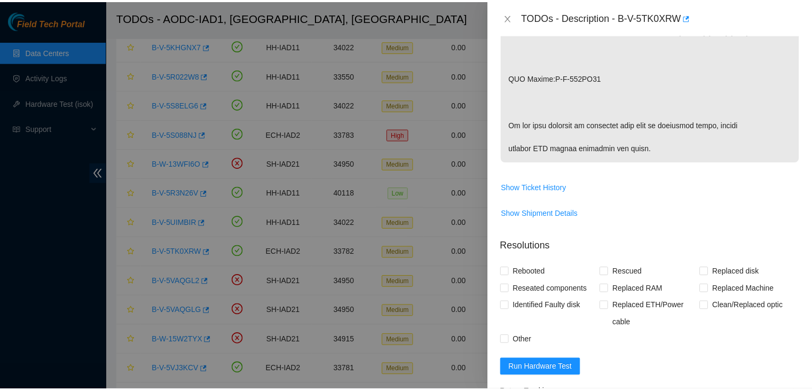
scroll to position [942, 0]
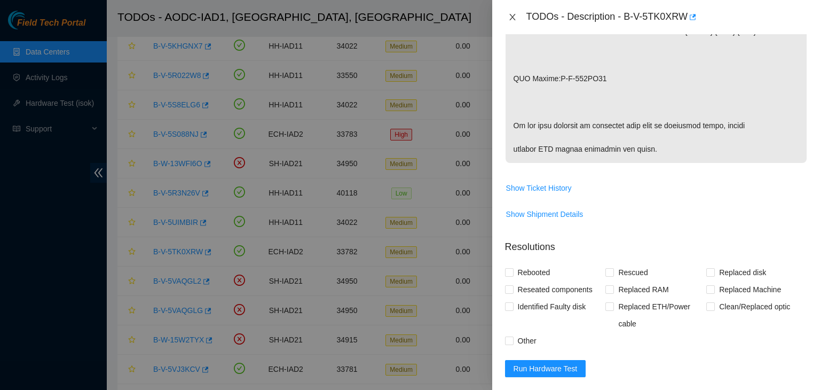
click at [511, 17] on icon "close" at bounding box center [512, 17] width 9 height 9
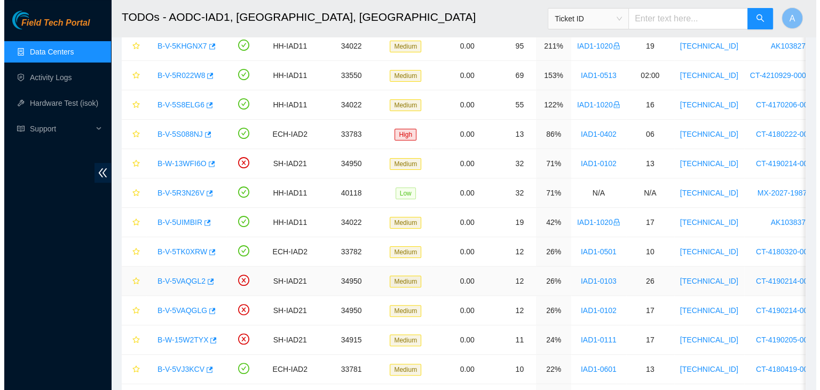
scroll to position [314, 0]
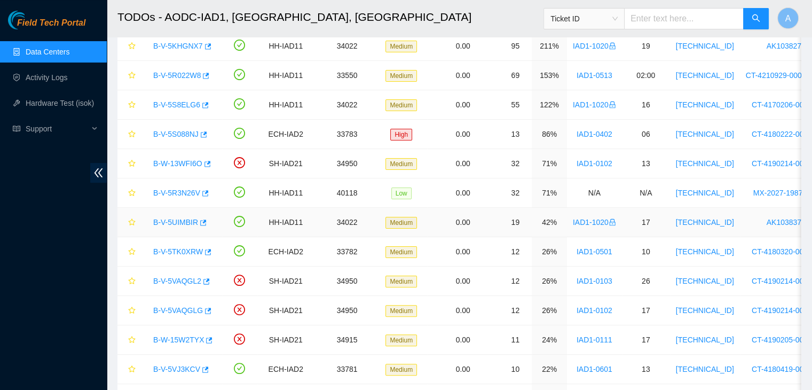
click at [175, 218] on link "B-V-5UIMBIR" at bounding box center [175, 222] width 45 height 9
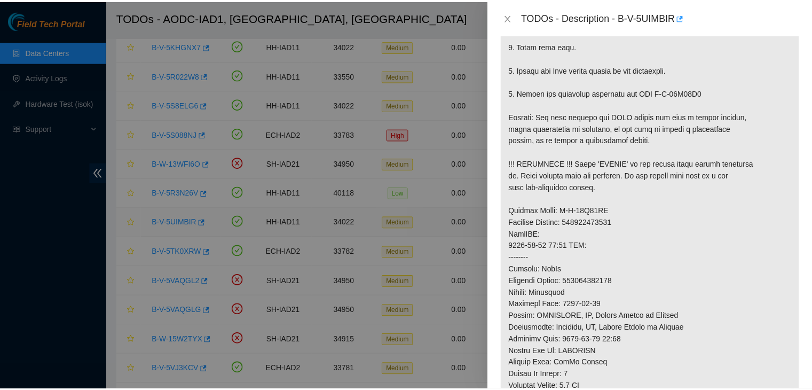
scroll to position [817, 0]
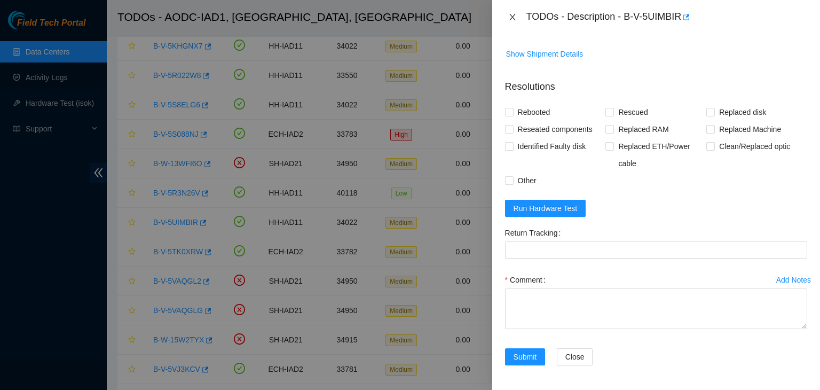
click at [508, 14] on icon "close" at bounding box center [512, 17] width 9 height 9
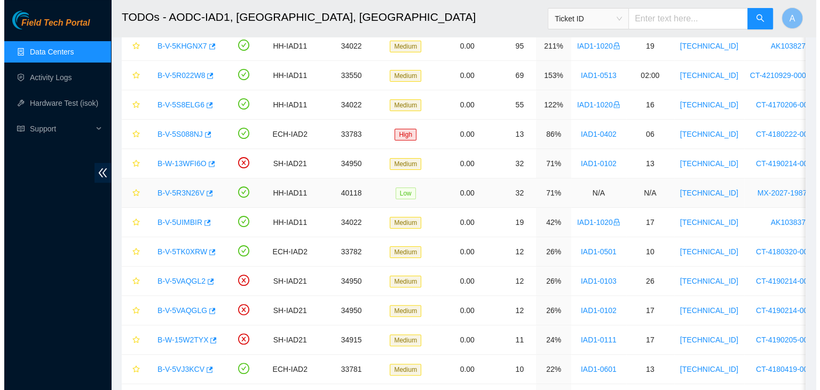
scroll to position [314, 0]
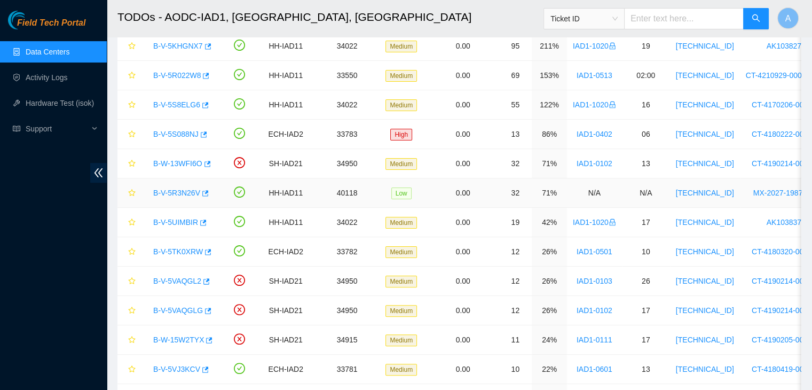
click at [188, 191] on link "B-V-5R3N26V" at bounding box center [176, 192] width 47 height 9
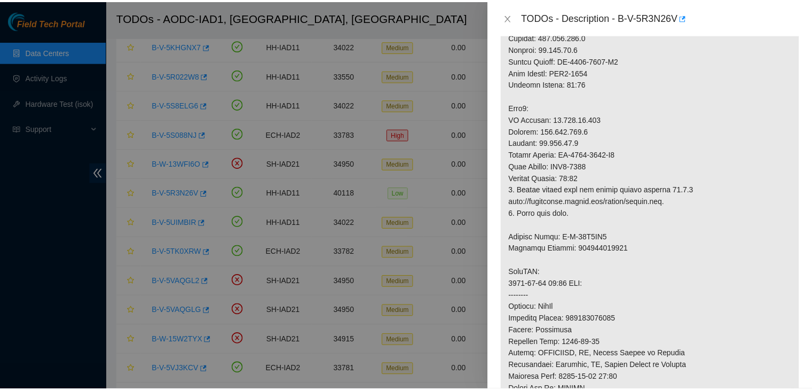
scroll to position [0, 0]
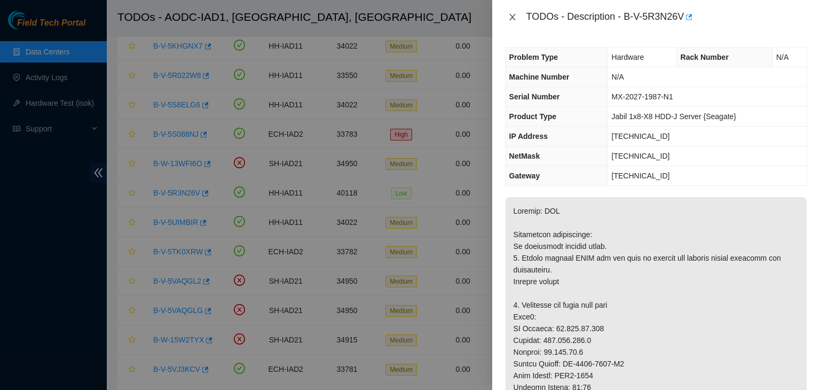
click at [518, 15] on button "Close" at bounding box center [512, 17] width 15 height 10
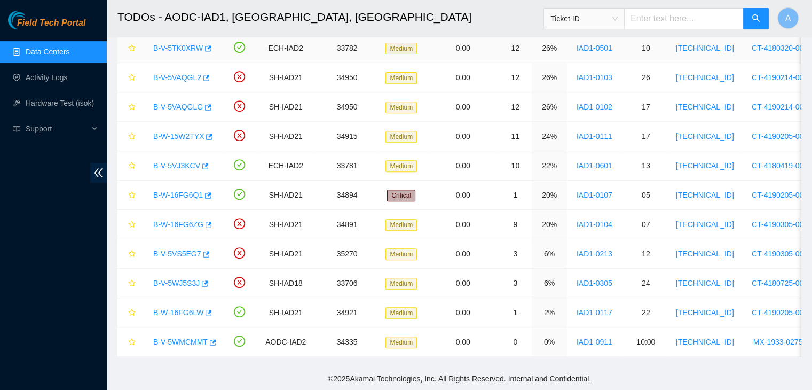
scroll to position [439, 0]
click at [62, 79] on link "Activity Logs" at bounding box center [47, 77] width 42 height 9
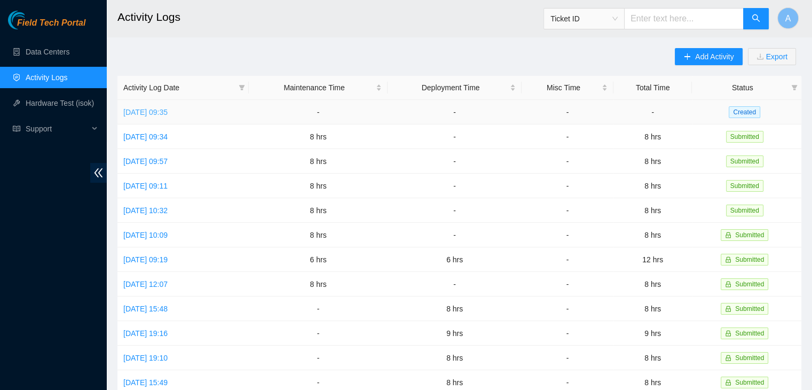
click at [155, 116] on link "[DATE] 09:35" at bounding box center [145, 112] width 44 height 9
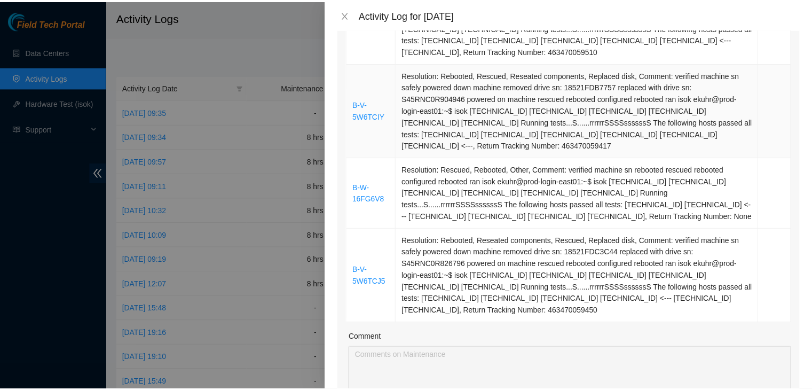
scroll to position [843, 0]
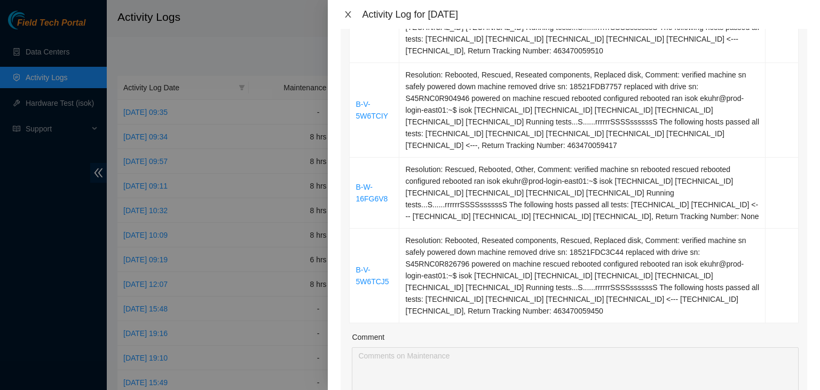
click at [343, 19] on button "Close" at bounding box center [347, 15] width 15 height 10
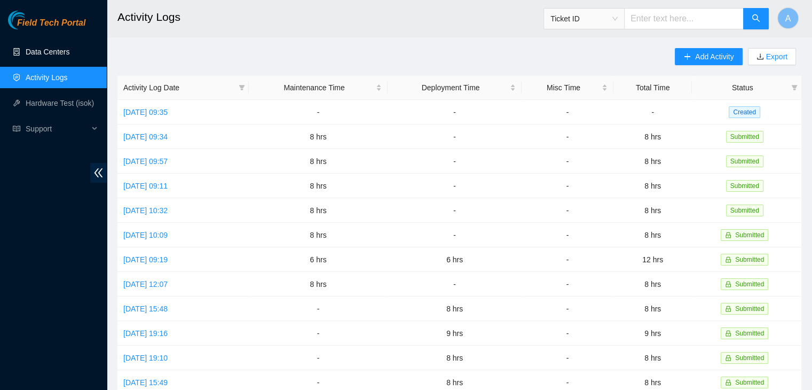
click at [69, 49] on link "Data Centers" at bounding box center [48, 51] width 44 height 9
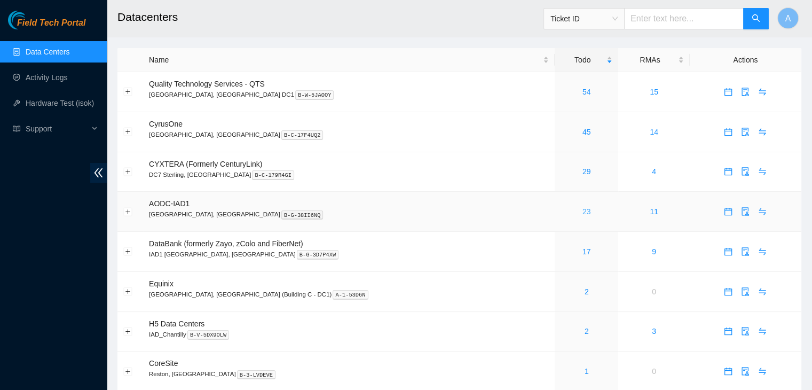
click at [582, 215] on link "23" at bounding box center [586, 211] width 9 height 9
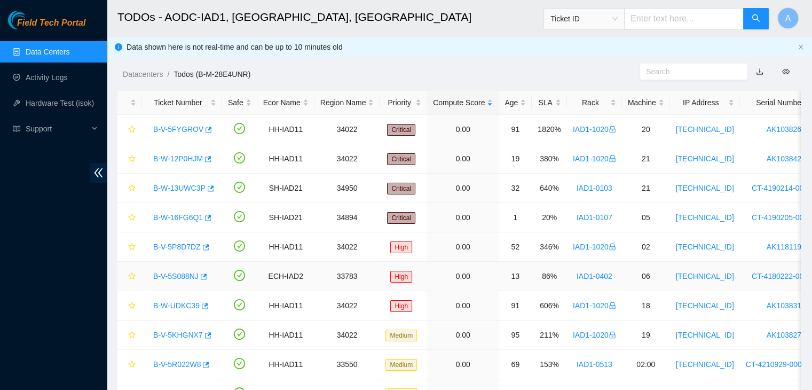
scroll to position [439, 0]
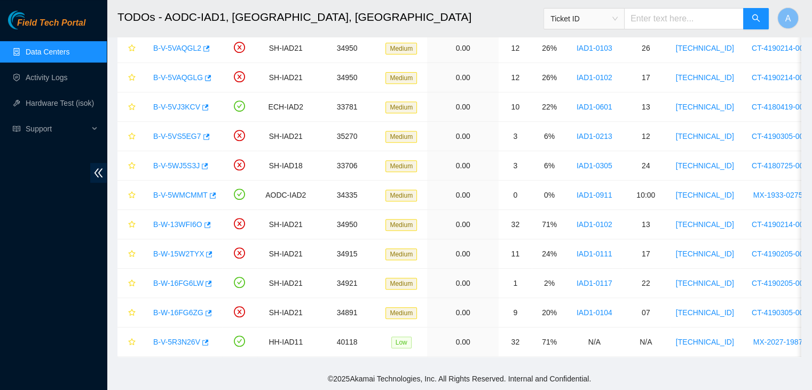
click at [581, 15] on span "Ticket ID" at bounding box center [583, 19] width 67 height 16
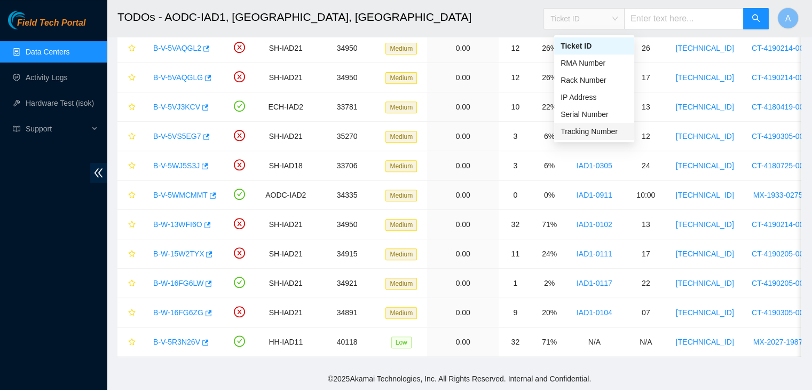
click at [604, 125] on div "Tracking Number" at bounding box center [593, 131] width 67 height 12
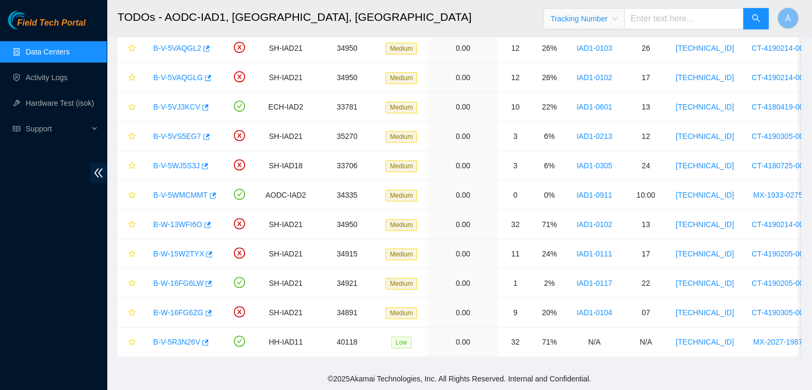
click at [660, 22] on input "text" at bounding box center [684, 18] width 120 height 21
type input "463470050980"
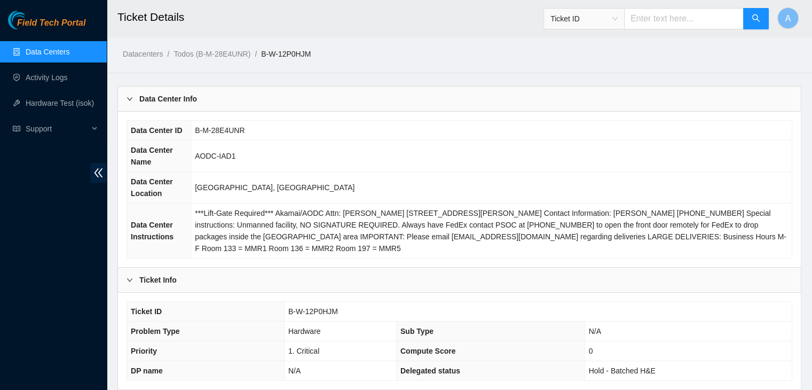
scroll to position [331, 0]
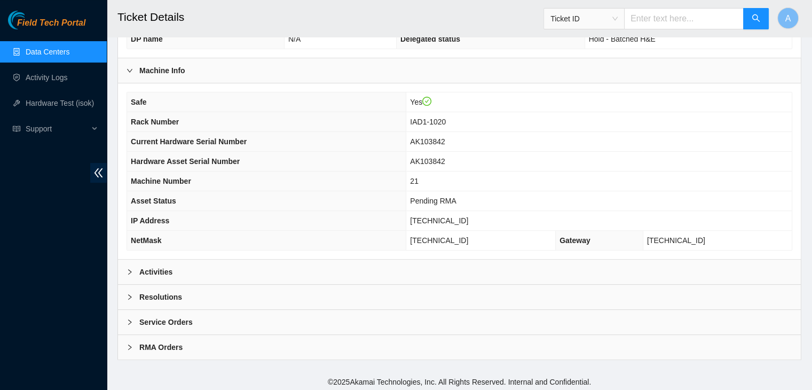
click at [538, 263] on div "Activities" at bounding box center [459, 271] width 683 height 25
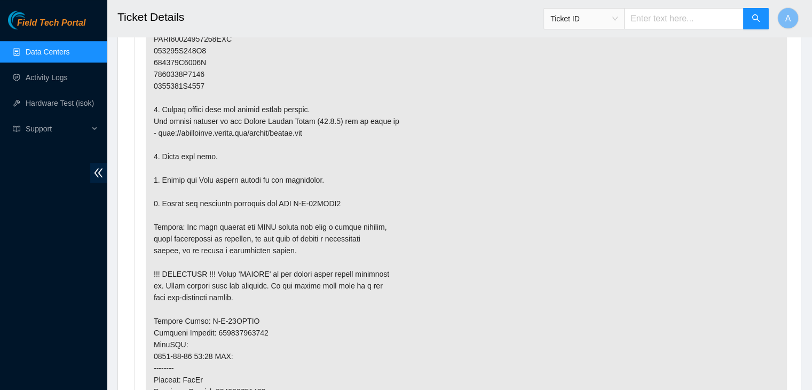
scroll to position [726, 0]
click at [338, 272] on p at bounding box center [466, 267] width 641 height 697
